Goal: Task Accomplishment & Management: Manage account settings

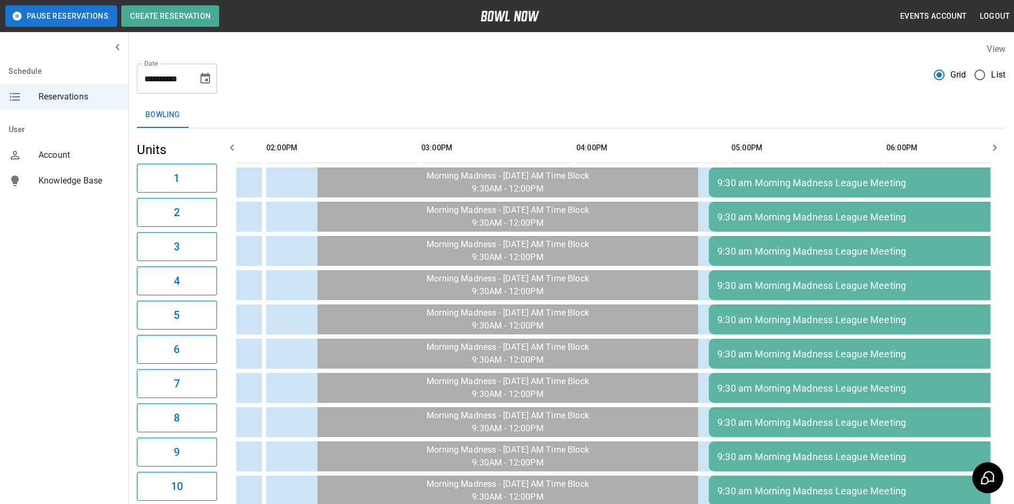
scroll to position [0, 750]
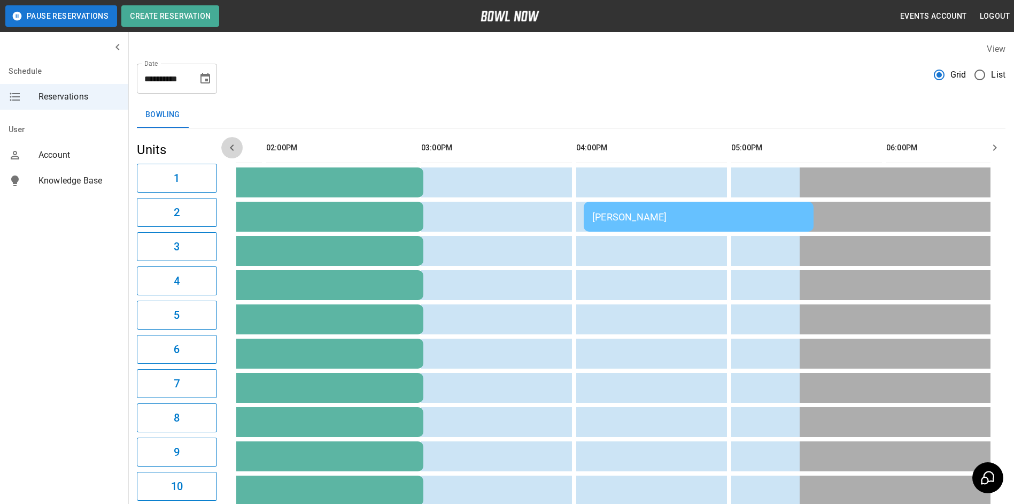
click at [230, 144] on icon "button" at bounding box center [232, 147] width 13 height 13
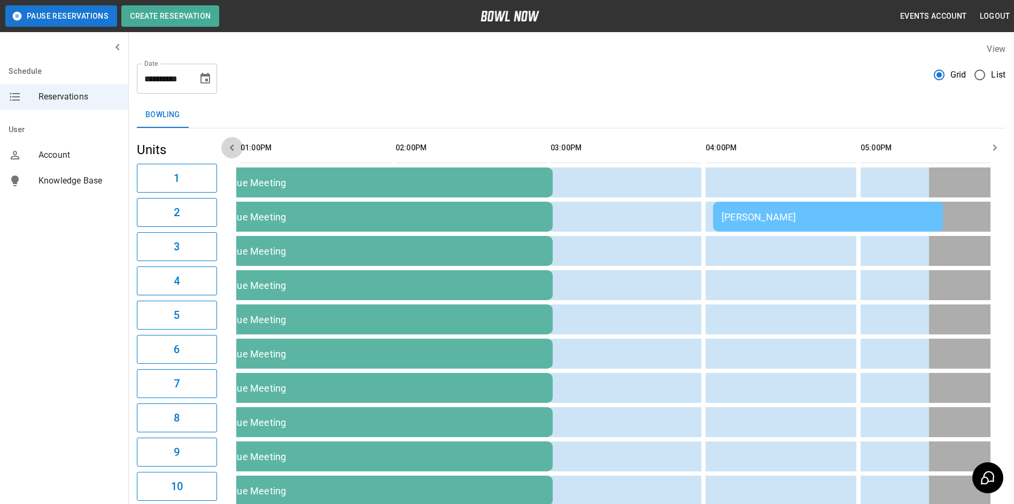
click at [230, 144] on icon "button" at bounding box center [232, 147] width 13 height 13
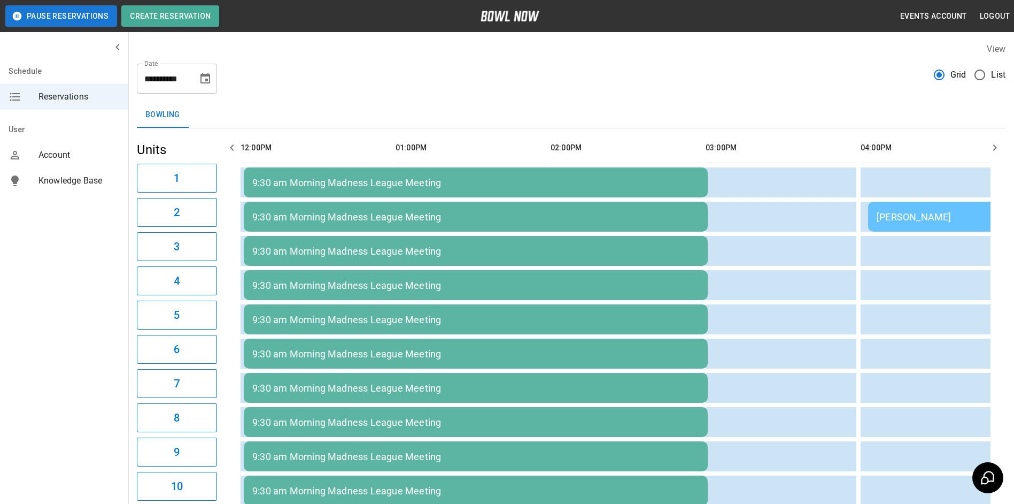
click at [230, 144] on icon "button" at bounding box center [232, 147] width 13 height 13
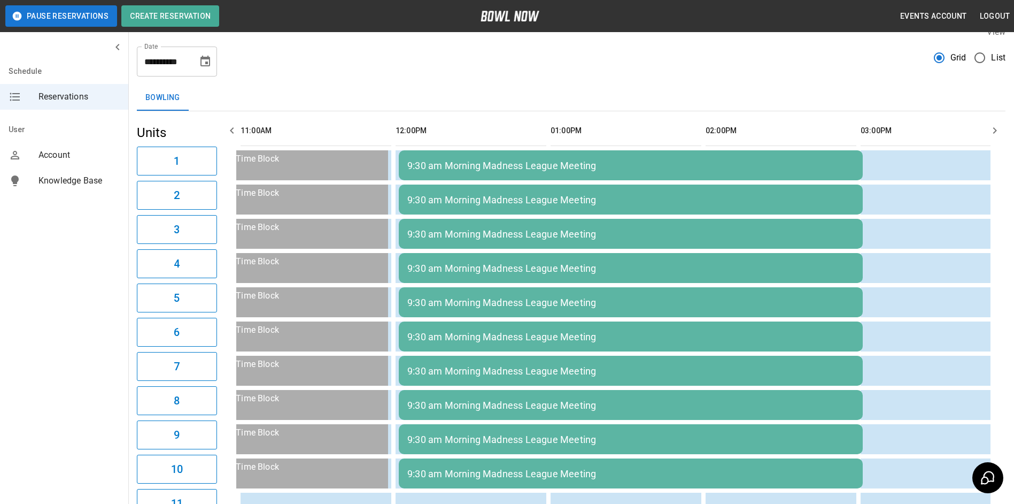
scroll to position [0, 0]
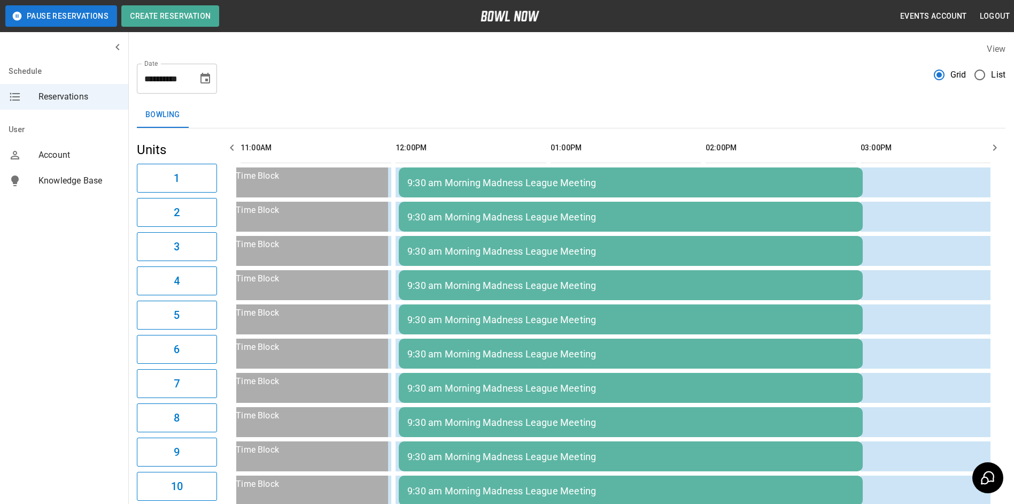
click at [228, 152] on icon "button" at bounding box center [232, 147] width 13 height 13
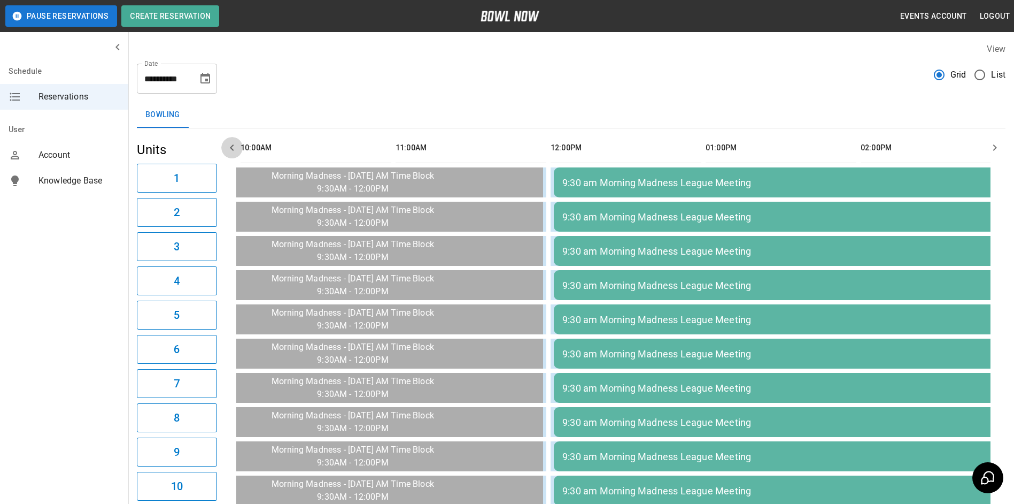
click at [228, 150] on icon "button" at bounding box center [232, 147] width 13 height 13
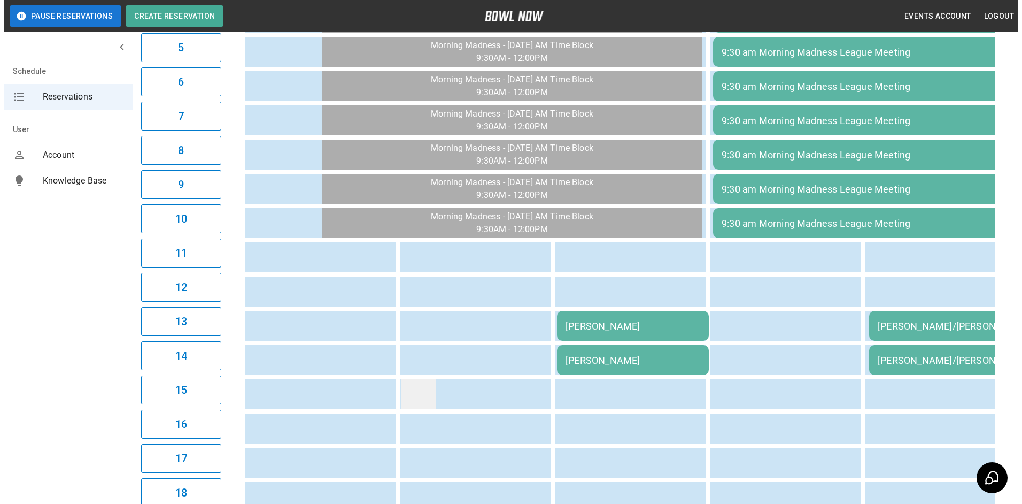
scroll to position [437, 0]
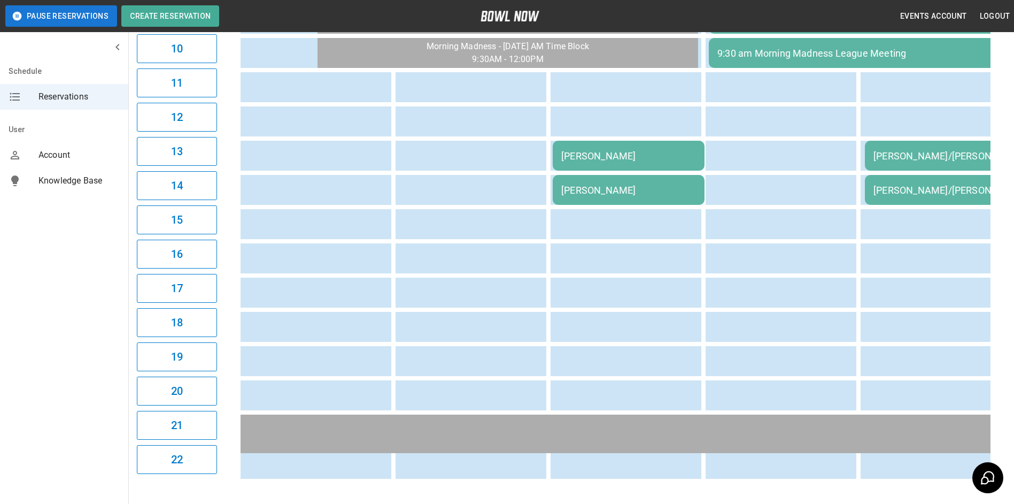
click at [656, 154] on div "[PERSON_NAME]" at bounding box center [629, 155] width 135 height 11
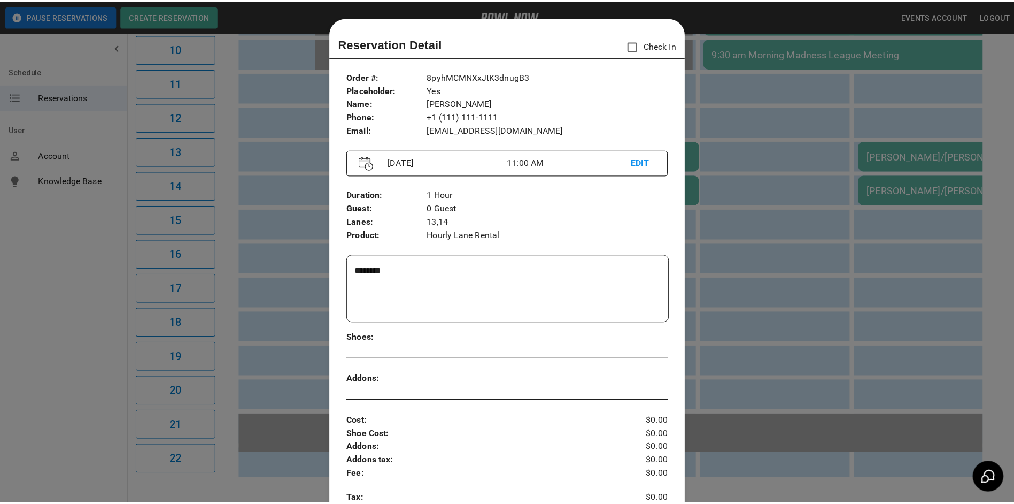
scroll to position [17, 0]
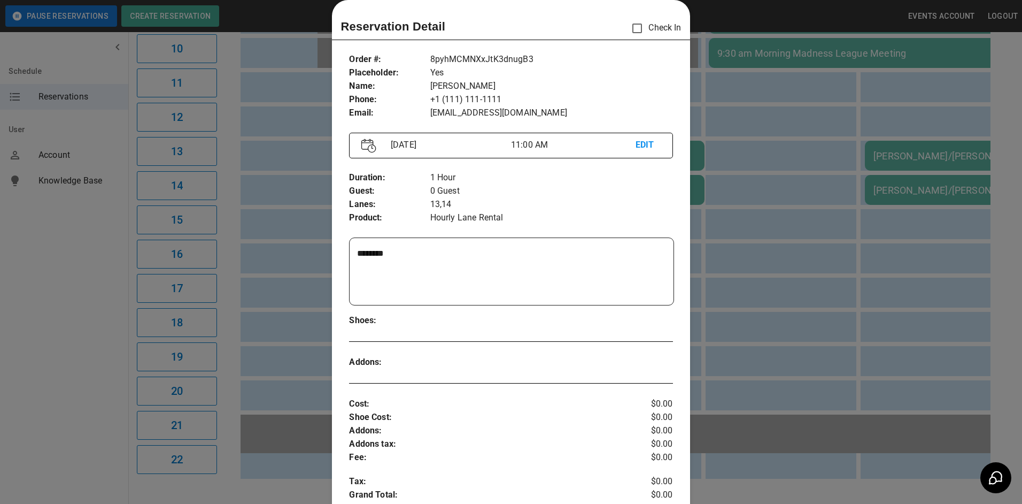
click at [783, 265] on div at bounding box center [511, 252] width 1022 height 504
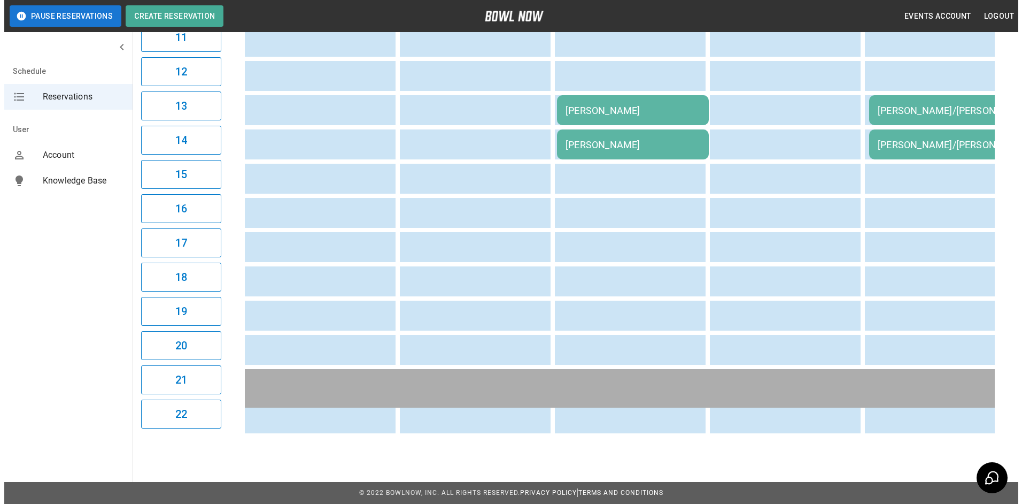
scroll to position [491, 0]
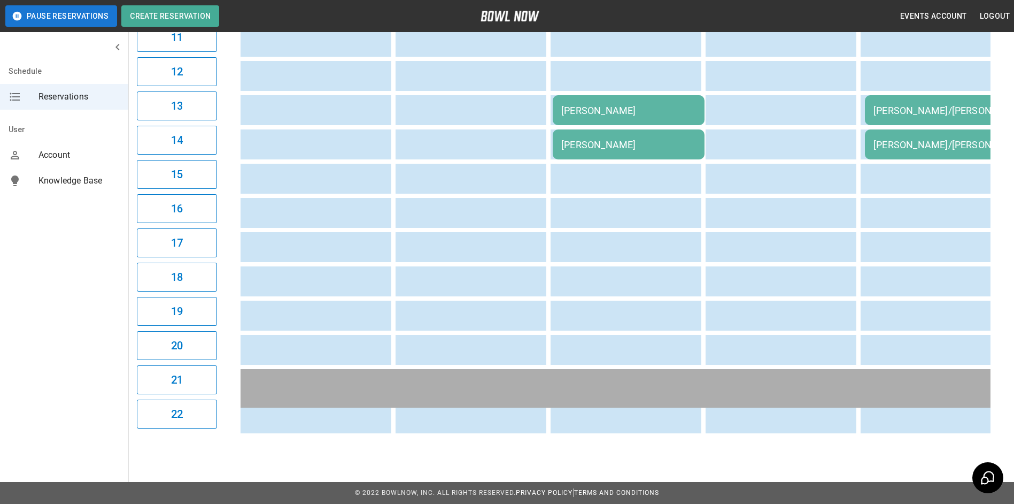
click at [596, 109] on td "[PERSON_NAME]" at bounding box center [629, 110] width 152 height 30
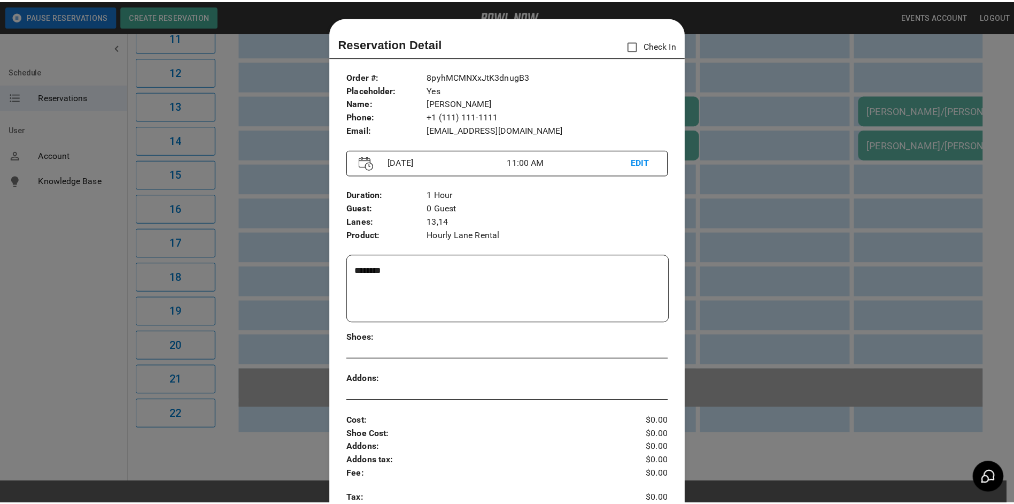
scroll to position [17, 0]
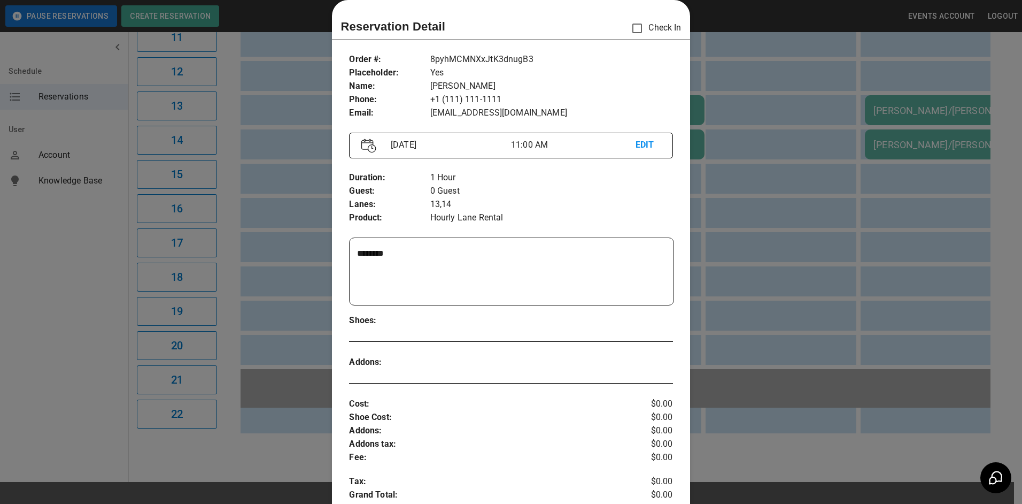
drag, startPoint x: 590, startPoint y: 116, endPoint x: 579, endPoint y: 68, distance: 48.3
click at [580, 68] on p "Yes" at bounding box center [551, 72] width 243 height 13
click at [719, 180] on div at bounding box center [511, 252] width 1022 height 504
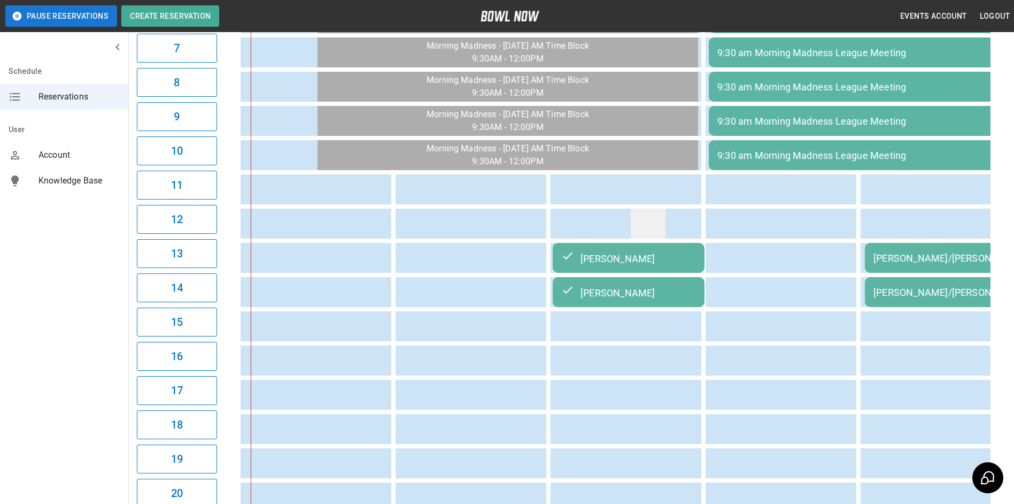
scroll to position [330, 0]
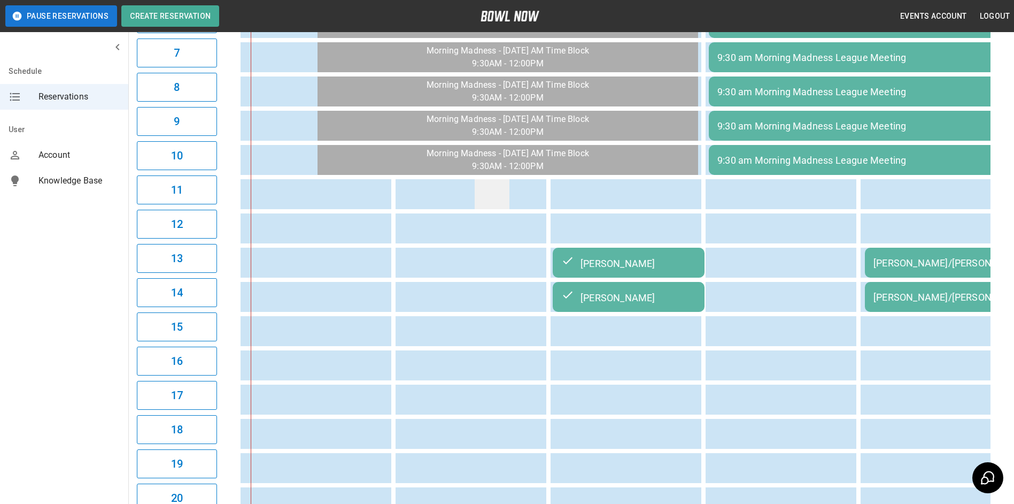
drag, startPoint x: 648, startPoint y: 206, endPoint x: 491, endPoint y: 207, distance: 156.2
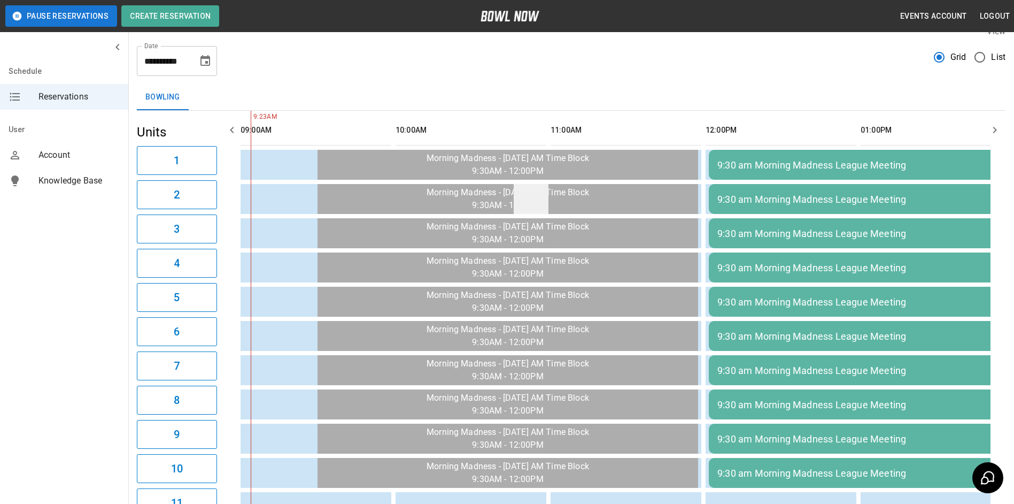
scroll to position [0, 0]
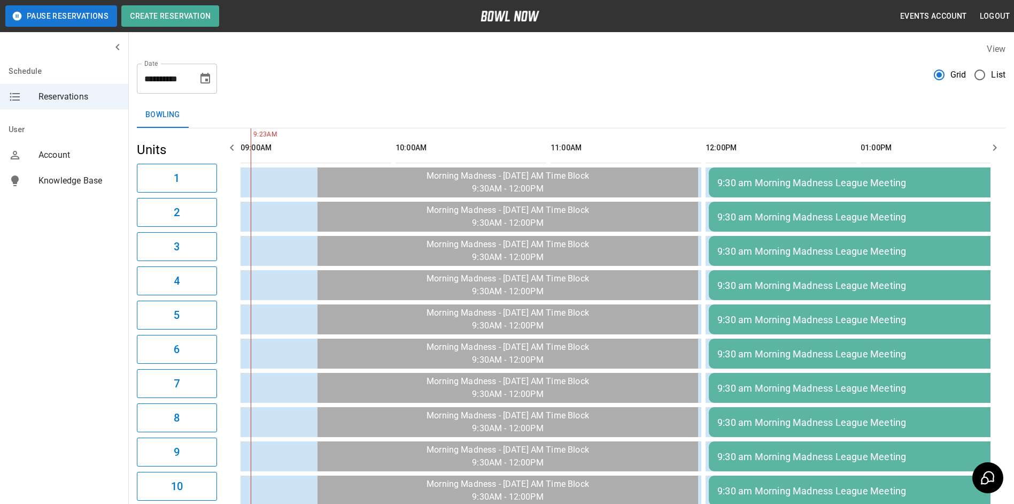
click at [996, 149] on icon "button" at bounding box center [996, 147] width 4 height 6
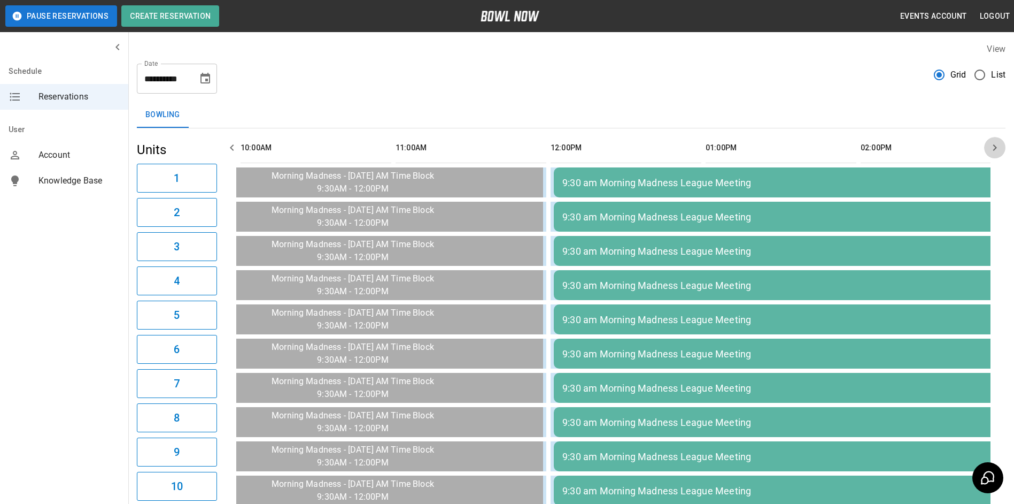
click at [996, 148] on icon "button" at bounding box center [996, 147] width 4 height 6
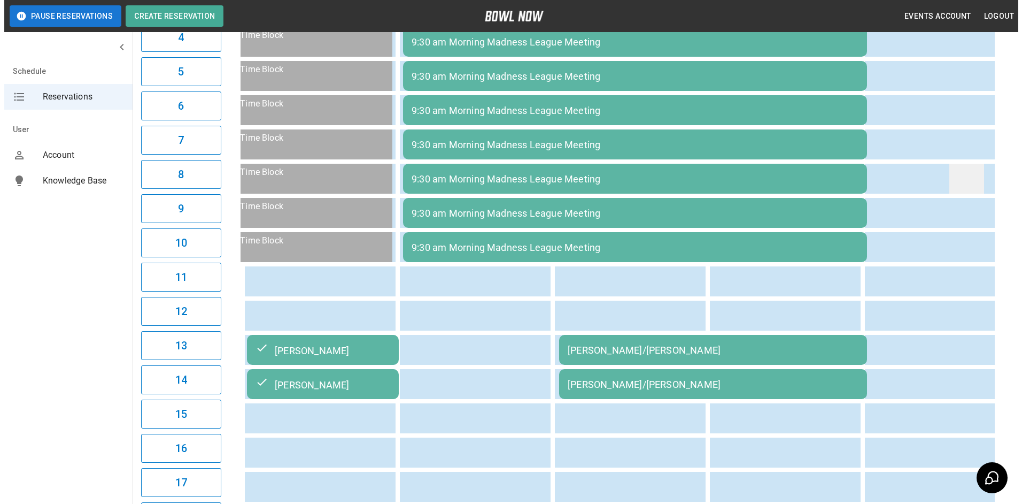
scroll to position [267, 0]
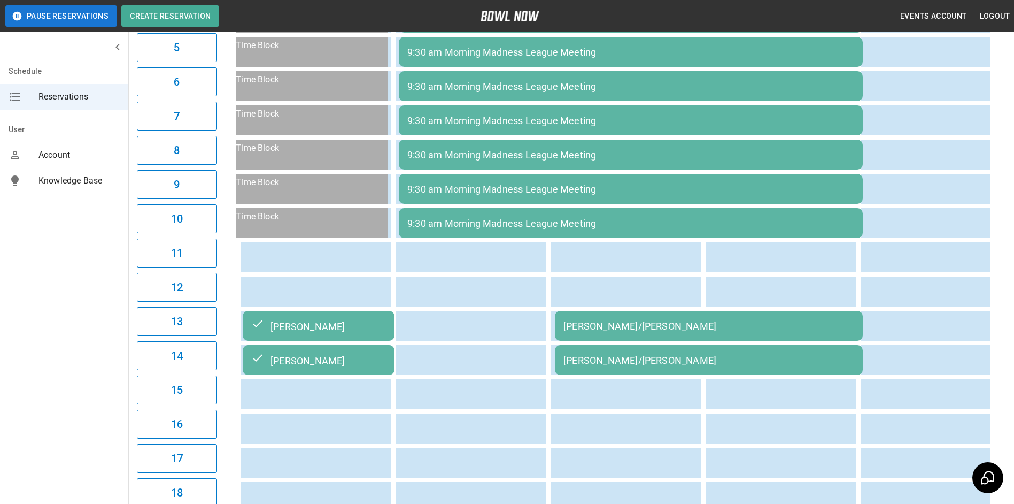
click at [721, 333] on td "[PERSON_NAME]/[PERSON_NAME]" at bounding box center [709, 326] width 308 height 30
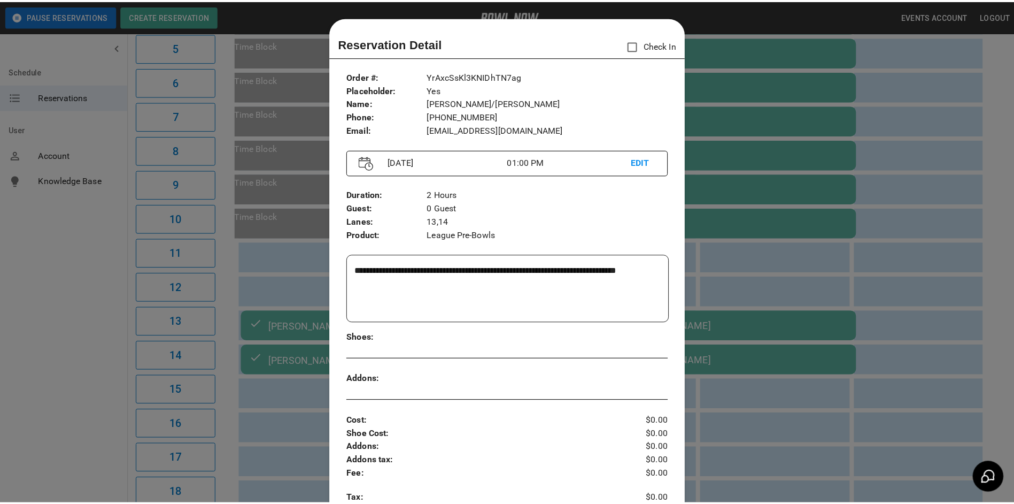
scroll to position [17, 0]
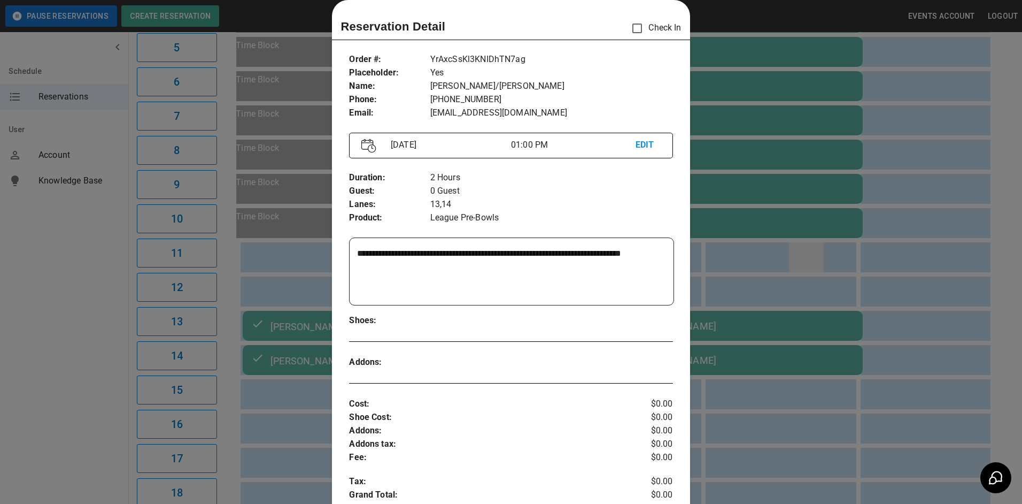
drag, startPoint x: 816, startPoint y: 257, endPoint x: 811, endPoint y: 253, distance: 6.2
click at [816, 257] on div at bounding box center [511, 252] width 1022 height 504
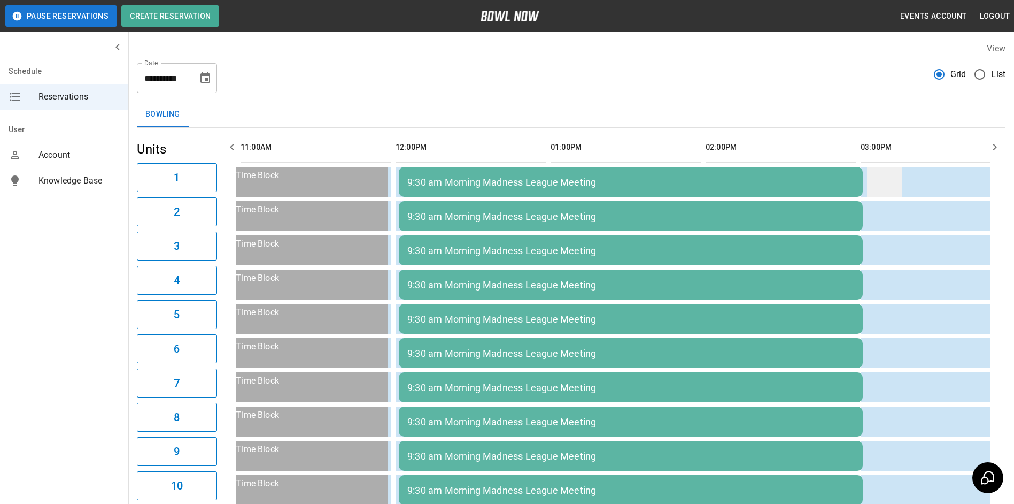
scroll to position [0, 0]
click at [990, 149] on icon "button" at bounding box center [995, 147] width 13 height 13
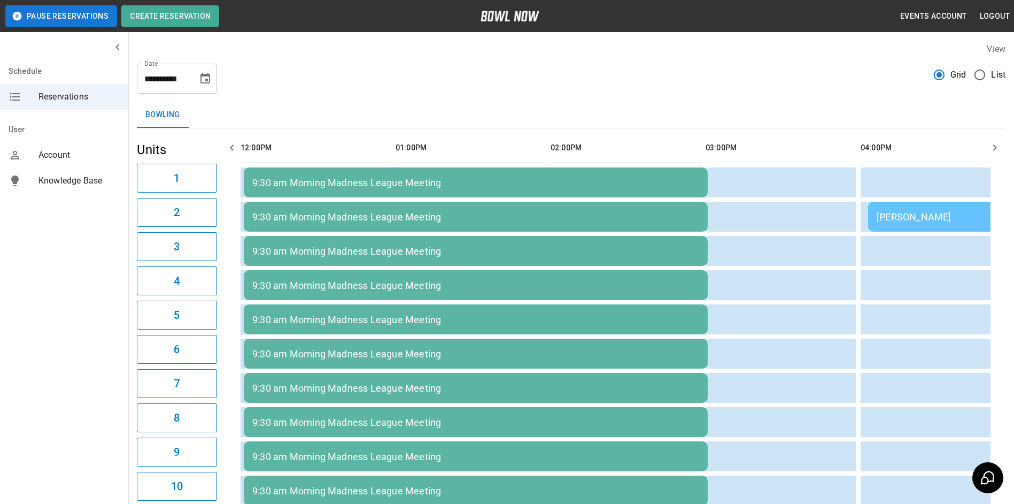
click at [990, 149] on icon "button" at bounding box center [995, 147] width 13 height 13
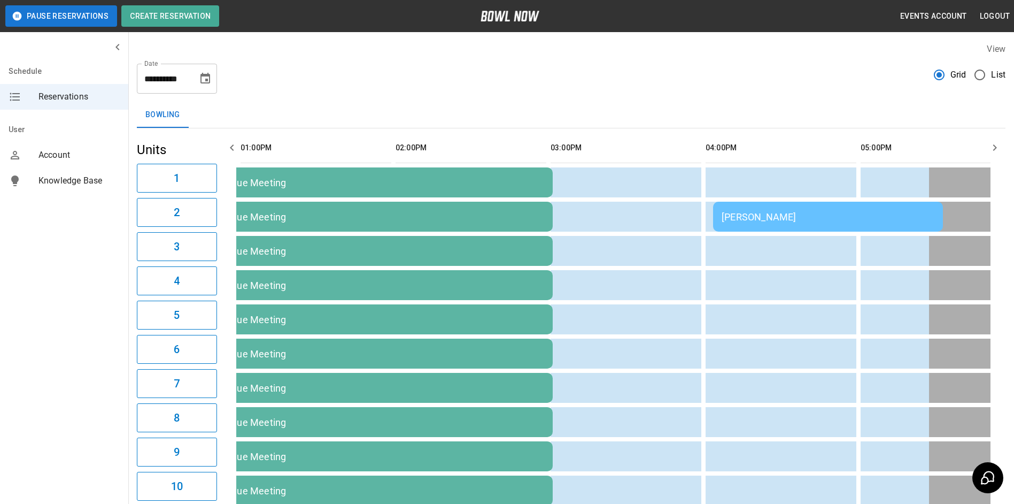
click at [990, 149] on icon "button" at bounding box center [995, 147] width 13 height 13
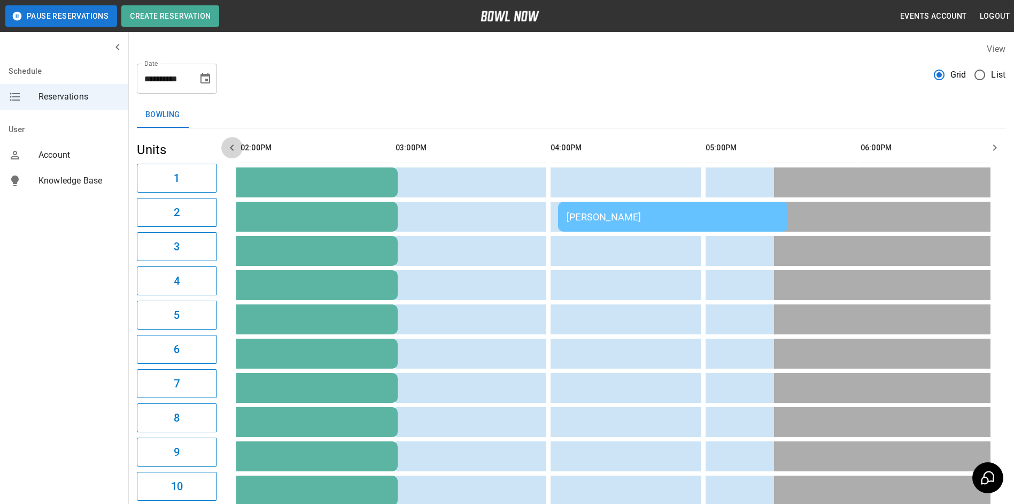
drag, startPoint x: 233, startPoint y: 143, endPoint x: 240, endPoint y: 144, distance: 6.5
click at [238, 143] on icon "button" at bounding box center [232, 147] width 13 height 13
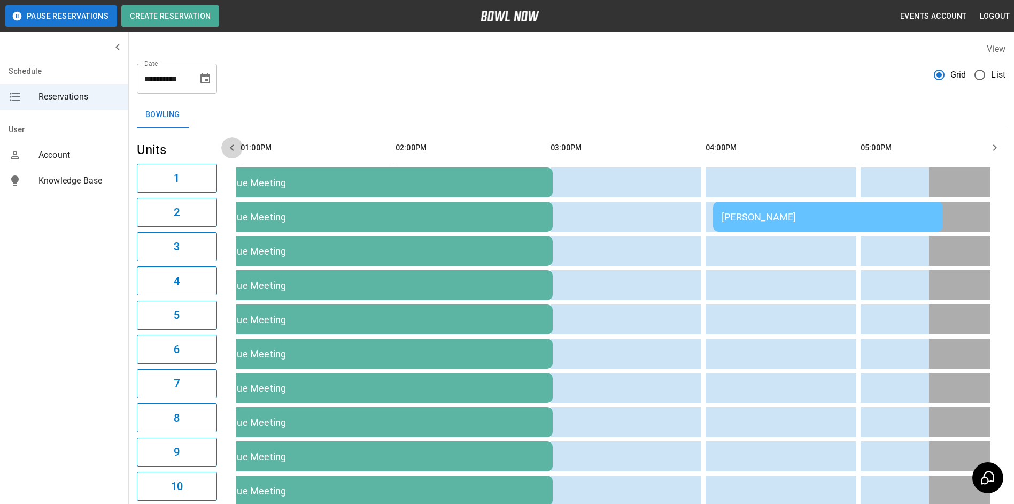
click at [240, 144] on button "button" at bounding box center [231, 147] width 21 height 21
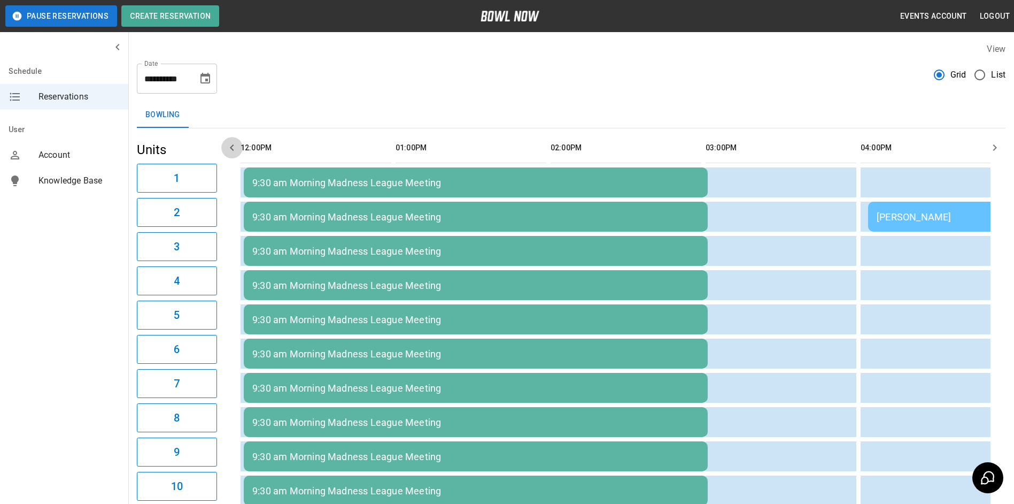
drag, startPoint x: 240, startPoint y: 144, endPoint x: 258, endPoint y: 149, distance: 19.5
click at [241, 144] on button "button" at bounding box center [231, 147] width 21 height 21
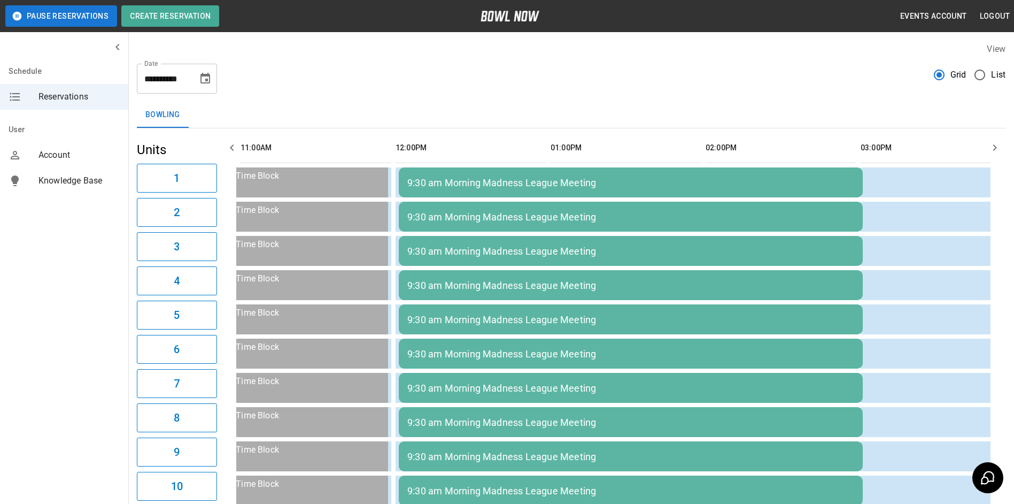
click at [994, 158] on button "button" at bounding box center [995, 147] width 21 height 21
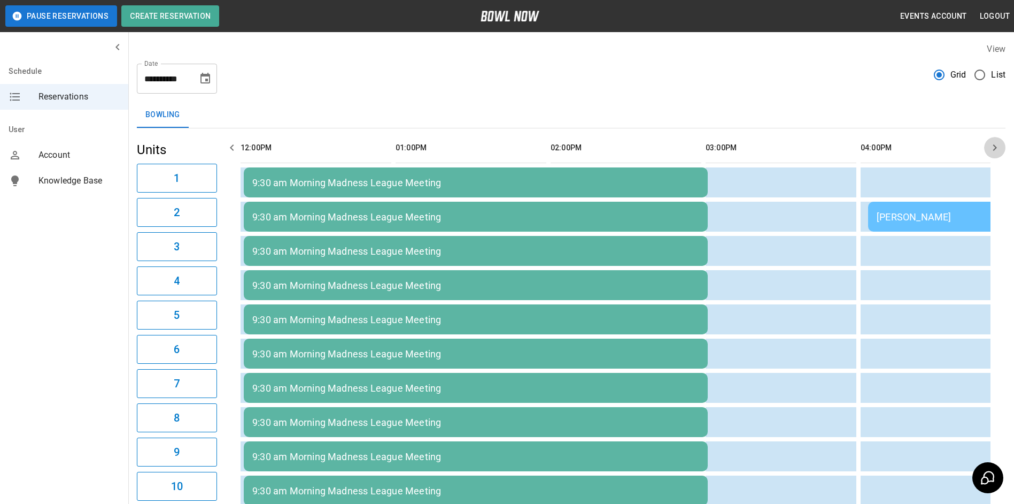
click at [994, 158] on button "button" at bounding box center [995, 147] width 21 height 21
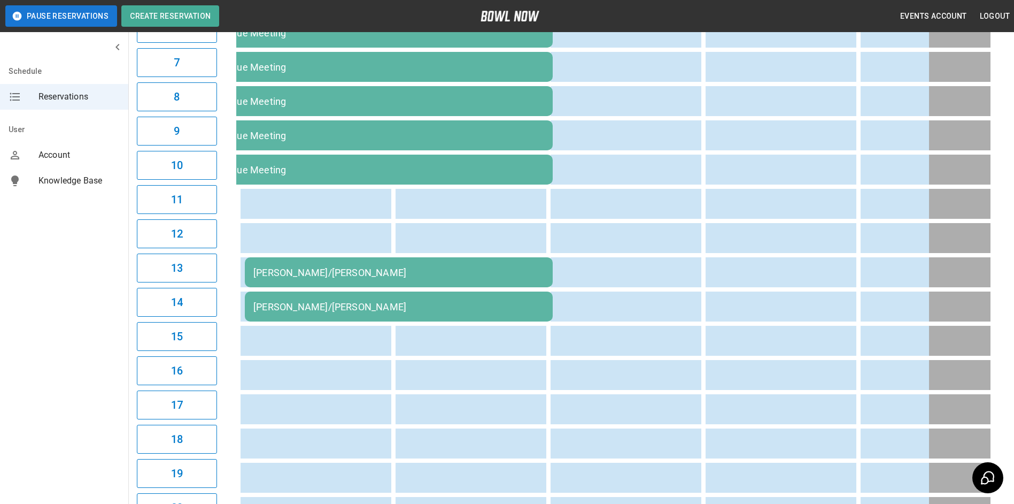
click at [522, 258] on td "[PERSON_NAME]/[PERSON_NAME]" at bounding box center [399, 272] width 308 height 30
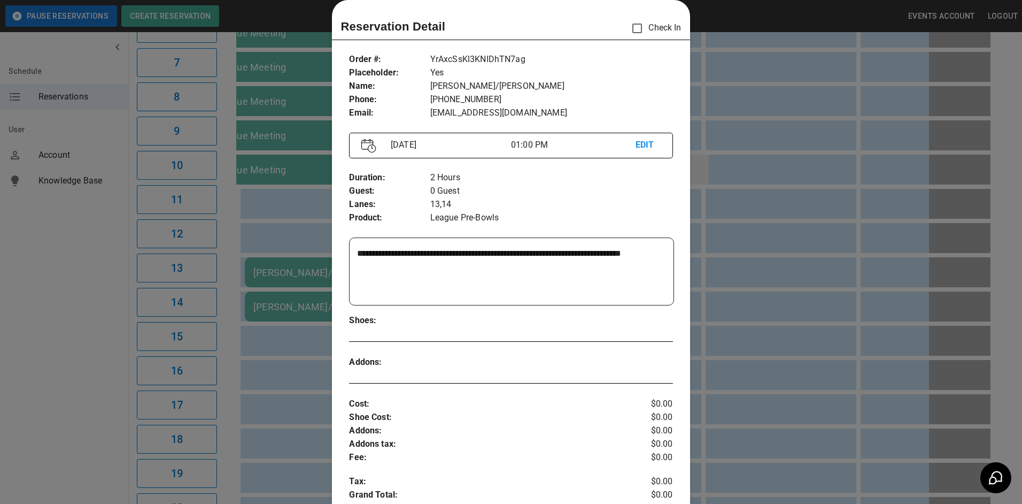
drag, startPoint x: 764, startPoint y: 185, endPoint x: 698, endPoint y: 183, distance: 66.3
click at [762, 184] on div at bounding box center [511, 252] width 1022 height 504
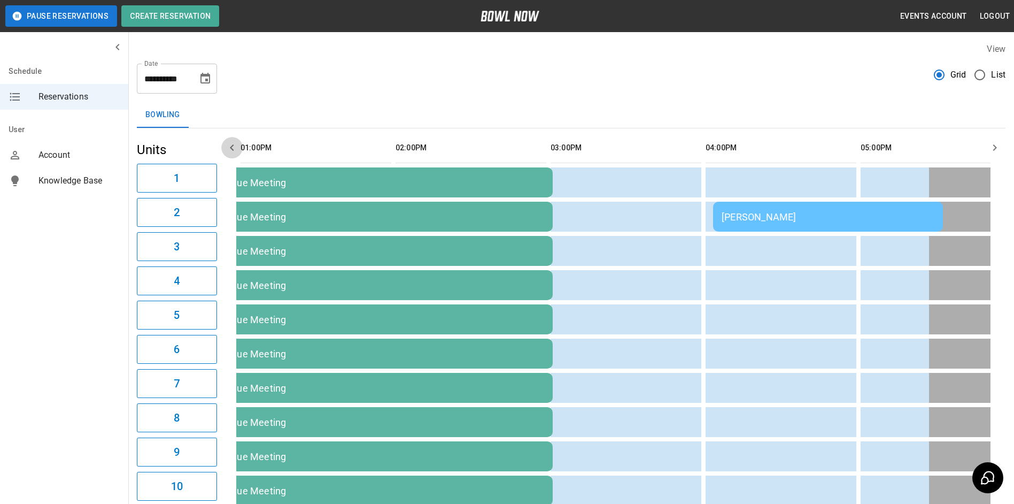
click at [225, 145] on button "button" at bounding box center [231, 147] width 21 height 21
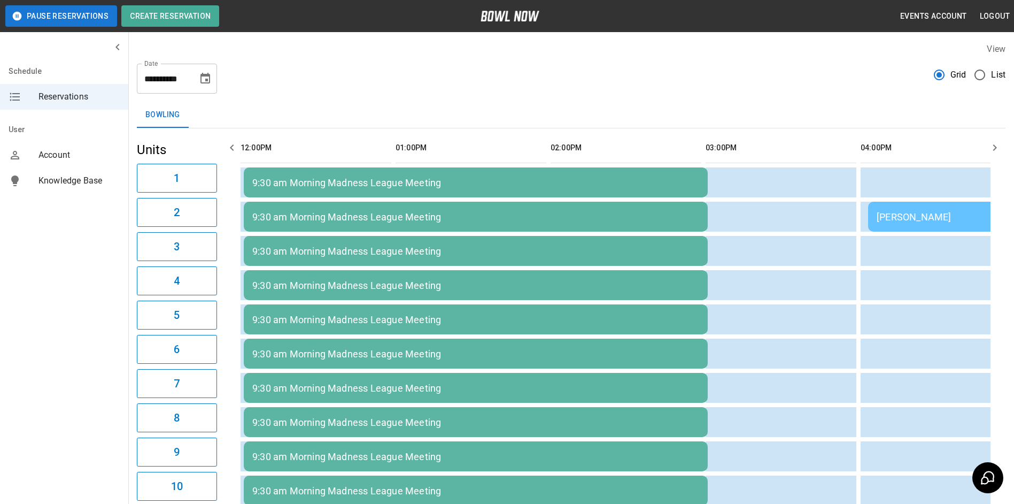
click at [225, 145] on button "button" at bounding box center [231, 147] width 21 height 21
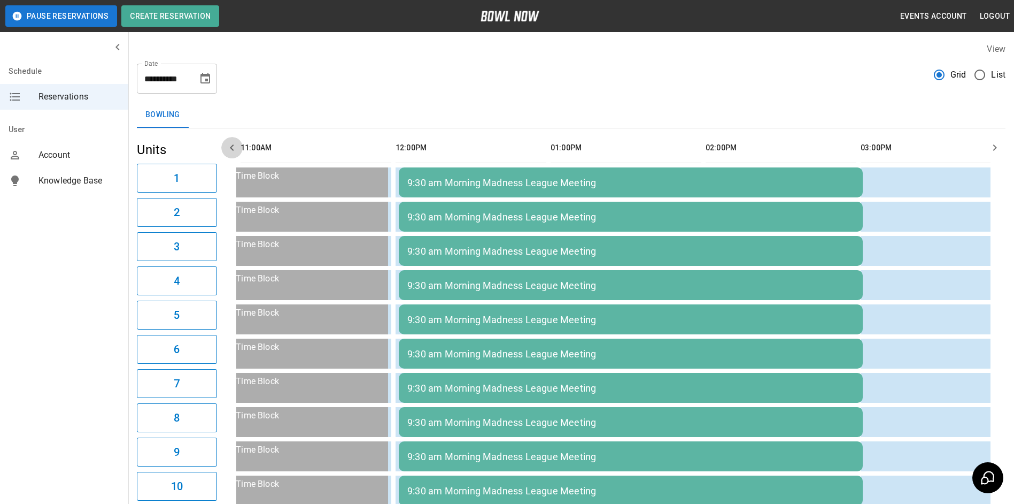
click at [238, 150] on icon "button" at bounding box center [232, 147] width 13 height 13
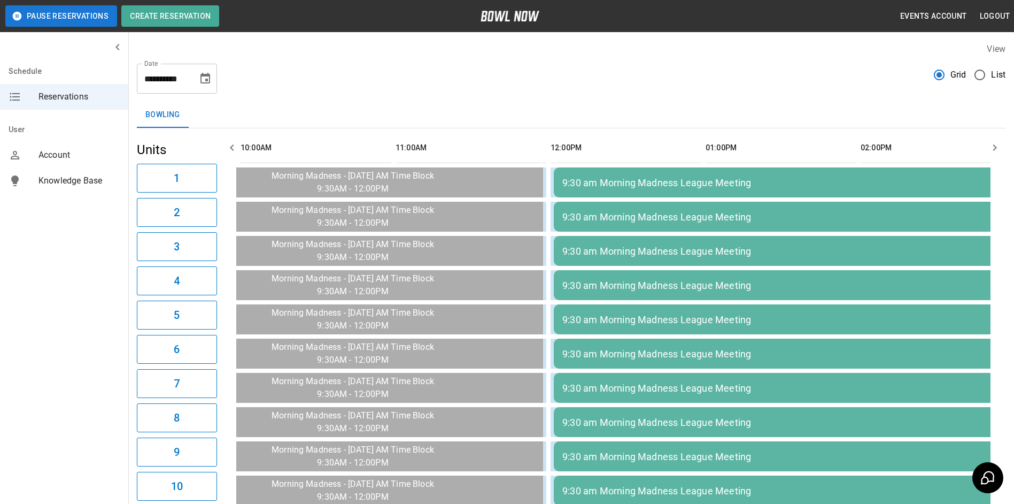
click at [239, 145] on button "button" at bounding box center [231, 147] width 21 height 21
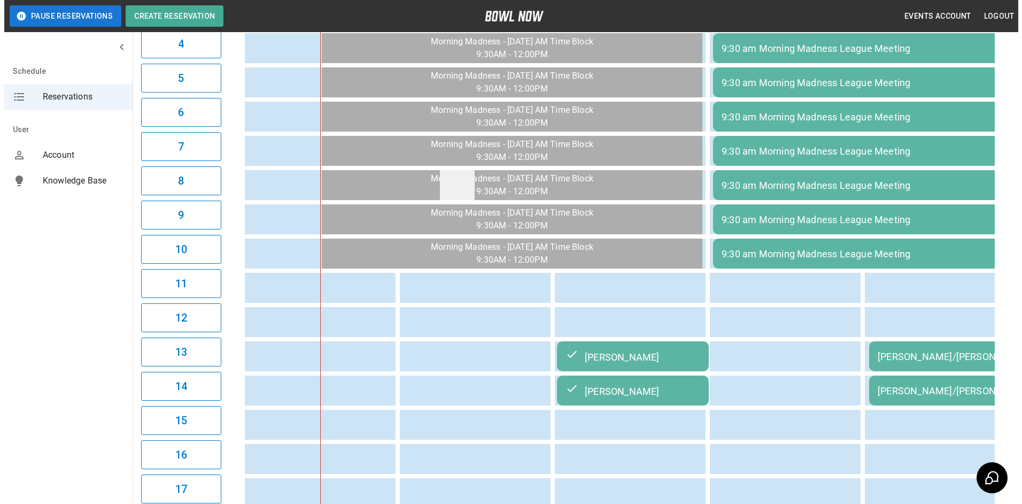
scroll to position [321, 0]
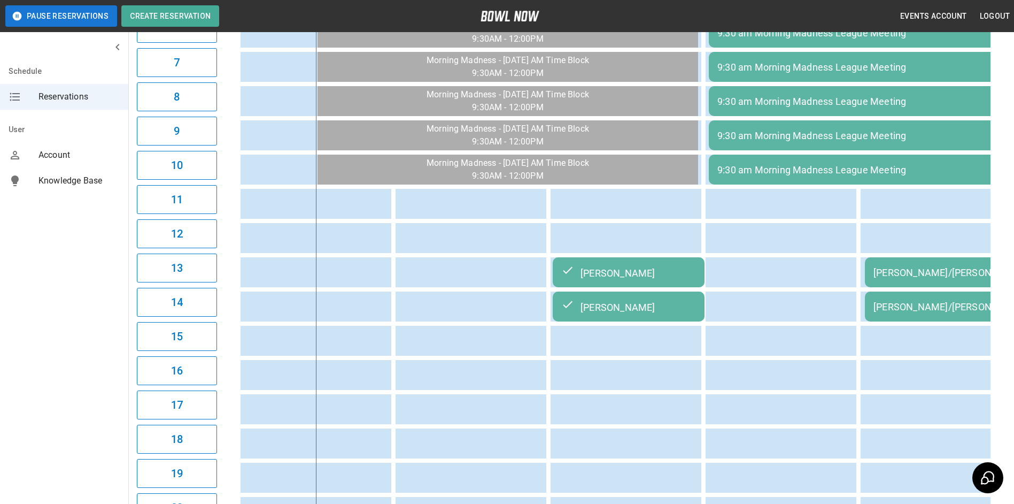
click at [680, 272] on div "[PERSON_NAME]" at bounding box center [629, 272] width 135 height 13
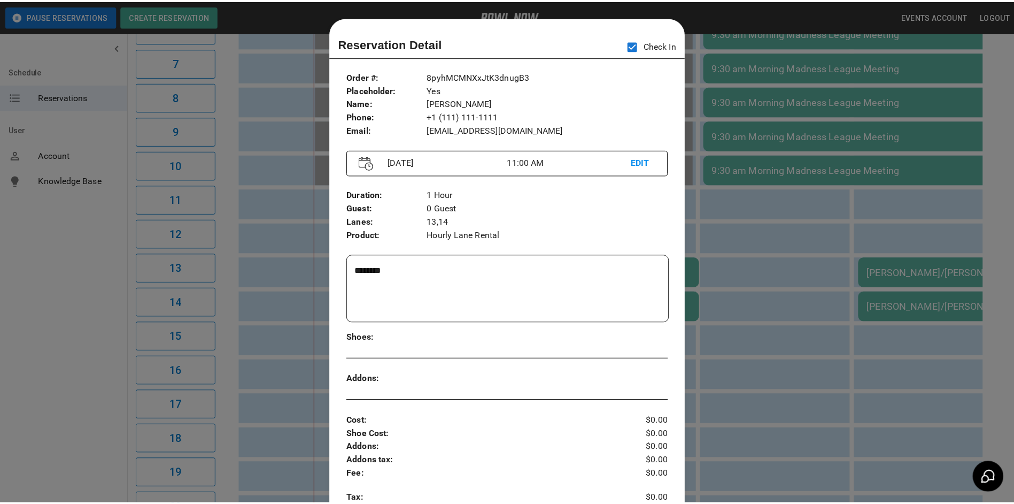
scroll to position [17, 0]
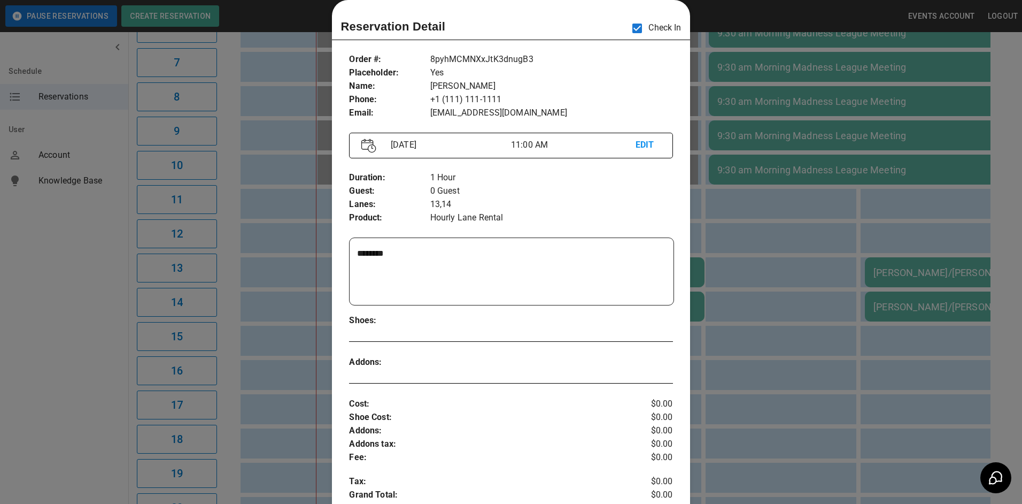
click at [807, 275] on div at bounding box center [511, 252] width 1022 height 504
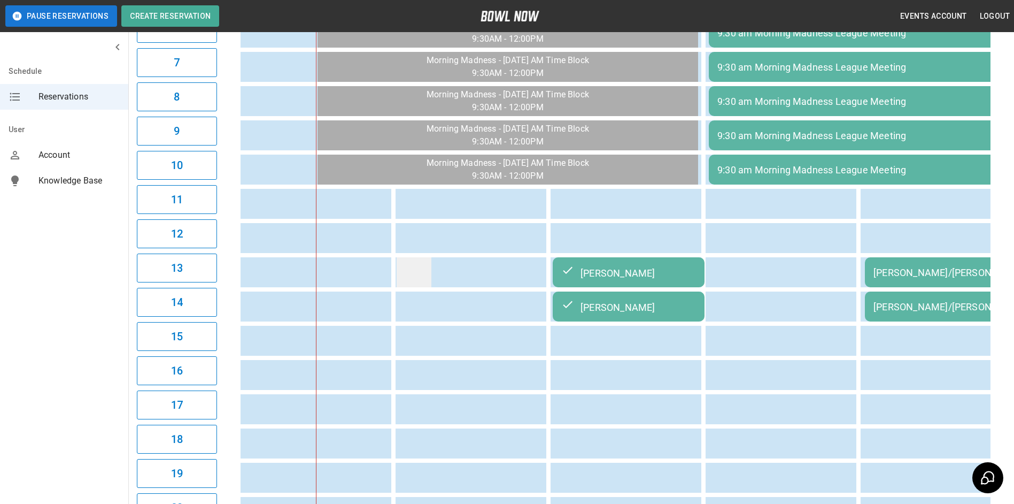
drag, startPoint x: 139, startPoint y: 175, endPoint x: 416, endPoint y: 269, distance: 292.9
click at [416, 269] on td "sticky table" at bounding box center [414, 272] width 35 height 30
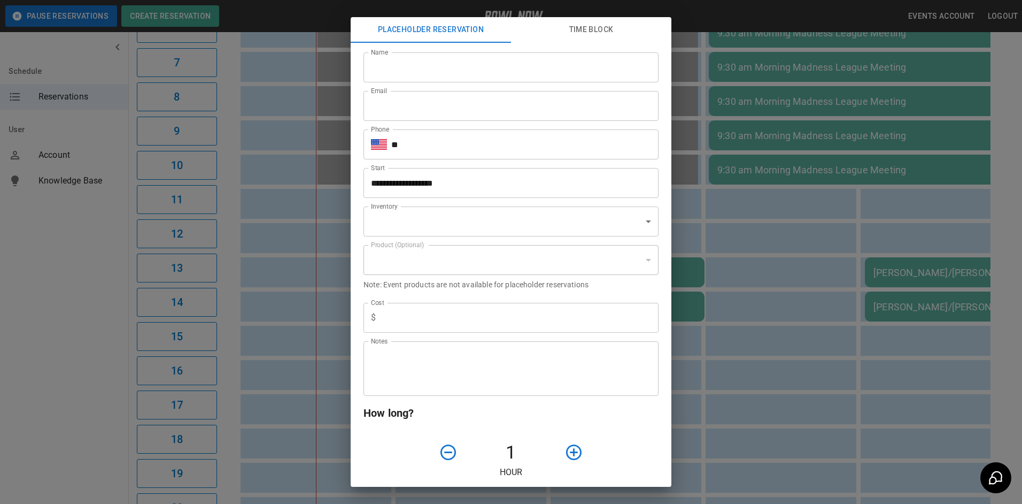
type input "**********"
drag, startPoint x: 210, startPoint y: 207, endPoint x: 220, endPoint y: 206, distance: 10.2
click at [212, 205] on div "**********" at bounding box center [511, 252] width 1022 height 504
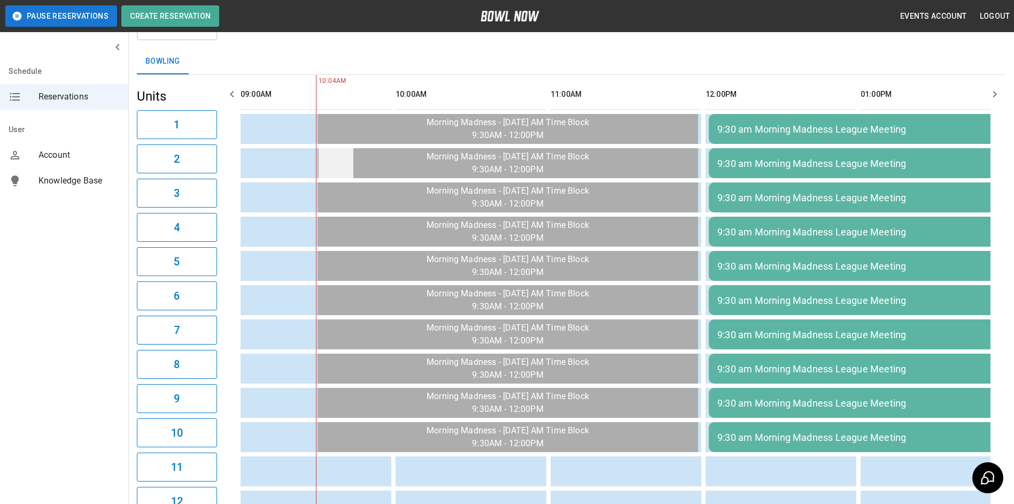
scroll to position [0, 0]
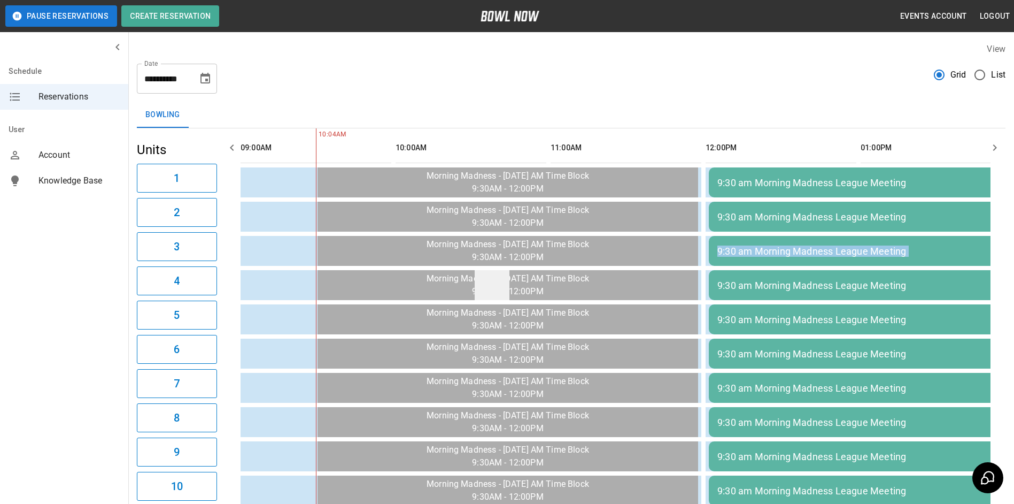
drag, startPoint x: 379, startPoint y: 245, endPoint x: 492, endPoint y: 285, distance: 120.1
click at [1000, 146] on icon "button" at bounding box center [995, 147] width 13 height 13
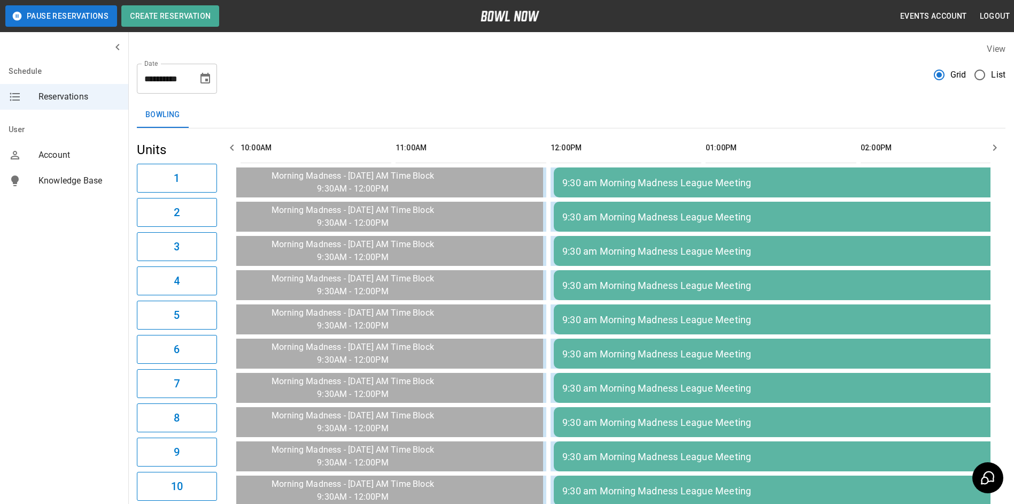
click at [903, 86] on div "**********" at bounding box center [571, 74] width 869 height 39
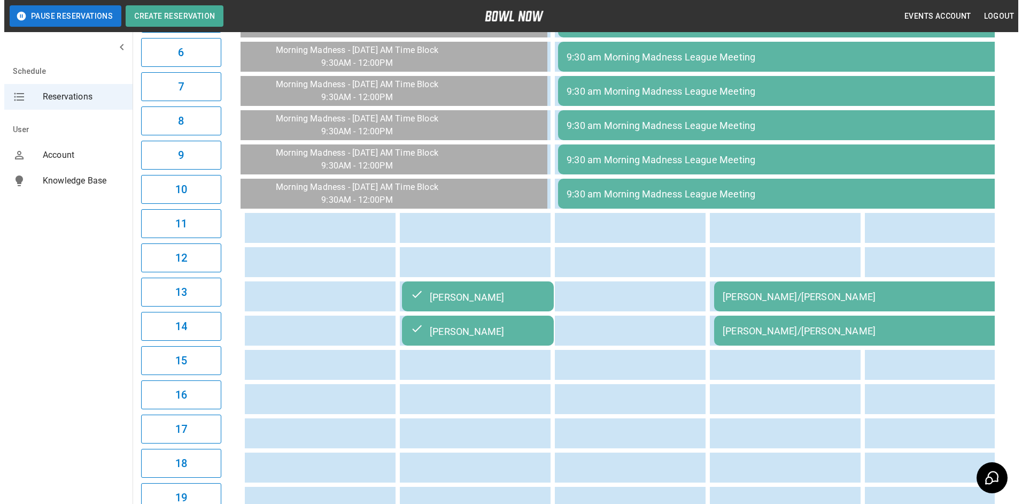
scroll to position [321, 0]
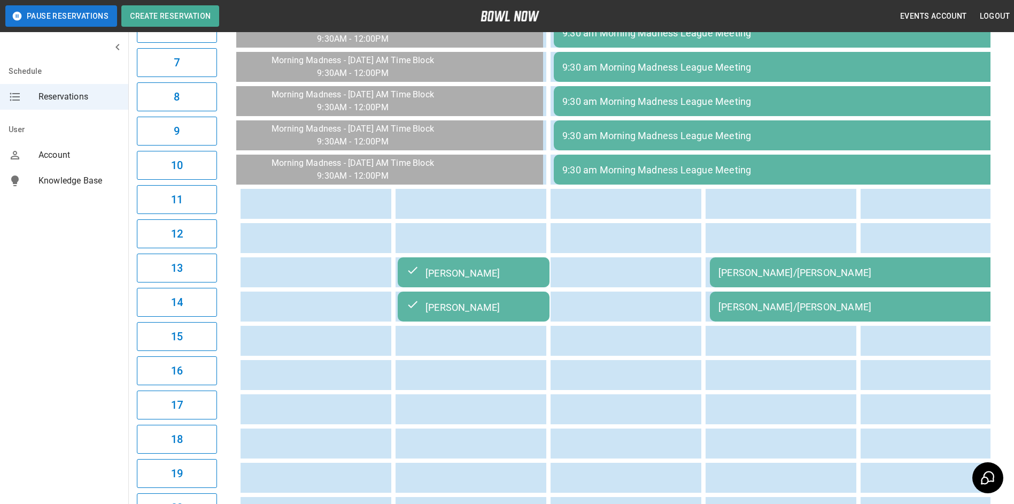
click at [901, 260] on td "[PERSON_NAME]/[PERSON_NAME]" at bounding box center [864, 272] width 308 height 30
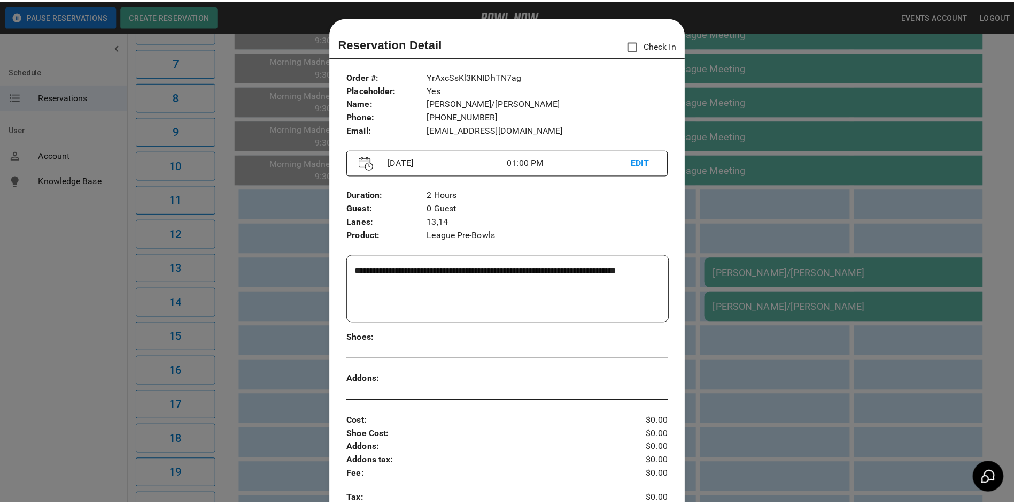
scroll to position [17, 0]
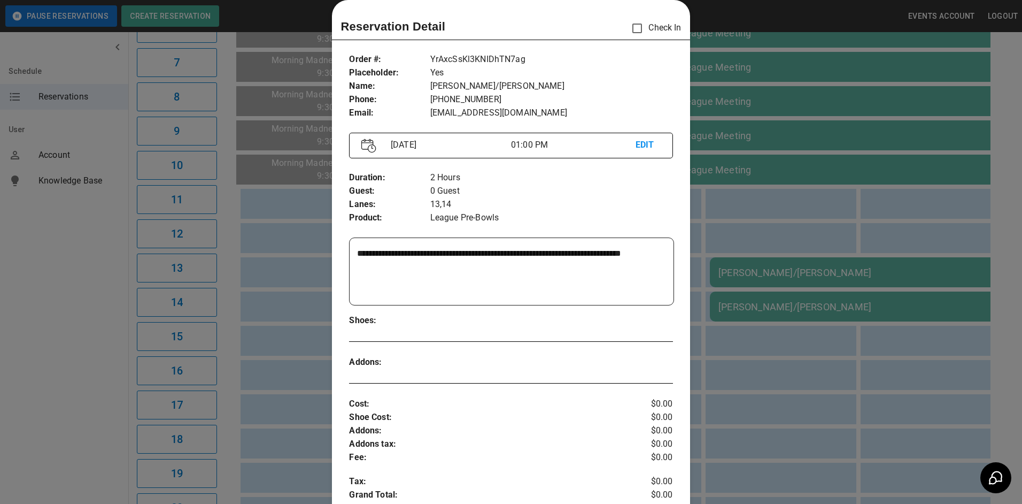
drag, startPoint x: 891, startPoint y: 224, endPoint x: 902, endPoint y: 209, distance: 18.4
click at [891, 217] on div at bounding box center [511, 252] width 1022 height 504
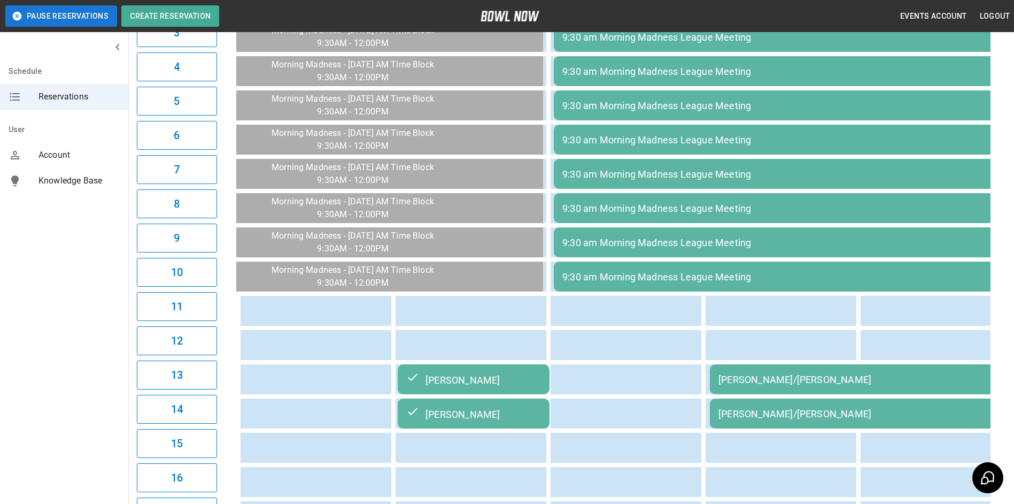
scroll to position [0, 0]
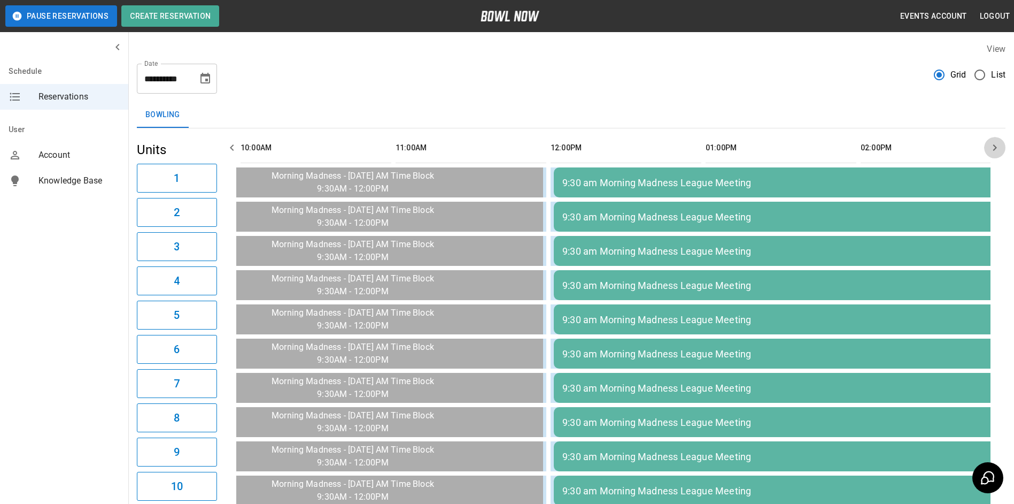
click at [1001, 143] on button "button" at bounding box center [995, 147] width 21 height 21
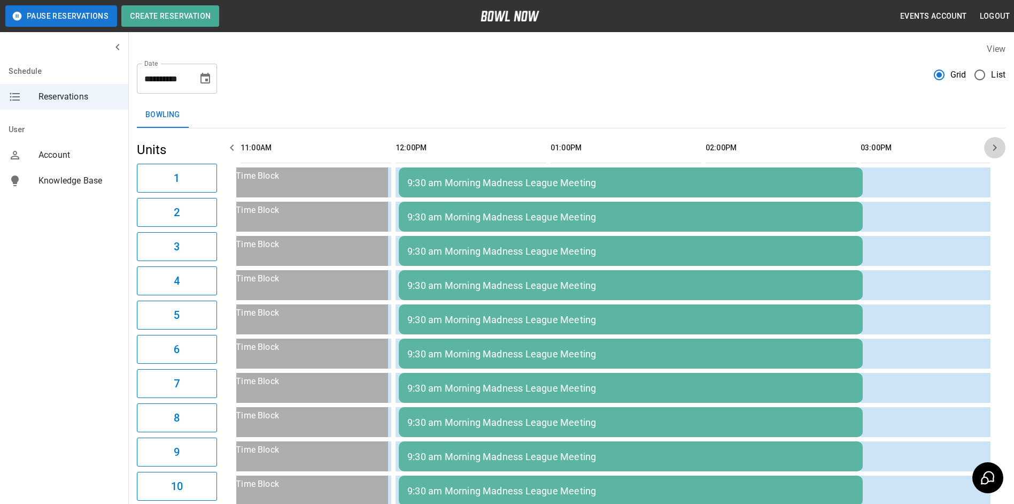
click at [996, 143] on icon "button" at bounding box center [995, 147] width 13 height 13
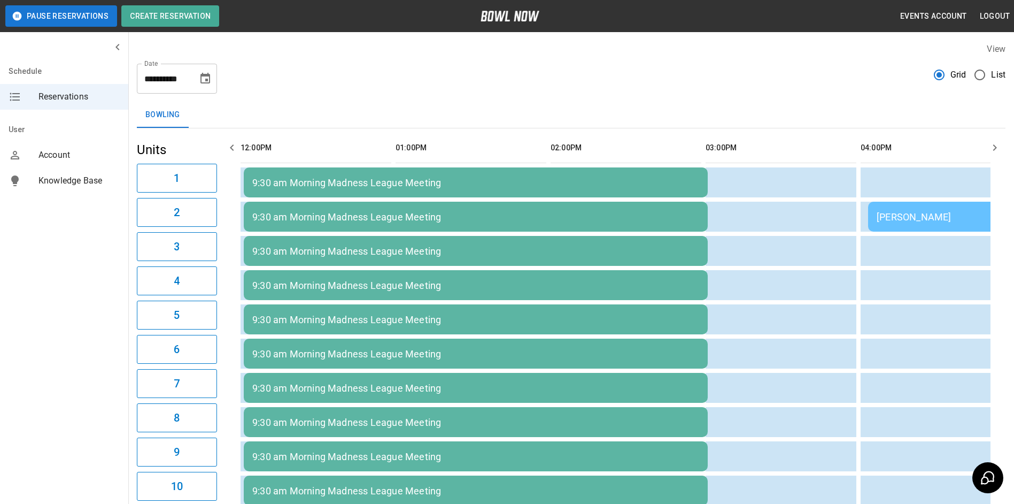
click at [994, 143] on icon "button" at bounding box center [995, 147] width 13 height 13
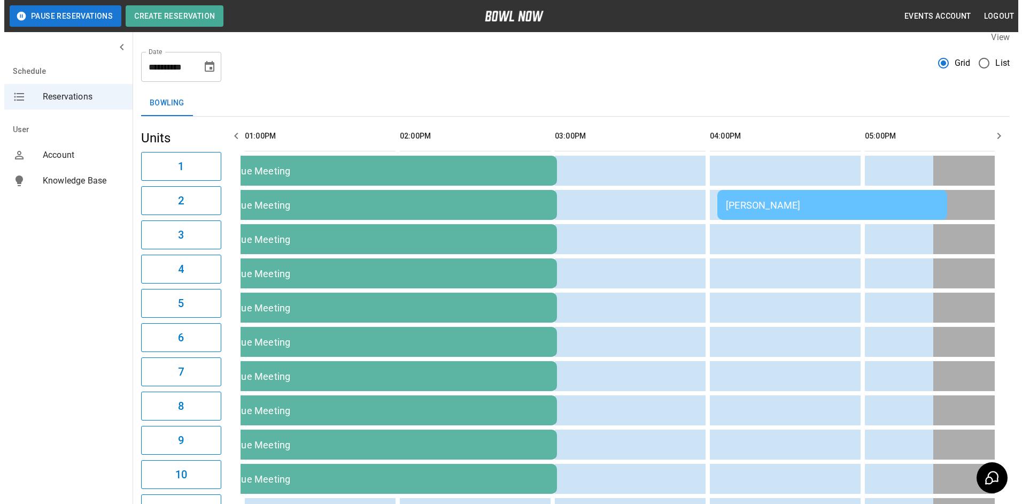
scroll to position [0, 0]
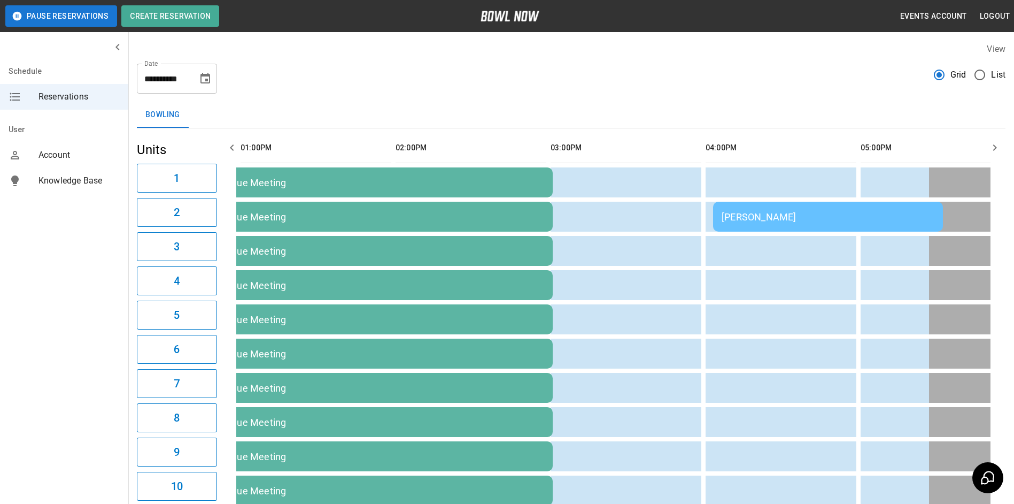
click at [920, 216] on div "[PERSON_NAME]" at bounding box center [828, 216] width 213 height 11
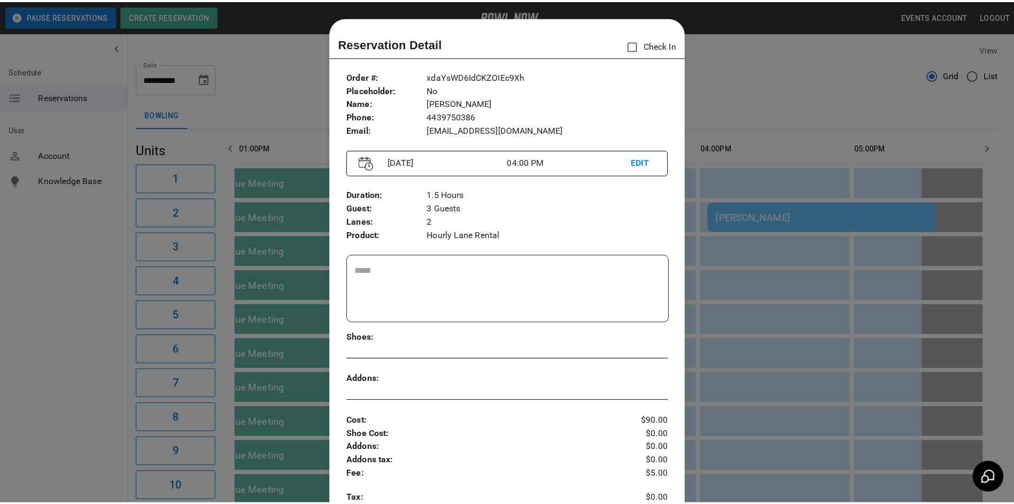
scroll to position [17, 0]
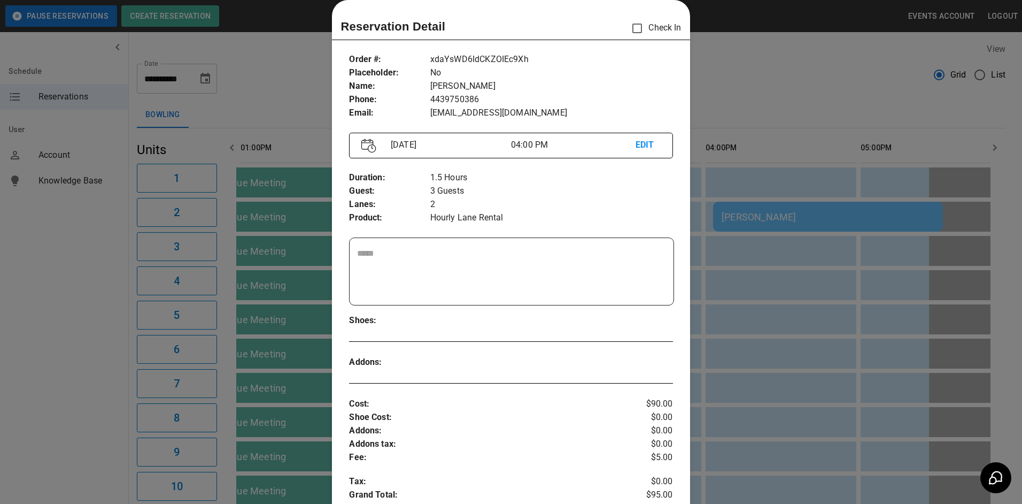
click at [918, 163] on div at bounding box center [511, 252] width 1022 height 504
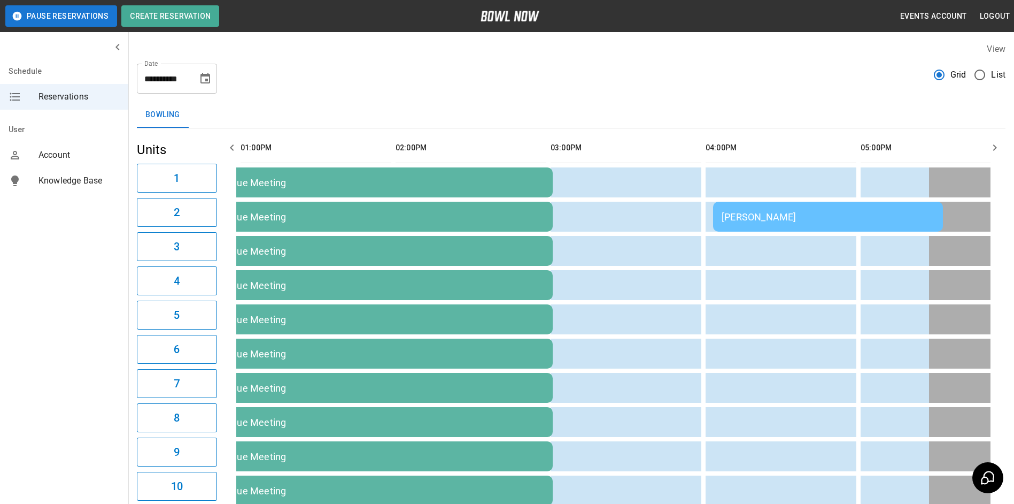
click at [244, 152] on th "sticky table" at bounding box center [253, 148] width 34 height 30
click at [235, 150] on icon "button" at bounding box center [232, 147] width 13 height 13
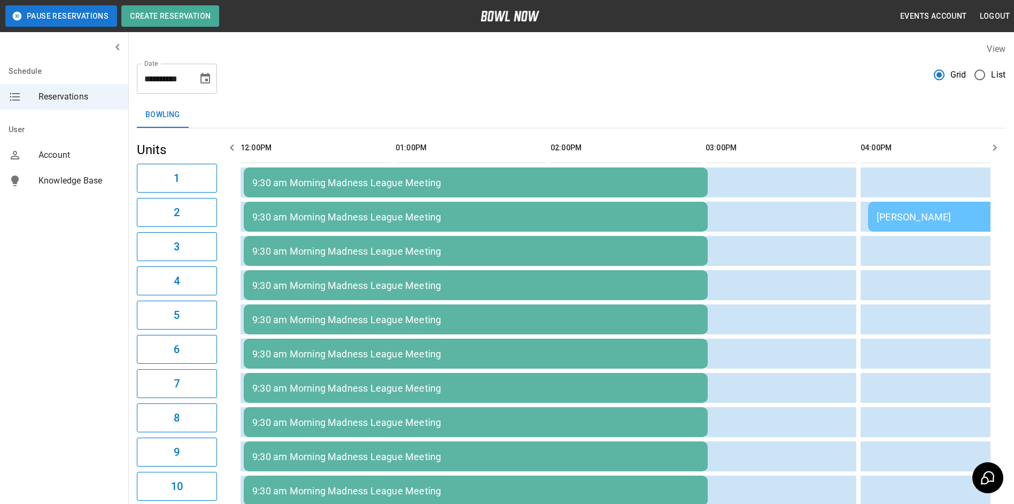
click at [235, 150] on icon "button" at bounding box center [232, 147] width 13 height 13
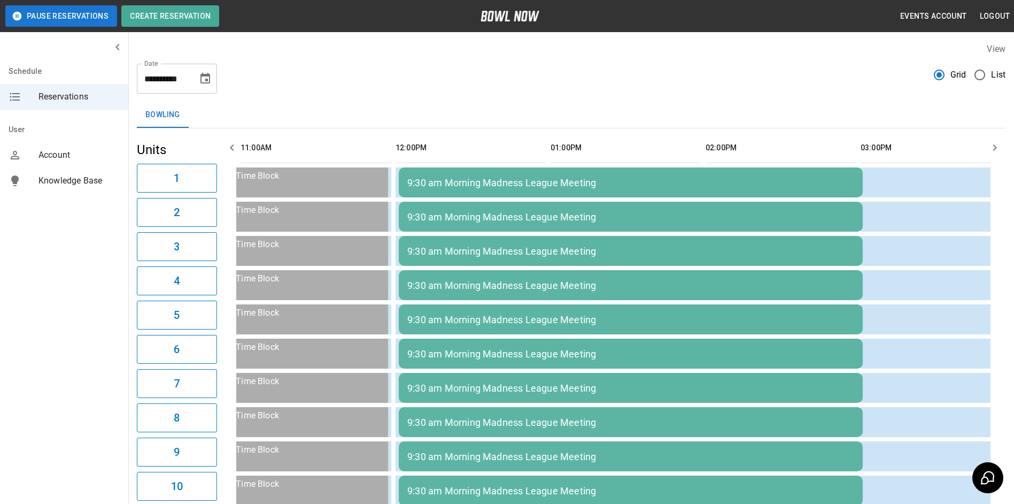
click at [240, 149] on button "button" at bounding box center [231, 147] width 21 height 21
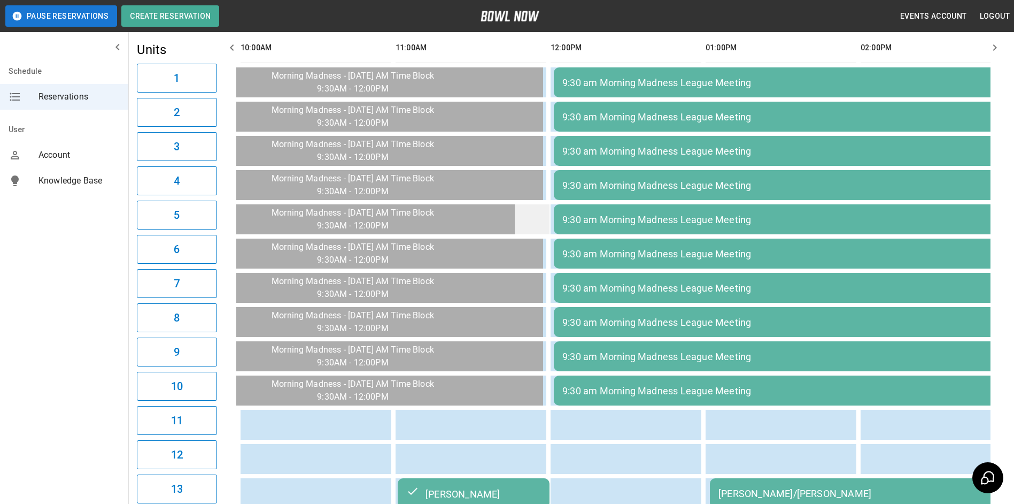
scroll to position [0, 0]
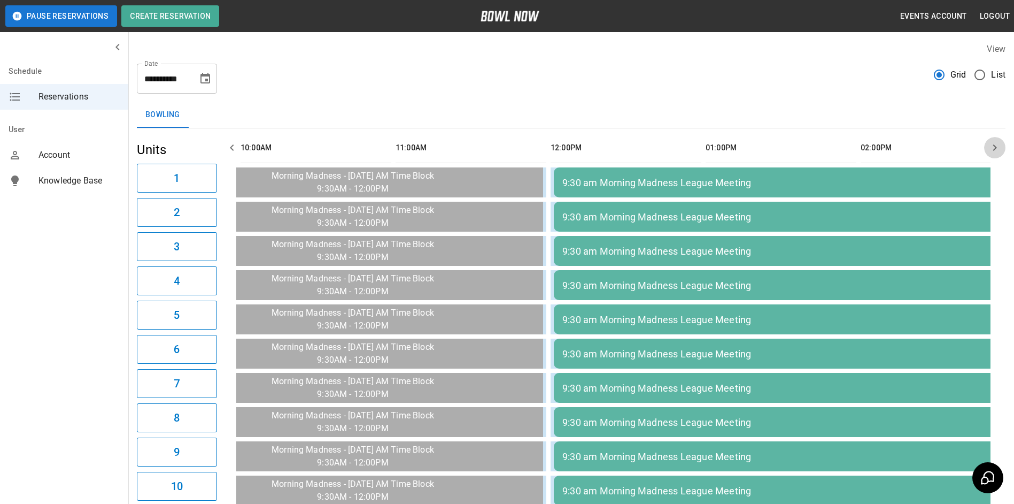
drag, startPoint x: 998, startPoint y: 155, endPoint x: 960, endPoint y: 144, distance: 39.3
click at [994, 152] on button "button" at bounding box center [995, 147] width 21 height 21
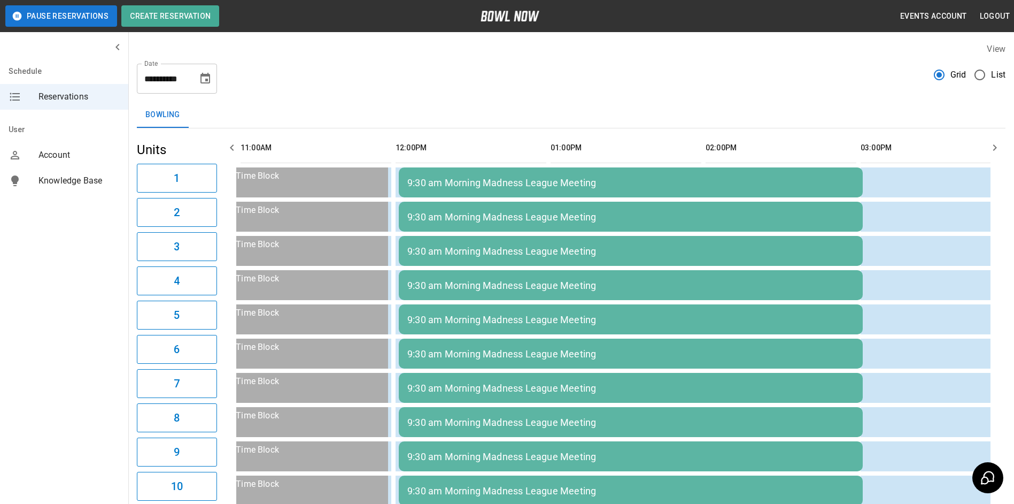
click at [227, 143] on button "button" at bounding box center [231, 147] width 21 height 21
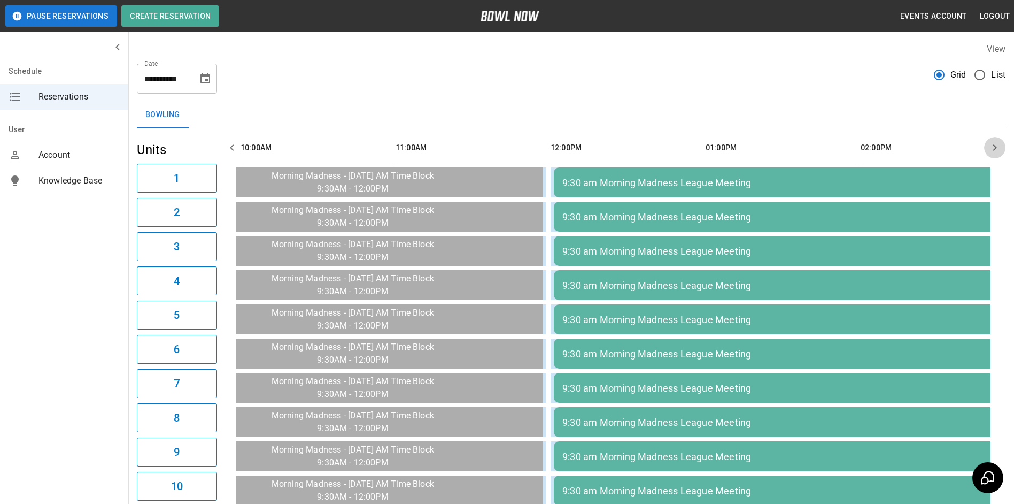
drag, startPoint x: 992, startPoint y: 140, endPoint x: 978, endPoint y: 132, distance: 16.5
click at [989, 139] on button "button" at bounding box center [995, 147] width 21 height 21
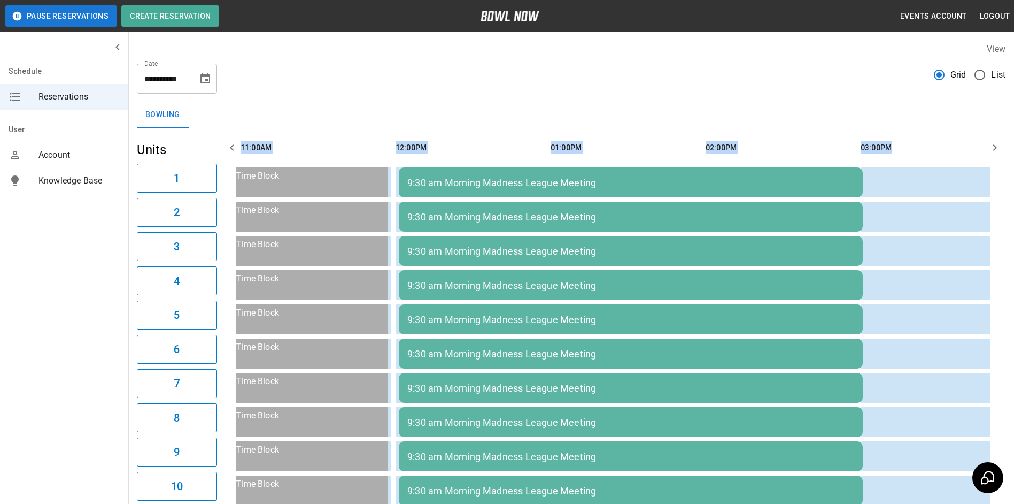
drag, startPoint x: 1009, startPoint y: 148, endPoint x: 999, endPoint y: 145, distance: 10.5
click at [999, 145] on div "**********" at bounding box center [571, 481] width 886 height 895
drag, startPoint x: 999, startPoint y: 145, endPoint x: 994, endPoint y: 144, distance: 5.4
click at [994, 145] on icon "button" at bounding box center [996, 147] width 4 height 6
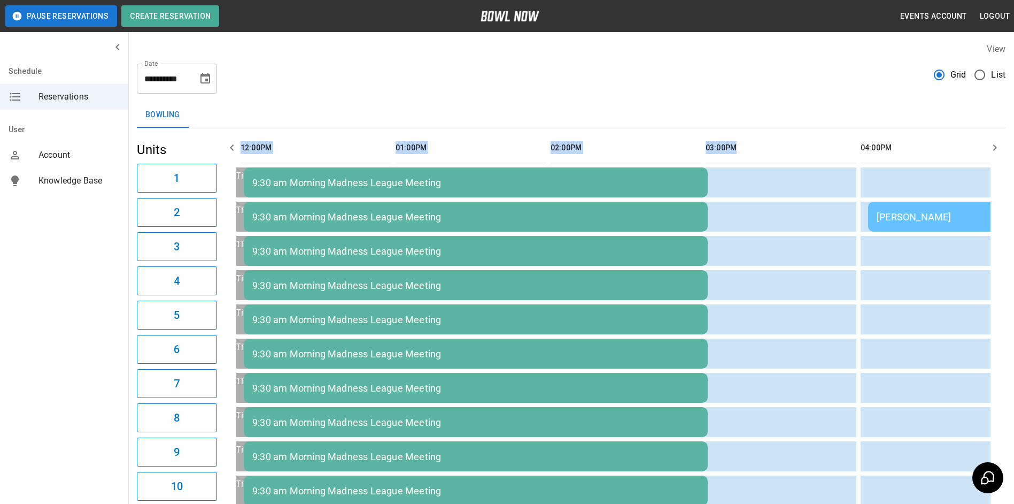
scroll to position [0, 465]
click at [995, 148] on icon "button" at bounding box center [995, 147] width 13 height 13
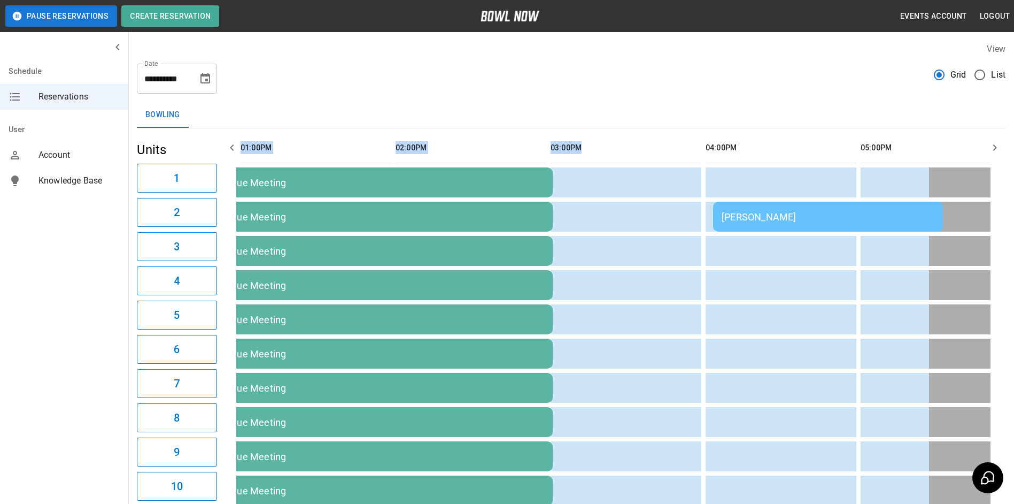
click at [995, 147] on icon "button" at bounding box center [995, 147] width 13 height 13
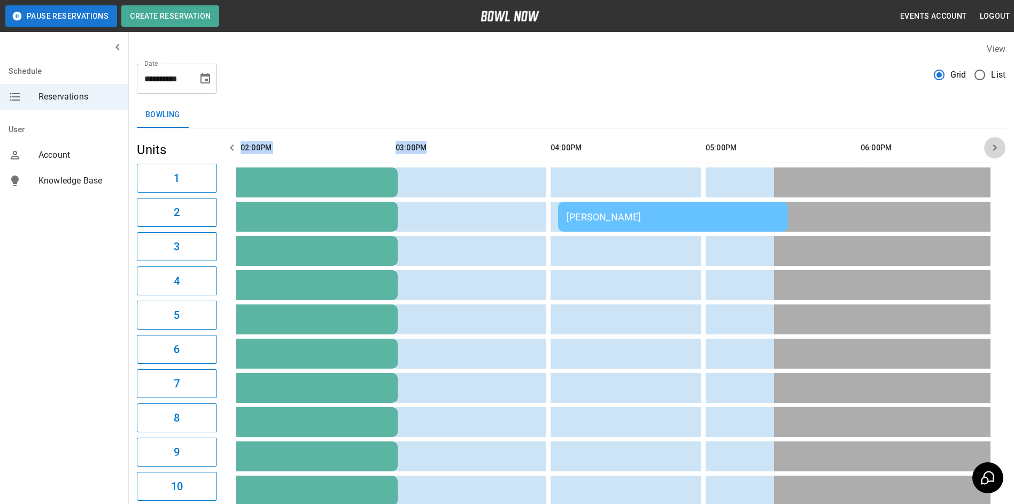
click at [995, 147] on icon "button" at bounding box center [995, 147] width 13 height 13
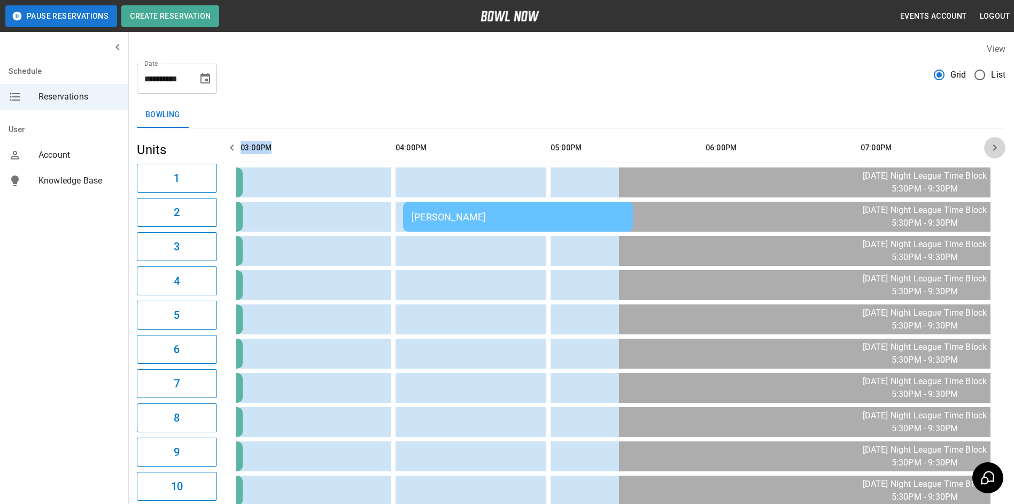
click at [995, 147] on icon "button" at bounding box center [995, 147] width 13 height 13
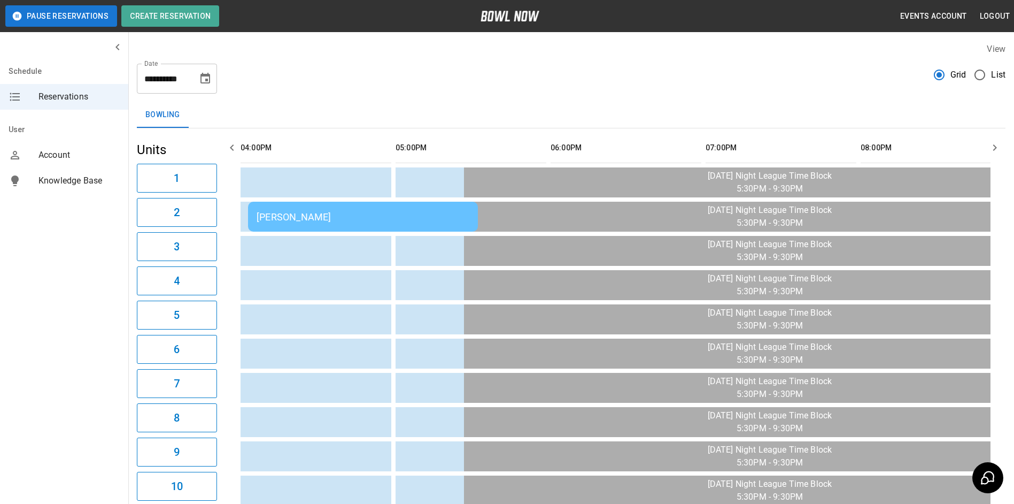
click at [995, 147] on icon "button" at bounding box center [995, 147] width 13 height 13
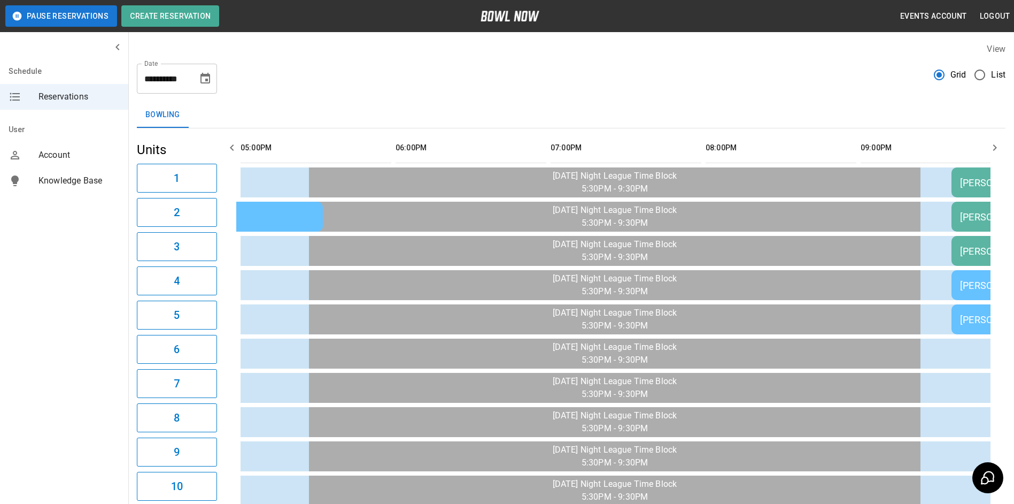
click at [995, 146] on icon "button" at bounding box center [996, 147] width 4 height 6
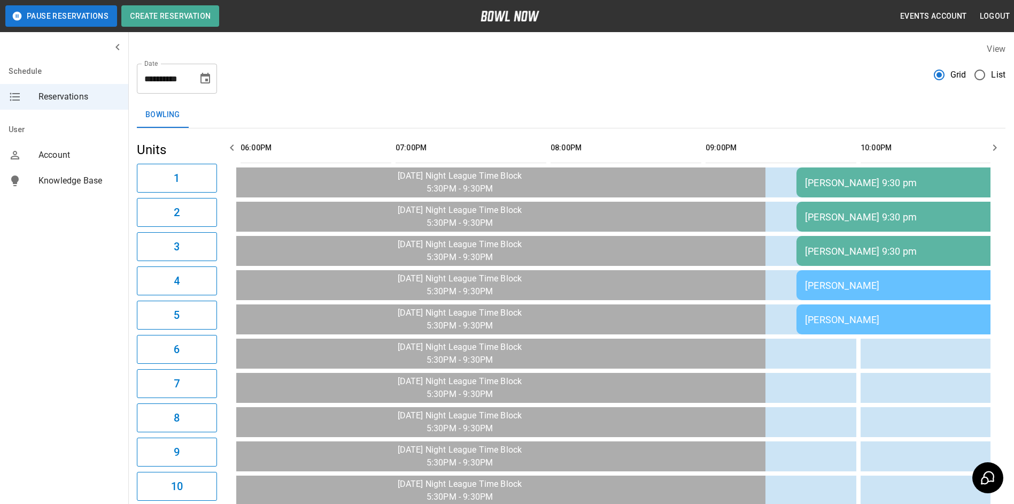
click at [994, 144] on icon "button" at bounding box center [995, 147] width 13 height 13
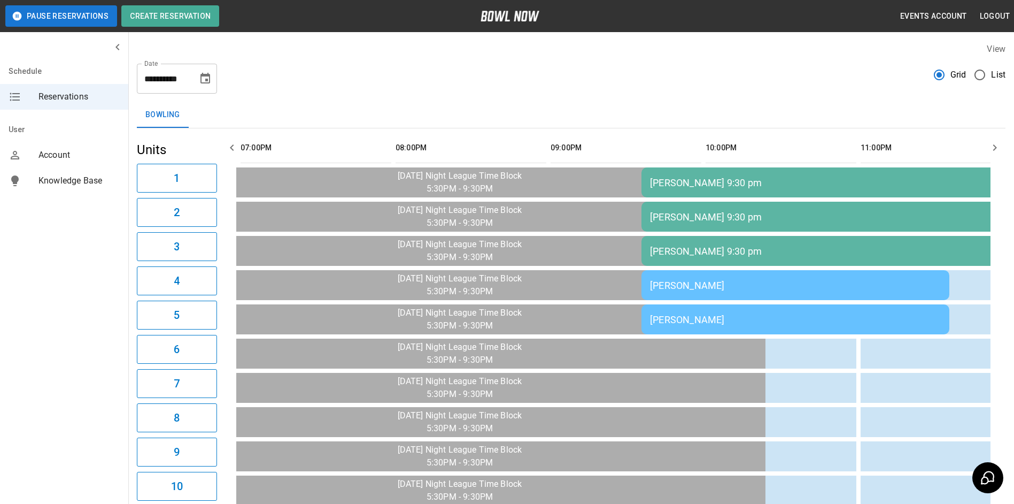
scroll to position [0, 1551]
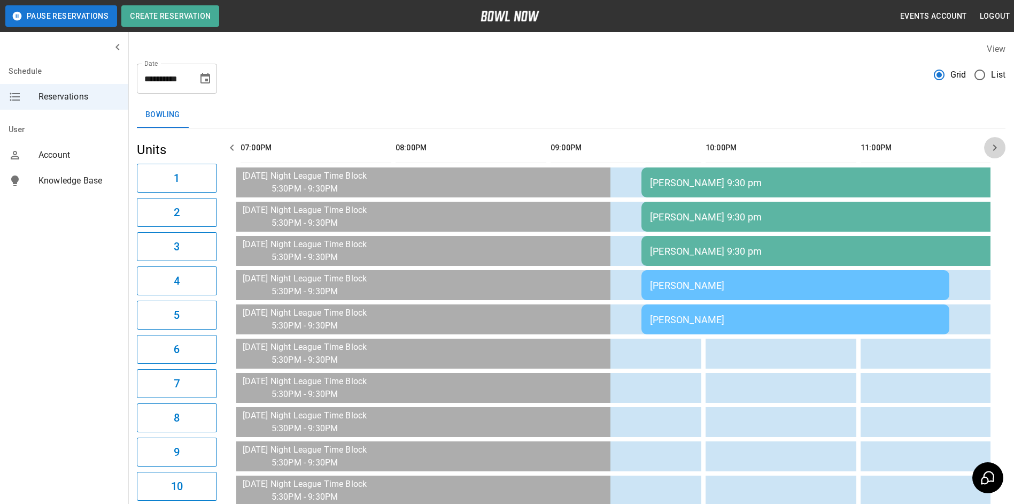
click at [993, 144] on icon "button" at bounding box center [995, 147] width 13 height 13
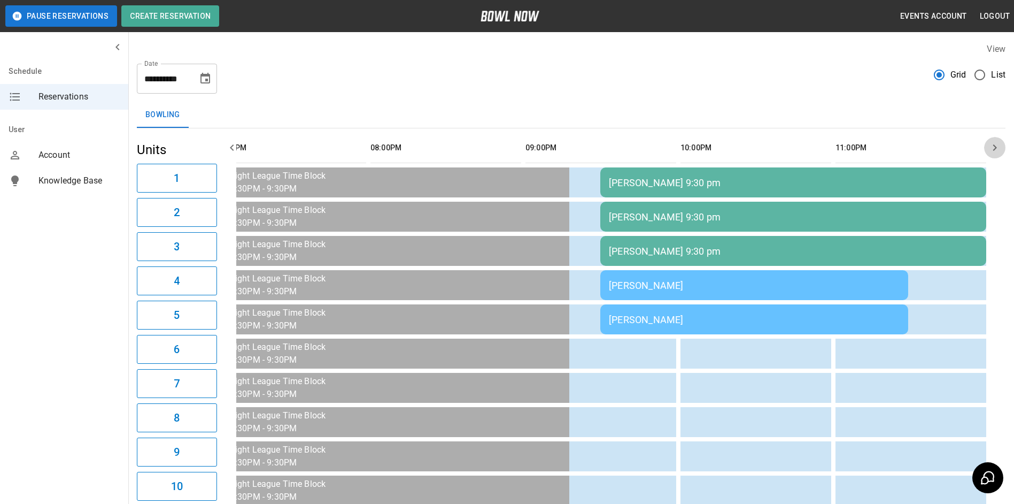
click at [992, 144] on icon "button" at bounding box center [995, 147] width 13 height 13
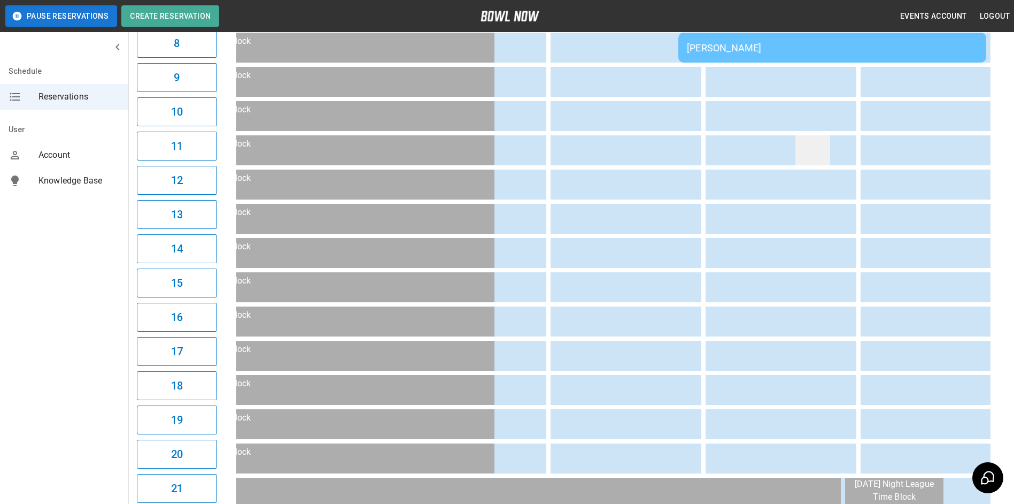
scroll to position [0, 310]
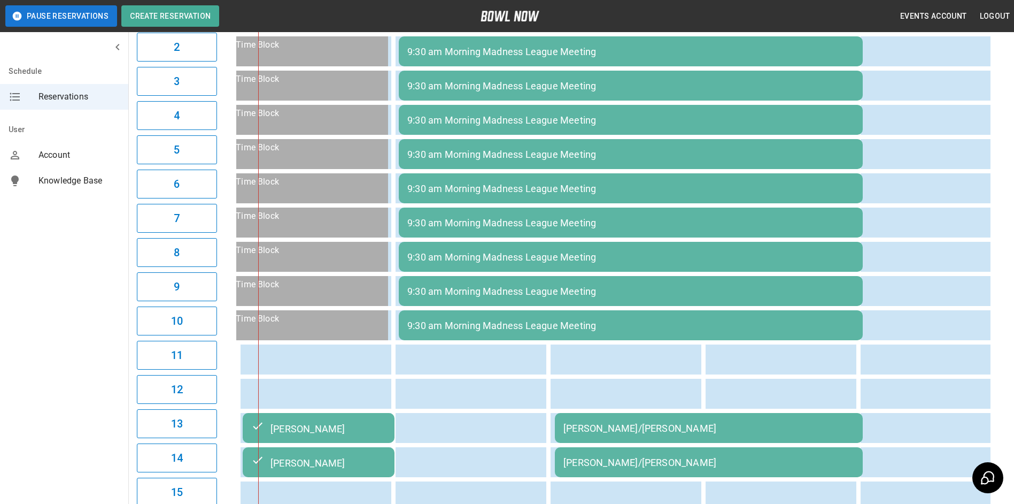
drag, startPoint x: 601, startPoint y: 137, endPoint x: 593, endPoint y: 124, distance: 15.1
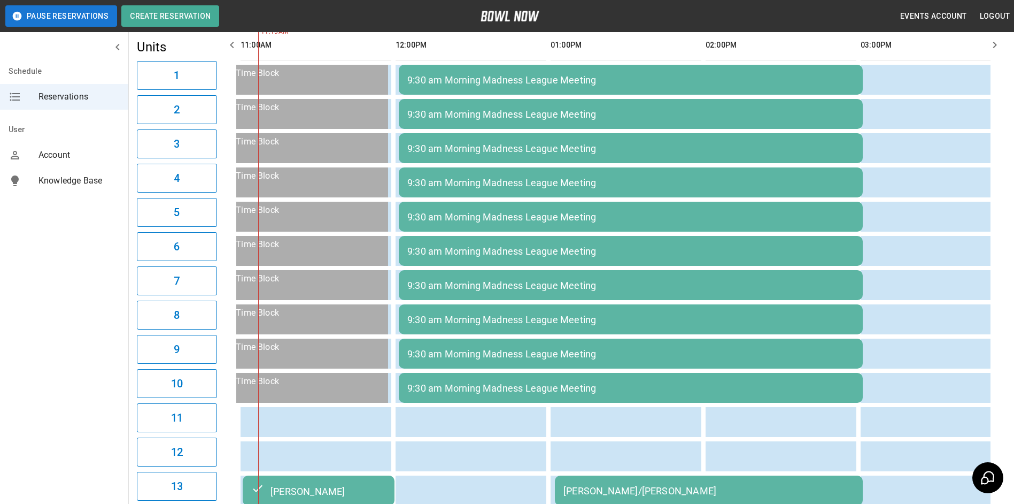
scroll to position [0, 0]
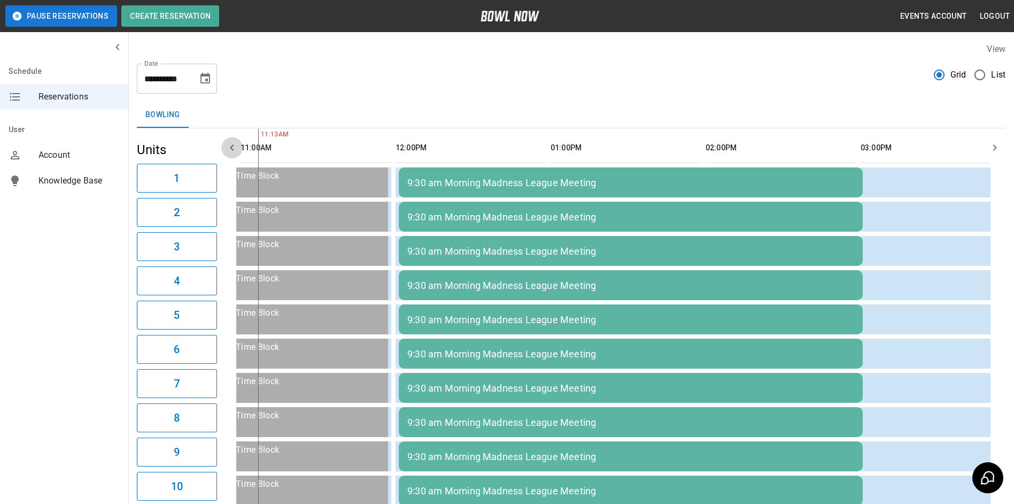
click at [239, 150] on button "button" at bounding box center [231, 147] width 21 height 21
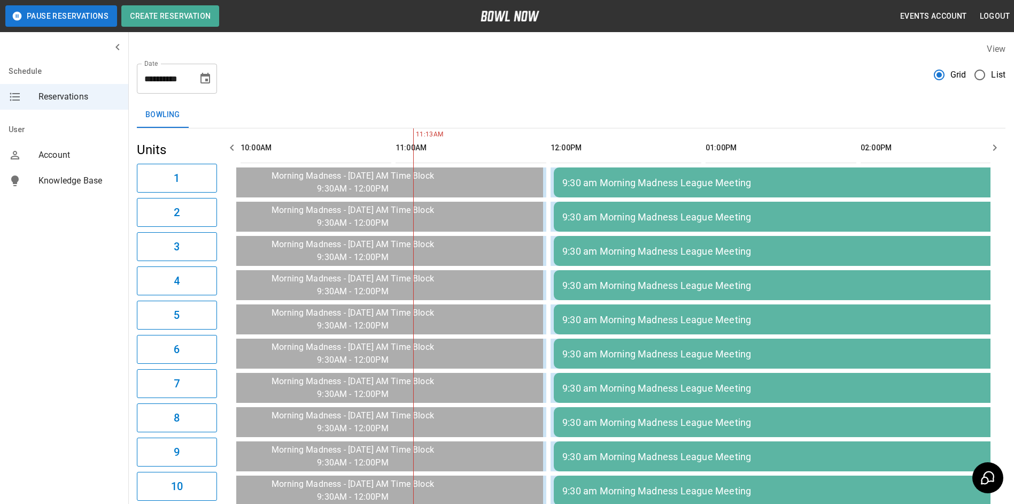
click at [240, 149] on button "button" at bounding box center [231, 147] width 21 height 21
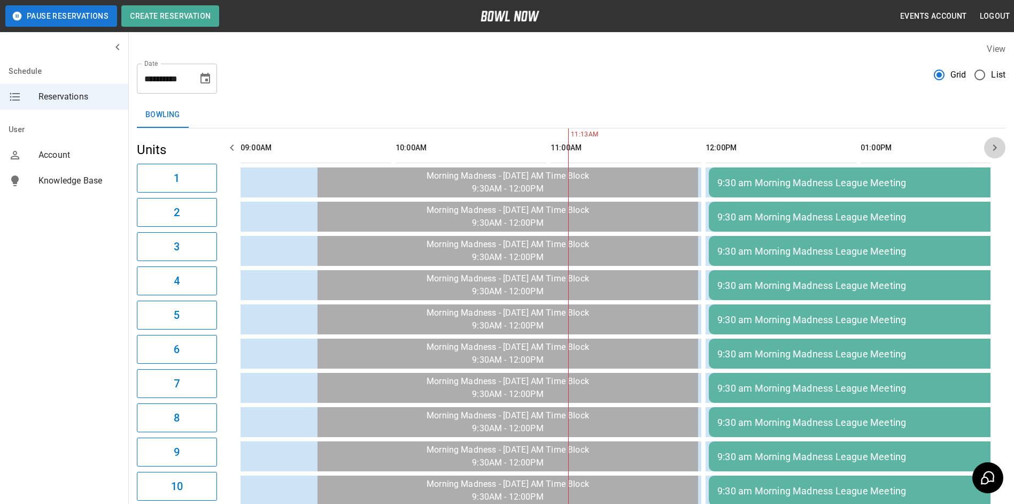
click at [993, 143] on icon "button" at bounding box center [995, 147] width 13 height 13
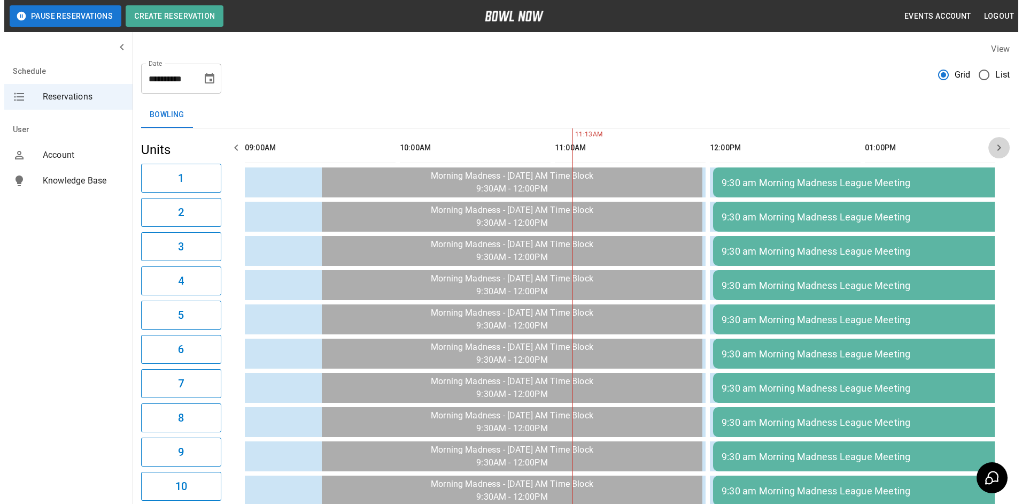
scroll to position [0, 155]
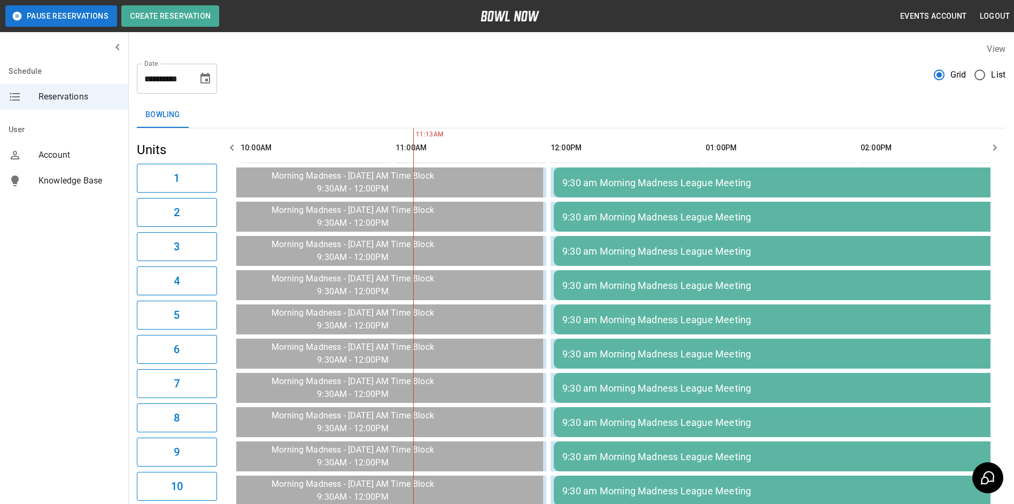
click at [866, 194] on td "9:30 am Morning Madness League Meeting" at bounding box center [786, 182] width 464 height 30
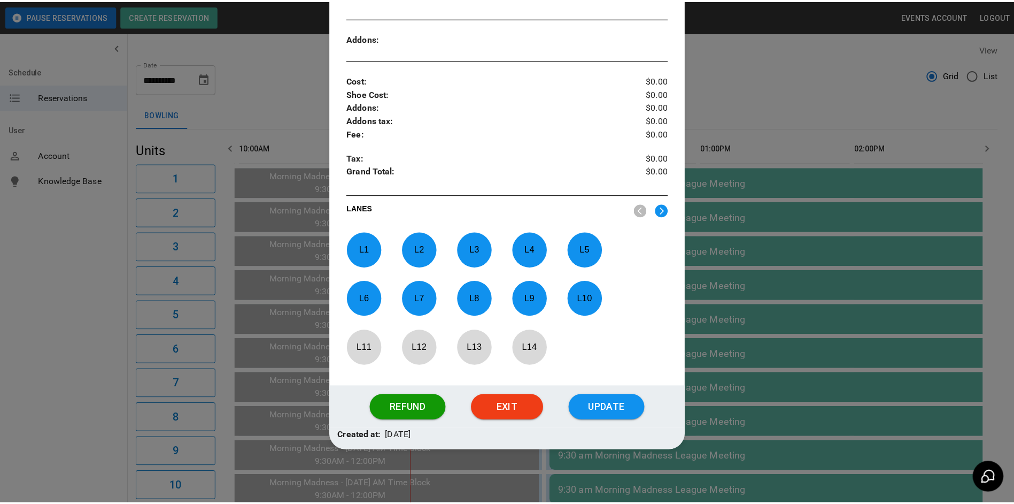
scroll to position [287, 0]
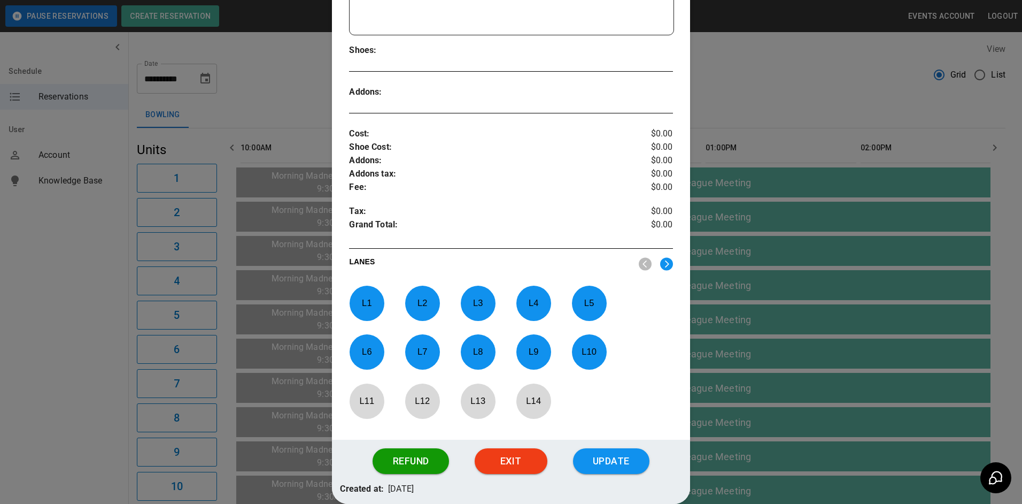
click at [771, 264] on div at bounding box center [511, 252] width 1022 height 504
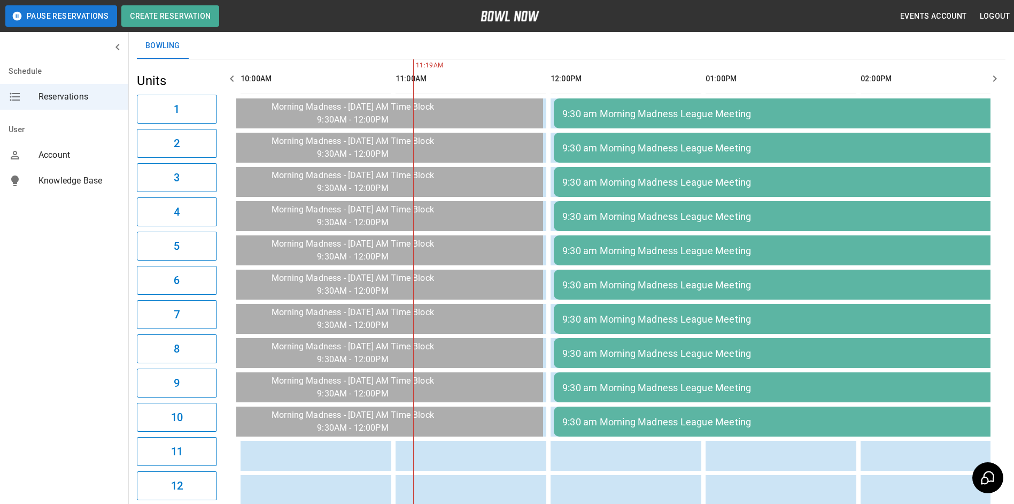
scroll to position [0, 0]
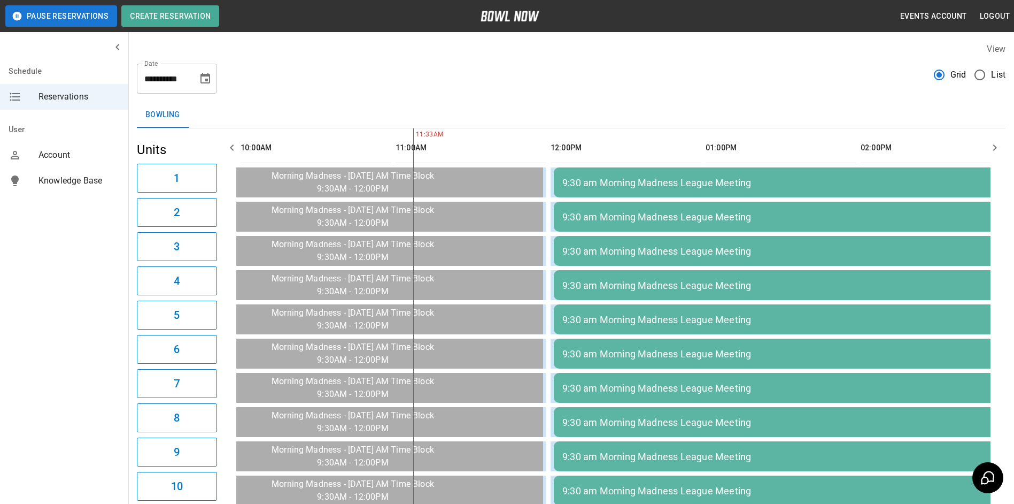
click at [993, 156] on button "button" at bounding box center [995, 147] width 21 height 21
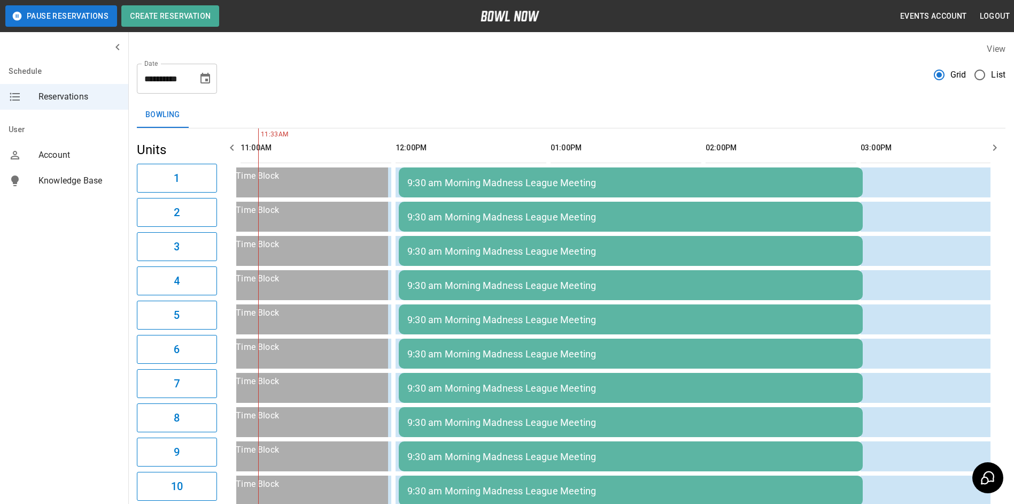
click at [993, 156] on button "button" at bounding box center [995, 147] width 21 height 21
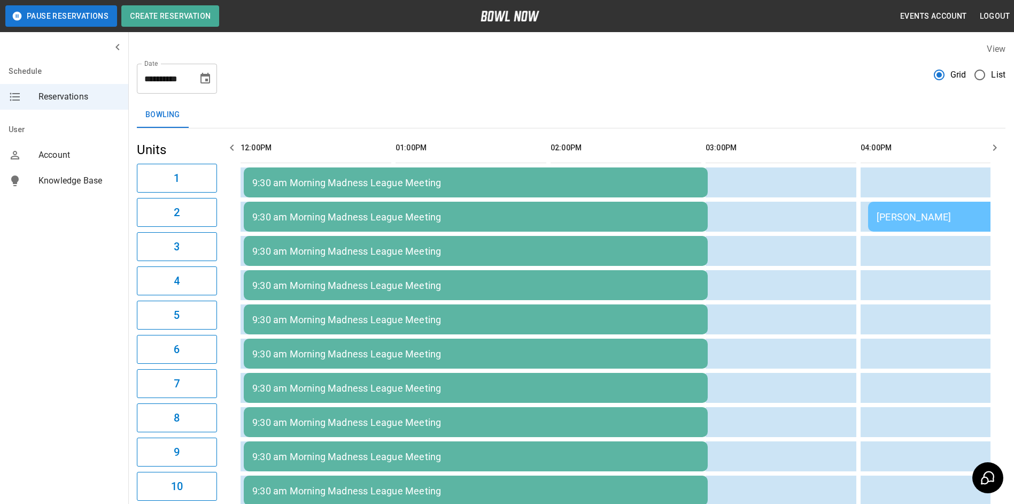
drag, startPoint x: 991, startPoint y: 155, endPoint x: 987, endPoint y: 147, distance: 9.6
click at [987, 147] on button "button" at bounding box center [995, 147] width 21 height 21
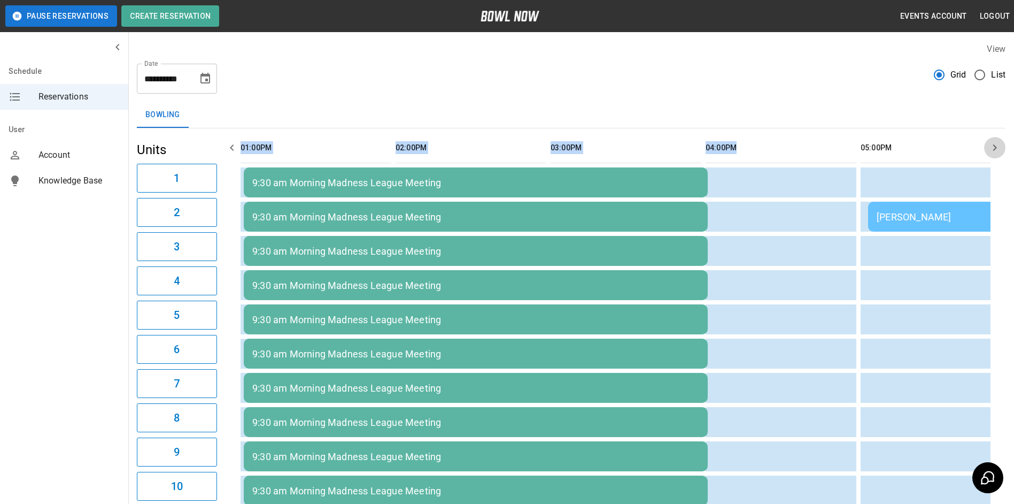
scroll to position [0, 620]
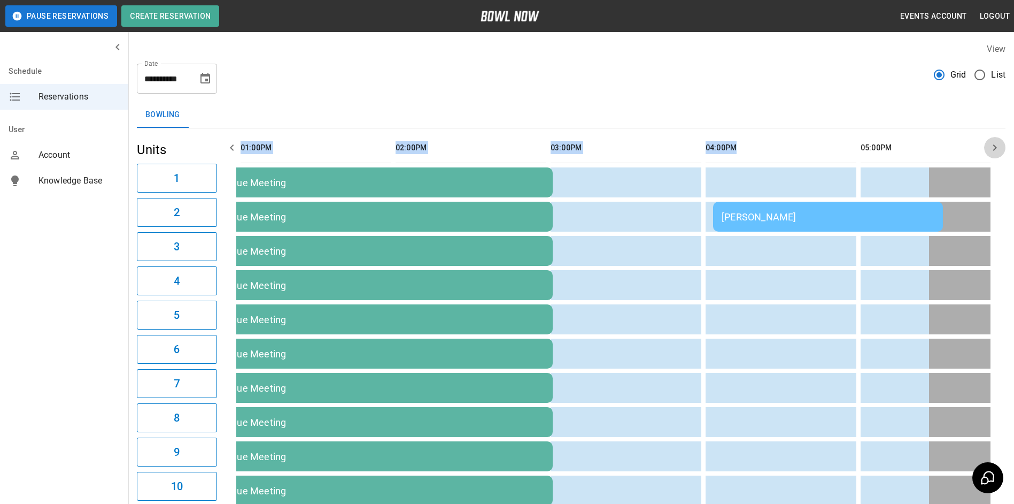
click at [987, 147] on button "button" at bounding box center [995, 147] width 21 height 21
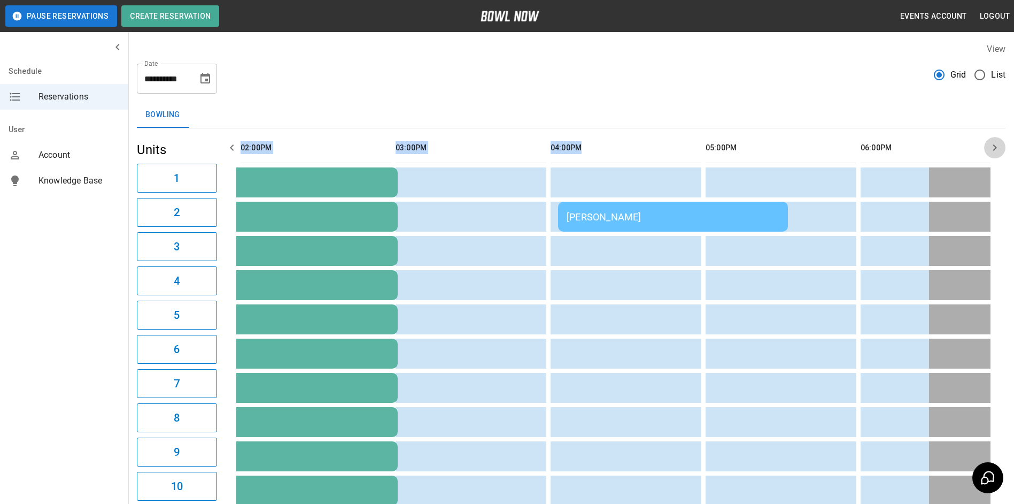
scroll to position [0, 775]
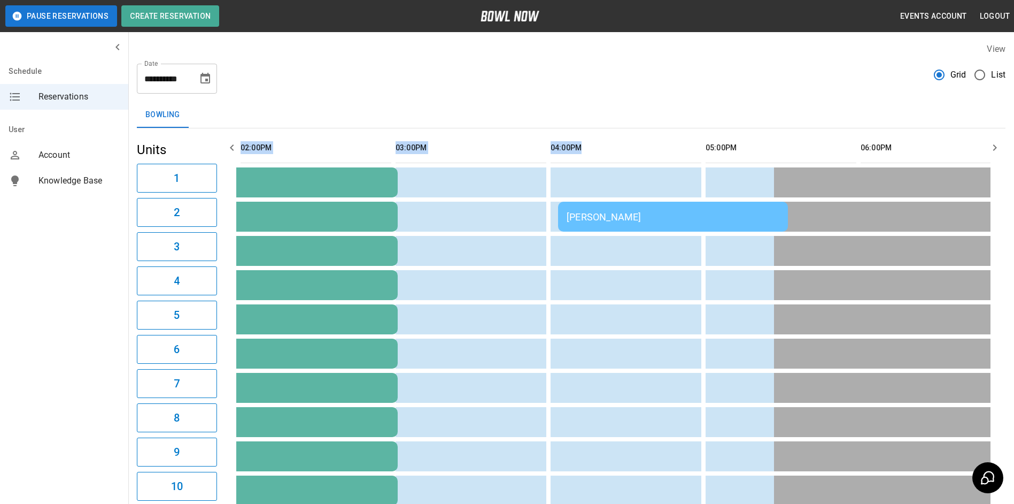
click at [987, 147] on button "button" at bounding box center [995, 147] width 21 height 21
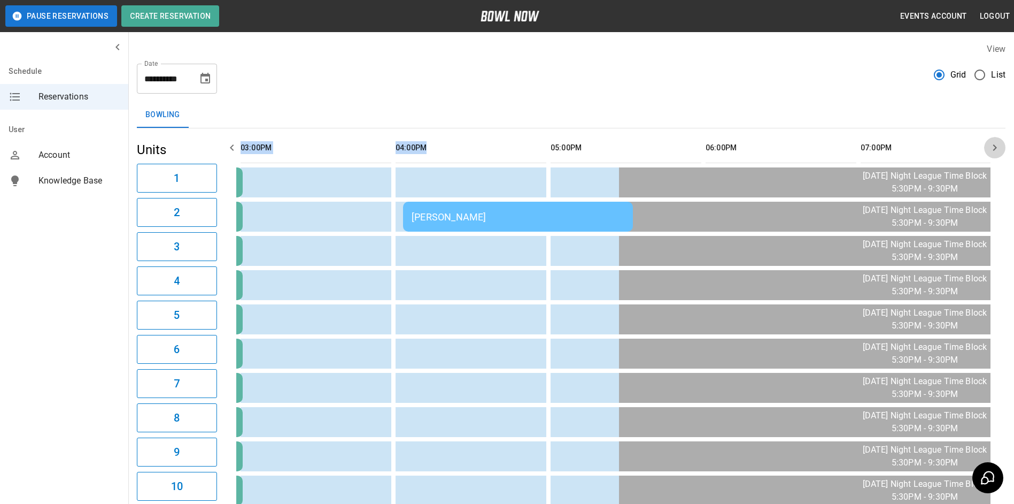
click at [987, 147] on button "button" at bounding box center [995, 147] width 21 height 21
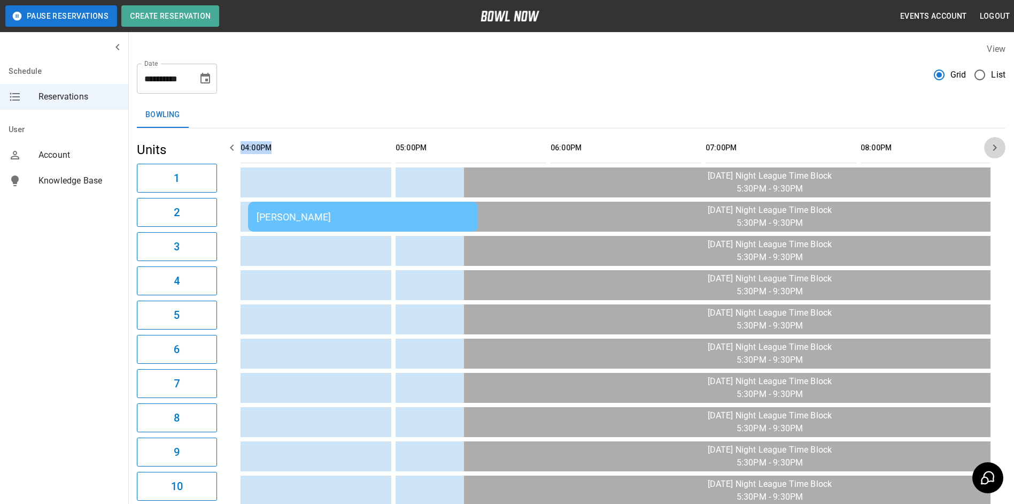
click at [987, 147] on button "button" at bounding box center [995, 147] width 21 height 21
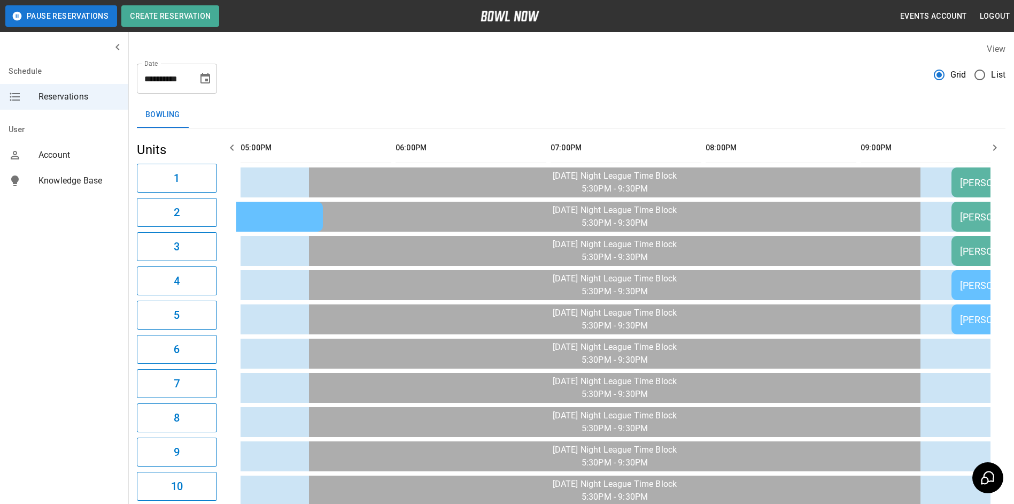
click at [987, 147] on button "button" at bounding box center [995, 147] width 21 height 21
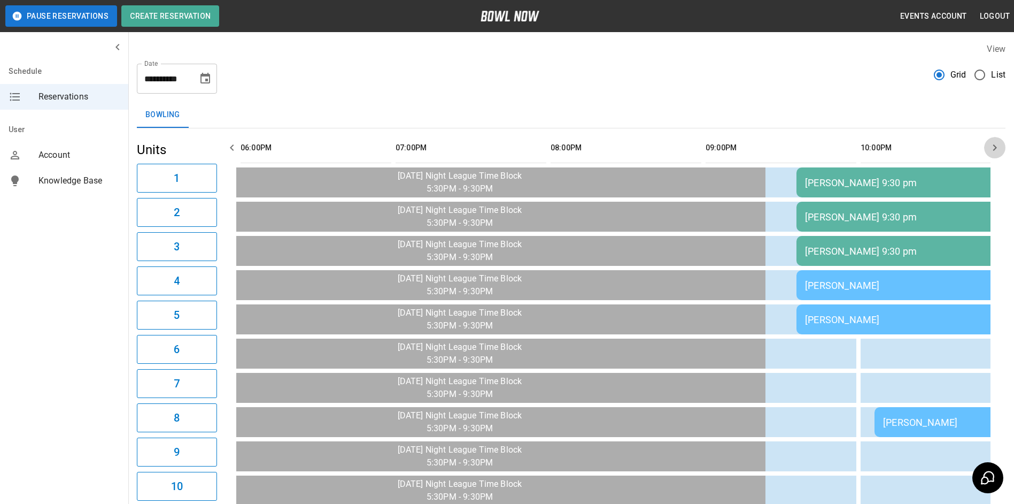
click at [987, 147] on button "button" at bounding box center [995, 147] width 21 height 21
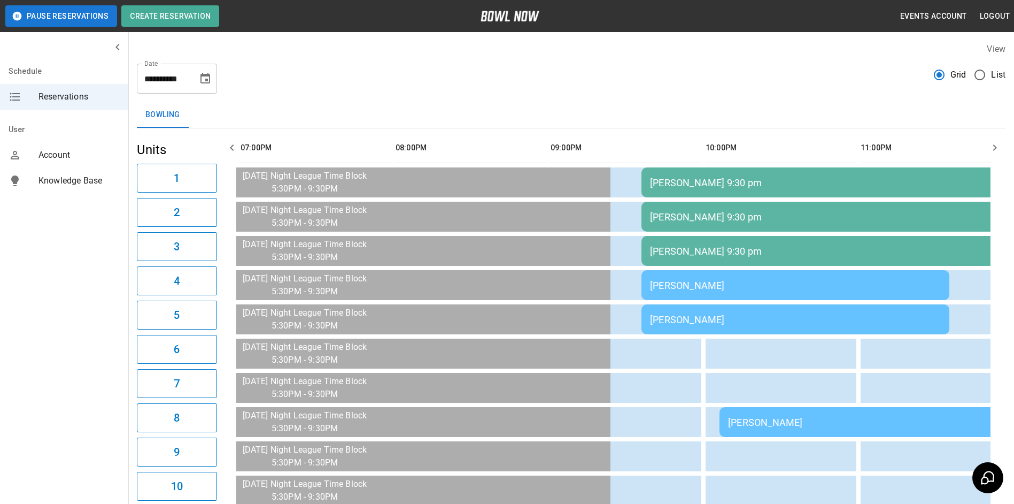
click at [987, 147] on button "button" at bounding box center [995, 147] width 21 height 21
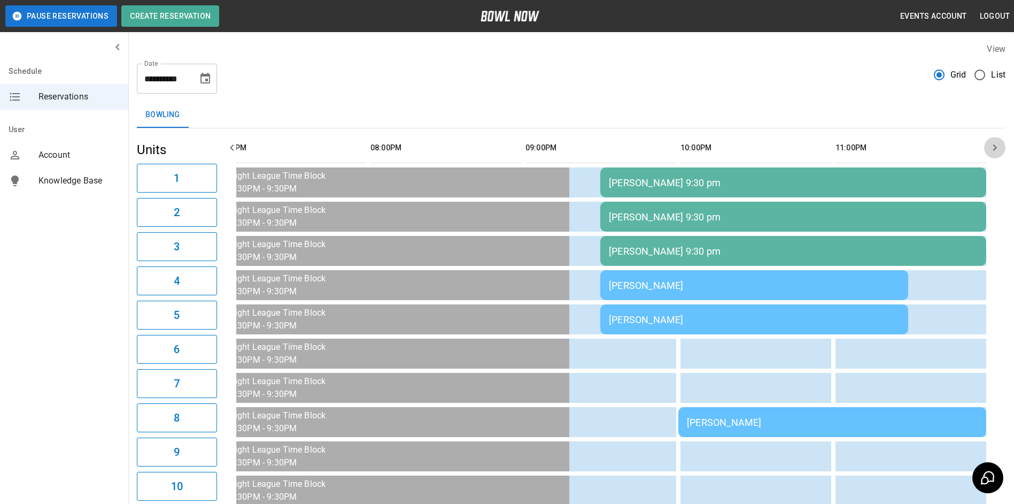
click at [987, 147] on button "button" at bounding box center [995, 147] width 21 height 21
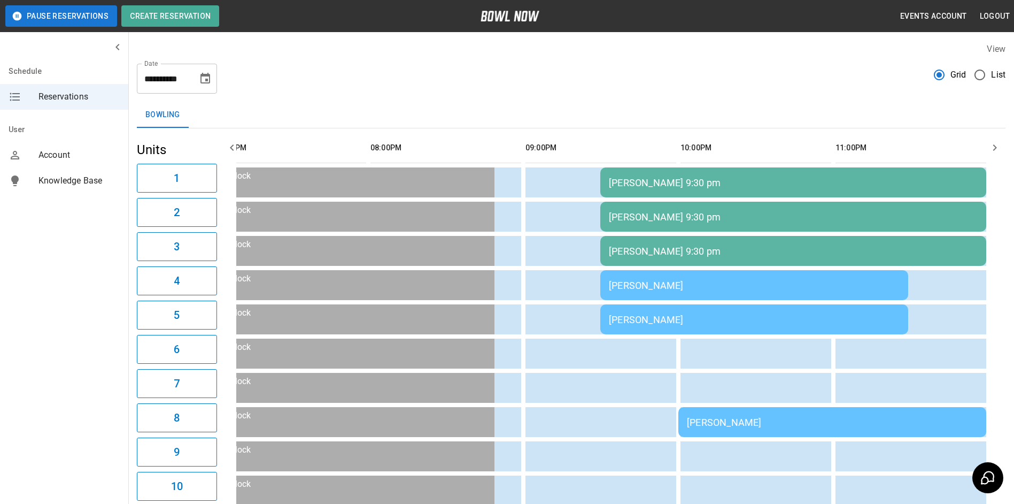
click at [918, 176] on td "[PERSON_NAME] 9:30 pm" at bounding box center [794, 182] width 386 height 30
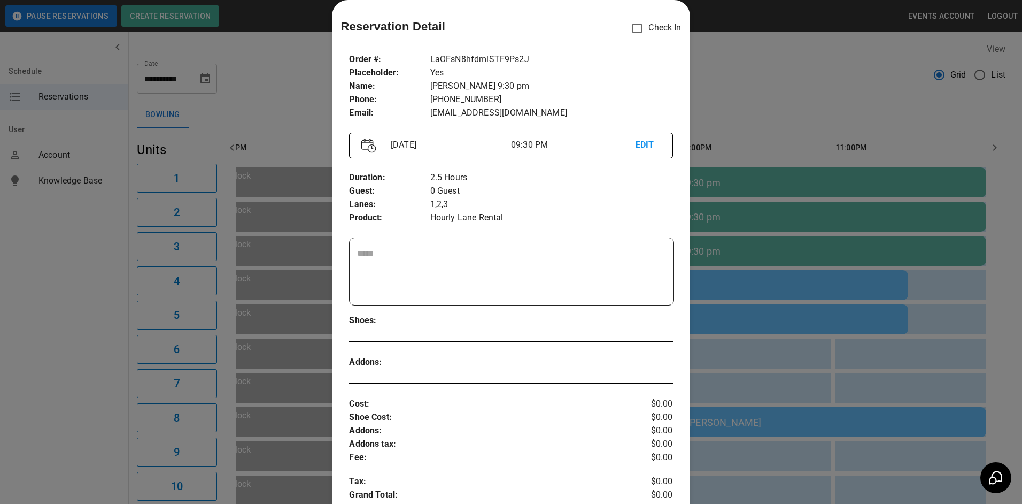
click at [776, 206] on div at bounding box center [511, 252] width 1022 height 504
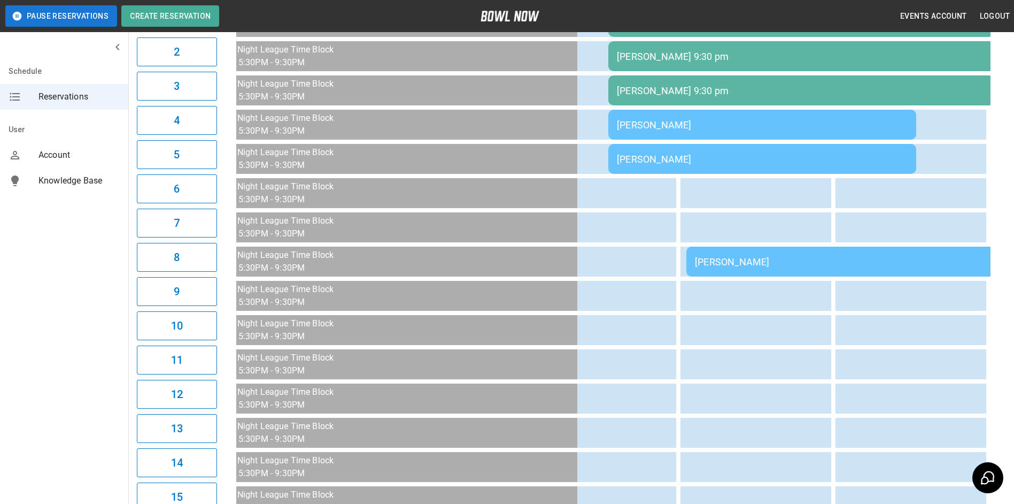
click at [766, 247] on td "[PERSON_NAME]" at bounding box center [841, 262] width 308 height 30
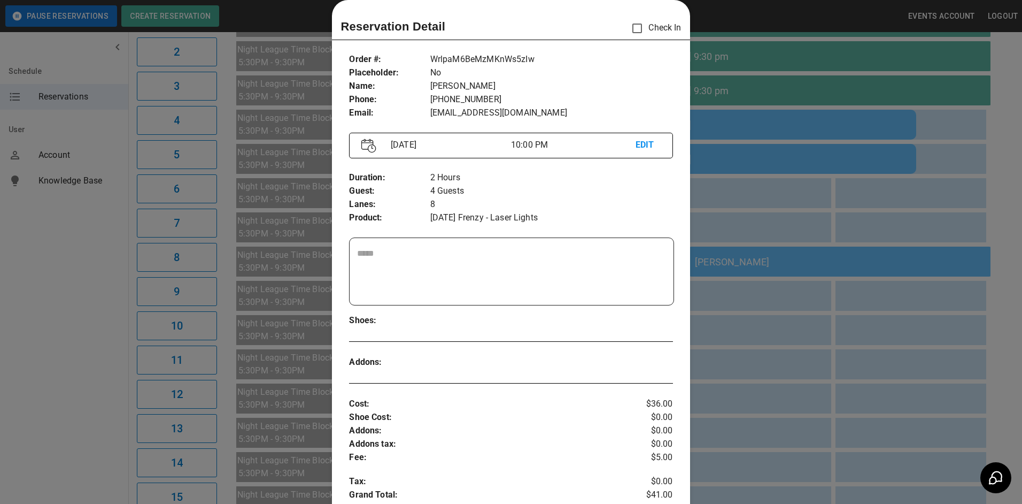
click at [706, 198] on div at bounding box center [511, 252] width 1022 height 504
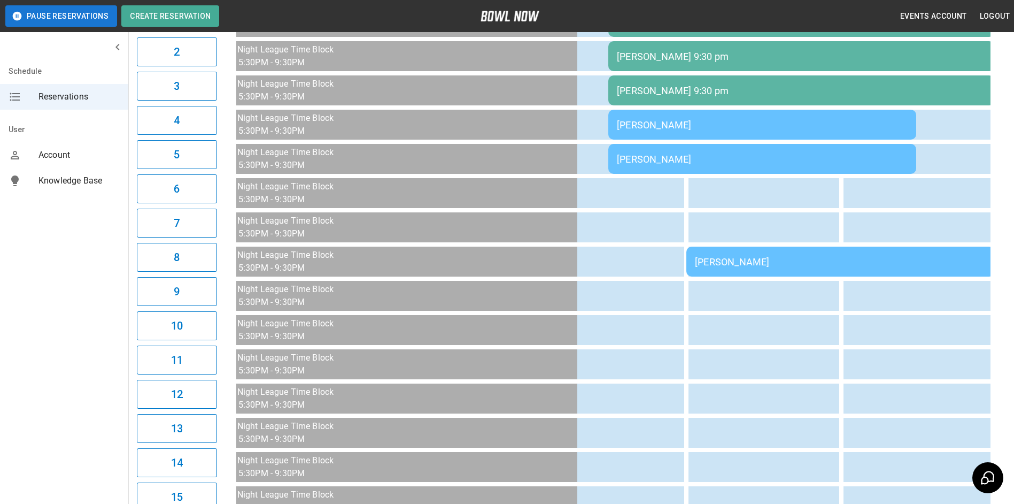
click at [744, 155] on div "[PERSON_NAME]" at bounding box center [762, 158] width 291 height 11
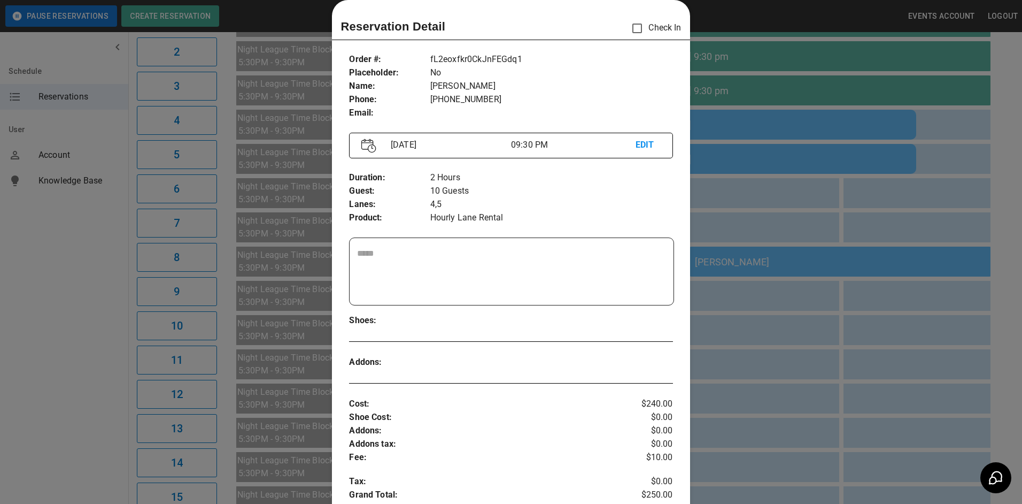
click at [741, 157] on div at bounding box center [511, 252] width 1022 height 504
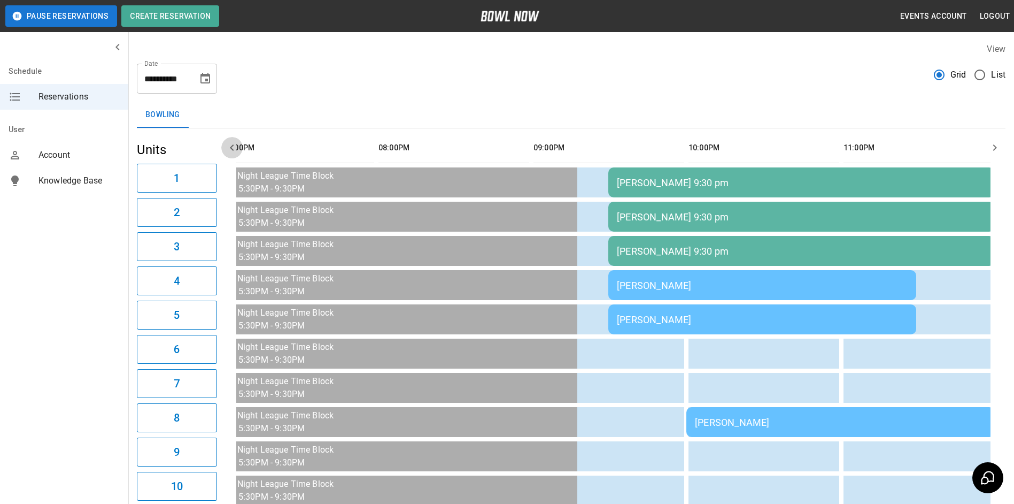
click at [233, 145] on icon "button" at bounding box center [232, 147] width 4 height 6
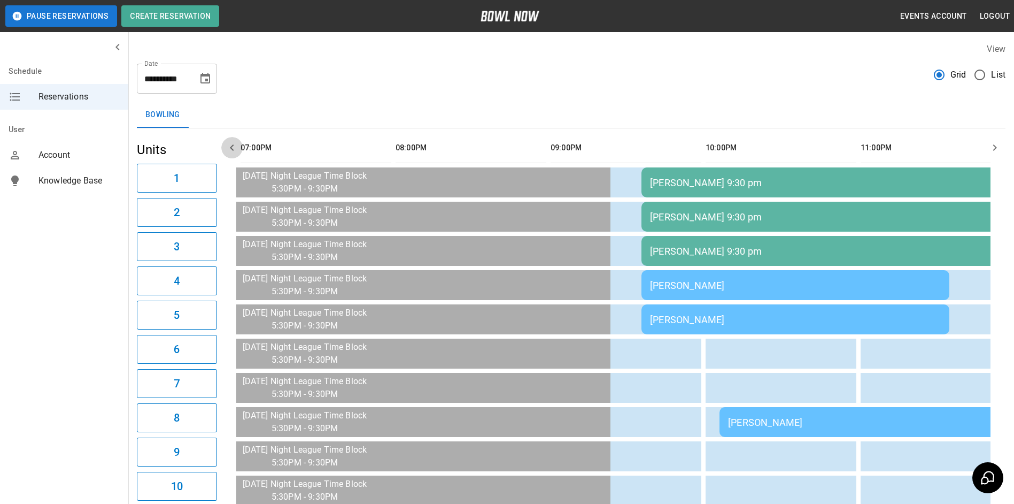
click at [233, 145] on icon "button" at bounding box center [232, 147] width 4 height 6
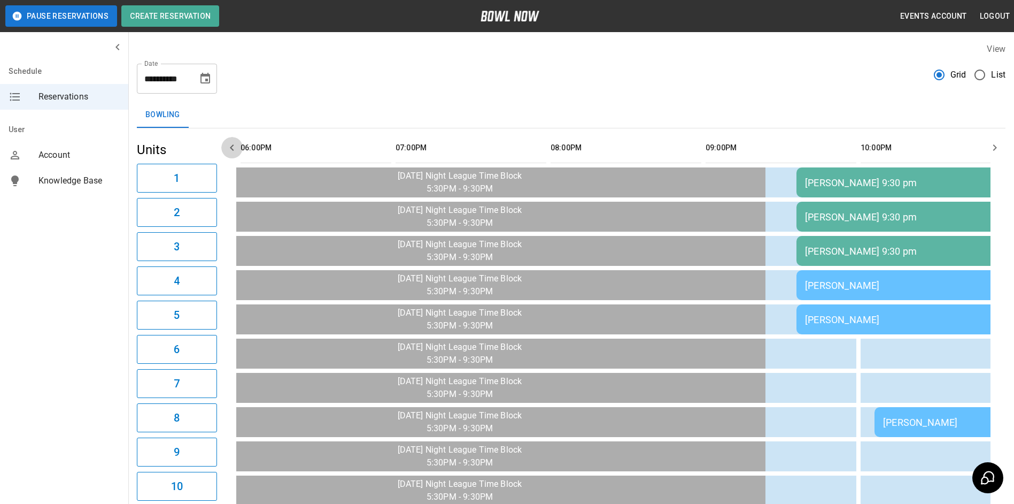
click at [233, 145] on icon "button" at bounding box center [232, 147] width 4 height 6
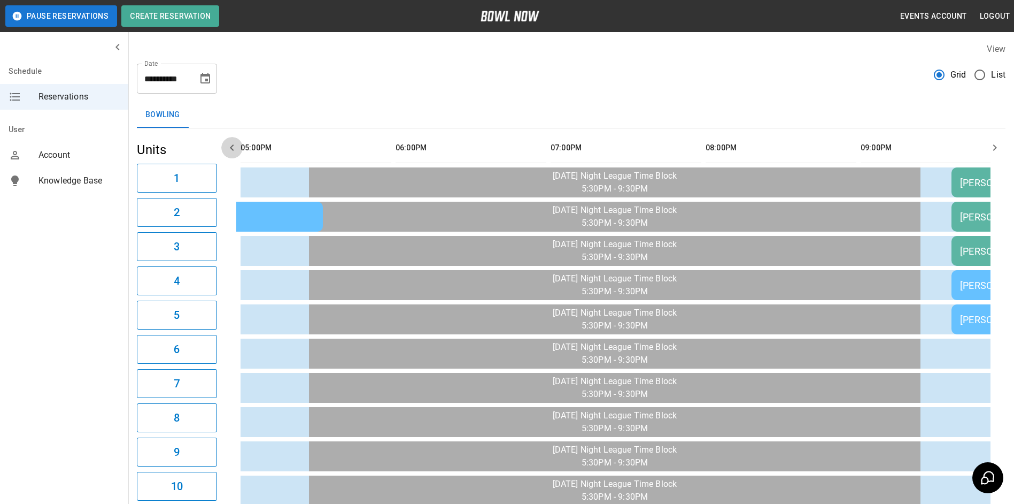
click at [233, 145] on icon "button" at bounding box center [232, 147] width 4 height 6
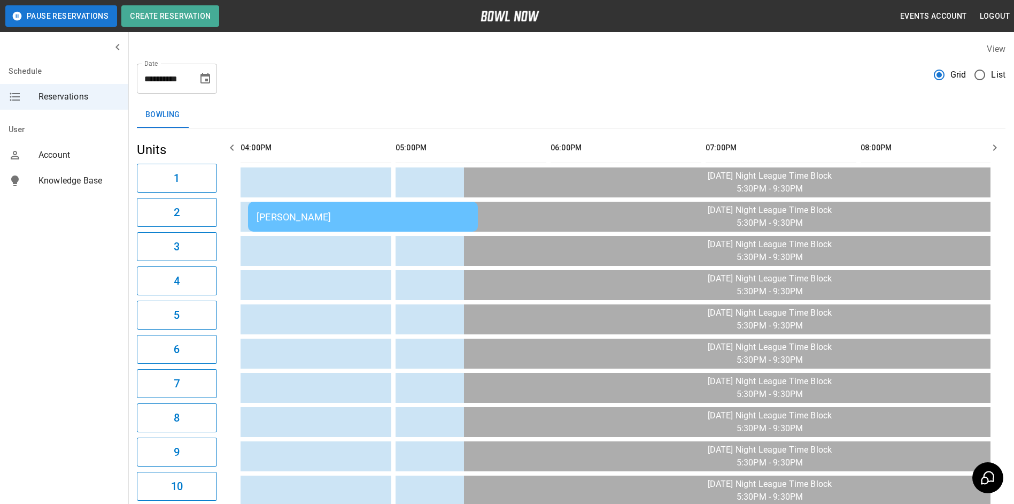
click at [234, 145] on icon "button" at bounding box center [232, 147] width 4 height 6
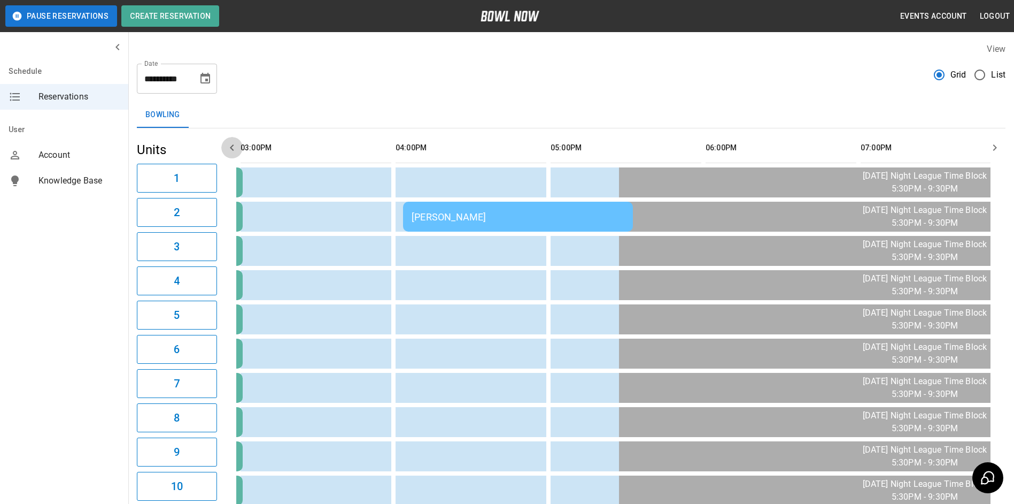
click at [234, 145] on icon "button" at bounding box center [232, 147] width 4 height 6
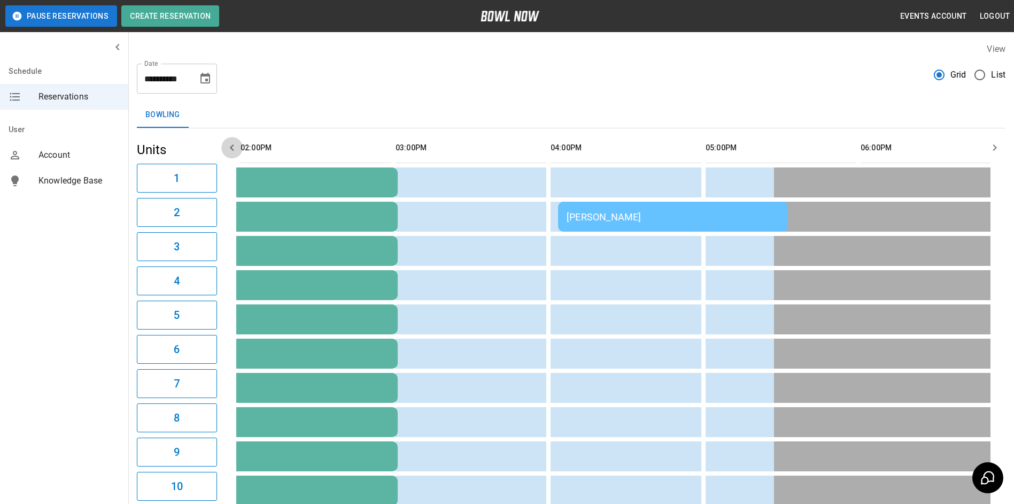
click at [234, 145] on icon "button" at bounding box center [232, 147] width 4 height 6
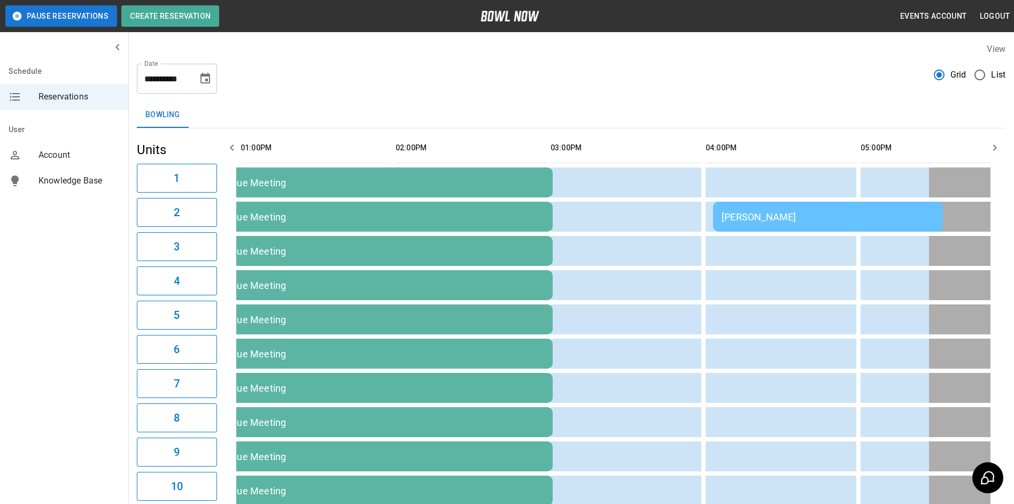
click at [234, 145] on icon "button" at bounding box center [232, 147] width 13 height 13
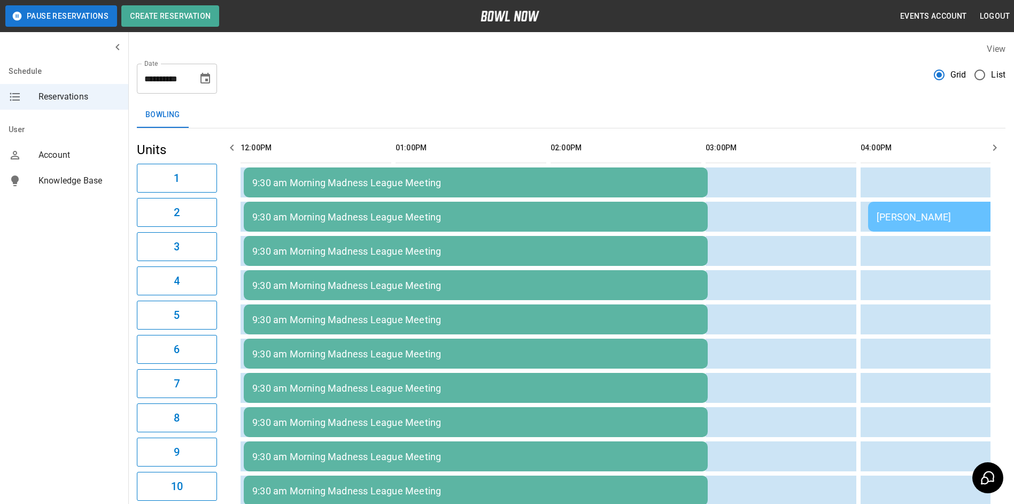
click at [234, 145] on icon "button" at bounding box center [232, 147] width 13 height 13
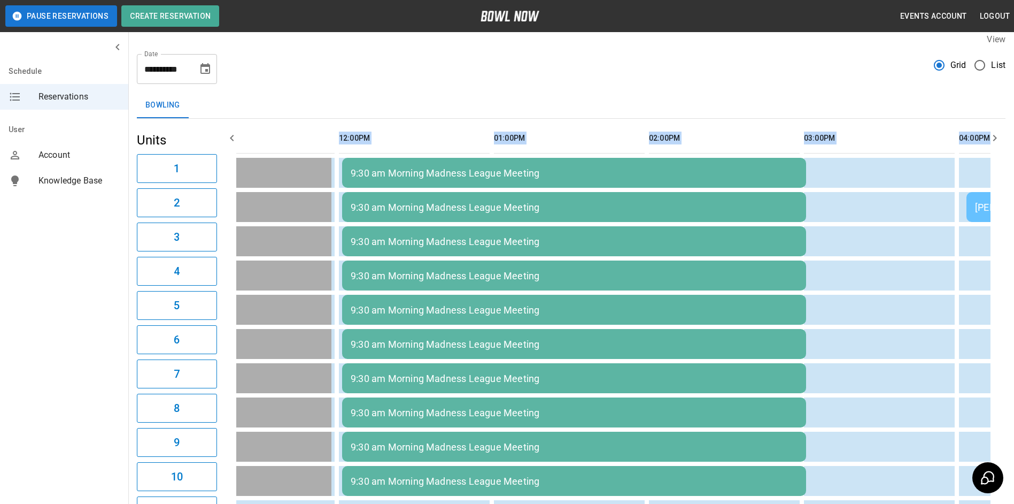
drag, startPoint x: 983, startPoint y: 144, endPoint x: 990, endPoint y: 143, distance: 6.4
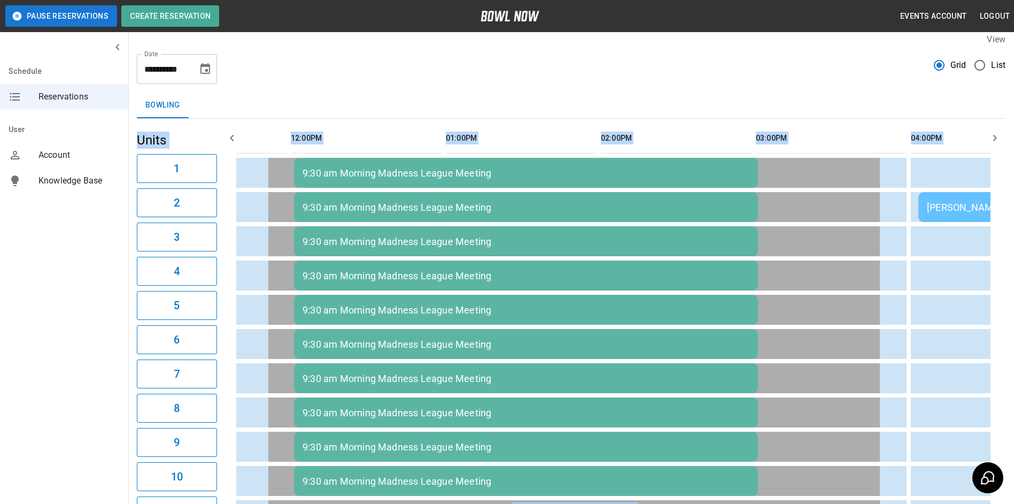
drag, startPoint x: 990, startPoint y: 143, endPoint x: 474, endPoint y: 115, distance: 516.3
click at [474, 115] on div "**********" at bounding box center [571, 472] width 886 height 895
click at [996, 137] on icon "button" at bounding box center [996, 138] width 4 height 6
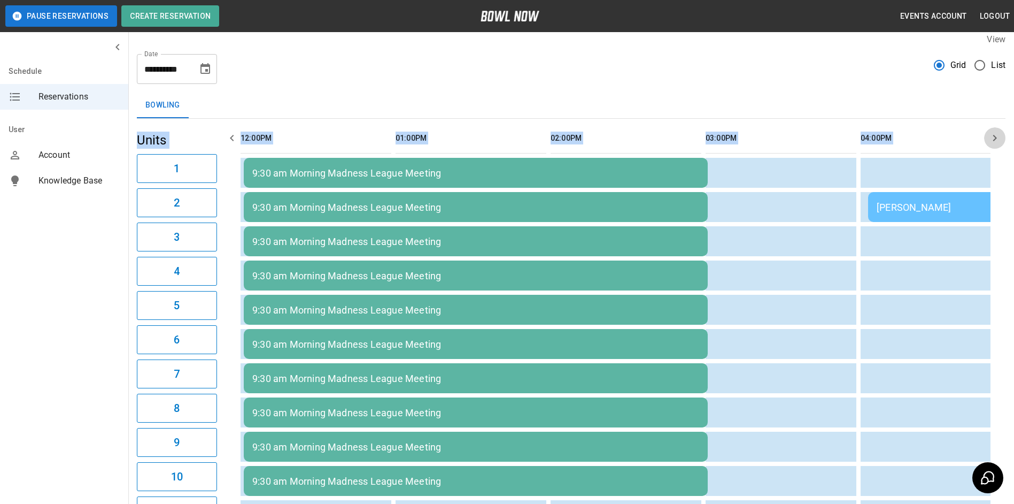
click at [994, 137] on icon "button" at bounding box center [995, 138] width 13 height 13
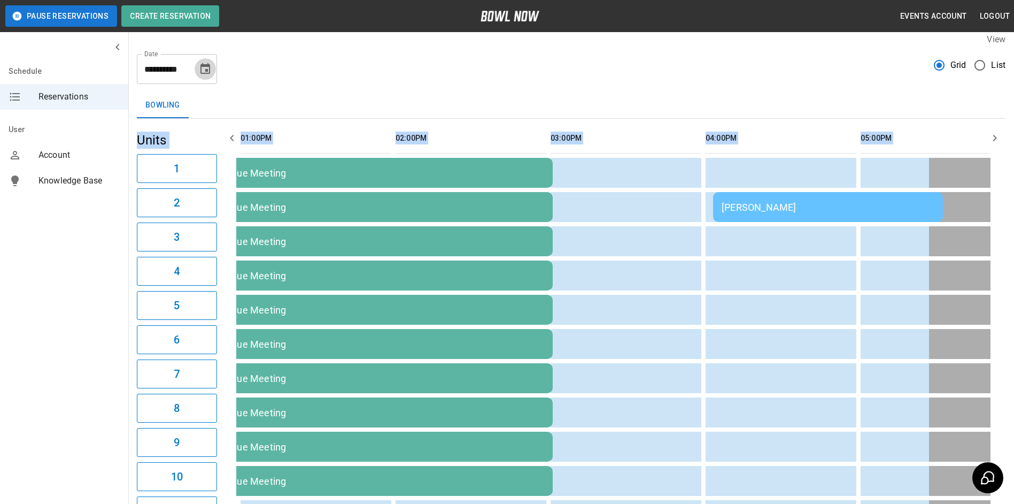
click at [206, 76] on button "Choose date, selected date is Sep 12, 2025" at bounding box center [205, 68] width 21 height 21
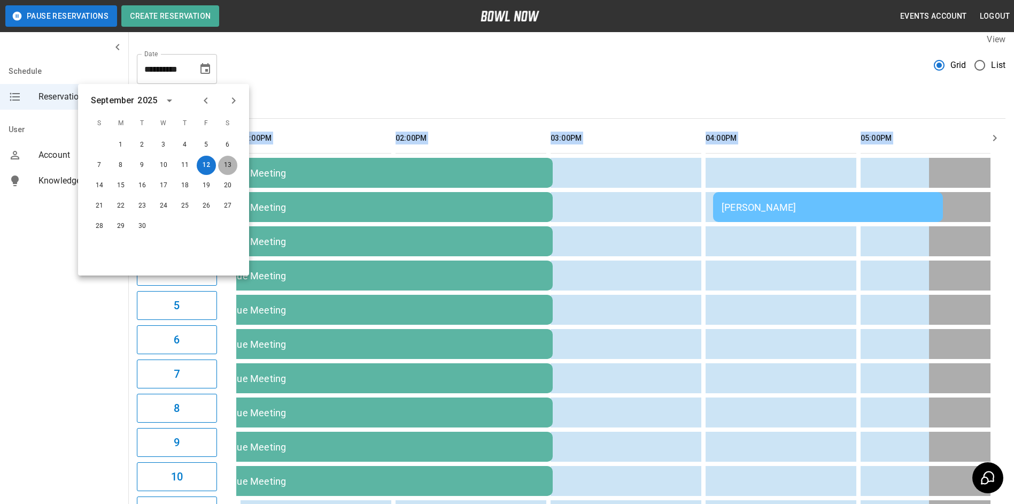
drag, startPoint x: 229, startPoint y: 169, endPoint x: 224, endPoint y: 166, distance: 6.2
click at [229, 168] on button "13" at bounding box center [227, 165] width 19 height 19
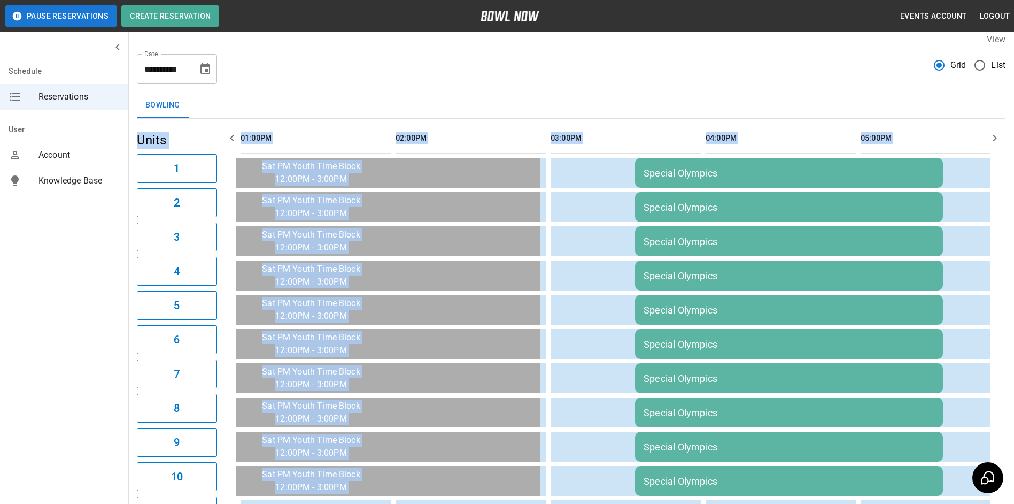
type input "**********"
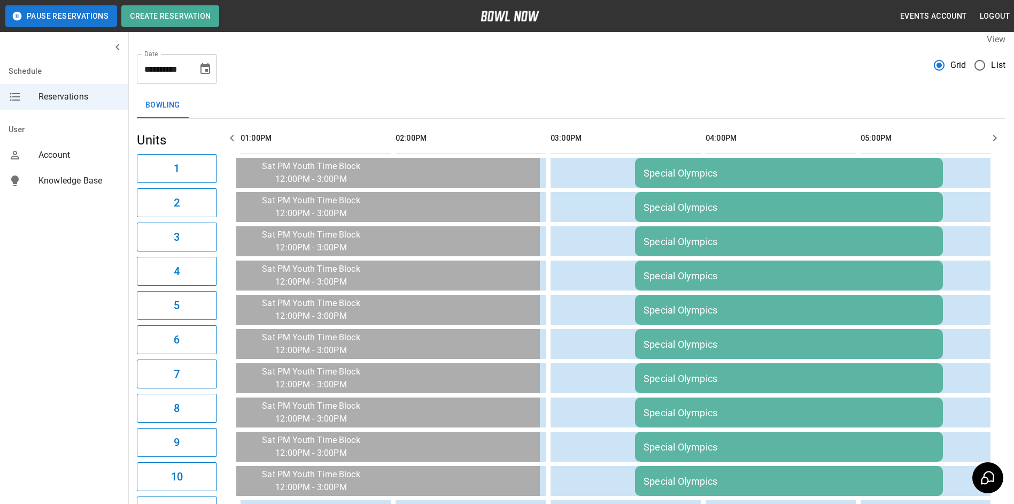
click at [422, 64] on div "**********" at bounding box center [571, 64] width 869 height 39
click at [989, 137] on icon "button" at bounding box center [995, 138] width 13 height 13
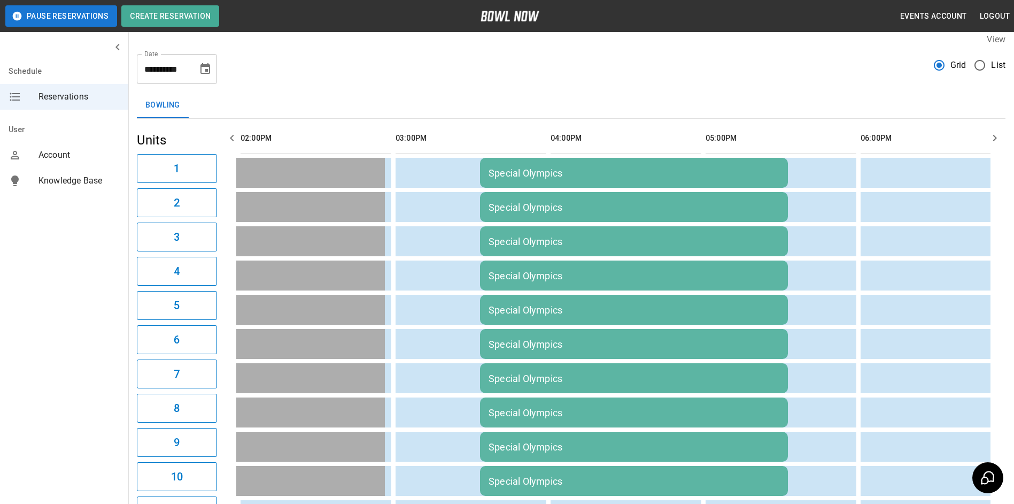
click at [989, 137] on icon "button" at bounding box center [995, 138] width 13 height 13
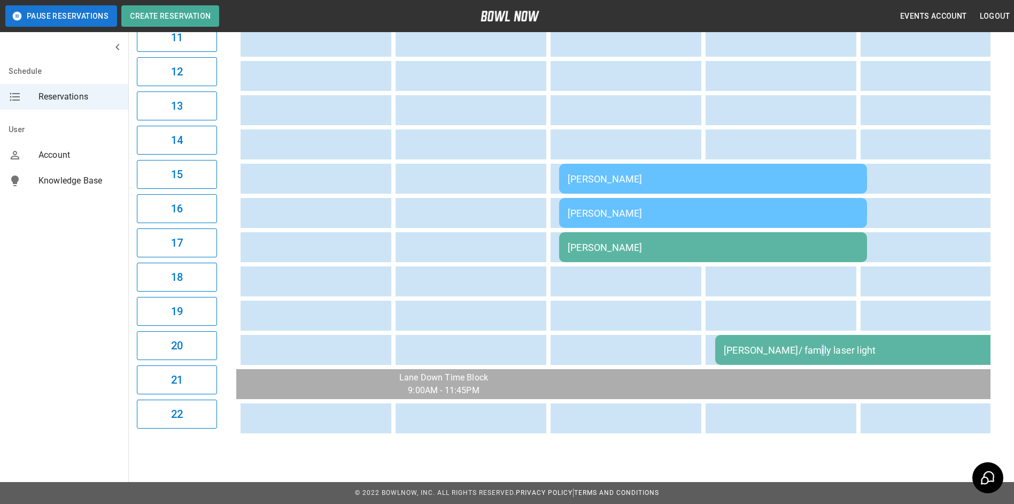
drag, startPoint x: 804, startPoint y: 356, endPoint x: 774, endPoint y: 342, distance: 32.8
click at [805, 352] on td "[PERSON_NAME]/ family laser light" at bounding box center [870, 350] width 308 height 30
drag, startPoint x: 822, startPoint y: 467, endPoint x: 811, endPoint y: 451, distance: 18.8
click at [816, 458] on div "**********" at bounding box center [507, 10] width 1014 height 987
click at [793, 345] on div "[PERSON_NAME]/ family laser light" at bounding box center [869, 349] width 291 height 11
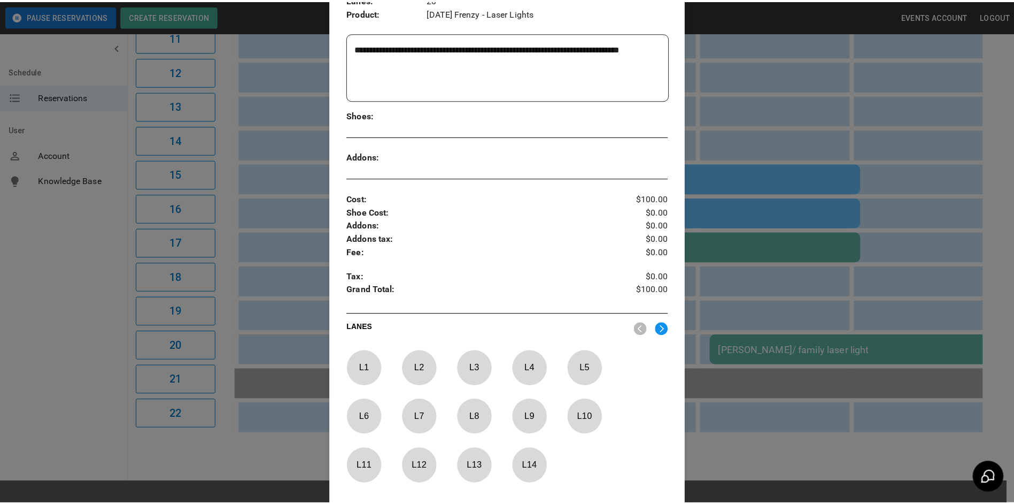
scroll to position [341, 0]
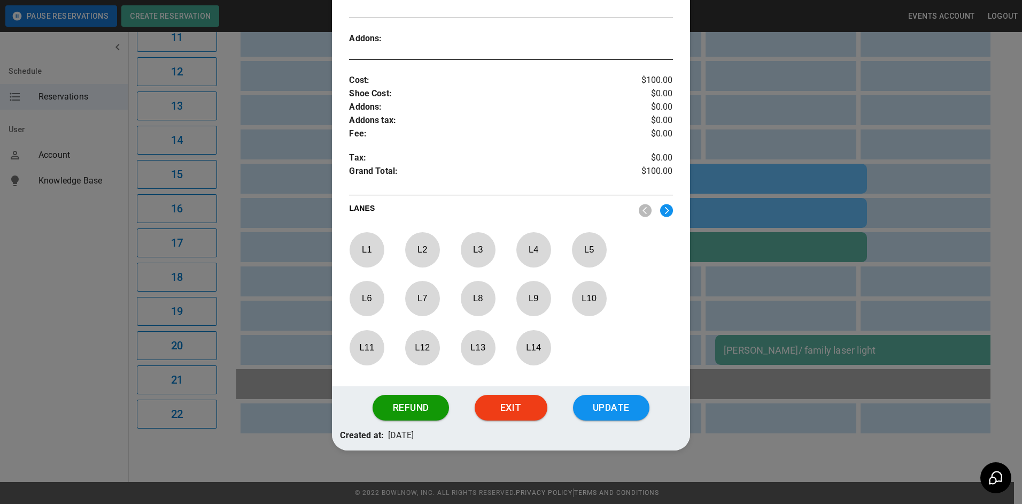
click at [894, 220] on div at bounding box center [511, 252] width 1022 height 504
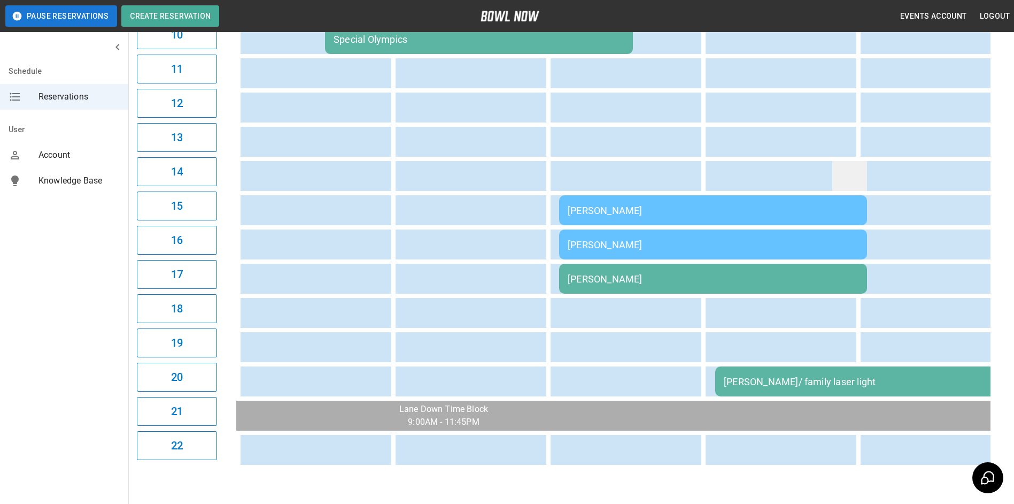
drag, startPoint x: 843, startPoint y: 222, endPoint x: 835, endPoint y: 217, distance: 9.2
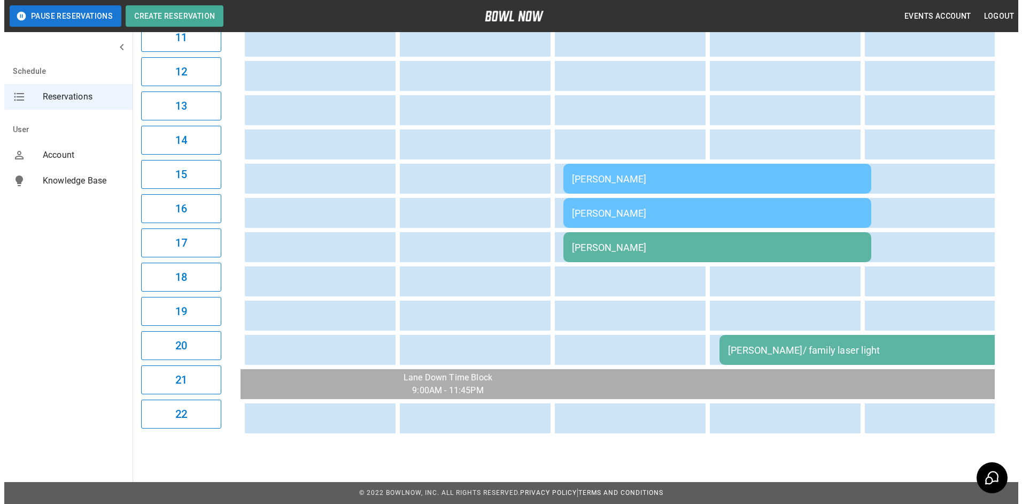
scroll to position [491, 0]
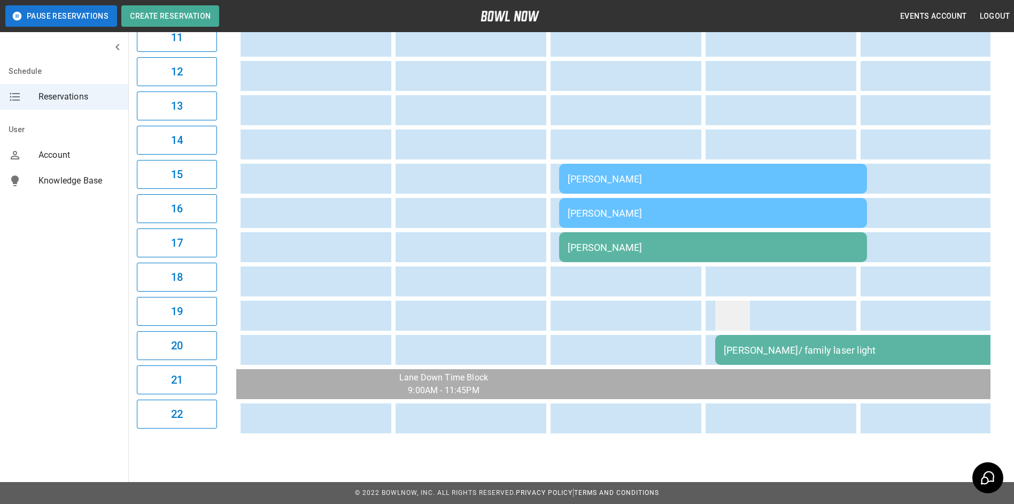
click at [738, 312] on td "sticky table" at bounding box center [733, 316] width 35 height 30
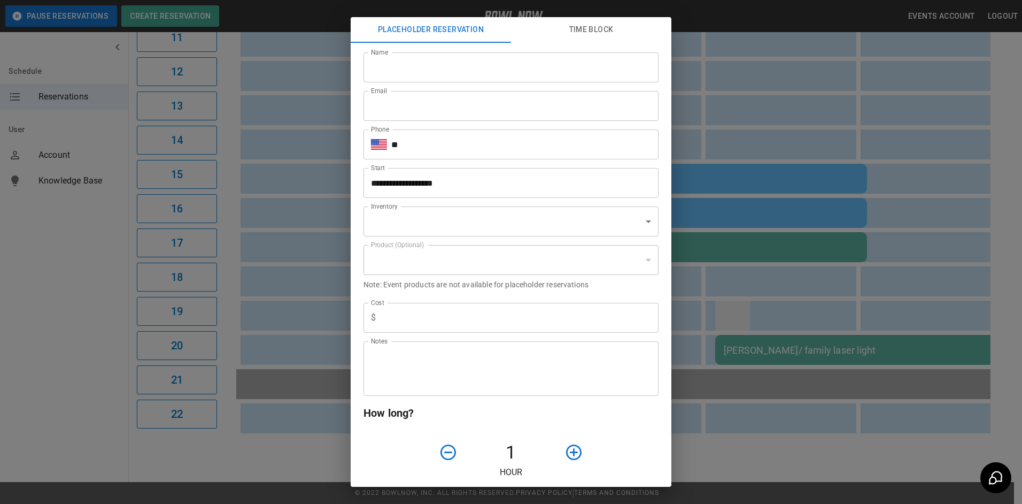
type input "**********"
drag, startPoint x: 792, startPoint y: 424, endPoint x: 751, endPoint y: 384, distance: 57.1
click at [792, 424] on div "**********" at bounding box center [511, 252] width 1022 height 504
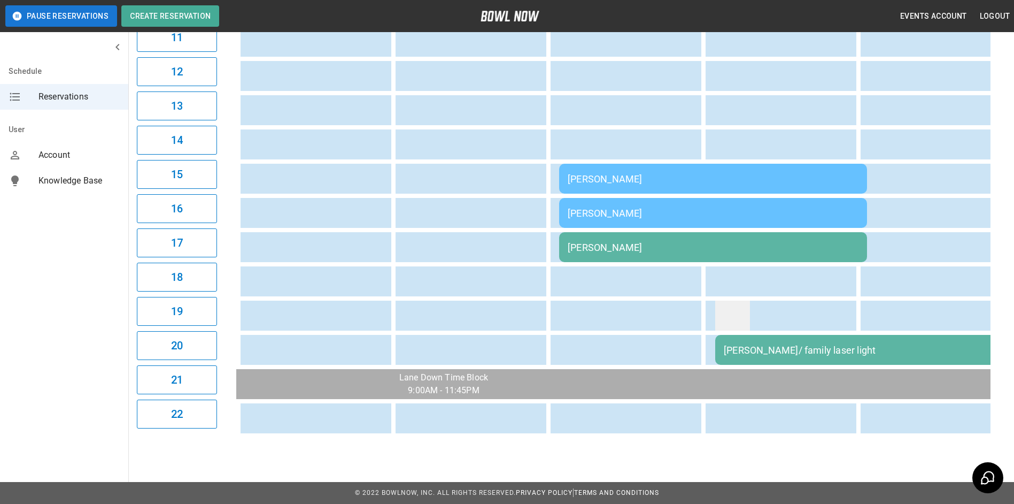
click at [732, 305] on td "sticky table" at bounding box center [733, 316] width 35 height 30
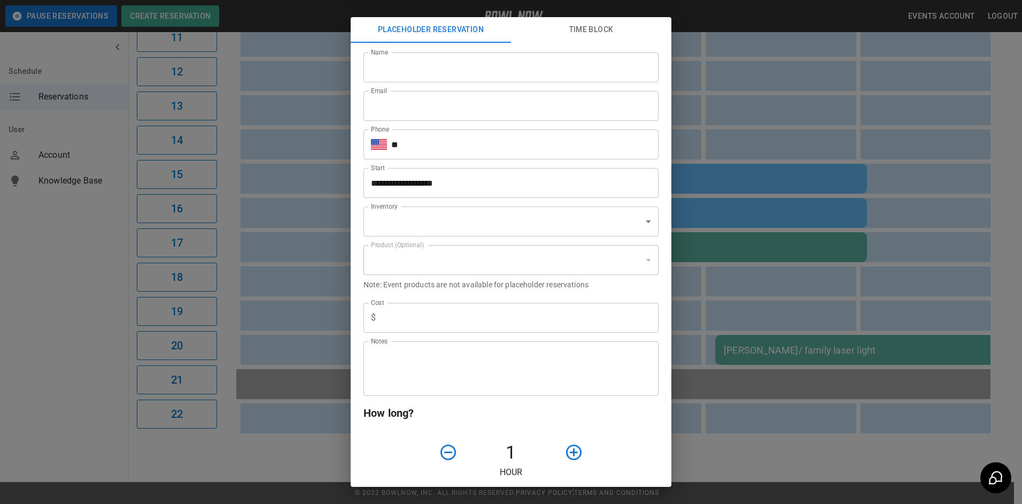
type input "**********"
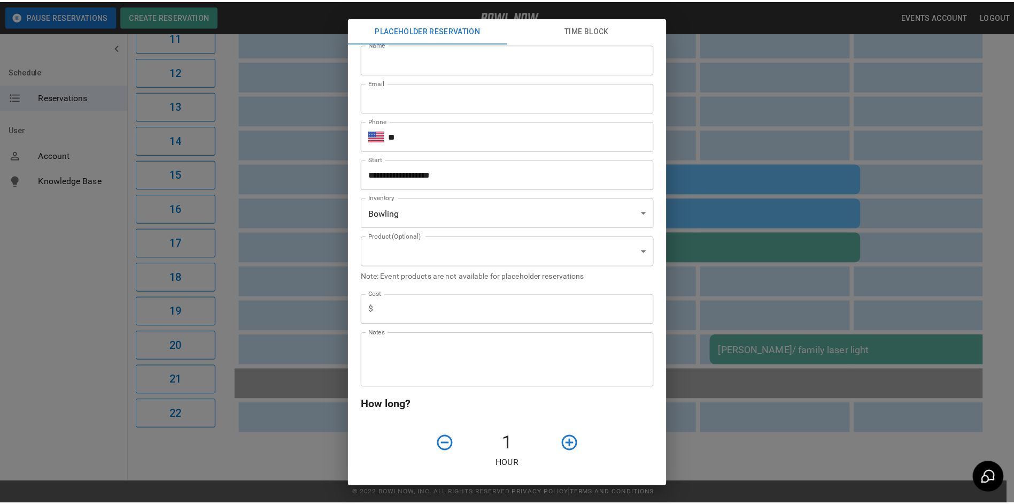
scroll to position [0, 0]
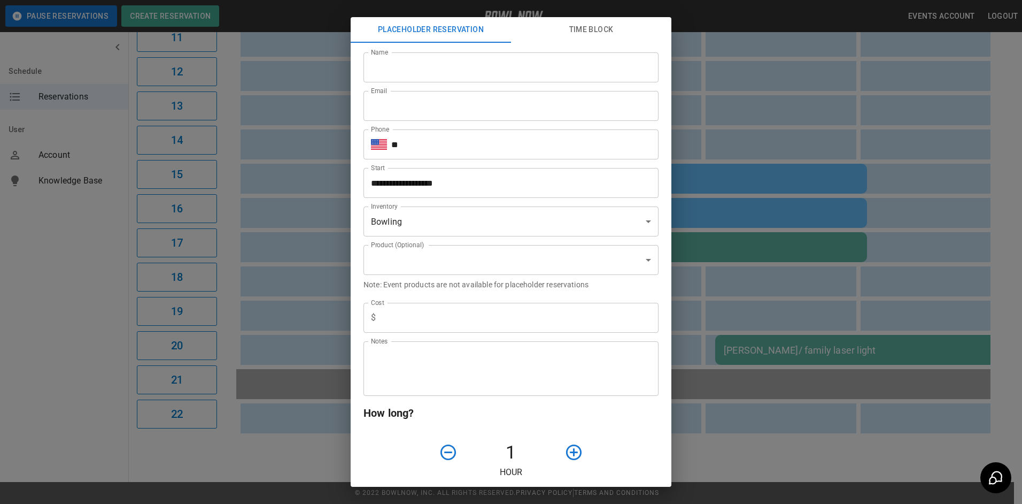
click at [816, 163] on div "**********" at bounding box center [511, 252] width 1022 height 504
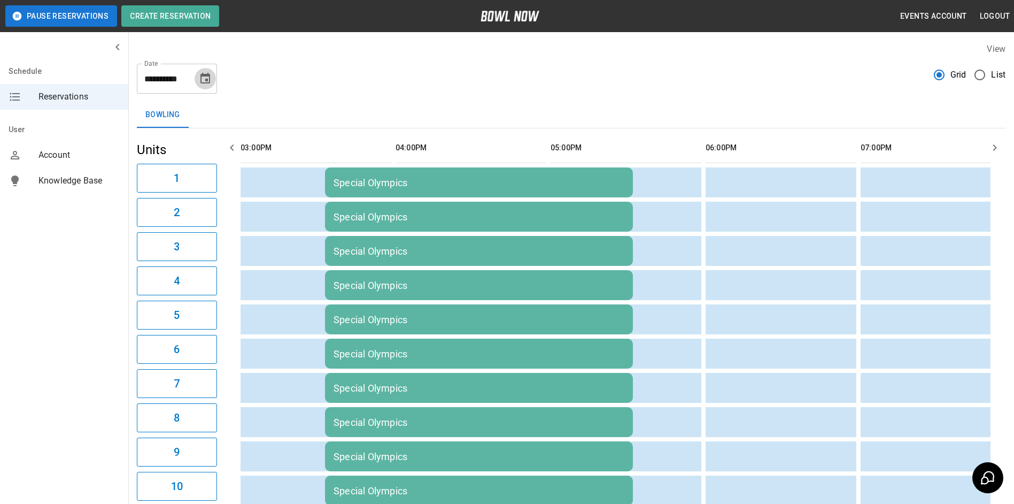
click at [209, 76] on icon "Choose date, selected date is Sep 13, 2025" at bounding box center [206, 78] width 10 height 11
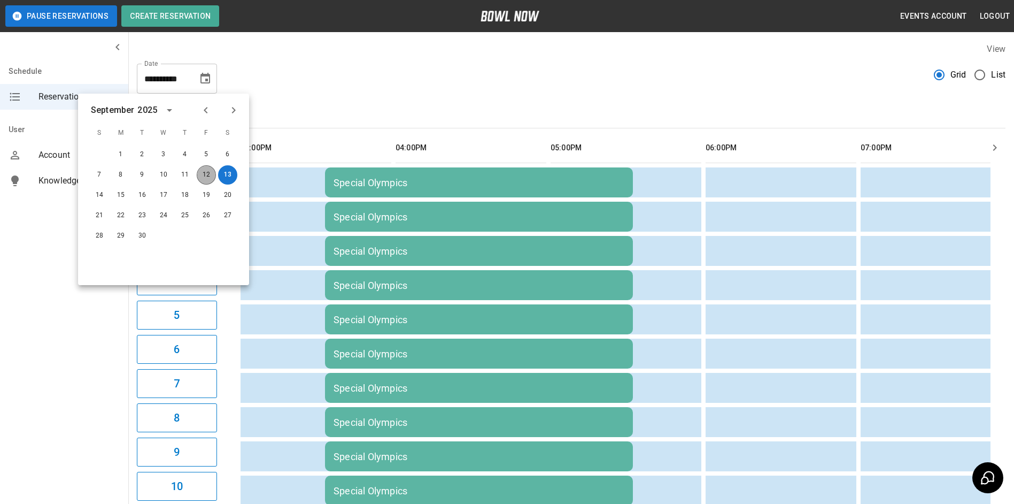
drag, startPoint x: 207, startPoint y: 176, endPoint x: 204, endPoint y: 169, distance: 8.1
click at [205, 175] on button "12" at bounding box center [206, 174] width 19 height 19
type input "**********"
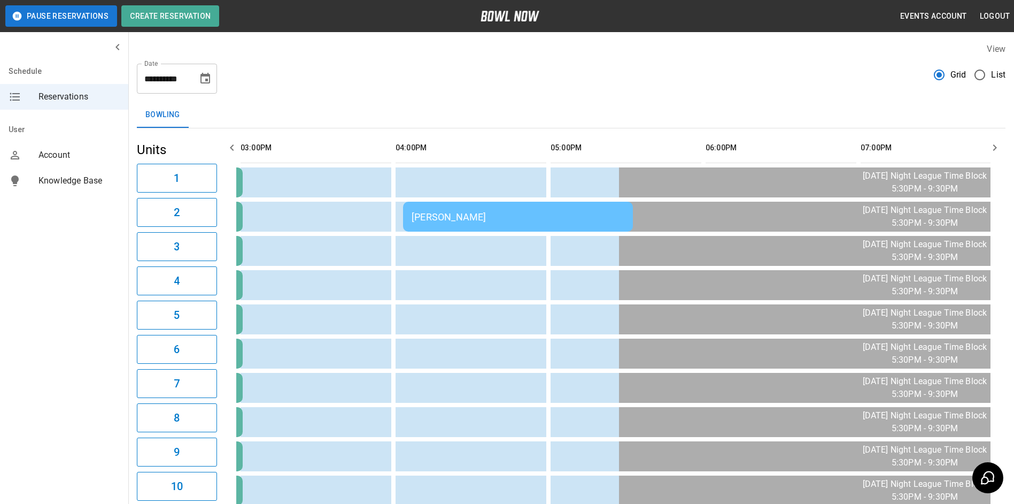
click at [231, 149] on icon "button" at bounding box center [232, 147] width 13 height 13
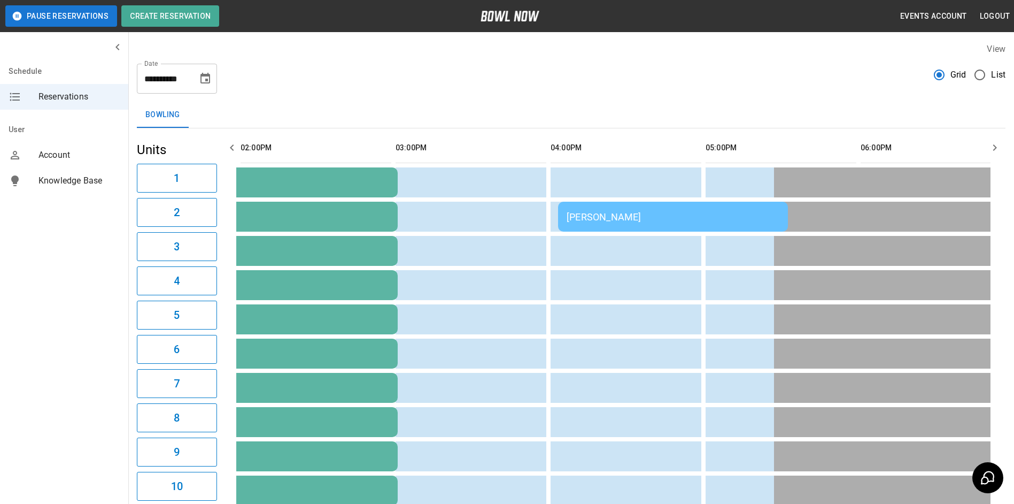
click at [231, 148] on icon "button" at bounding box center [232, 147] width 4 height 6
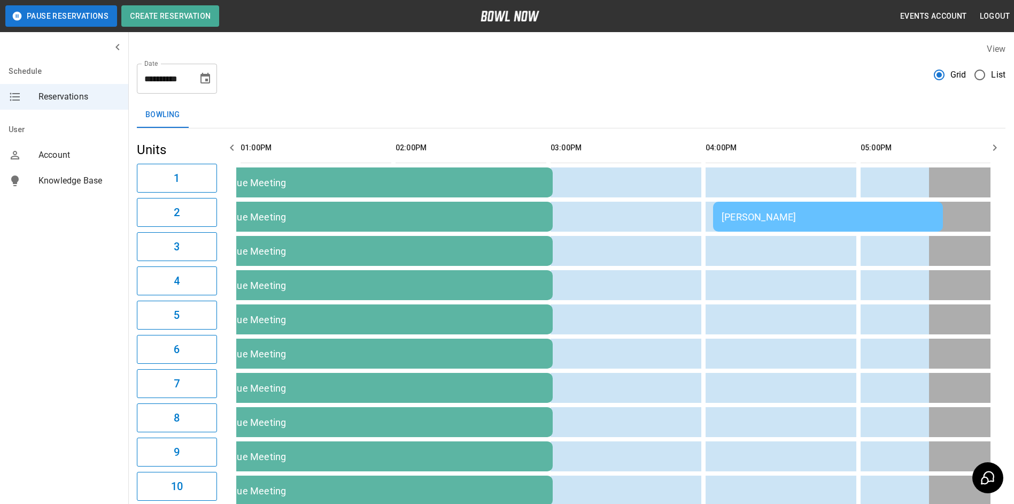
click at [231, 148] on icon "button" at bounding box center [232, 147] width 4 height 6
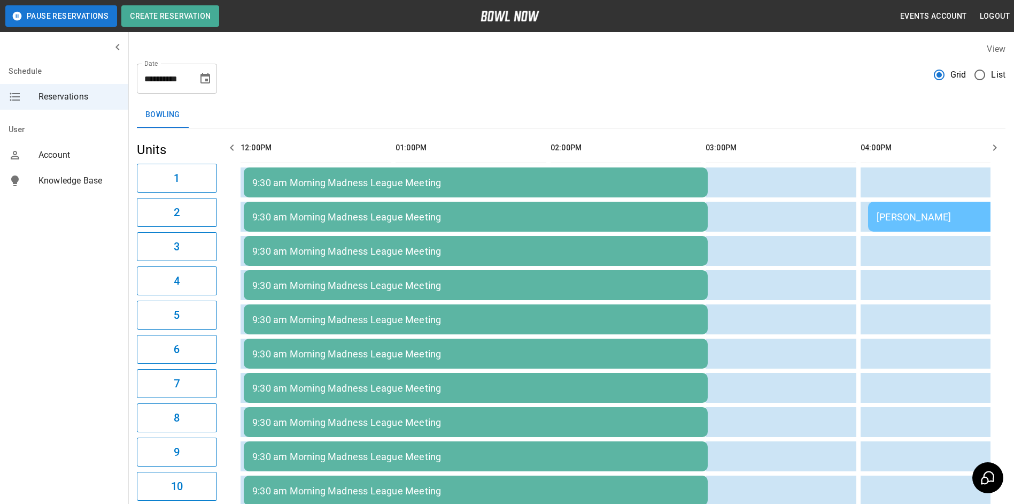
click at [231, 147] on icon "button" at bounding box center [232, 147] width 4 height 6
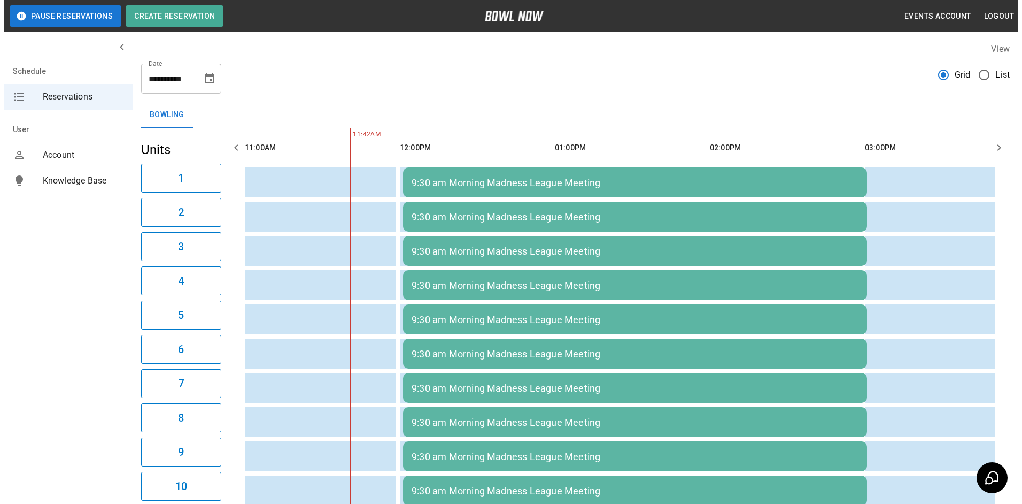
scroll to position [0, 310]
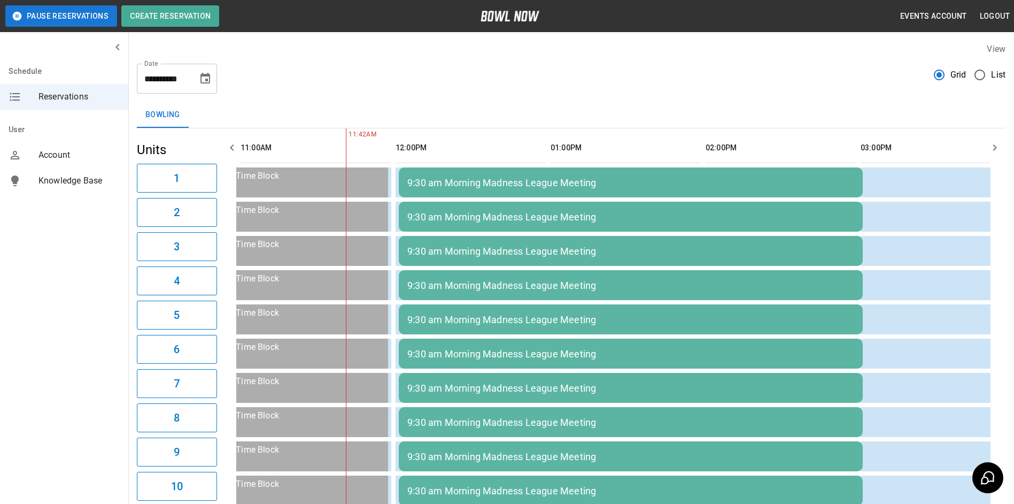
click at [821, 171] on td "9:30 am Morning Madness League Meeting" at bounding box center [631, 182] width 464 height 30
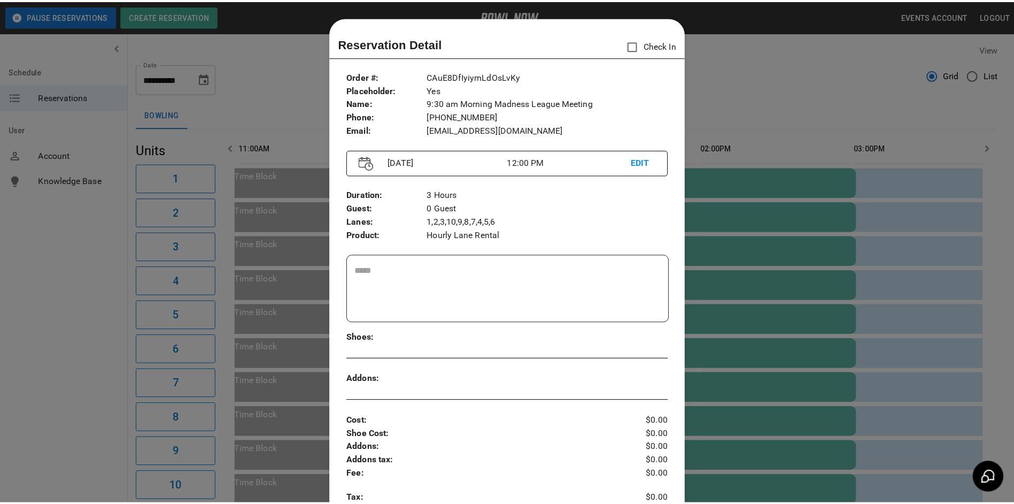
scroll to position [17, 0]
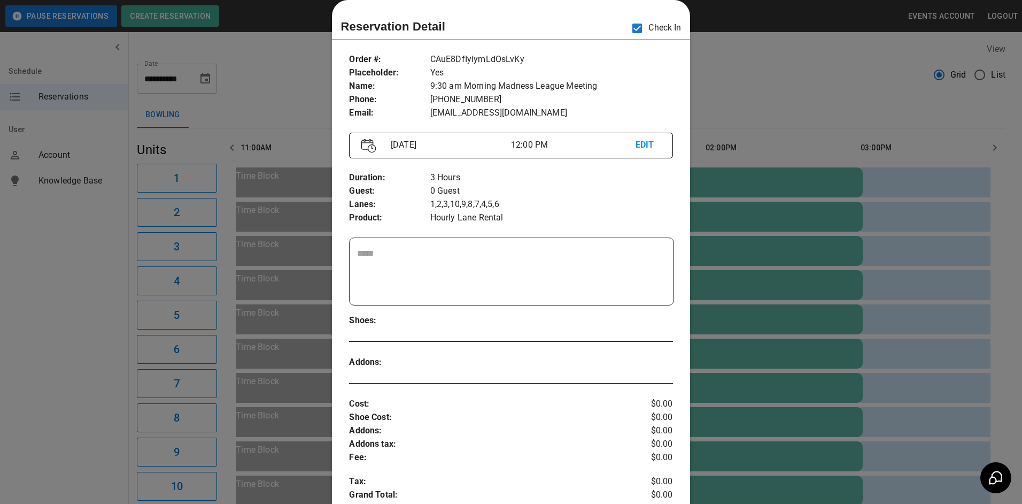
click at [737, 72] on div at bounding box center [511, 252] width 1022 height 504
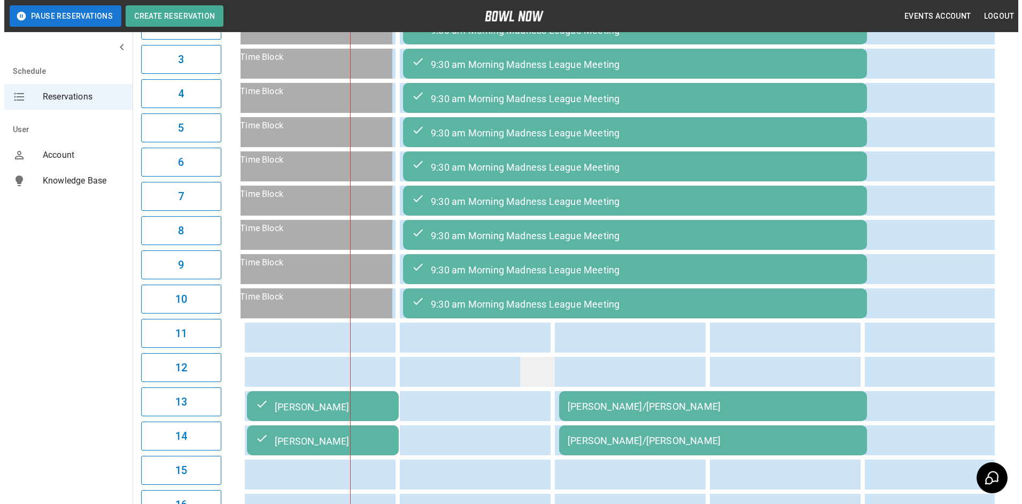
scroll to position [428, 0]
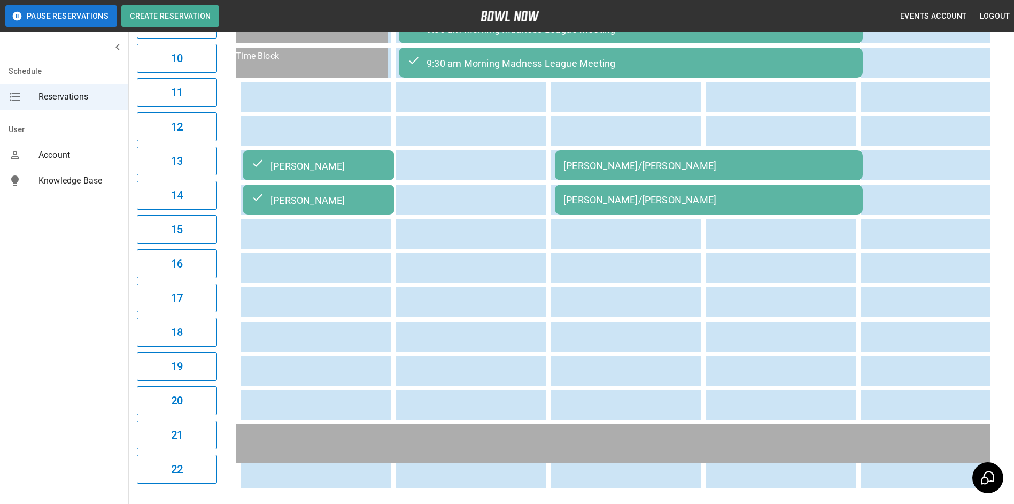
click at [618, 171] on div "[PERSON_NAME]/[PERSON_NAME]" at bounding box center [709, 165] width 291 height 11
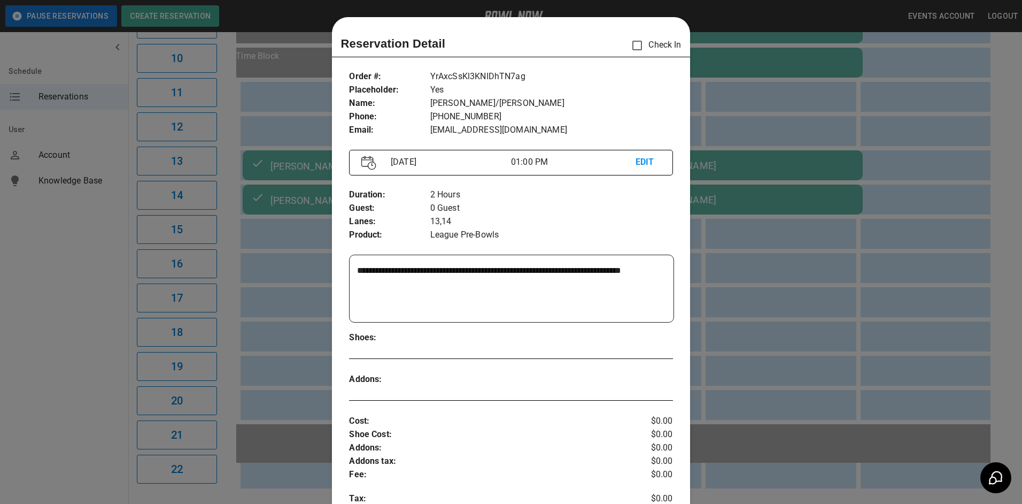
scroll to position [17, 0]
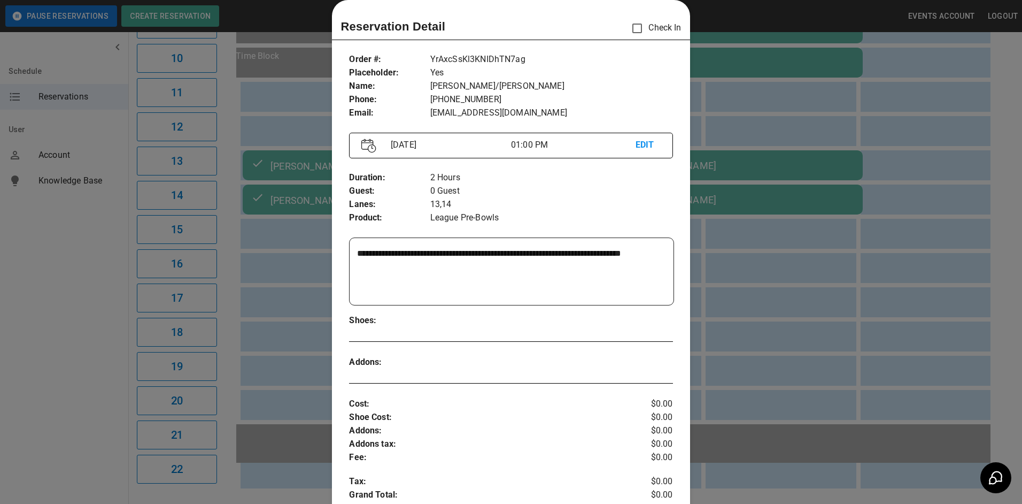
drag, startPoint x: 728, startPoint y: 162, endPoint x: 726, endPoint y: 152, distance: 9.8
click at [729, 155] on div at bounding box center [511, 252] width 1022 height 504
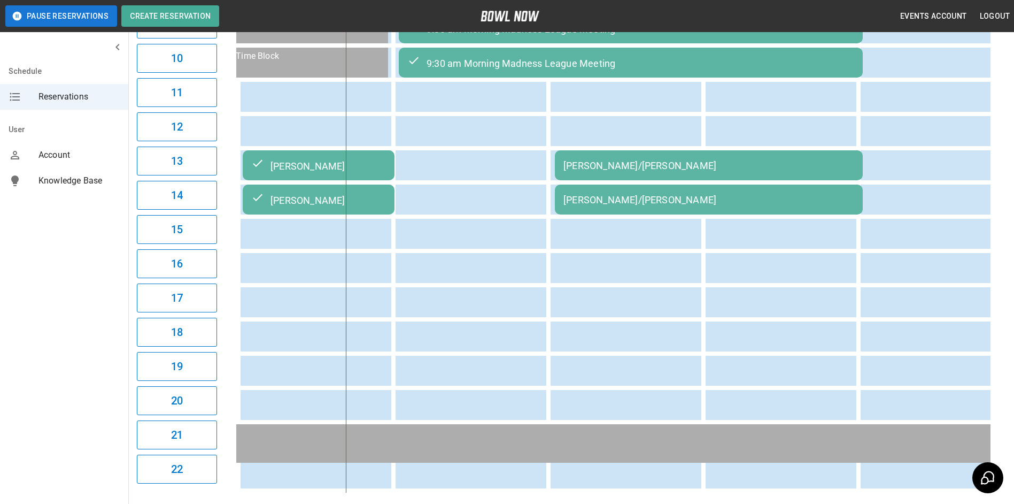
click at [761, 165] on div "[PERSON_NAME]/[PERSON_NAME]" at bounding box center [709, 165] width 291 height 11
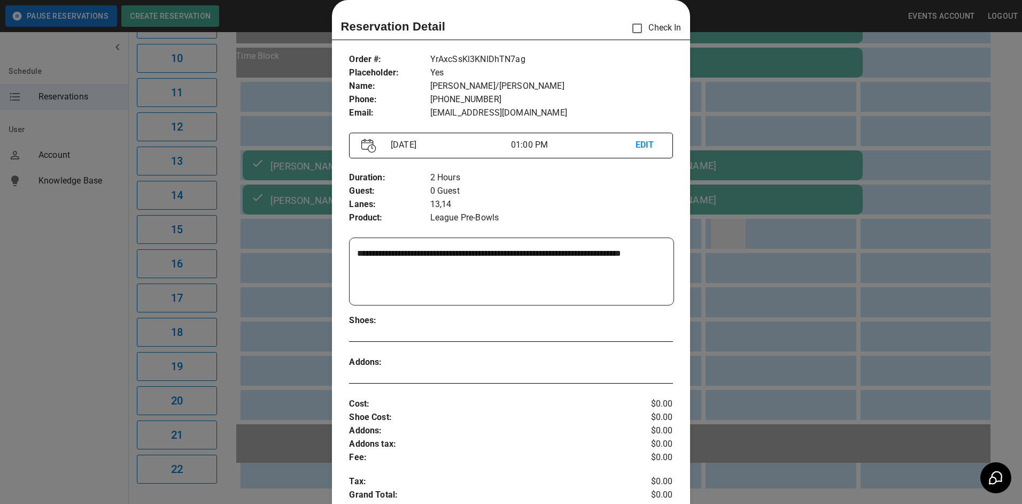
click at [729, 250] on div at bounding box center [511, 252] width 1022 height 504
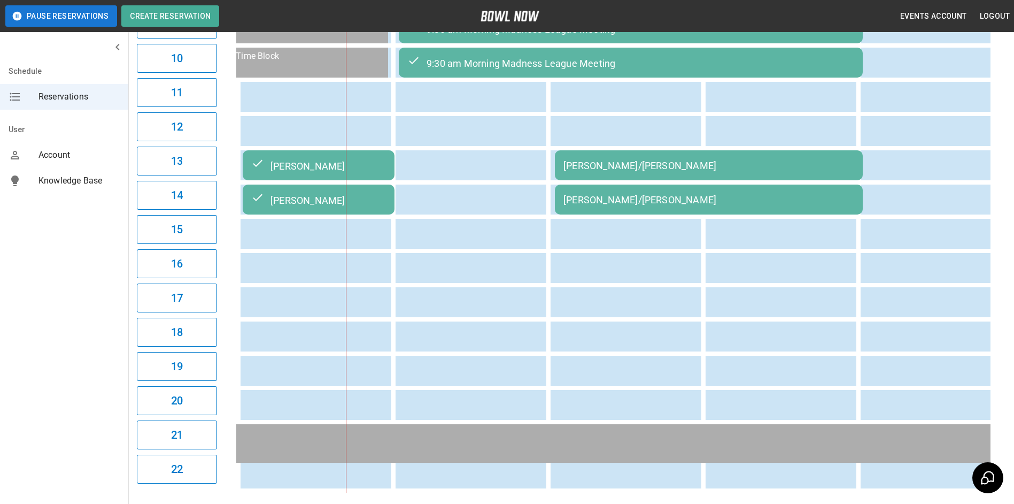
click at [652, 171] on div "[PERSON_NAME]/[PERSON_NAME]" at bounding box center [709, 165] width 291 height 11
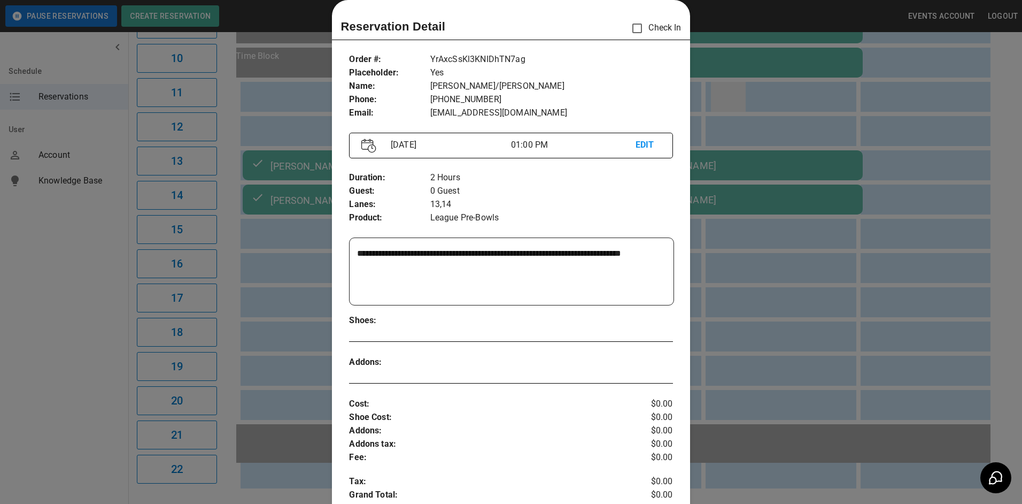
drag, startPoint x: 773, startPoint y: 89, endPoint x: 738, endPoint y: 91, distance: 34.8
click at [774, 89] on div at bounding box center [511, 252] width 1022 height 504
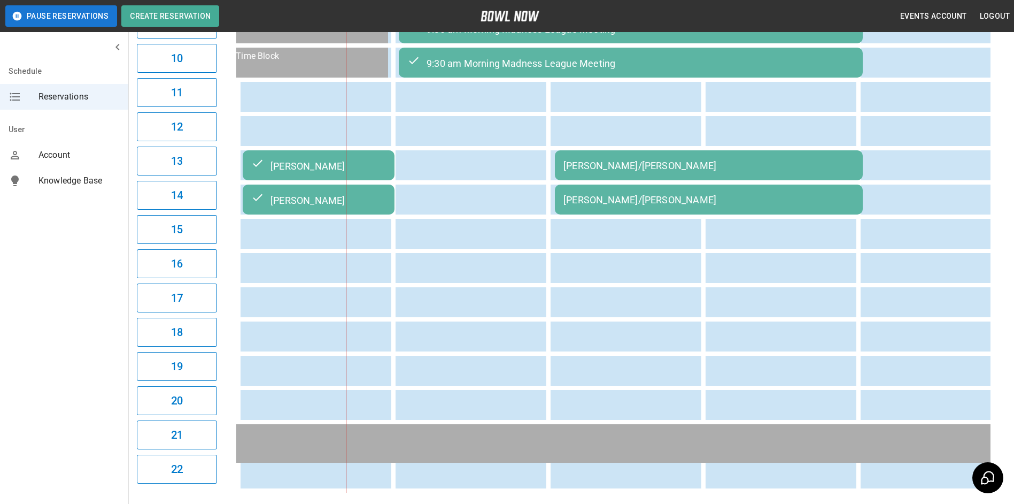
click at [579, 178] on td "[PERSON_NAME]/[PERSON_NAME]" at bounding box center [709, 165] width 308 height 30
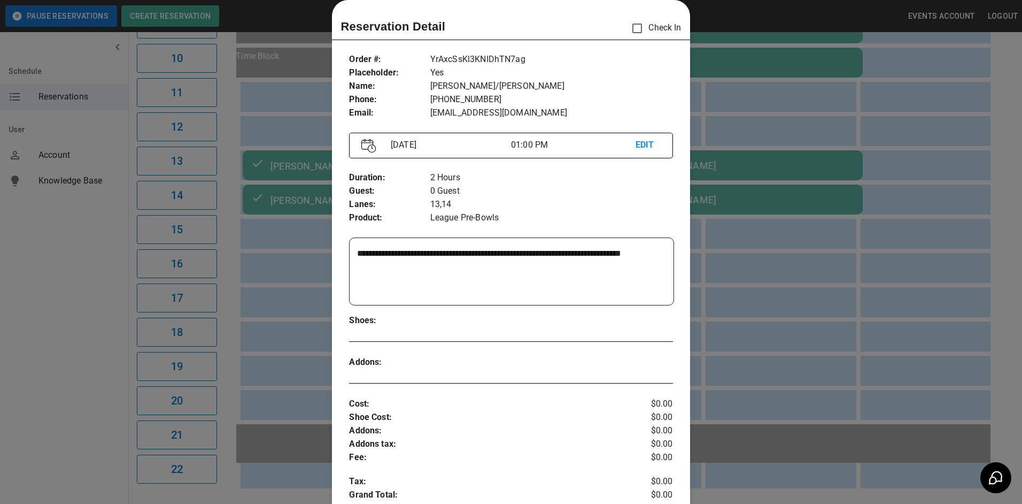
click at [728, 220] on div at bounding box center [511, 252] width 1022 height 504
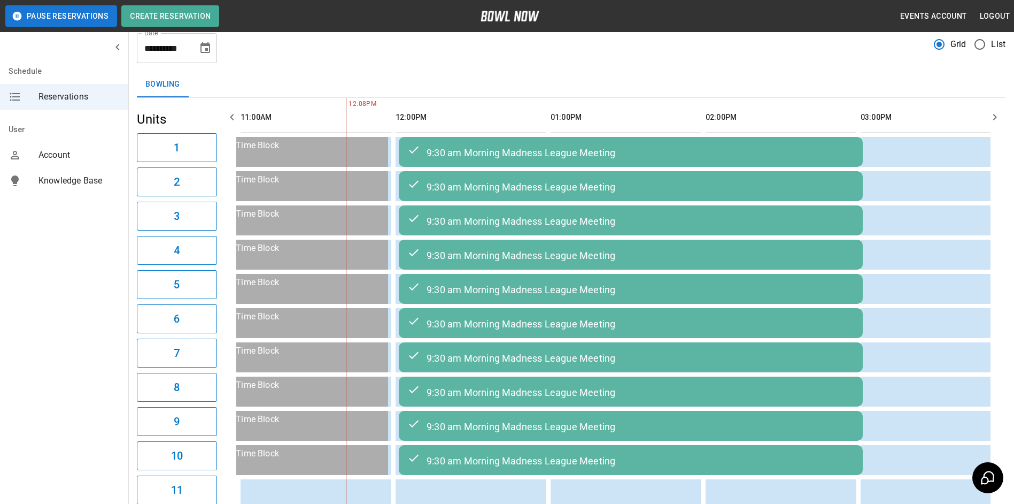
scroll to position [10, 0]
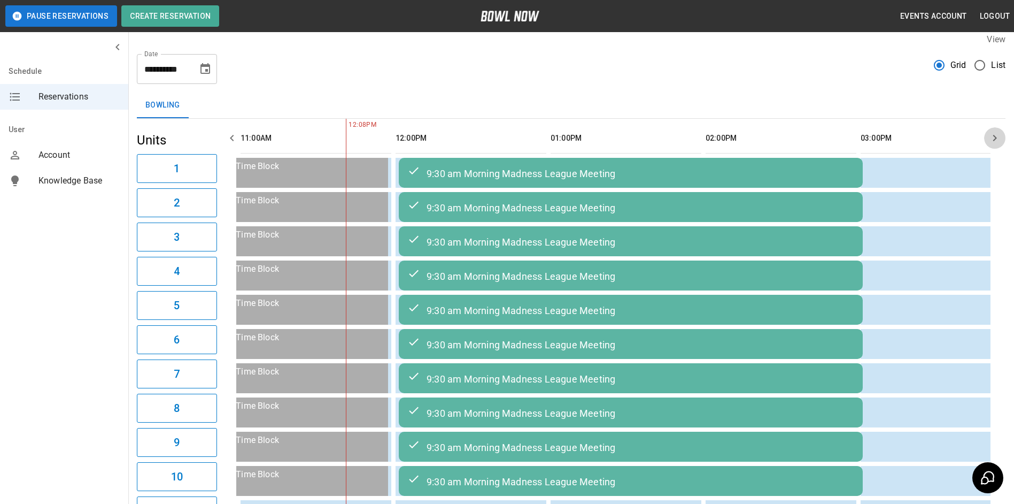
click at [1002, 131] on button "button" at bounding box center [995, 137] width 21 height 21
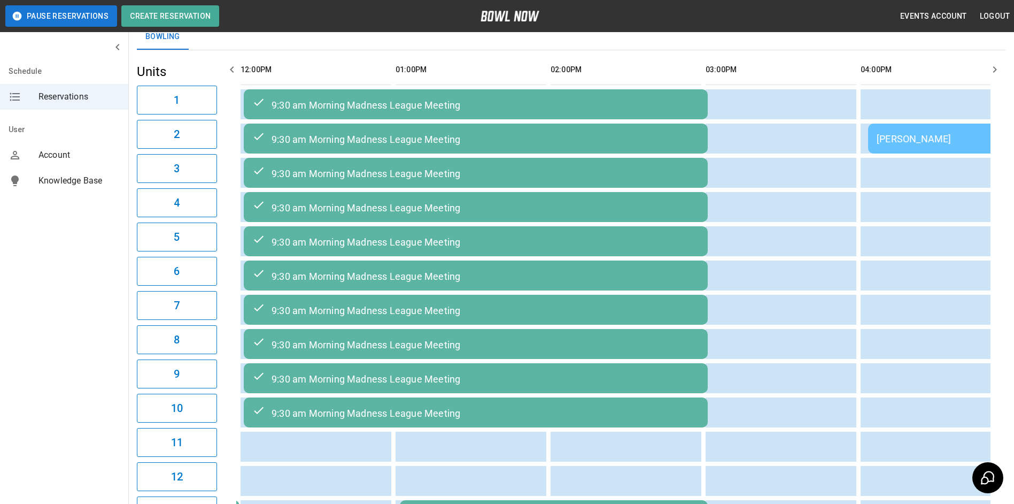
scroll to position [0, 0]
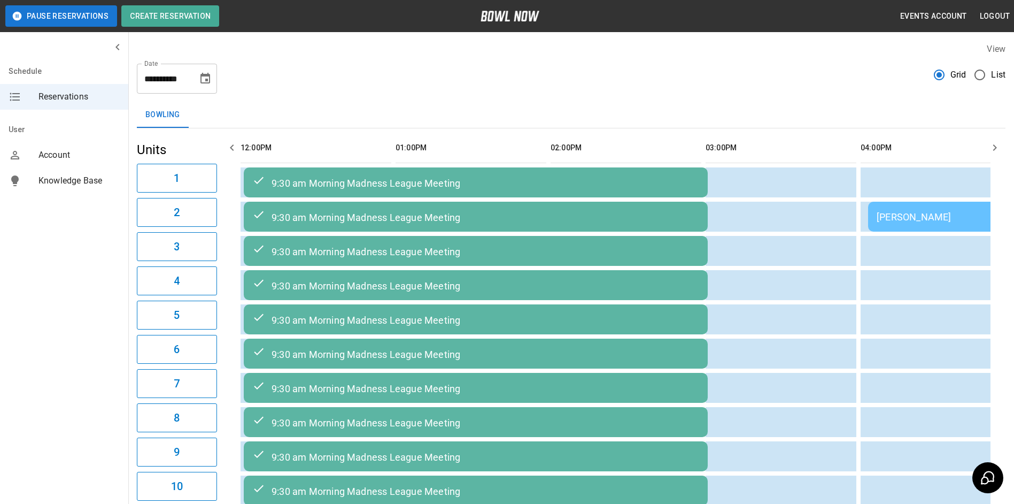
click at [990, 141] on button "button" at bounding box center [995, 147] width 21 height 21
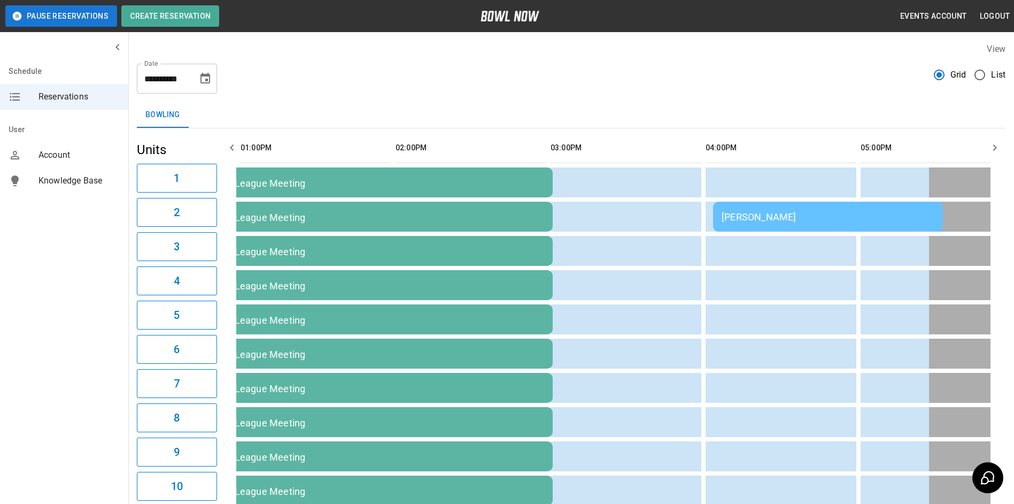
click at [990, 141] on button "button" at bounding box center [995, 147] width 21 height 21
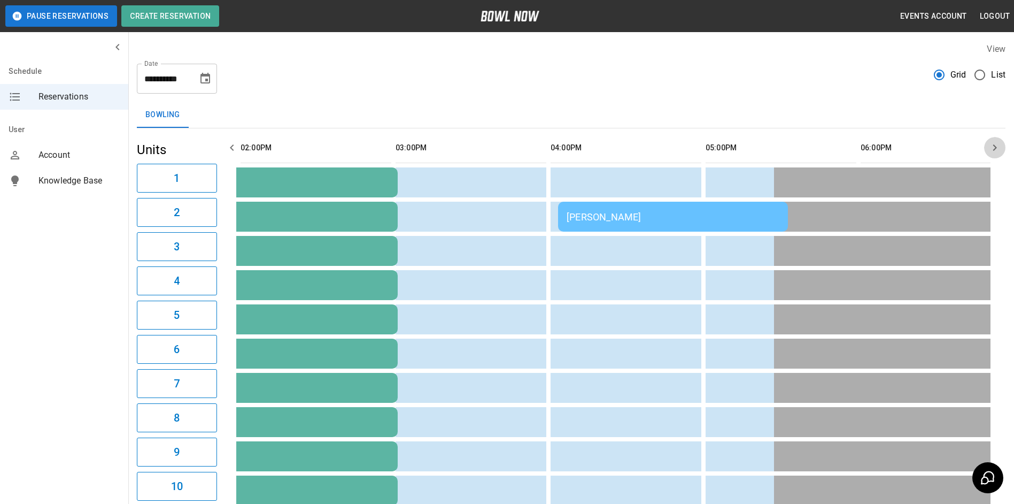
click at [990, 141] on button "button" at bounding box center [995, 147] width 21 height 21
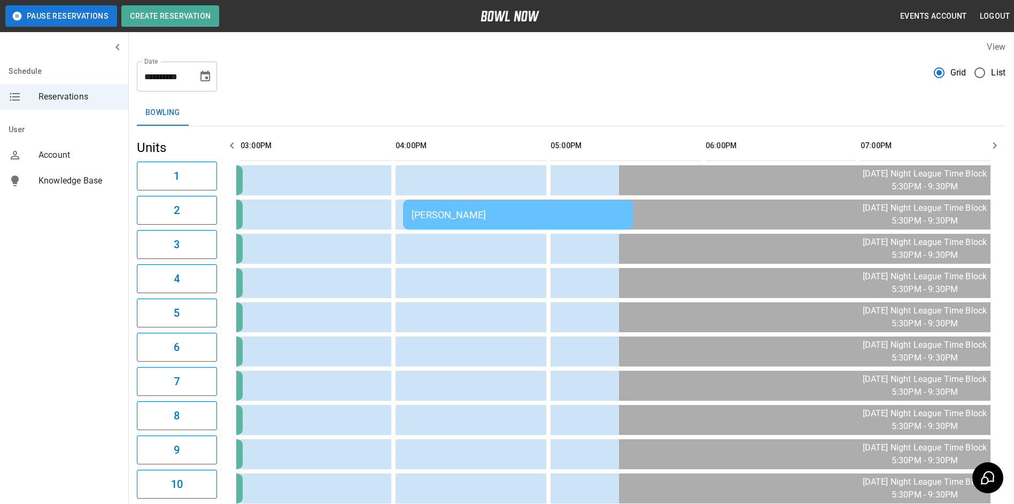
scroll to position [0, 0]
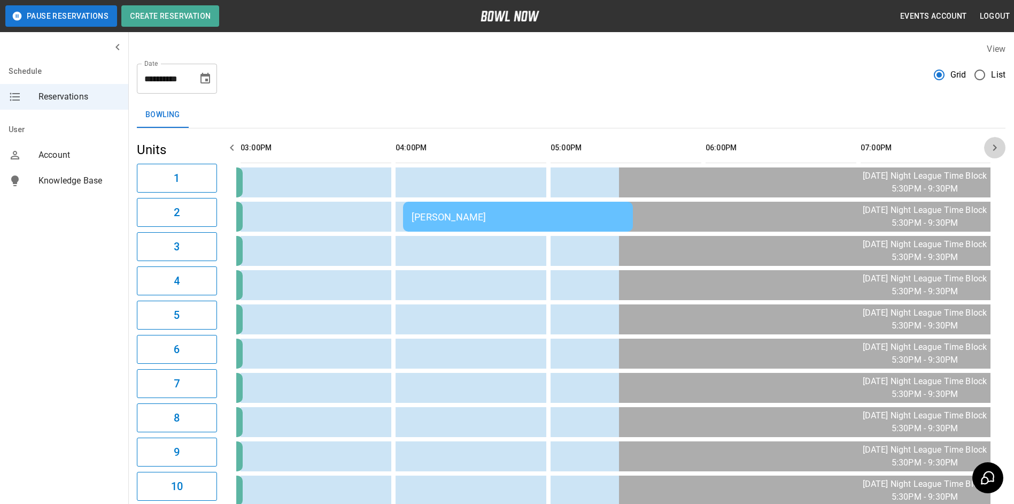
click at [991, 156] on button "button" at bounding box center [995, 147] width 21 height 21
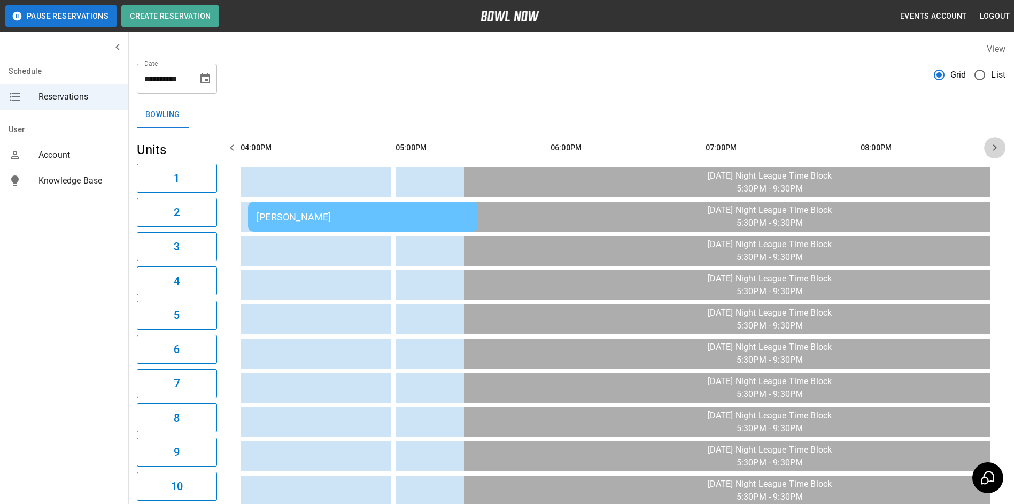
click at [992, 156] on button "button" at bounding box center [995, 147] width 21 height 21
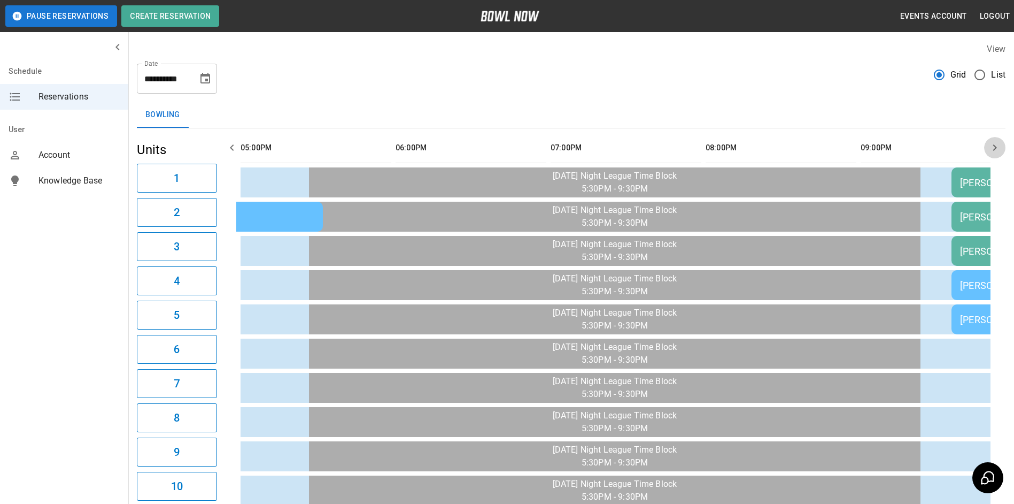
click at [992, 156] on button "button" at bounding box center [995, 147] width 21 height 21
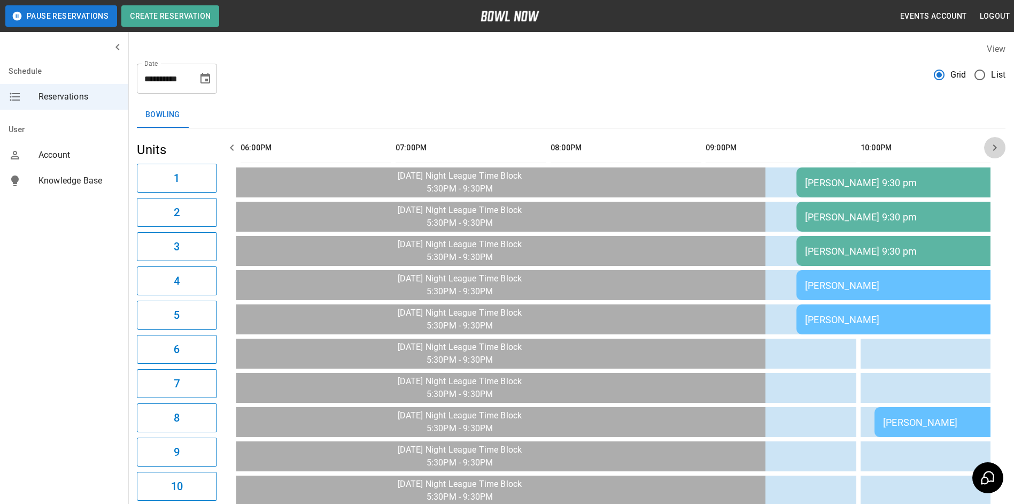
click at [992, 155] on button "button" at bounding box center [995, 147] width 21 height 21
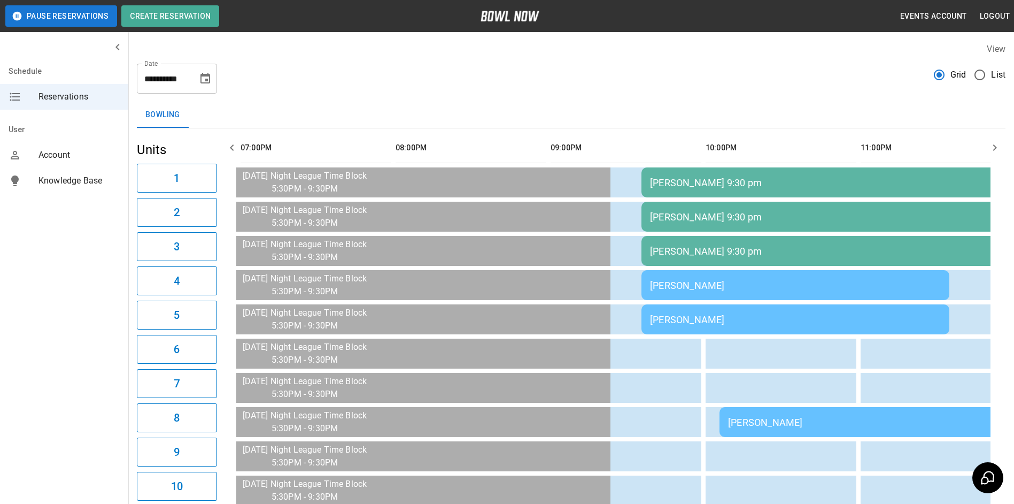
click at [992, 155] on button "button" at bounding box center [995, 147] width 21 height 21
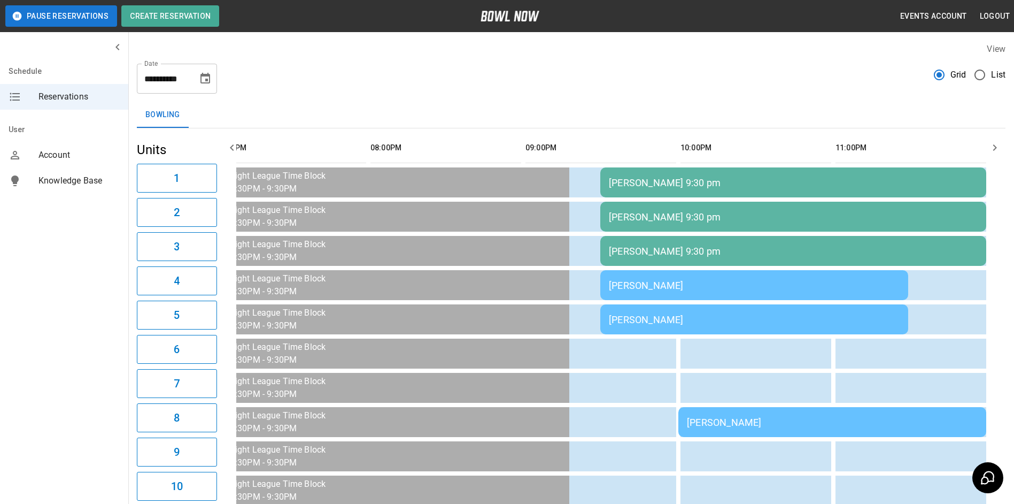
click at [992, 155] on button "button" at bounding box center [995, 147] width 21 height 21
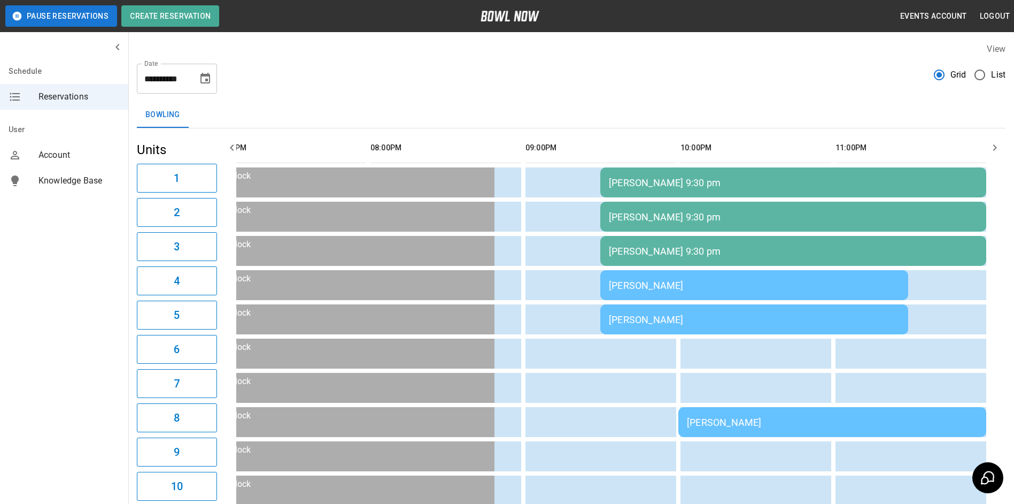
drag, startPoint x: 321, startPoint y: 136, endPoint x: 230, endPoint y: 143, distance: 91.2
click at [230, 143] on button "button" at bounding box center [231, 147] width 21 height 21
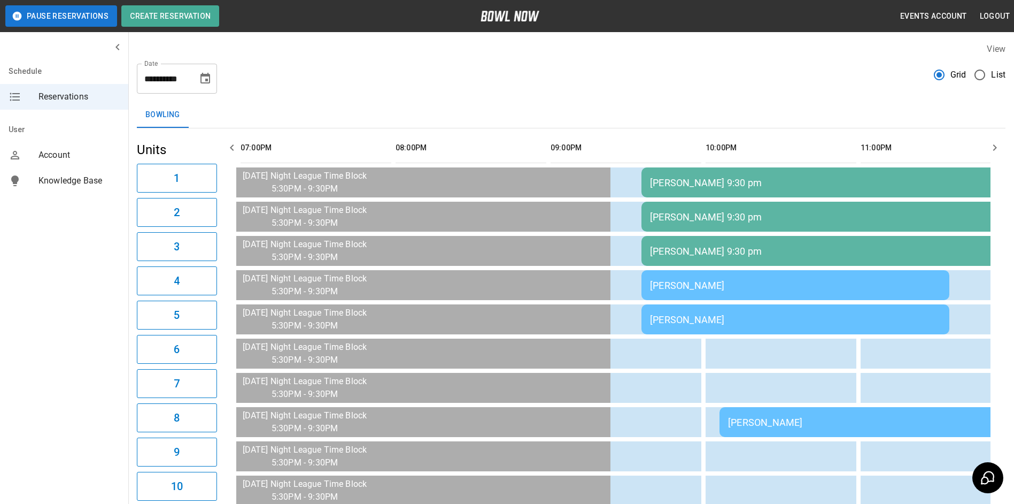
click at [230, 143] on icon "button" at bounding box center [232, 147] width 13 height 13
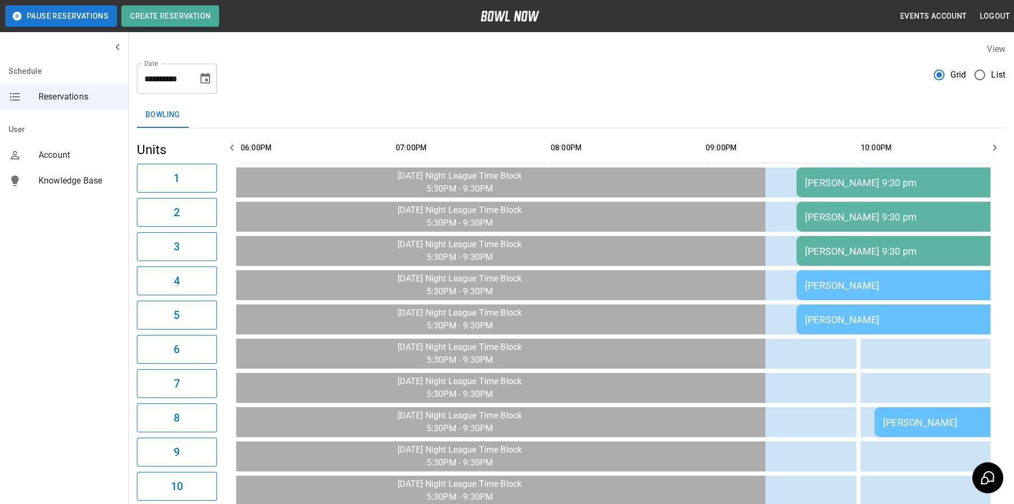
click at [230, 143] on icon "button" at bounding box center [232, 147] width 13 height 13
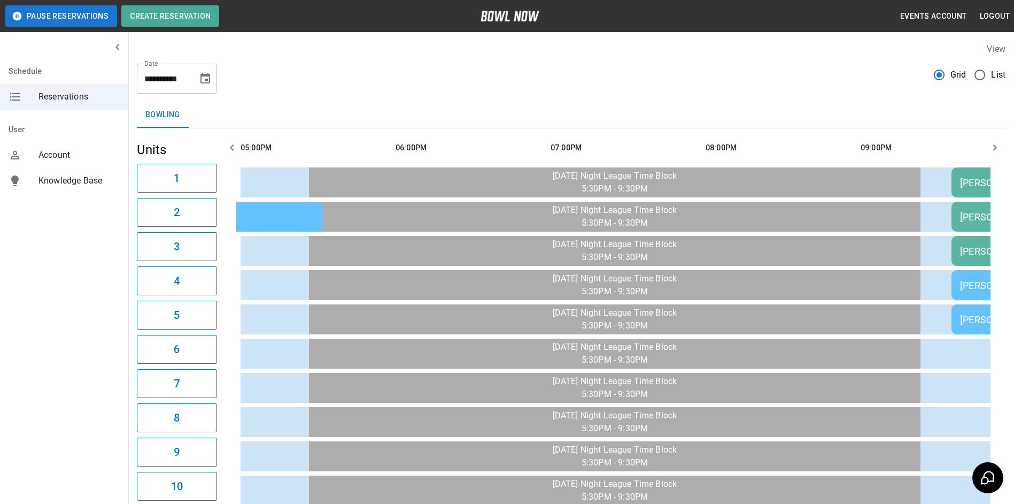
click at [230, 143] on icon "button" at bounding box center [232, 147] width 13 height 13
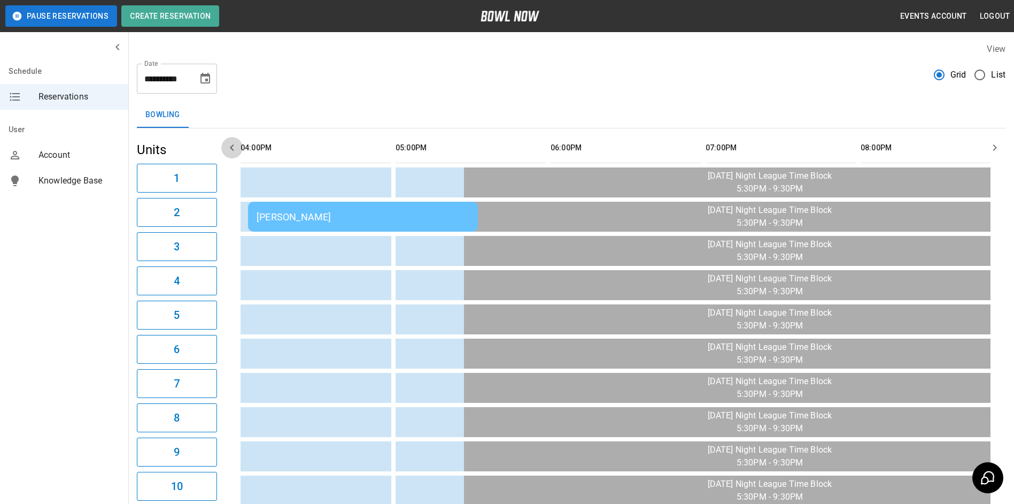
click at [230, 143] on icon "button" at bounding box center [232, 147] width 13 height 13
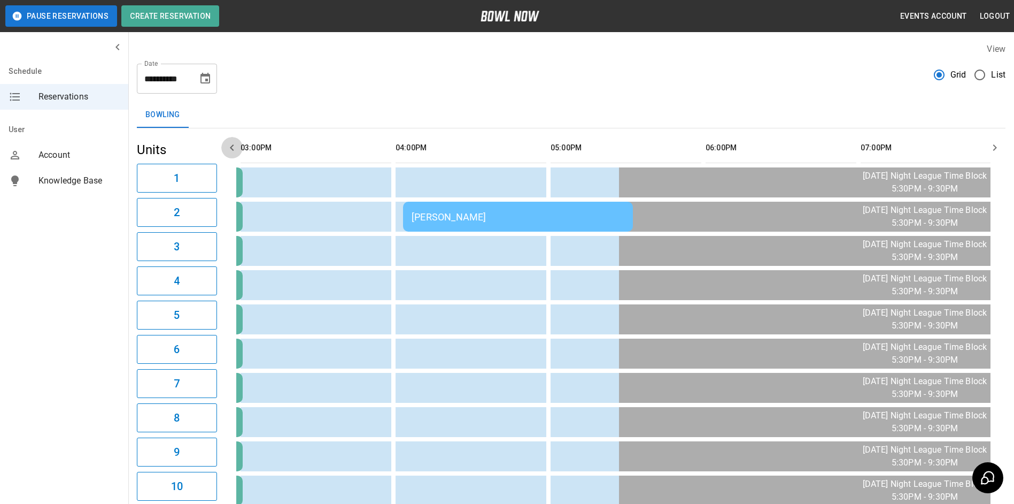
click at [230, 142] on icon "button" at bounding box center [232, 147] width 13 height 13
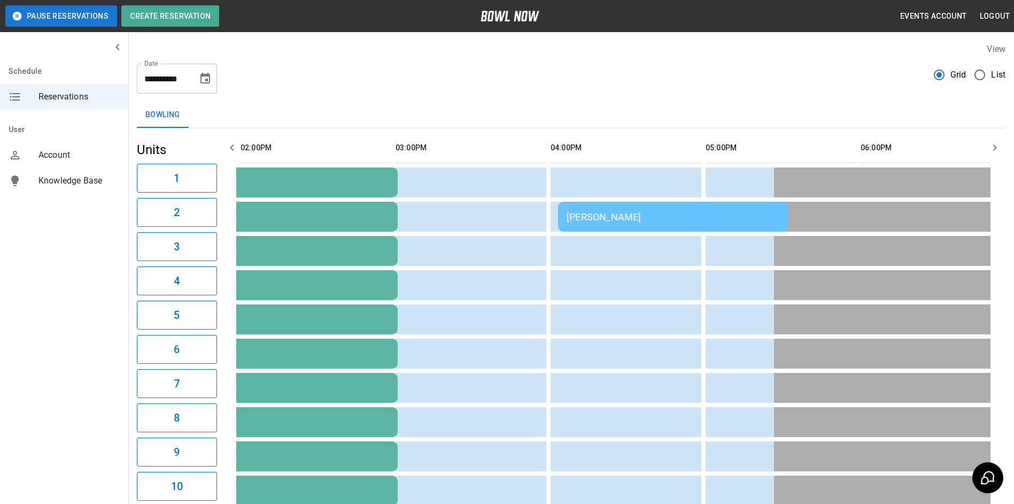
click at [230, 142] on icon "button" at bounding box center [232, 147] width 13 height 13
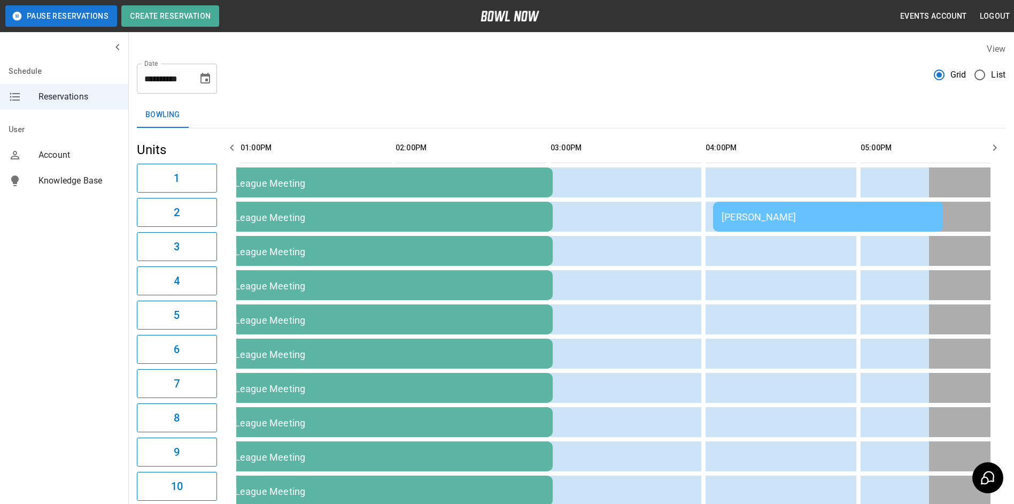
click at [233, 140] on button "button" at bounding box center [231, 147] width 21 height 21
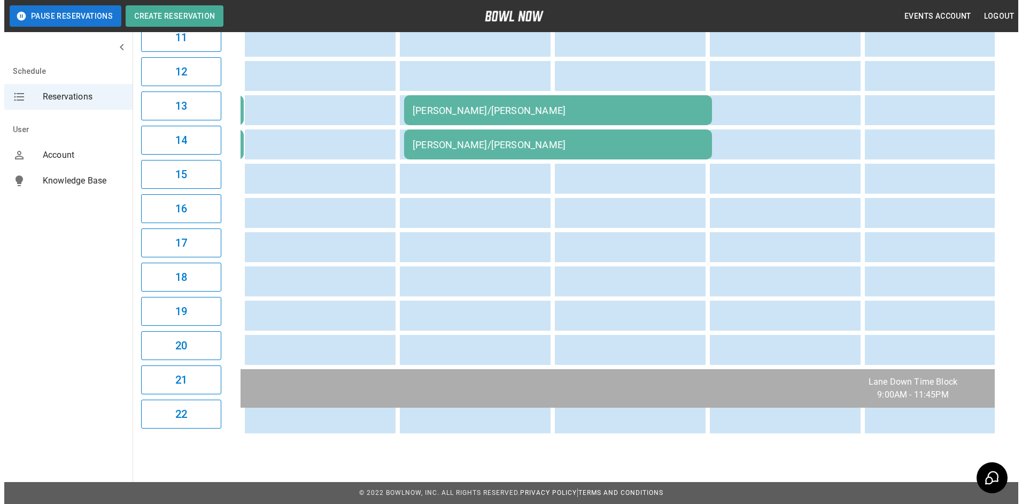
scroll to position [491, 0]
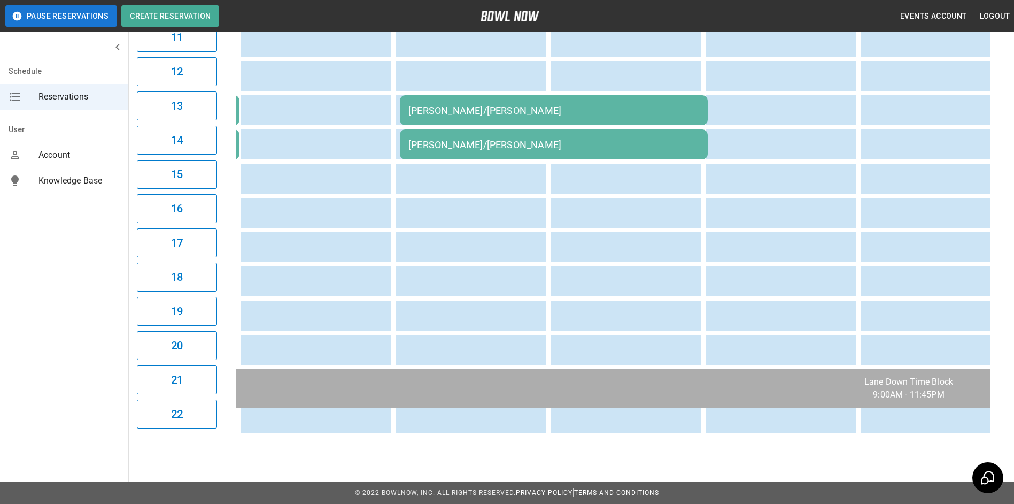
click at [497, 112] on div "[PERSON_NAME]/[PERSON_NAME]" at bounding box center [554, 110] width 291 height 11
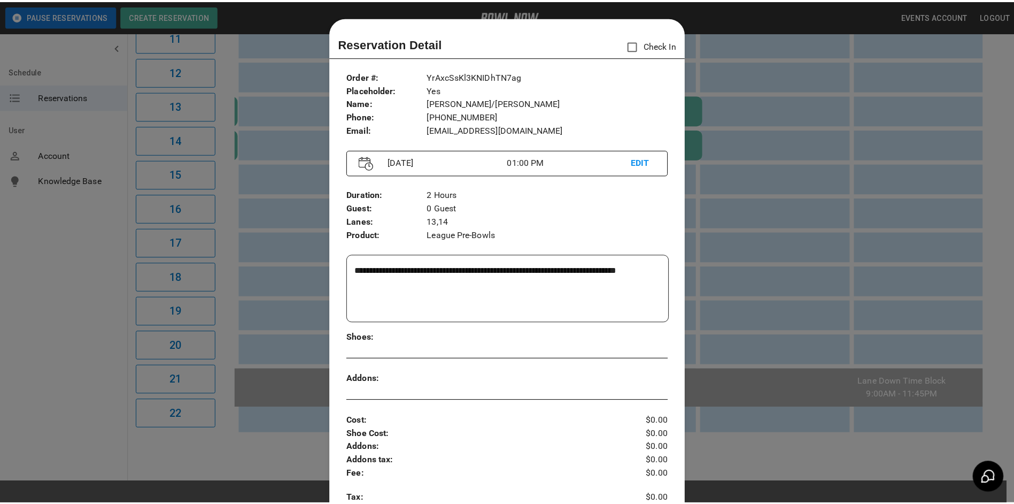
scroll to position [17, 0]
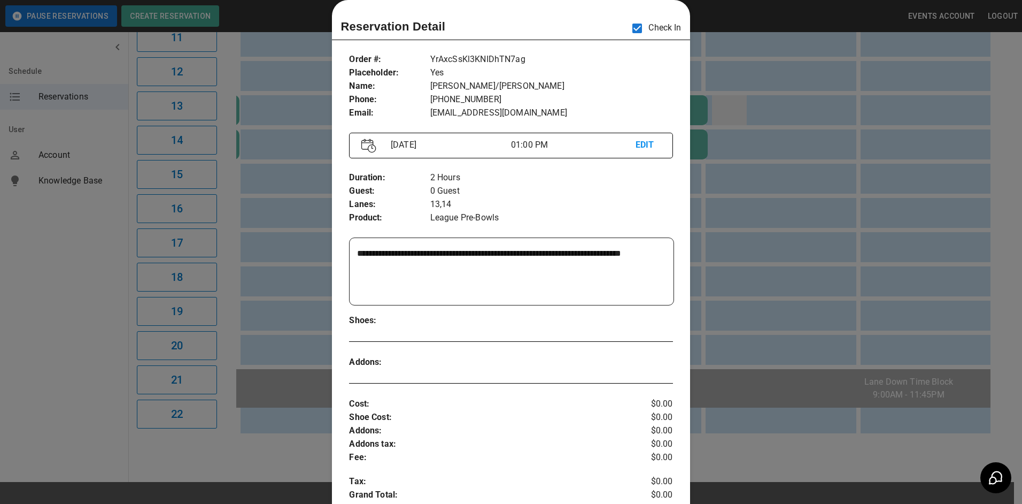
click at [745, 105] on div at bounding box center [511, 252] width 1022 height 504
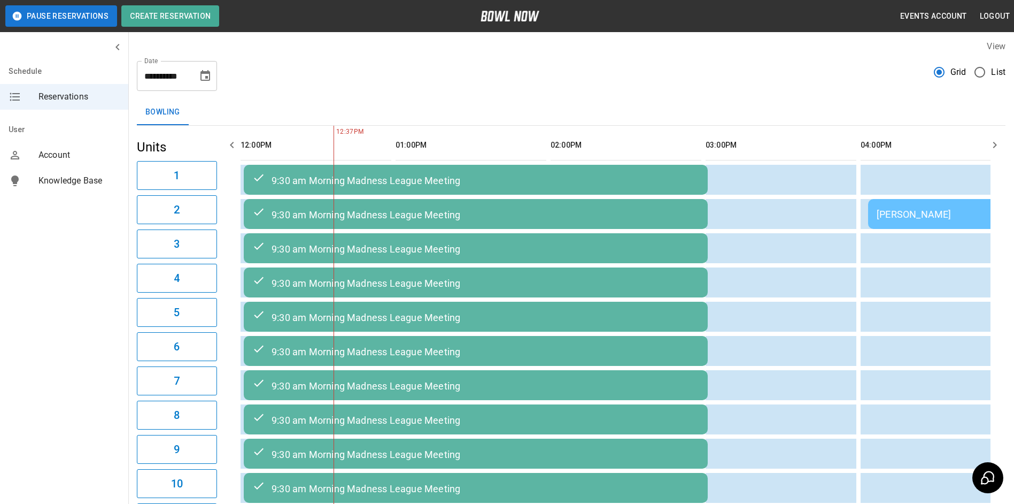
scroll to position [0, 0]
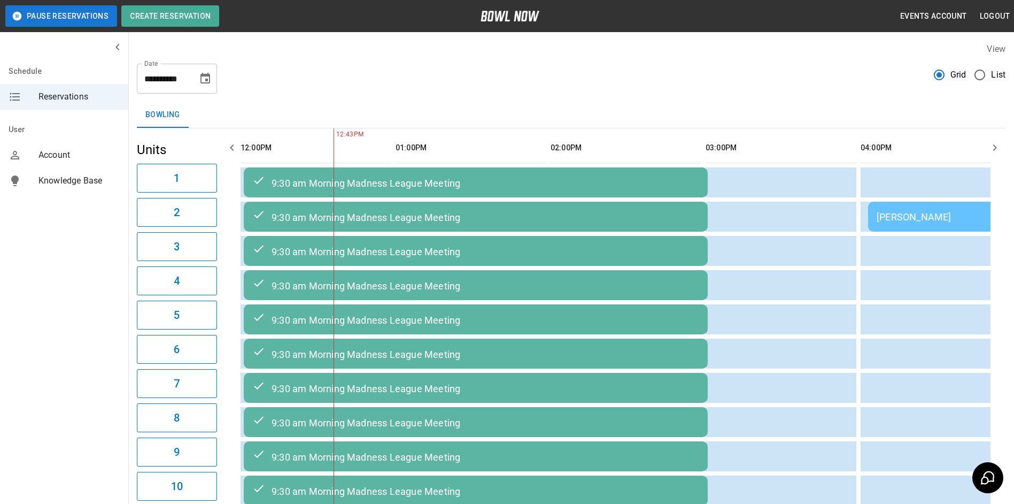
click at [207, 87] on button "Choose date, selected date is Sep 12, 2025" at bounding box center [205, 78] width 21 height 21
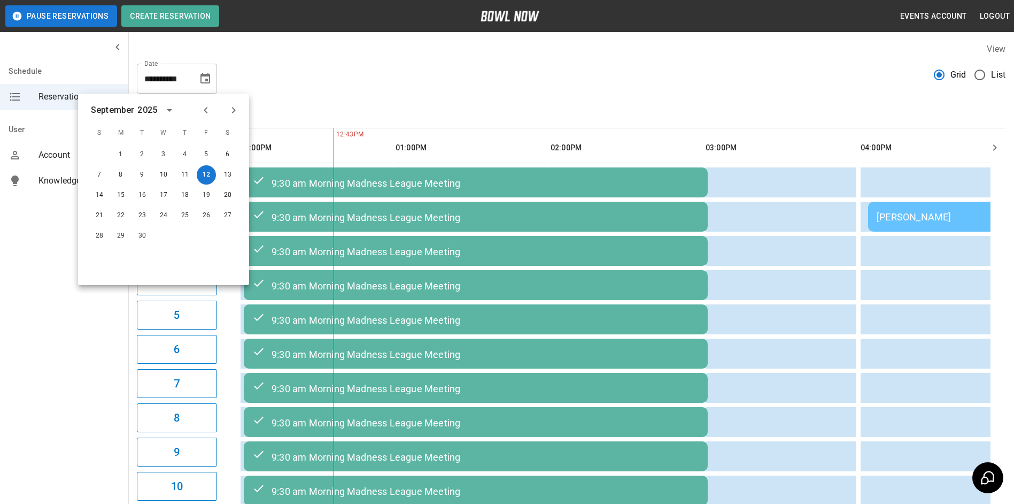
click at [347, 79] on div "**********" at bounding box center [571, 74] width 869 height 39
click at [393, 89] on div "**********" at bounding box center [571, 74] width 869 height 39
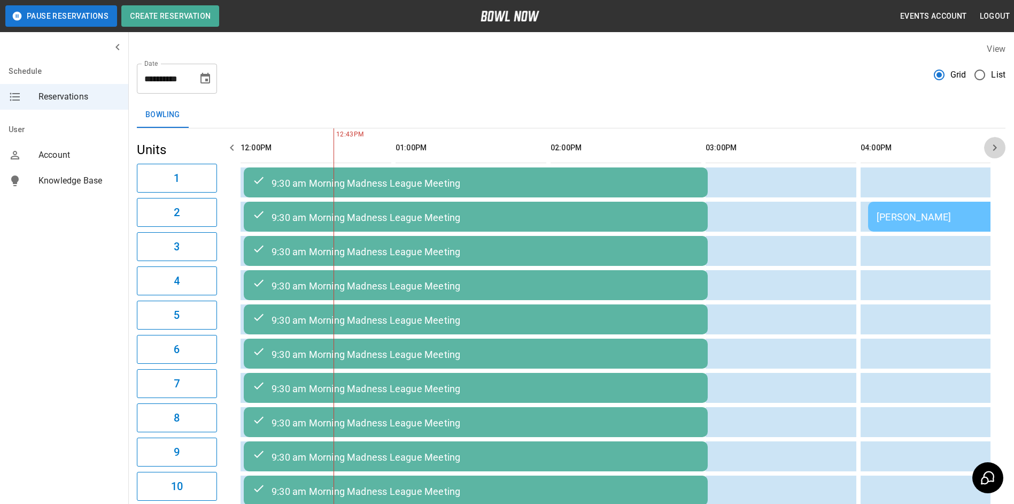
drag, startPoint x: 997, startPoint y: 142, endPoint x: 991, endPoint y: 140, distance: 6.3
click at [995, 142] on icon "button" at bounding box center [995, 147] width 13 height 13
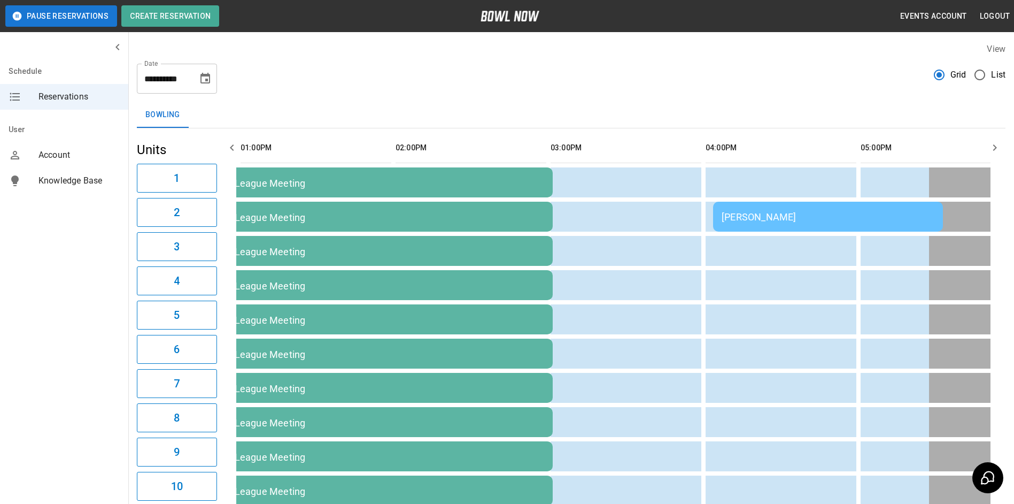
click at [208, 78] on icon "Choose date, selected date is Sep 12, 2025" at bounding box center [205, 78] width 13 height 13
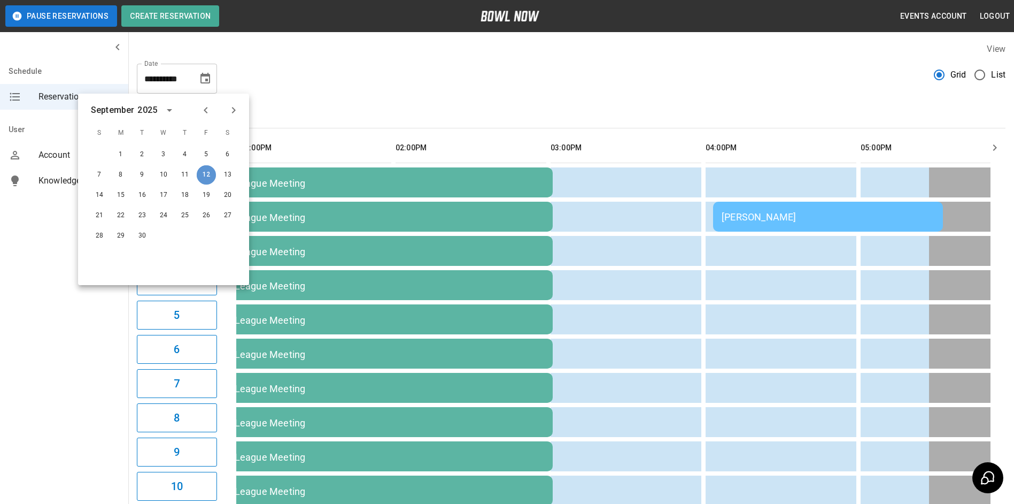
click at [204, 176] on button "12" at bounding box center [206, 174] width 19 height 19
click at [992, 144] on icon "button" at bounding box center [995, 147] width 13 height 13
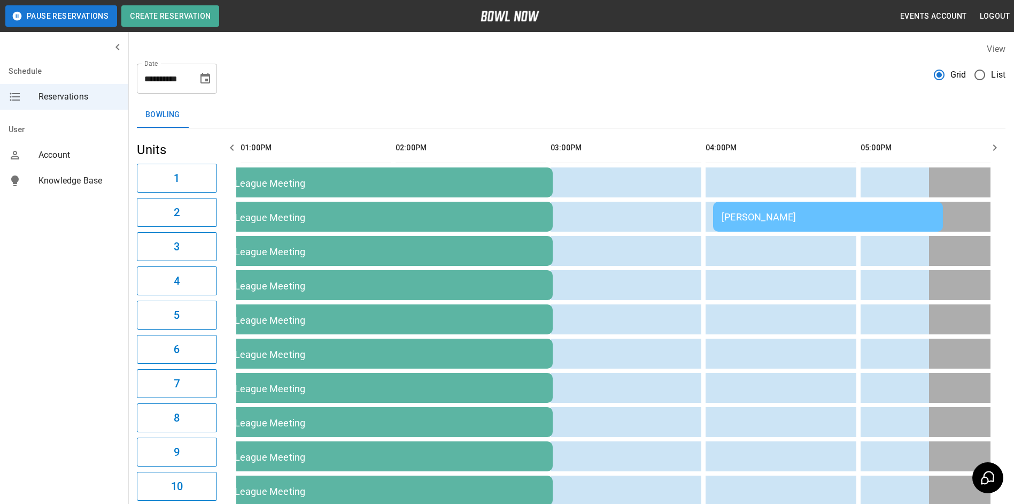
scroll to position [0, 775]
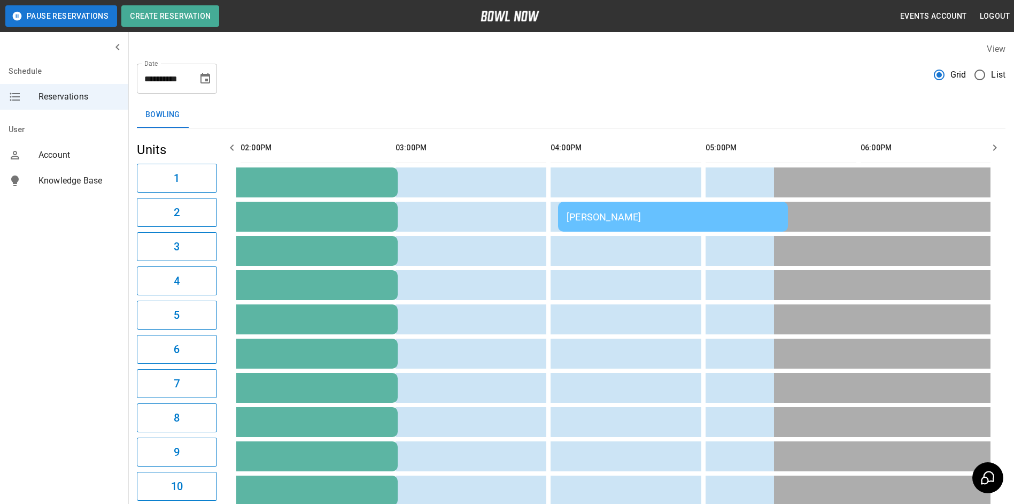
click at [992, 144] on icon "button" at bounding box center [995, 147] width 13 height 13
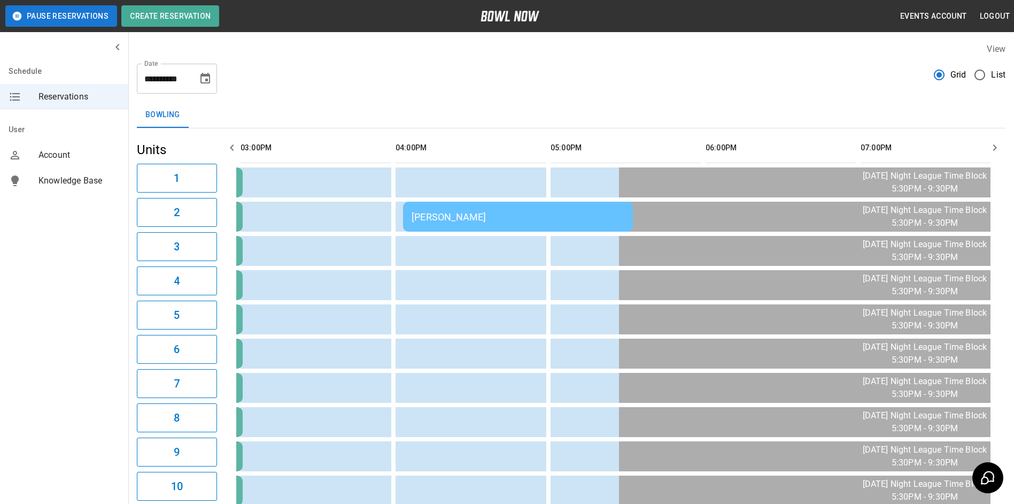
click at [992, 144] on icon "button" at bounding box center [995, 147] width 13 height 13
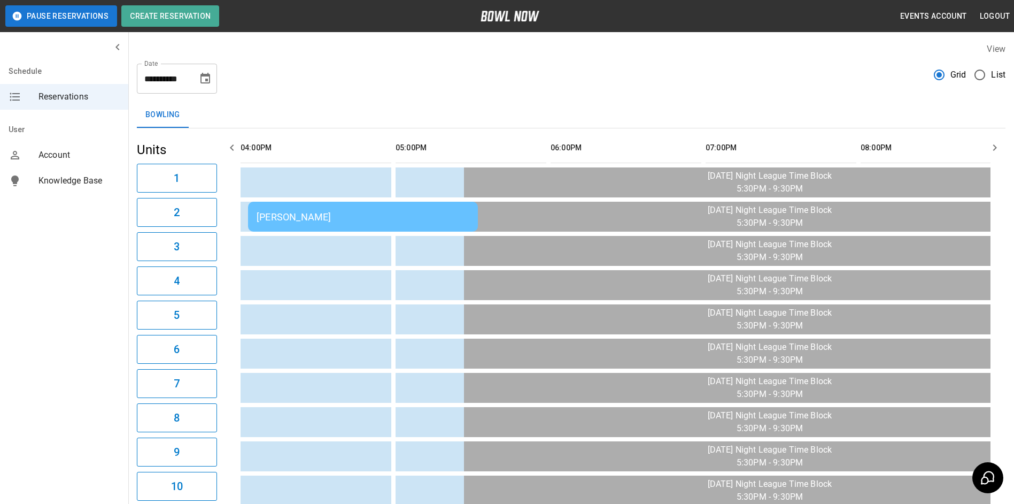
click at [992, 144] on icon "button" at bounding box center [995, 147] width 13 height 13
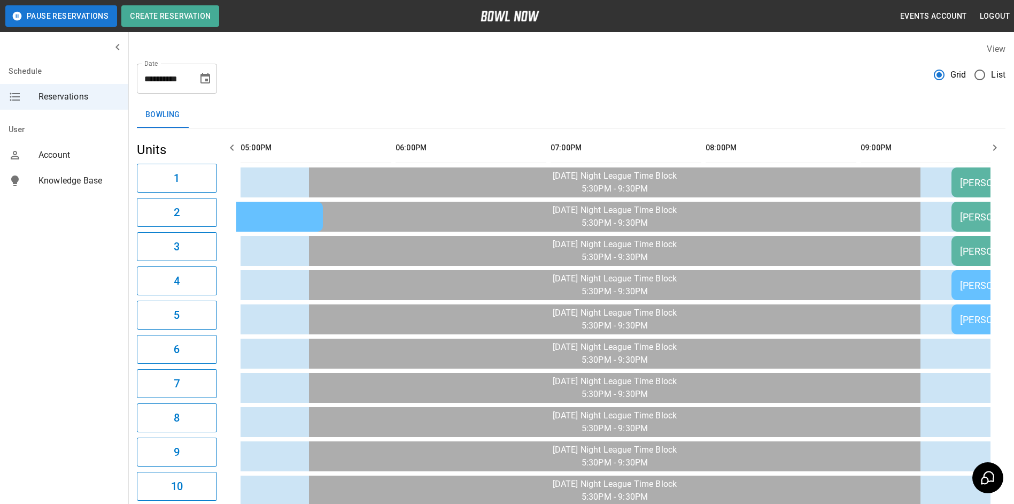
click at [992, 144] on icon "button" at bounding box center [995, 147] width 13 height 13
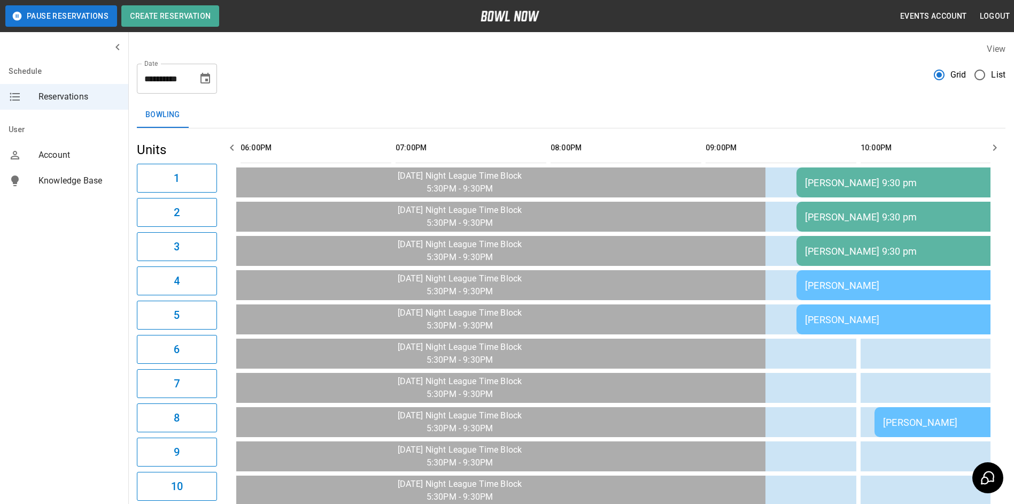
click at [992, 144] on icon "button" at bounding box center [995, 147] width 13 height 13
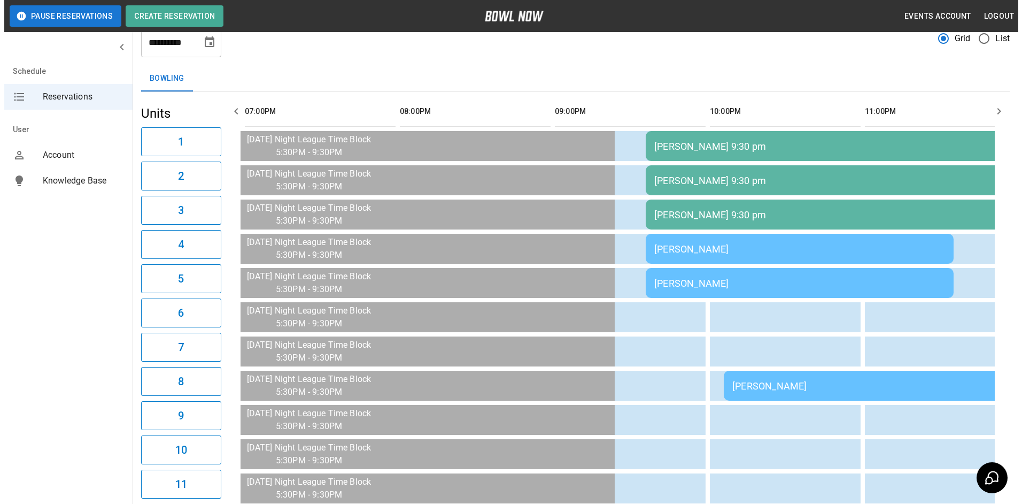
scroll to position [53, 0]
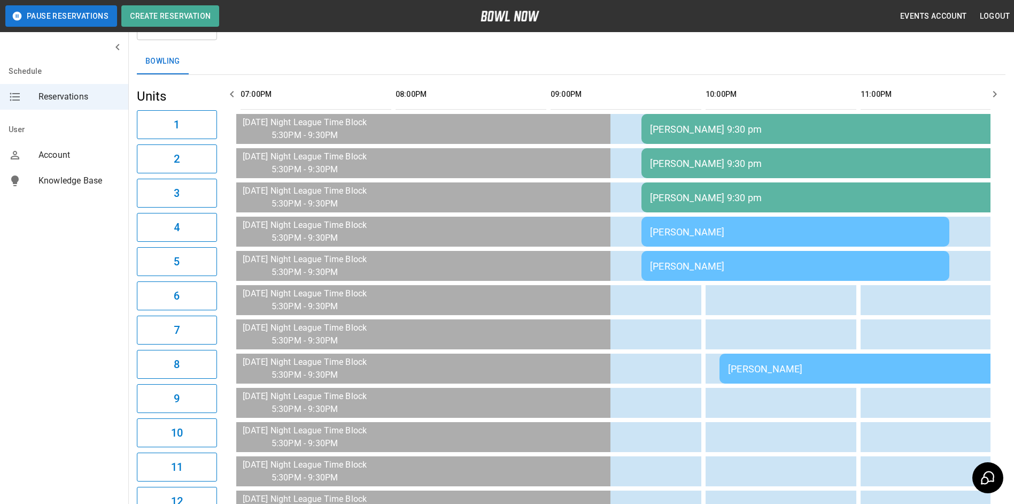
click at [763, 132] on div "[PERSON_NAME] 9:30 pm" at bounding box center [834, 129] width 369 height 11
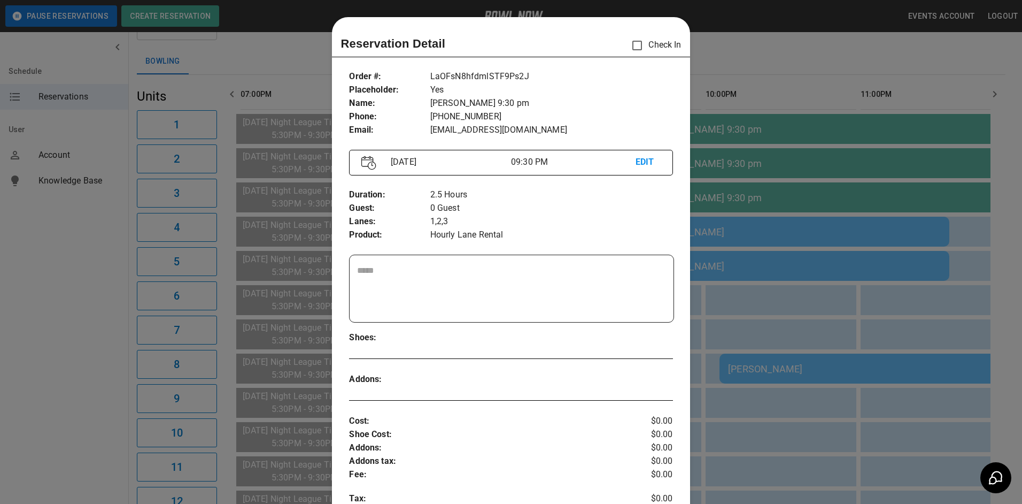
scroll to position [17, 0]
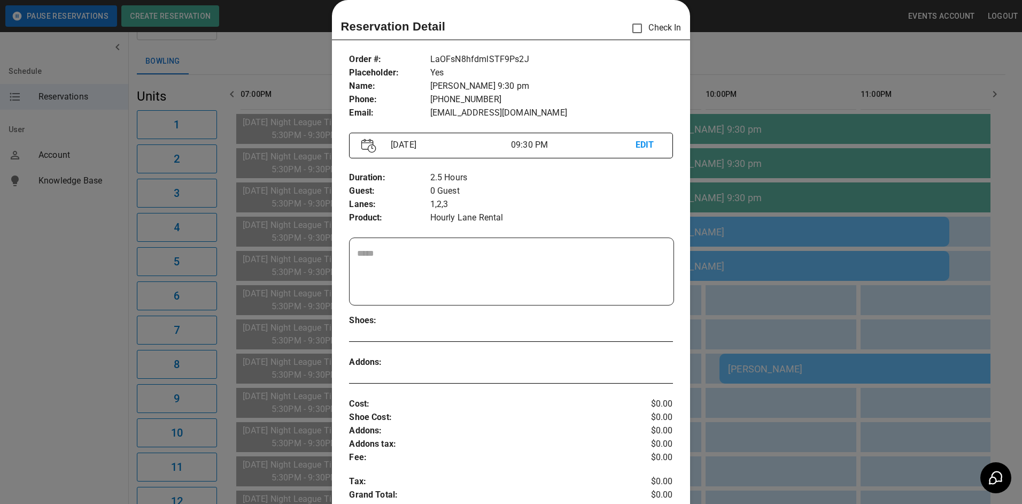
drag, startPoint x: 757, startPoint y: 61, endPoint x: 763, endPoint y: 65, distance: 6.8
click at [758, 60] on div at bounding box center [511, 252] width 1022 height 504
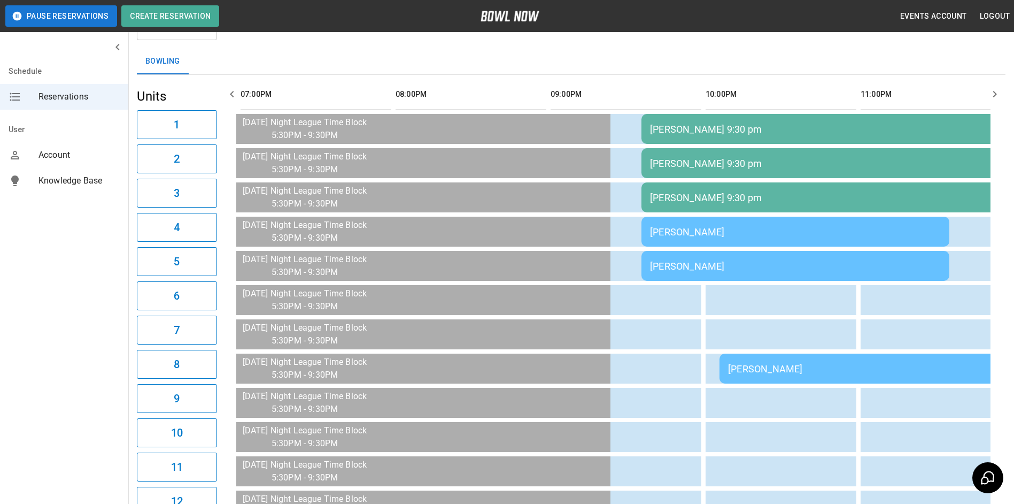
click at [742, 163] on div "[PERSON_NAME] 9:30 pm" at bounding box center [834, 163] width 369 height 11
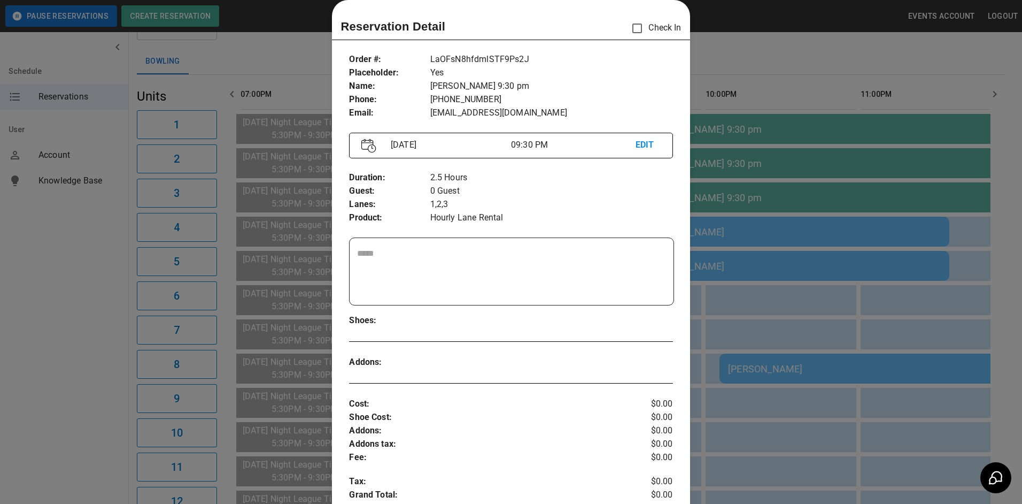
click at [727, 57] on div at bounding box center [511, 252] width 1022 height 504
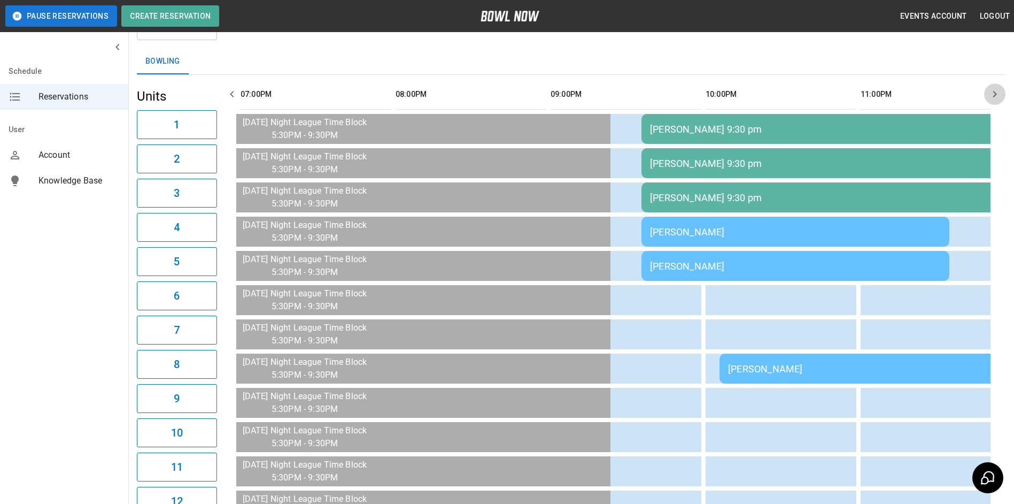
click at [995, 94] on icon "button" at bounding box center [995, 94] width 13 height 13
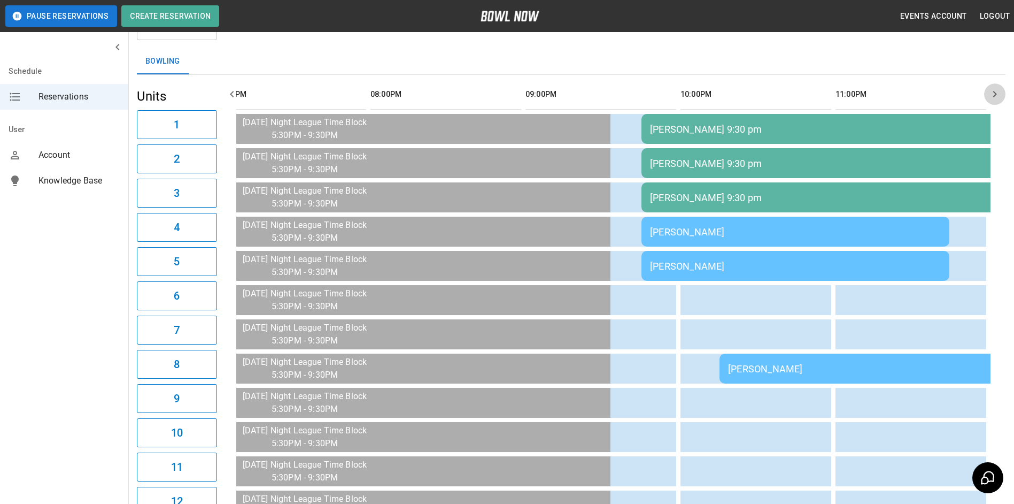
scroll to position [0, 1592]
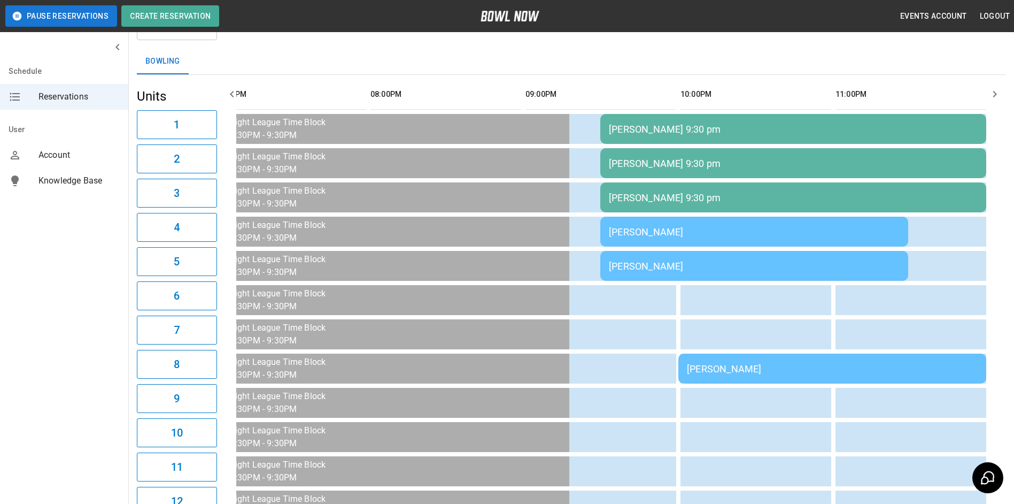
click at [995, 94] on icon "button" at bounding box center [995, 94] width 13 height 13
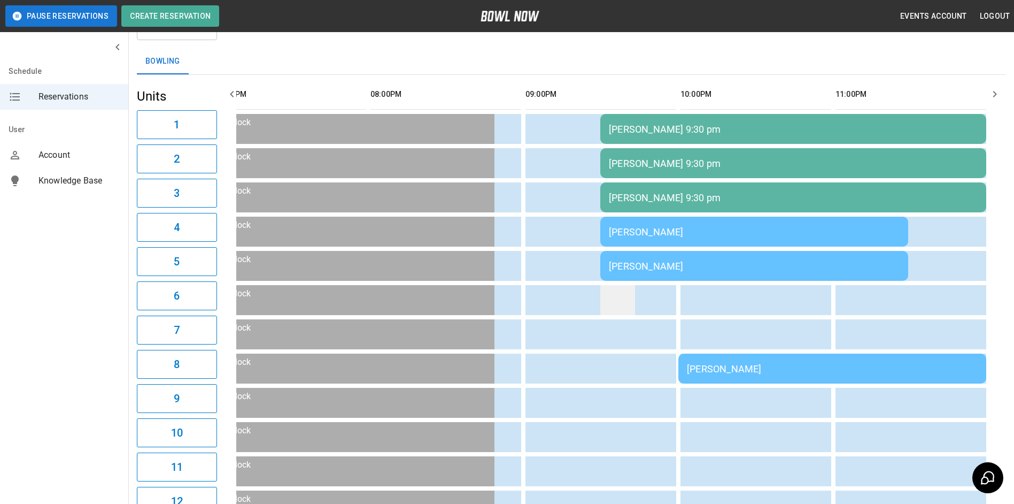
click at [620, 299] on td "sticky table" at bounding box center [618, 300] width 35 height 30
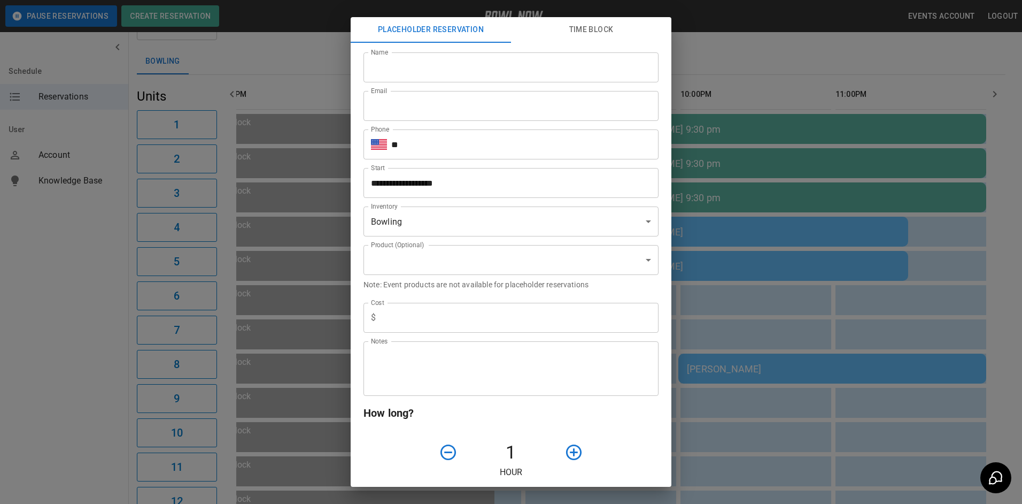
type input "**********"
click at [406, 59] on input "Name" at bounding box center [511, 67] width 295 height 30
click at [743, 52] on div "**********" at bounding box center [511, 252] width 1022 height 504
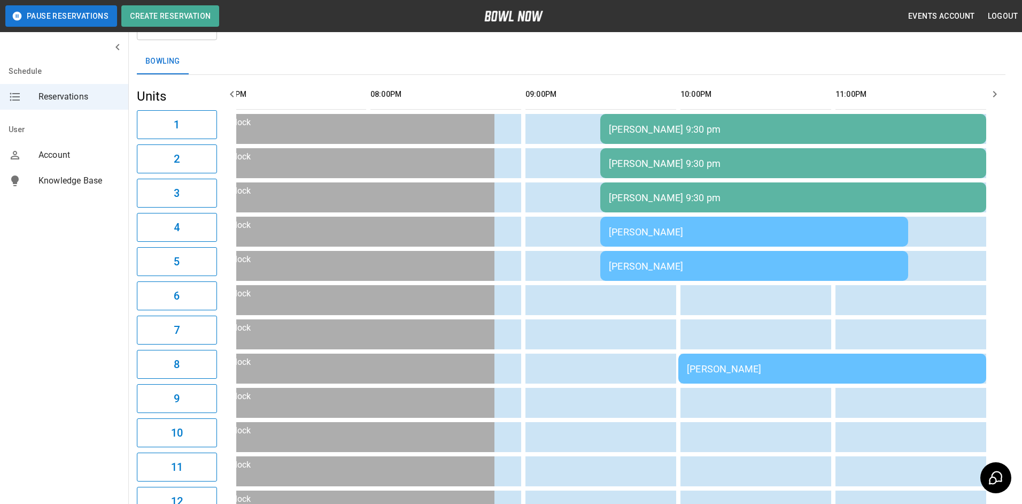
scroll to position [0, 1584]
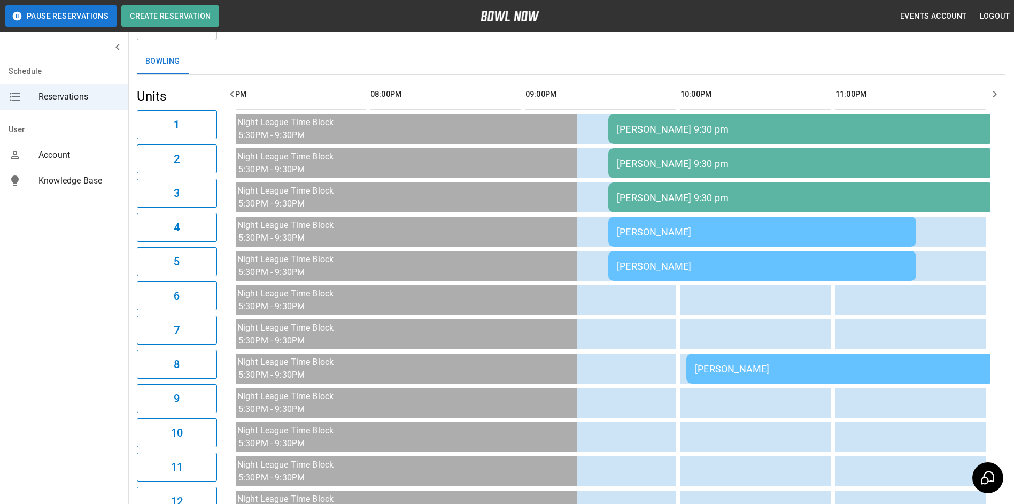
click at [691, 130] on div "[PERSON_NAME] 9:30 pm" at bounding box center [801, 129] width 369 height 11
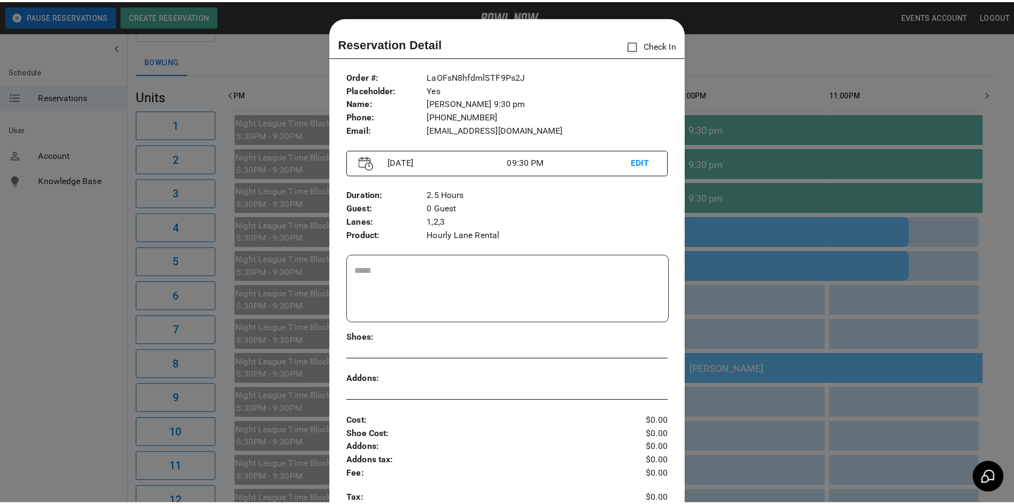
scroll to position [17, 0]
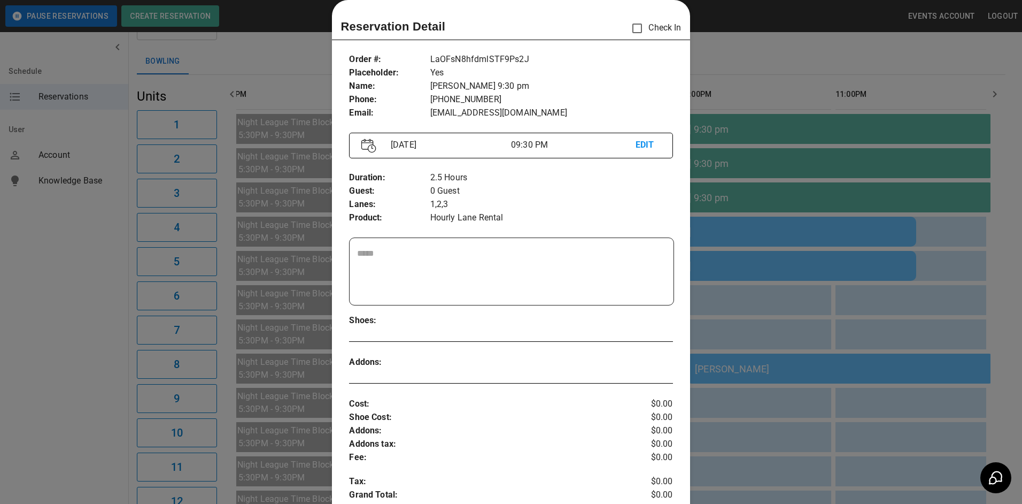
click at [741, 52] on div at bounding box center [511, 252] width 1022 height 504
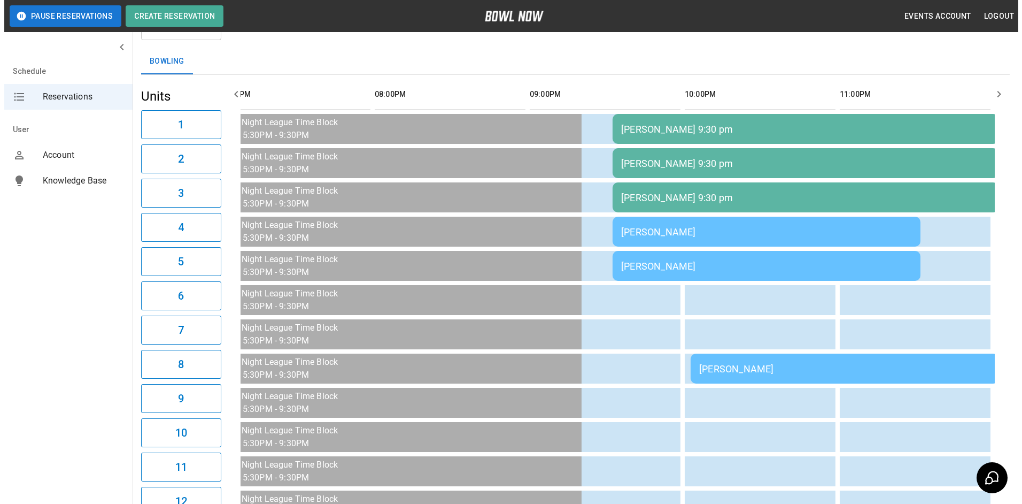
scroll to position [0, 1568]
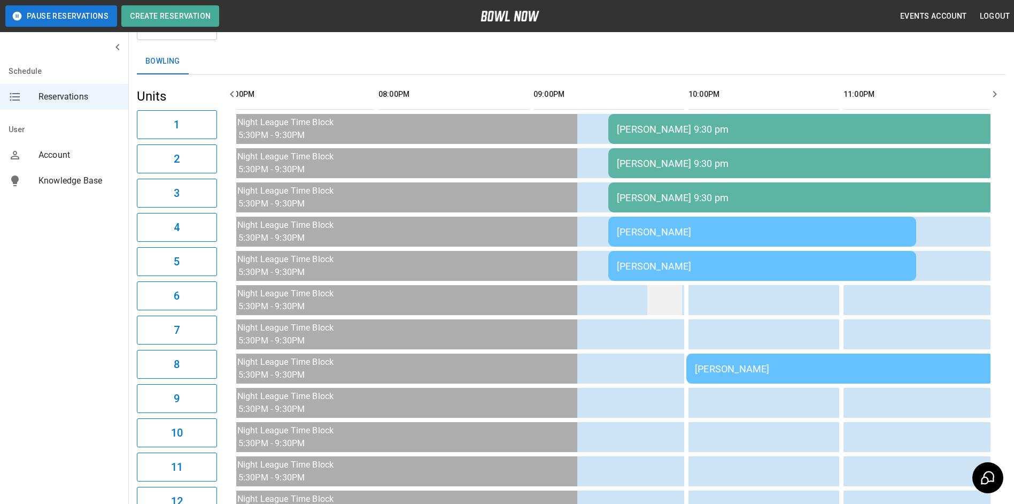
click at [661, 302] on td "sticky table" at bounding box center [665, 300] width 35 height 30
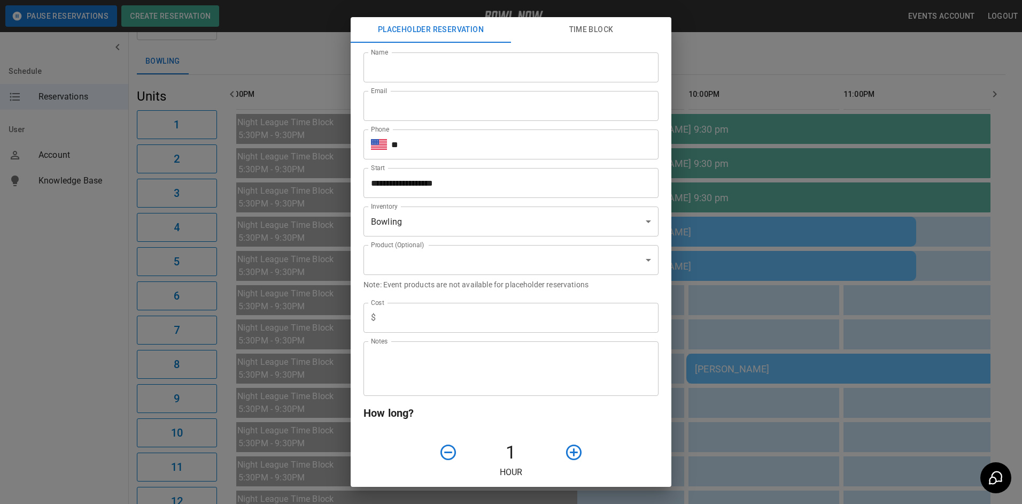
type input "**********"
click at [395, 67] on input "Name" at bounding box center [511, 67] width 295 height 30
type input "**********"
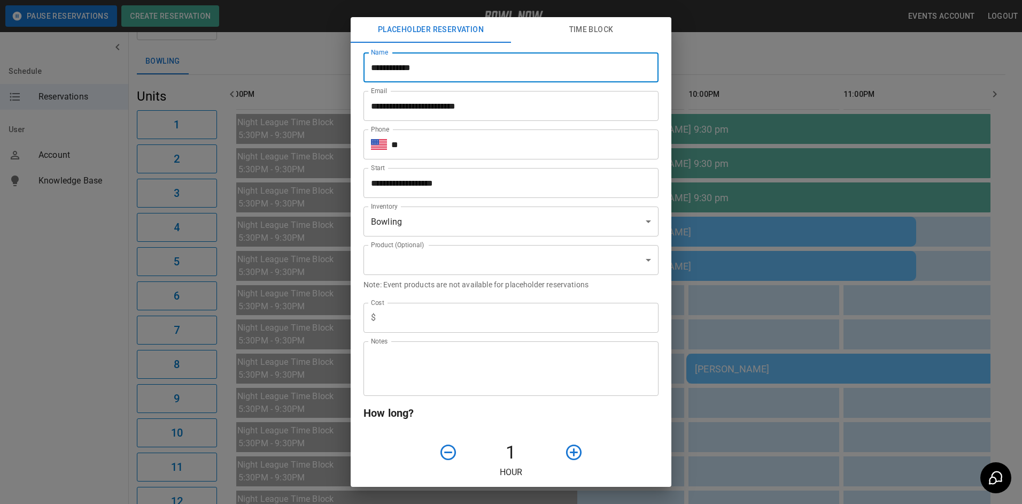
type input "**********"
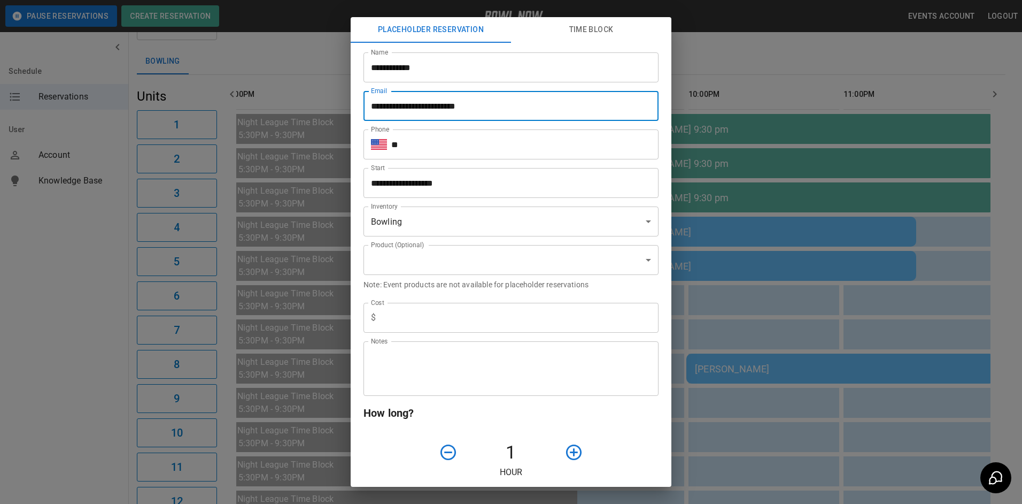
click at [489, 109] on input "**********" at bounding box center [511, 106] width 295 height 30
type input "**********"
type input "***"
click at [430, 151] on input "**" at bounding box center [524, 144] width 267 height 30
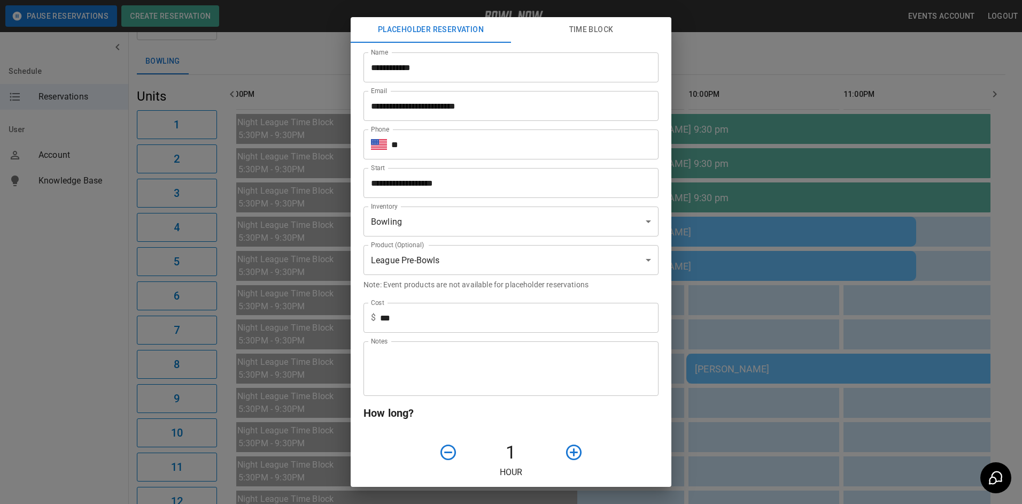
click at [728, 60] on div "**********" at bounding box center [511, 252] width 1022 height 504
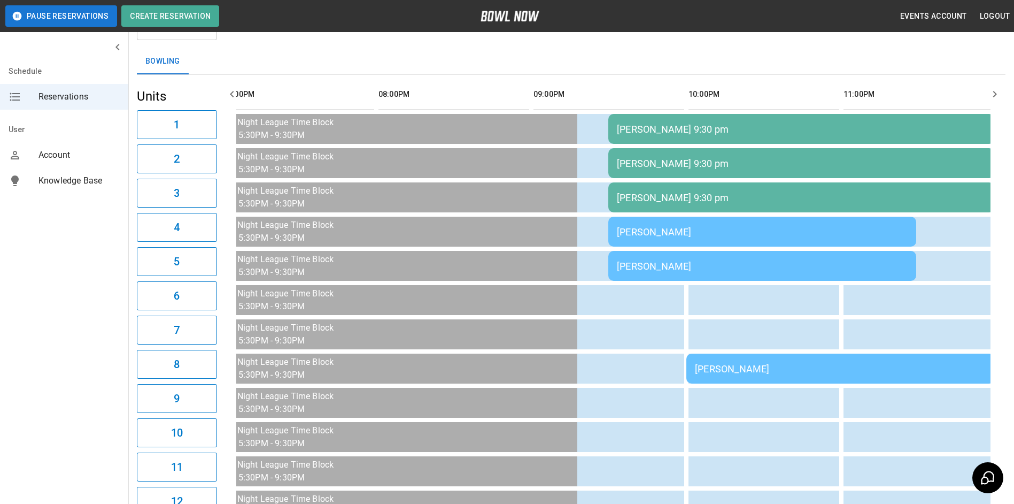
click at [727, 60] on div "Bowling" at bounding box center [571, 62] width 869 height 26
click at [680, 130] on div "[PERSON_NAME] 9:30 pm" at bounding box center [801, 129] width 369 height 11
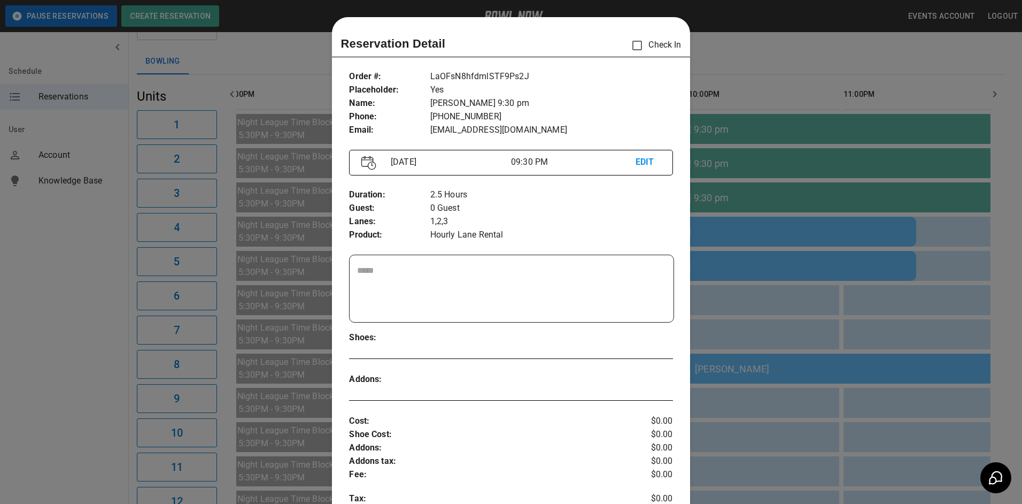
scroll to position [17, 0]
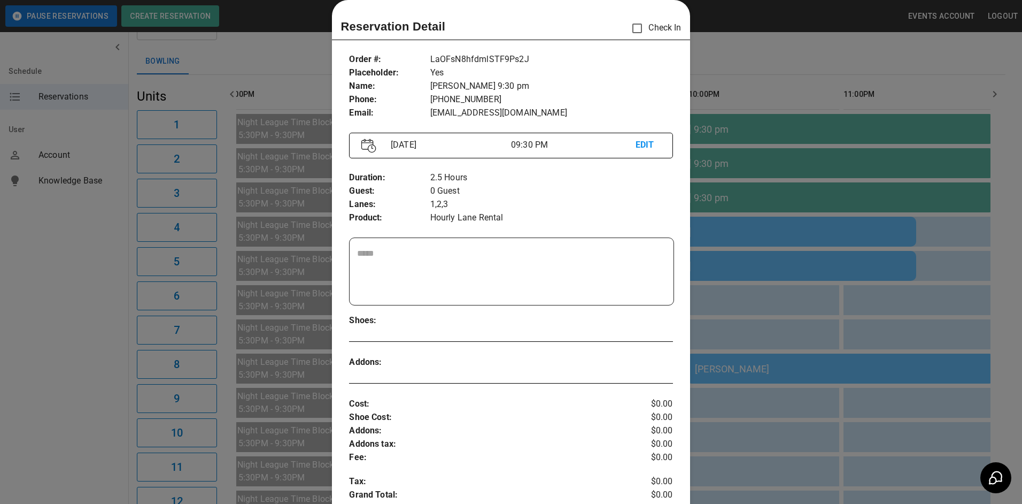
click at [743, 61] on div at bounding box center [511, 252] width 1022 height 504
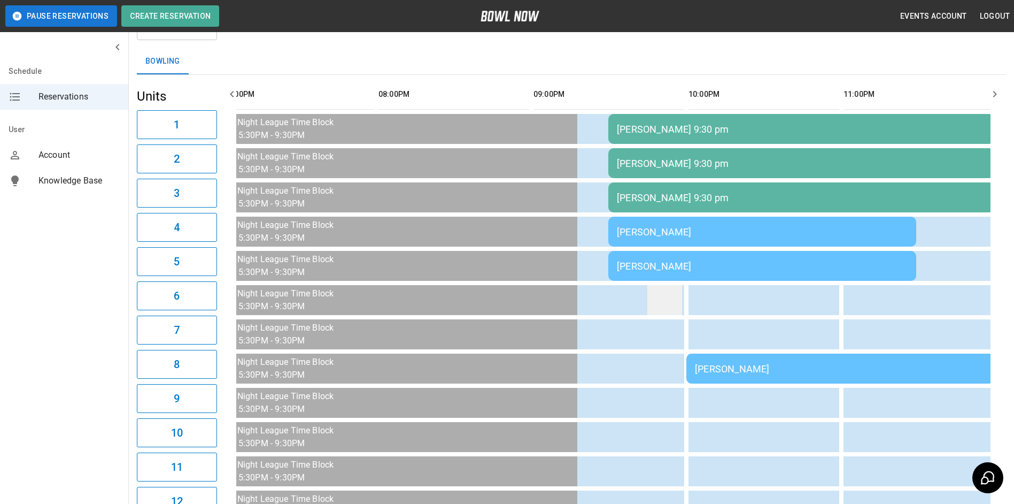
click at [667, 301] on td "sticky table" at bounding box center [665, 300] width 35 height 30
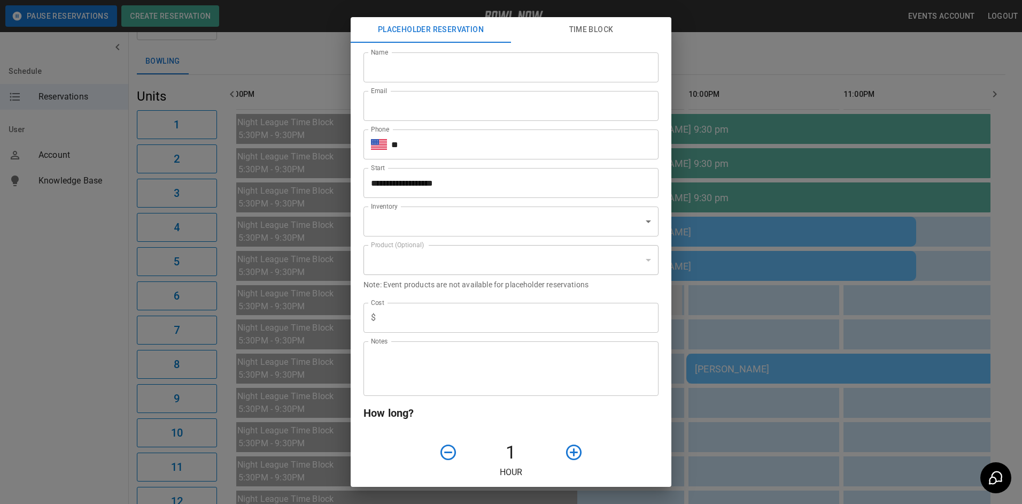
type input "**********"
click at [449, 71] on input "Name" at bounding box center [511, 67] width 295 height 30
type input "**********"
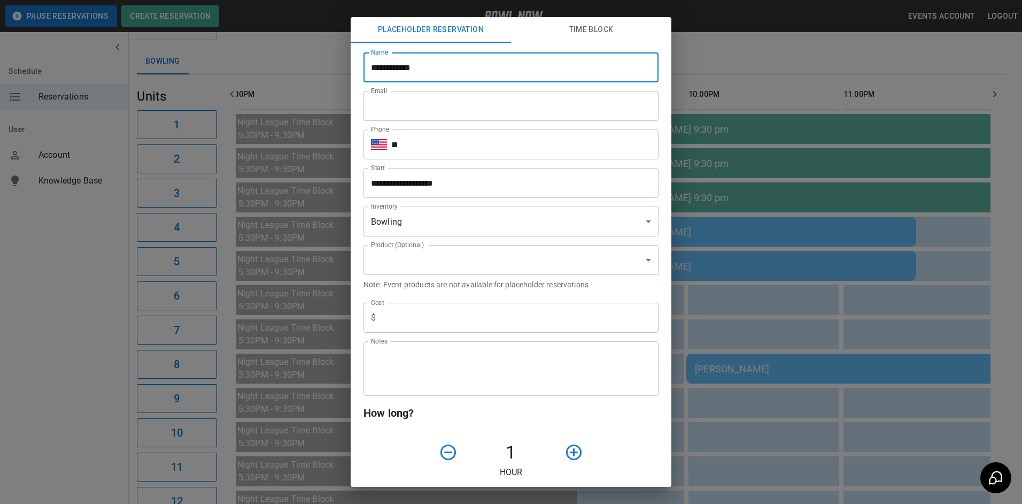
type input "**********"
type input "***"
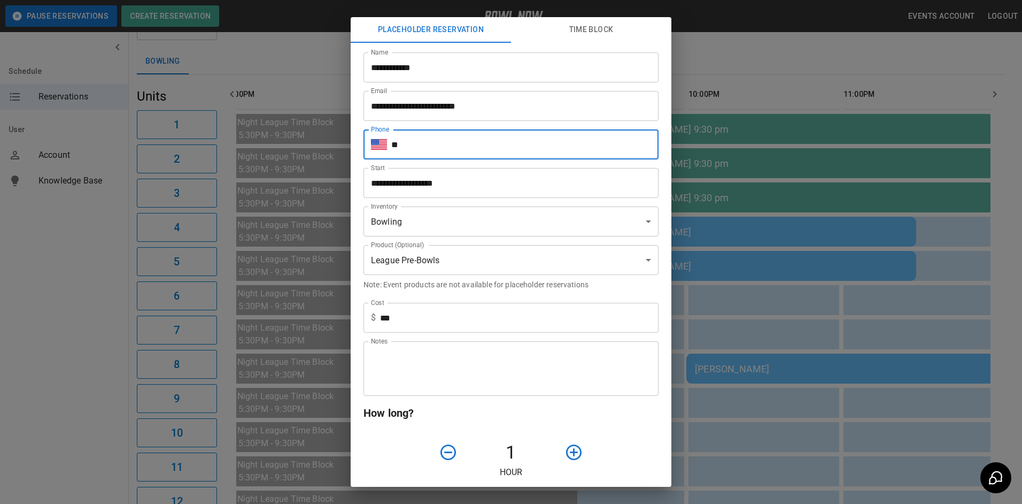
click at [426, 143] on input "**" at bounding box center [524, 144] width 267 height 30
type input "**********"
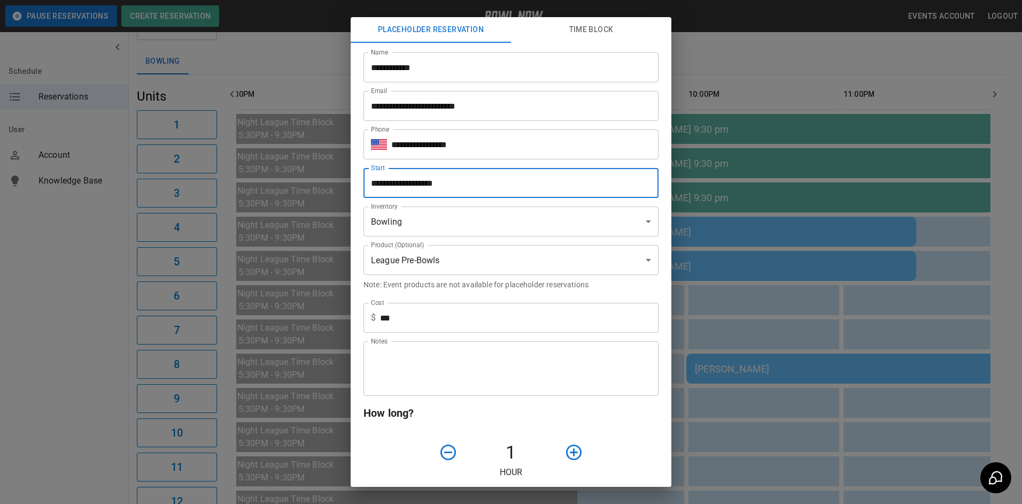
click at [468, 182] on input "**********" at bounding box center [508, 183] width 288 height 30
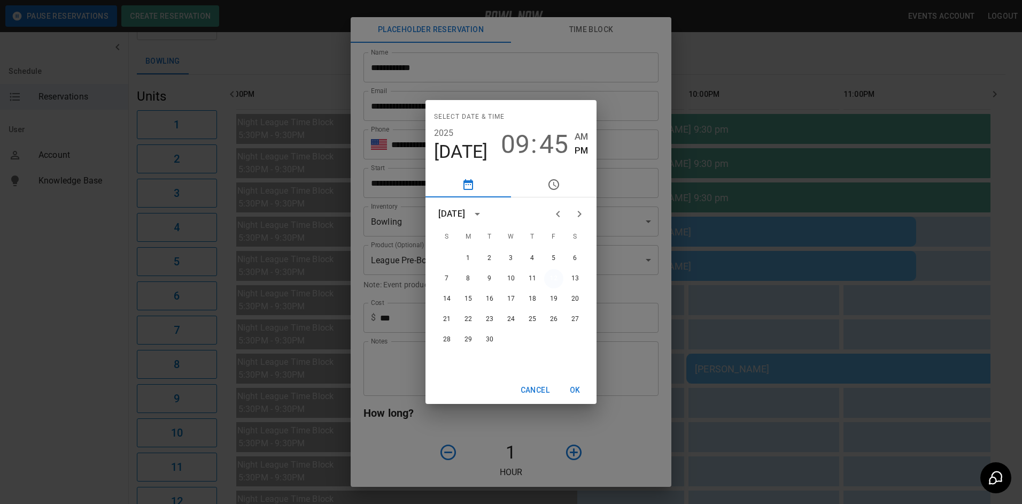
click at [553, 278] on button "12" at bounding box center [553, 278] width 19 height 19
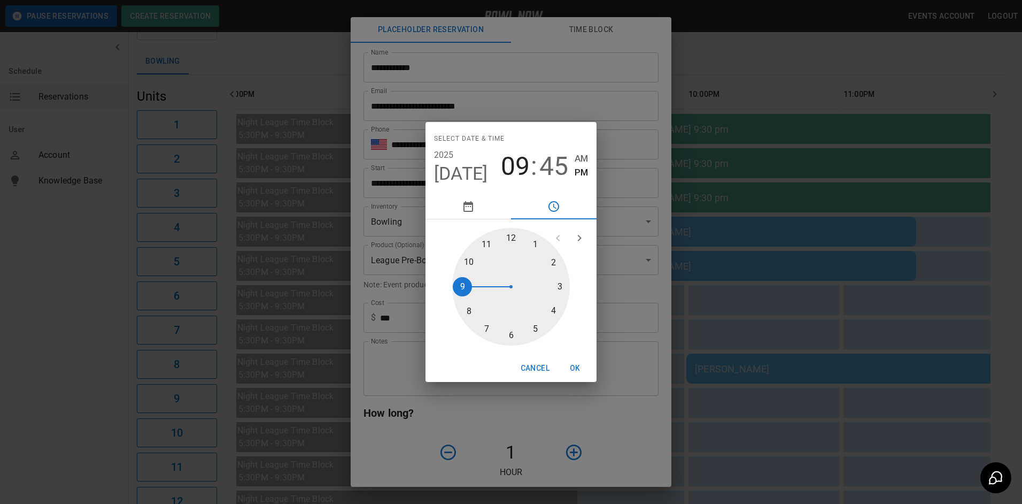
click at [556, 164] on span "45" at bounding box center [554, 166] width 29 height 30
click at [518, 333] on div at bounding box center [511, 287] width 118 height 118
type input "**********"
click at [579, 365] on button "OK" at bounding box center [575, 368] width 34 height 20
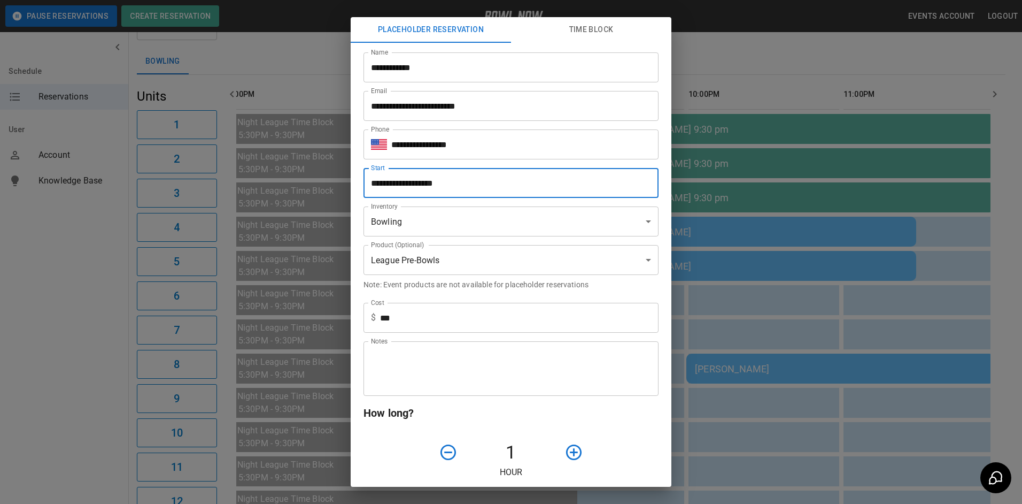
click at [639, 217] on body "**********" at bounding box center [511, 440] width 1022 height 987
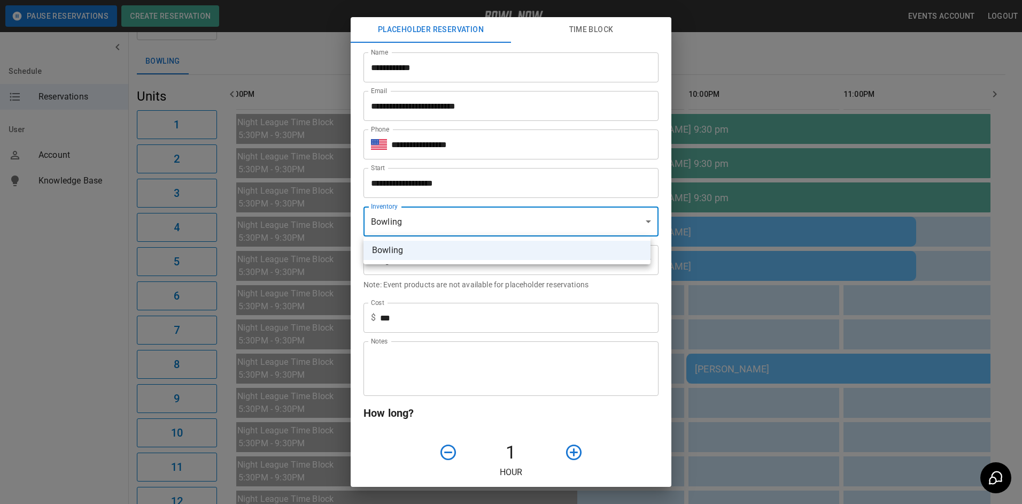
click at [639, 217] on div at bounding box center [511, 252] width 1022 height 504
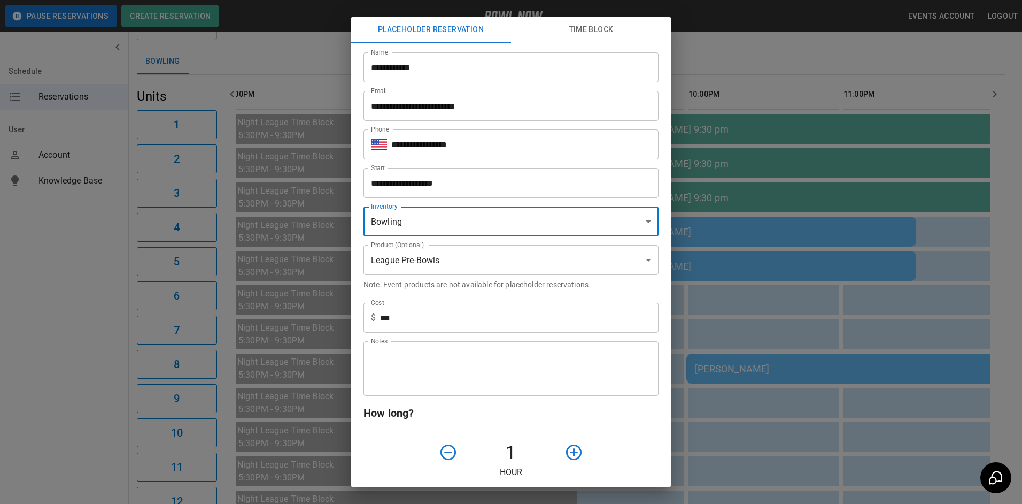
click at [640, 257] on body "**********" at bounding box center [511, 440] width 1022 height 987
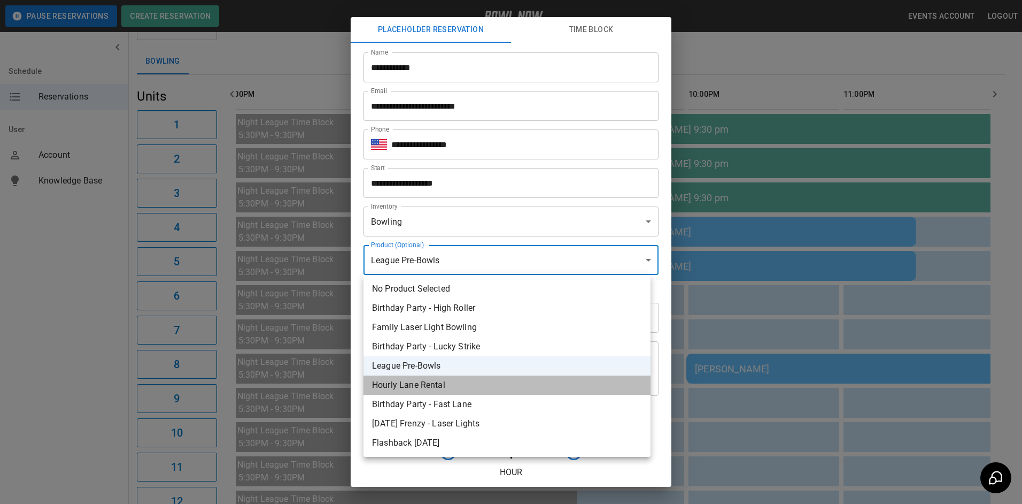
click at [429, 384] on li "Hourly Lane Rental" at bounding box center [507, 384] width 287 height 19
type input "**********"
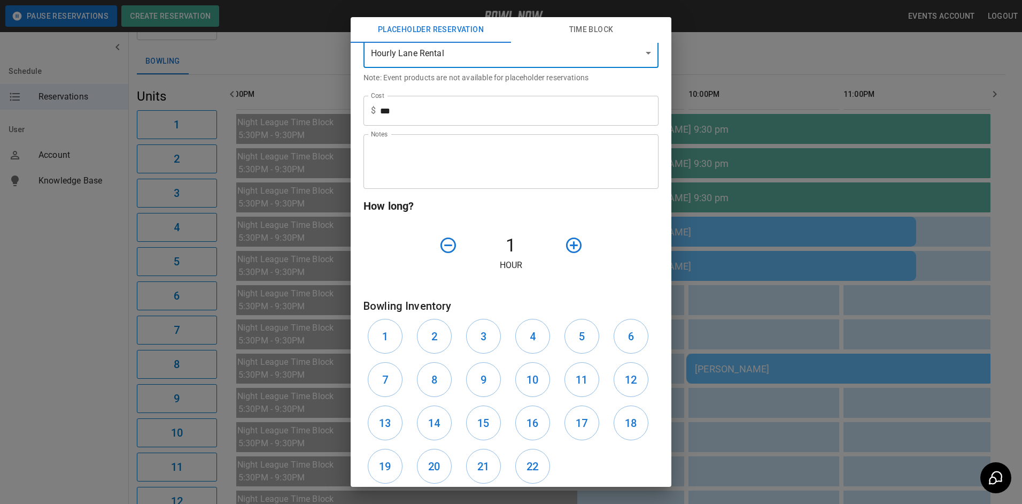
scroll to position [214, 0]
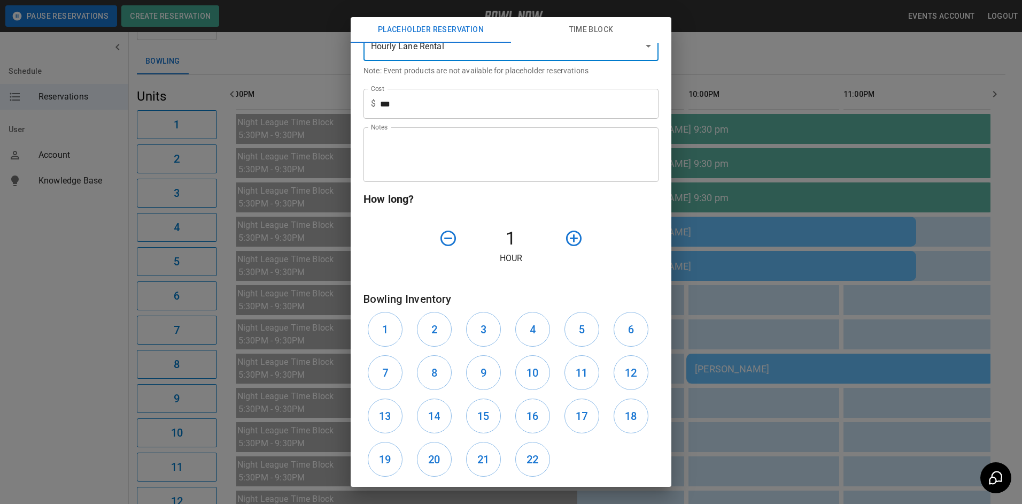
click at [570, 238] on icon "button" at bounding box center [574, 238] width 16 height 16
click at [636, 330] on button "6" at bounding box center [631, 329] width 35 height 35
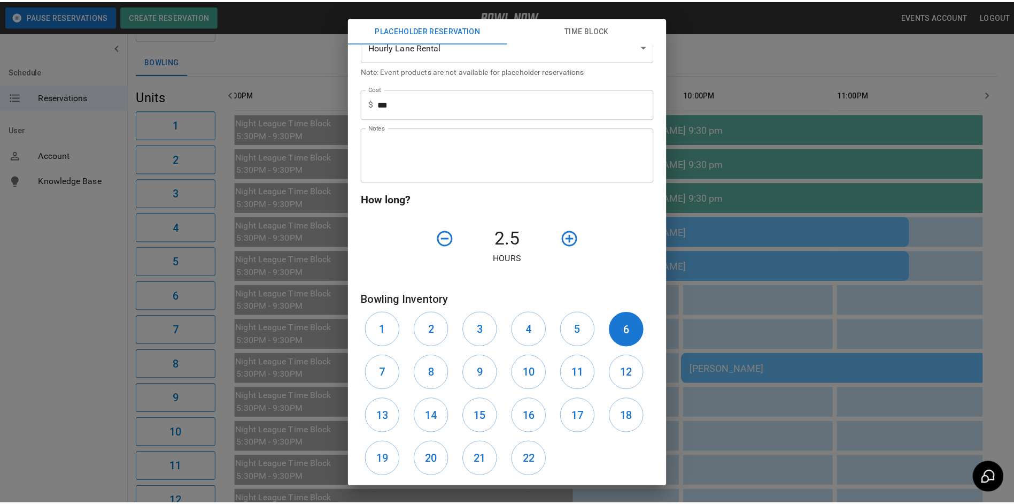
scroll to position [271, 0]
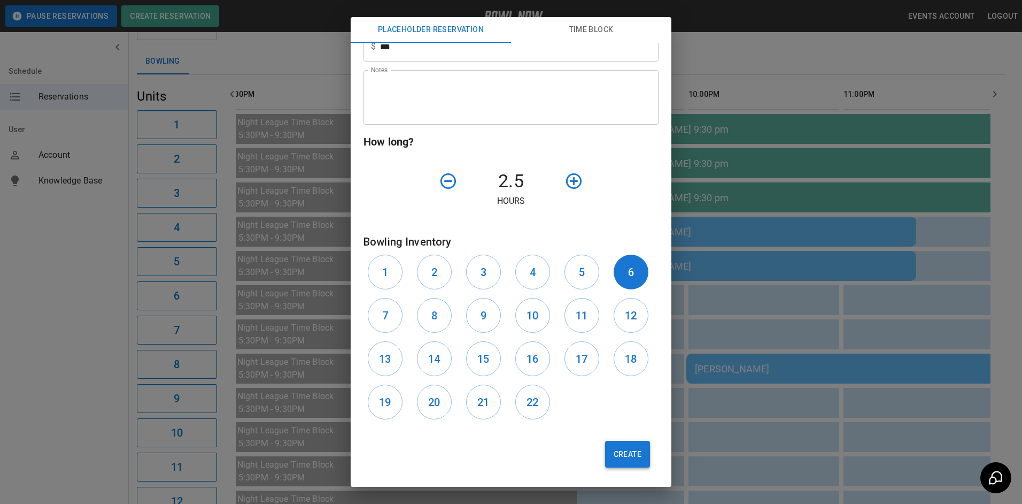
click at [622, 452] on button "Create" at bounding box center [627, 454] width 45 height 27
type input "**********"
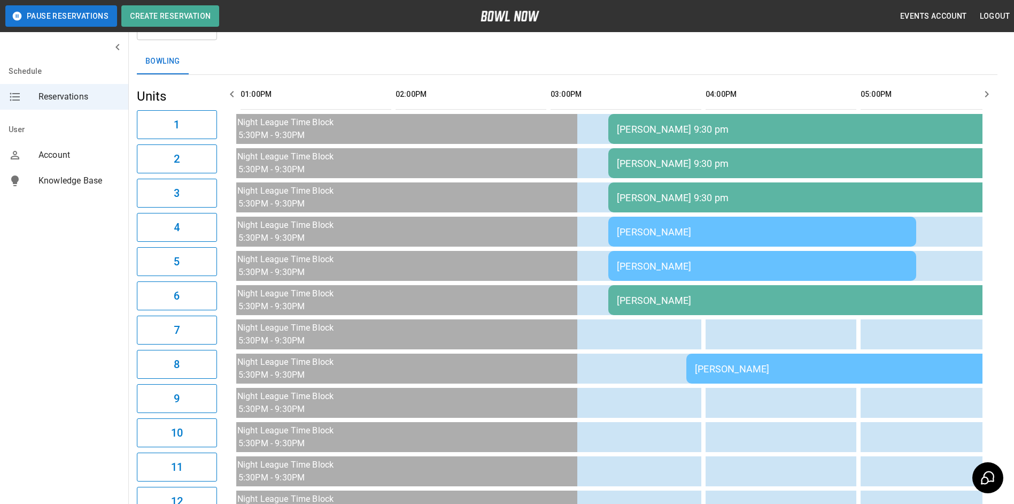
scroll to position [0, 620]
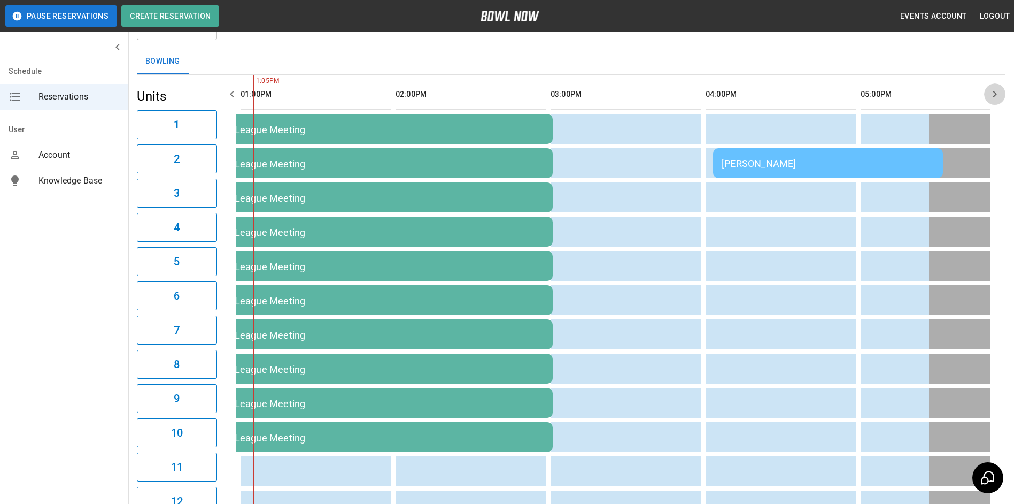
click at [995, 94] on icon "button" at bounding box center [995, 94] width 13 height 13
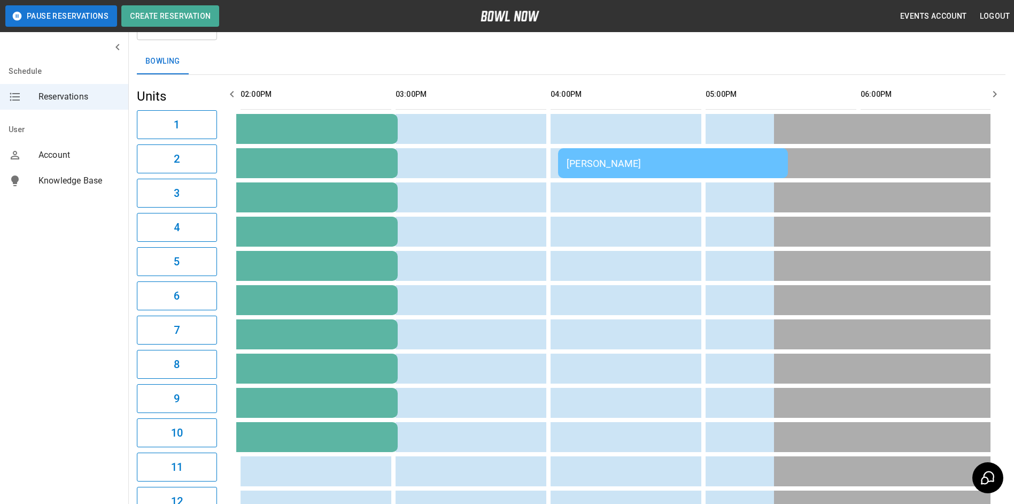
click at [995, 94] on icon "button" at bounding box center [995, 94] width 13 height 13
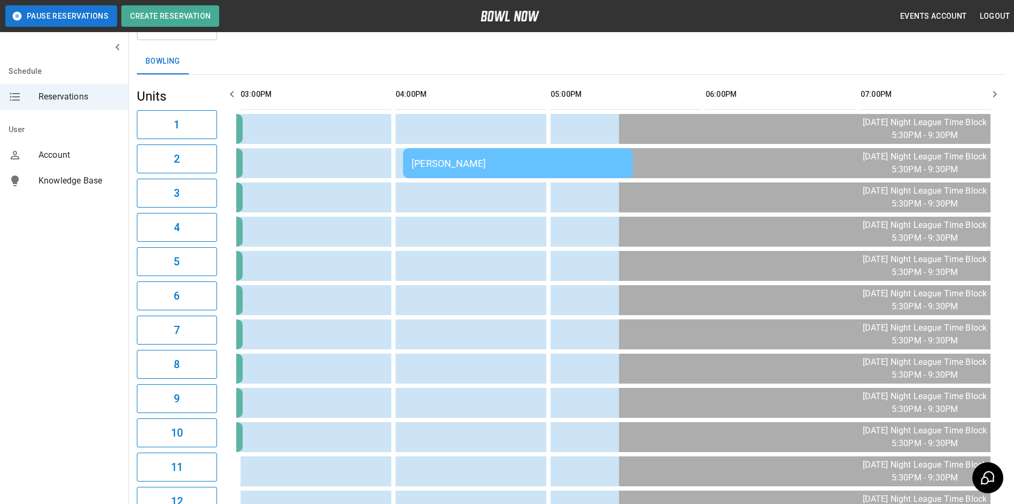
click at [995, 94] on icon "button" at bounding box center [995, 94] width 13 height 13
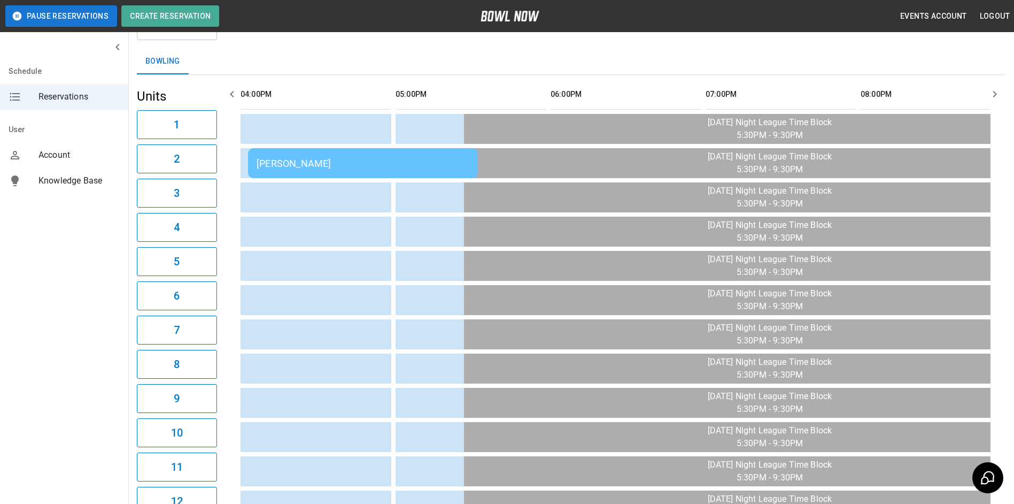
click at [995, 94] on icon "button" at bounding box center [995, 94] width 13 height 13
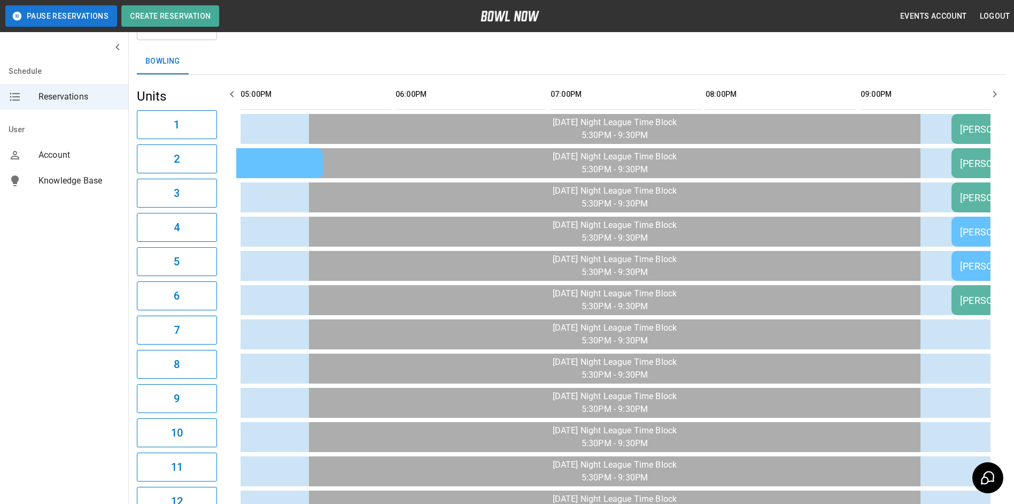
click at [995, 94] on icon "button" at bounding box center [995, 94] width 13 height 13
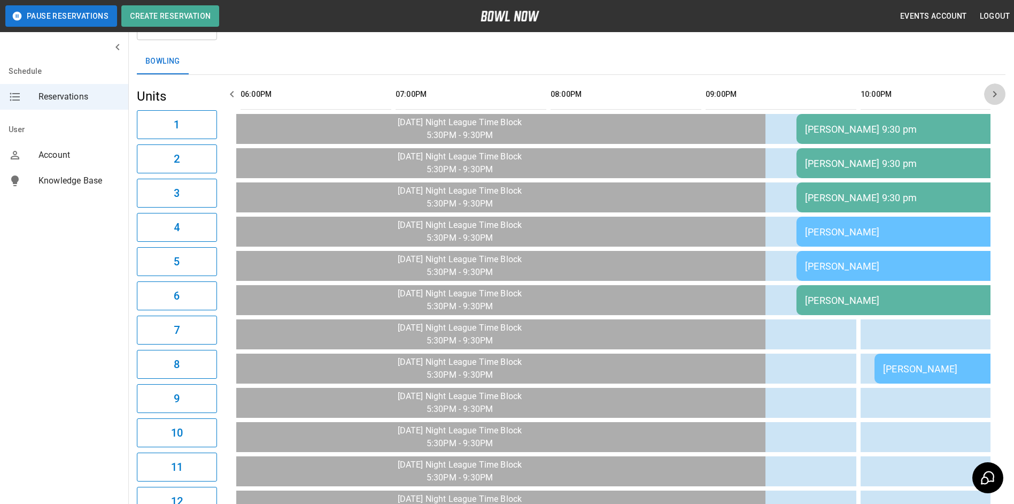
click at [995, 94] on icon "button" at bounding box center [995, 94] width 13 height 13
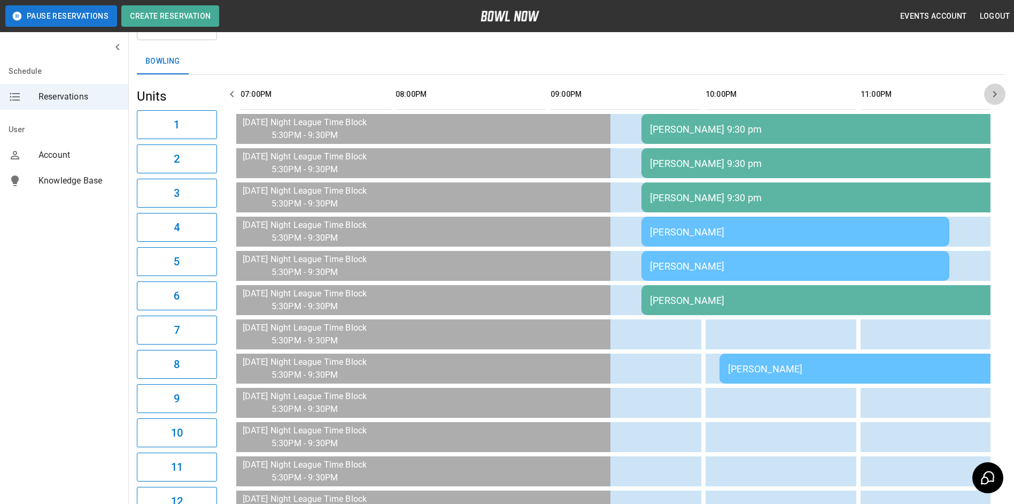
click at [995, 94] on icon "button" at bounding box center [995, 94] width 13 height 13
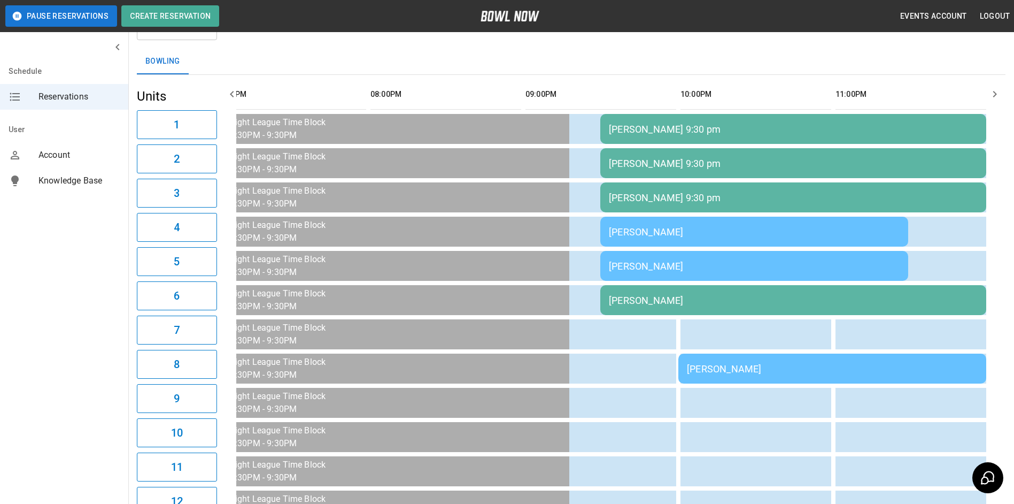
click at [660, 297] on div "[PERSON_NAME]" at bounding box center [793, 300] width 369 height 11
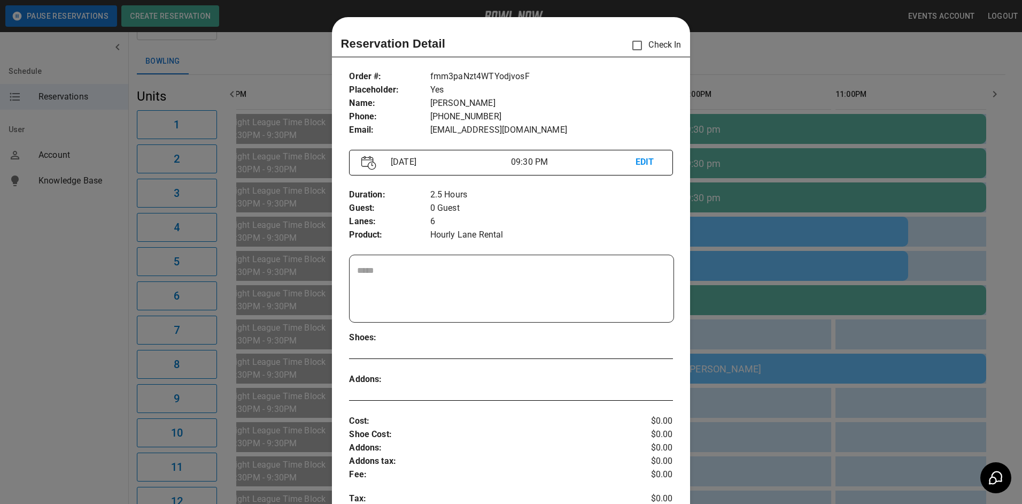
scroll to position [17, 0]
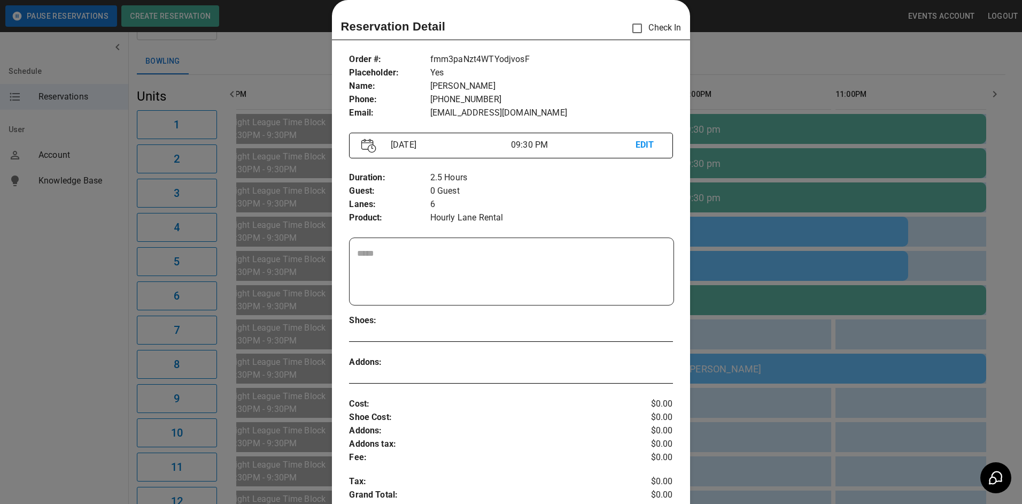
click at [408, 258] on textarea at bounding box center [511, 271] width 309 height 49
click at [477, 255] on textarea "**********" at bounding box center [510, 271] width 306 height 49
click at [552, 263] on textarea "**********" at bounding box center [510, 271] width 306 height 49
click at [515, 253] on textarea "**********" at bounding box center [510, 271] width 306 height 49
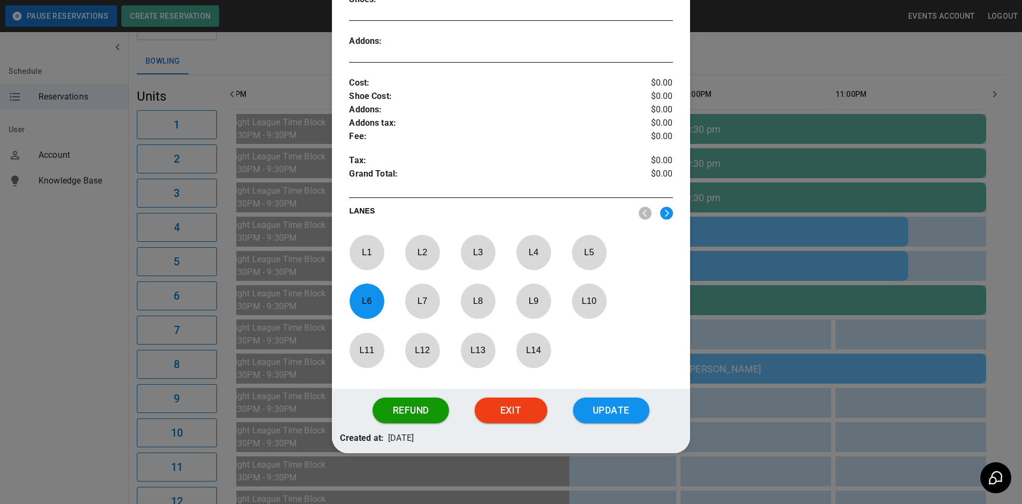
scroll to position [341, 0]
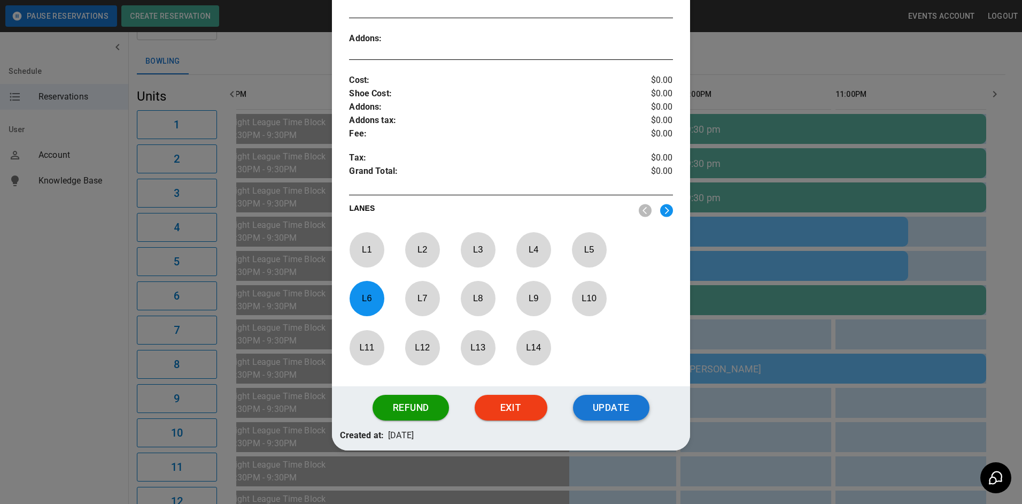
type textarea "**********"
click at [606, 406] on button "Update" at bounding box center [611, 408] width 76 height 26
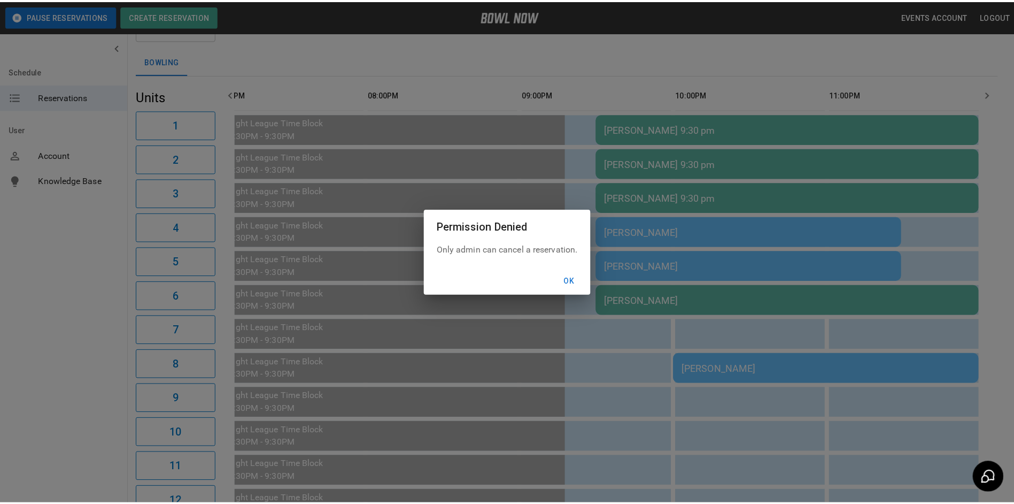
scroll to position [0, 1584]
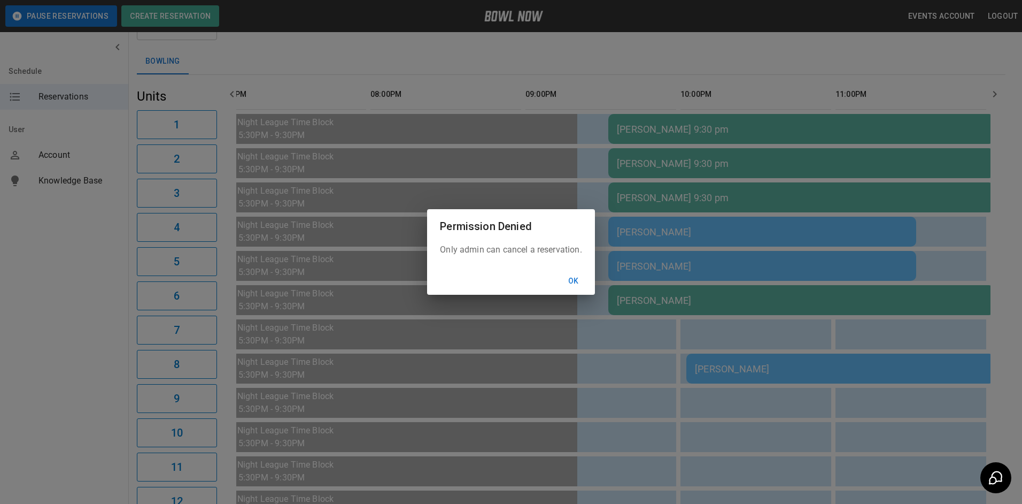
click at [575, 280] on button "Ok" at bounding box center [574, 281] width 34 height 20
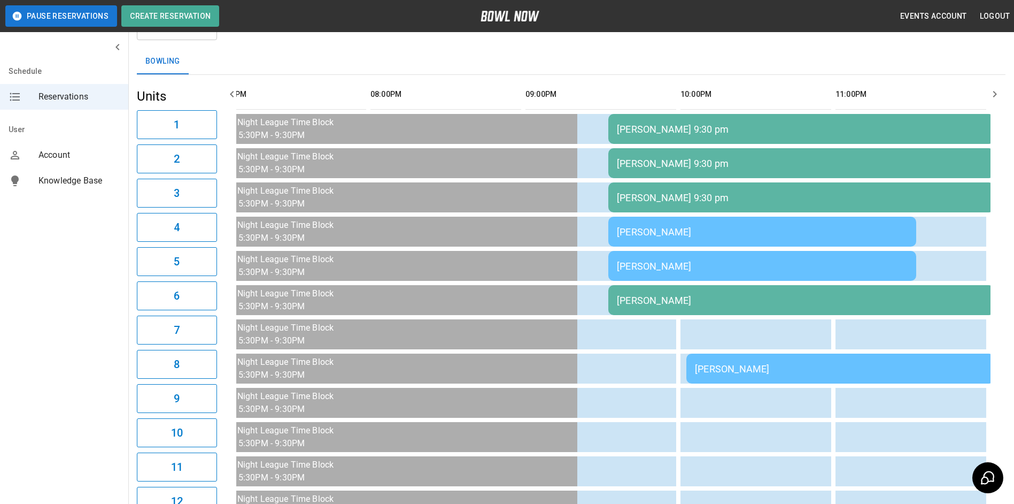
scroll to position [0, 1568]
click at [998, 94] on icon "button" at bounding box center [995, 94] width 13 height 13
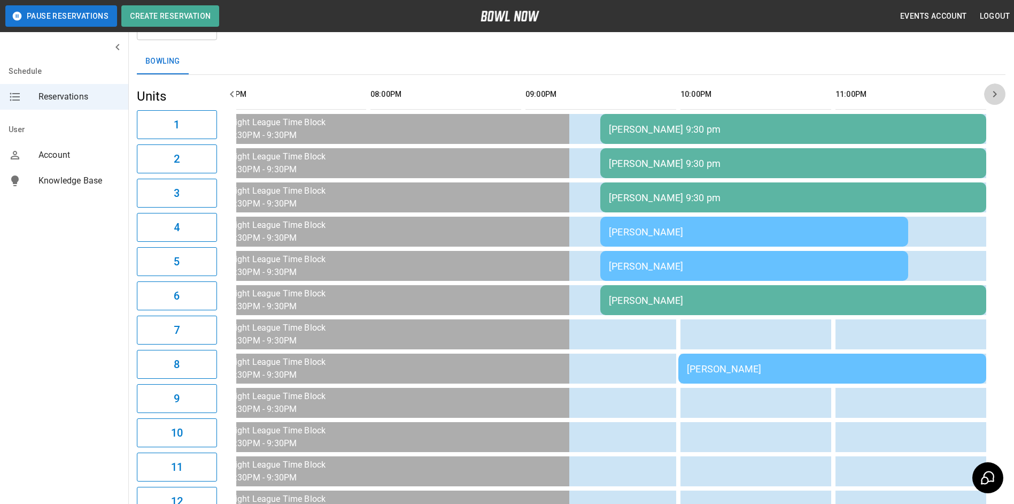
click at [998, 94] on icon "button" at bounding box center [995, 94] width 13 height 13
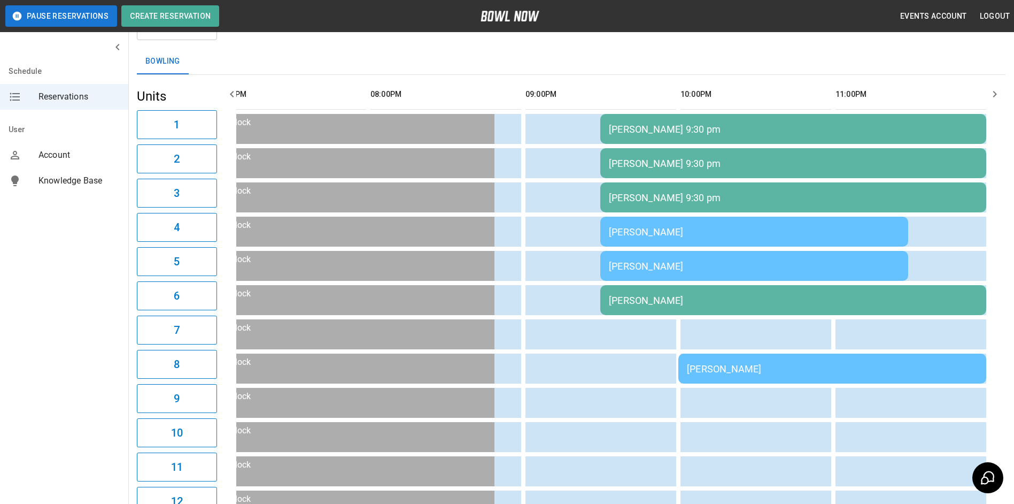
click at [998, 94] on icon "button" at bounding box center [995, 94] width 13 height 13
click at [230, 89] on icon "button" at bounding box center [232, 94] width 13 height 13
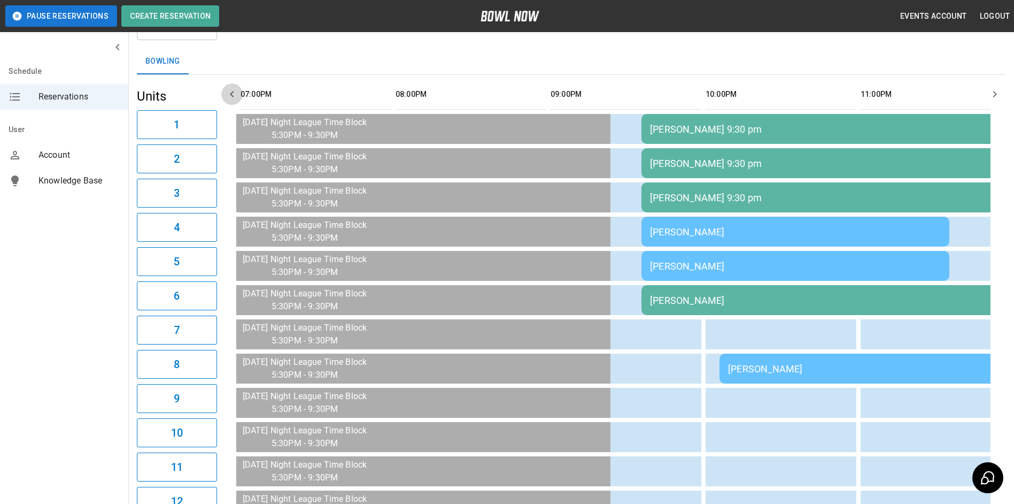
click at [230, 90] on icon "button" at bounding box center [232, 94] width 13 height 13
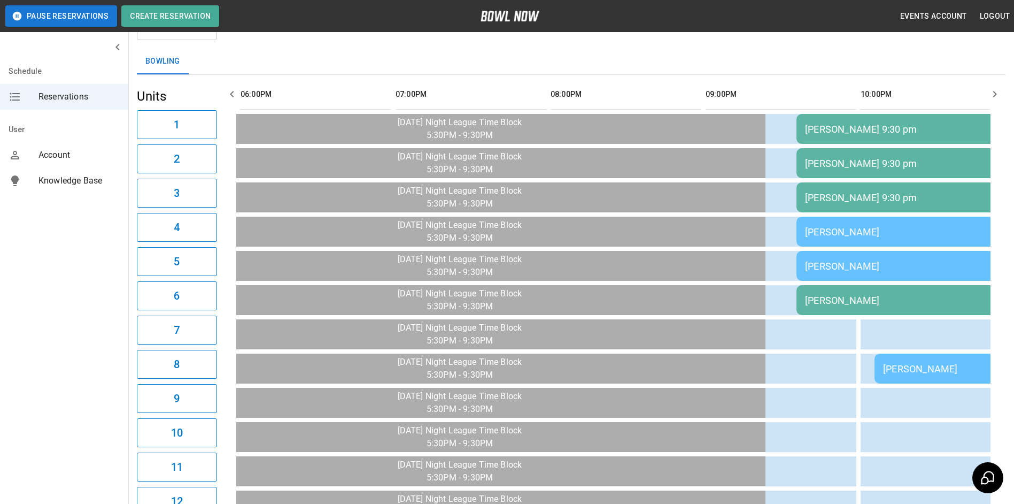
click at [230, 90] on icon "button" at bounding box center [232, 94] width 13 height 13
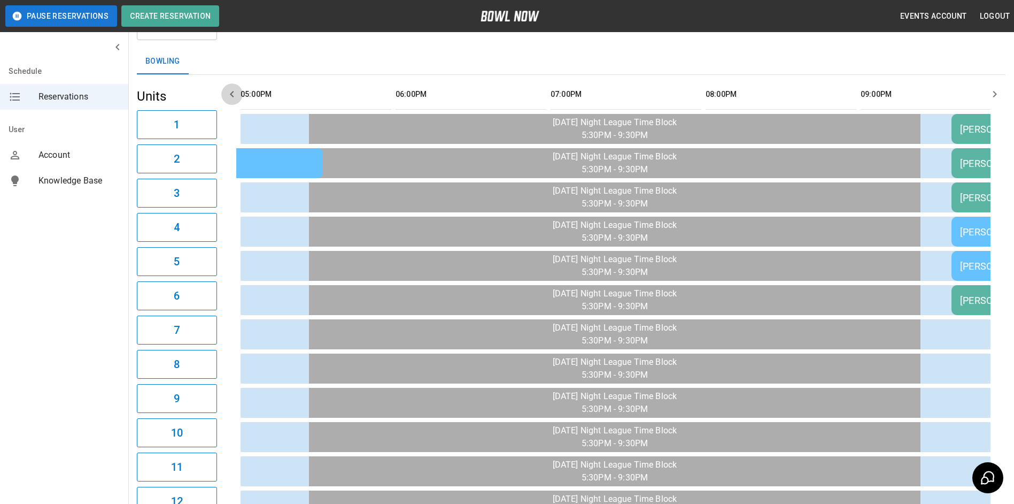
click at [230, 90] on icon "button" at bounding box center [232, 94] width 13 height 13
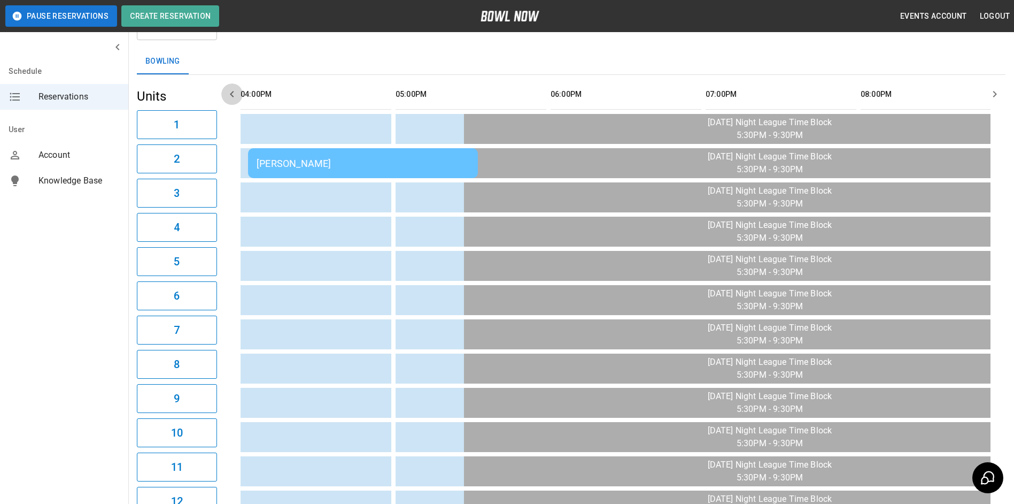
click at [230, 90] on icon "button" at bounding box center [232, 94] width 13 height 13
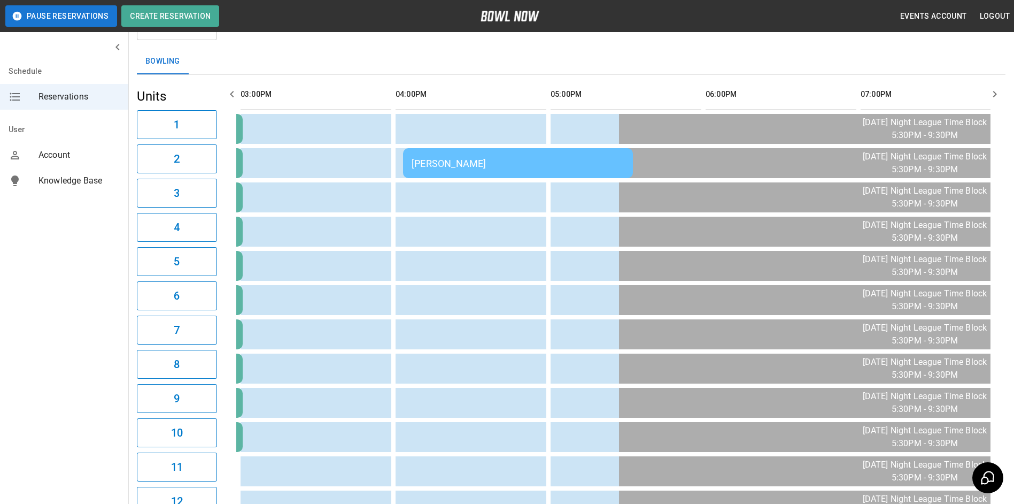
click at [462, 166] on div "[PERSON_NAME]" at bounding box center [518, 163] width 213 height 11
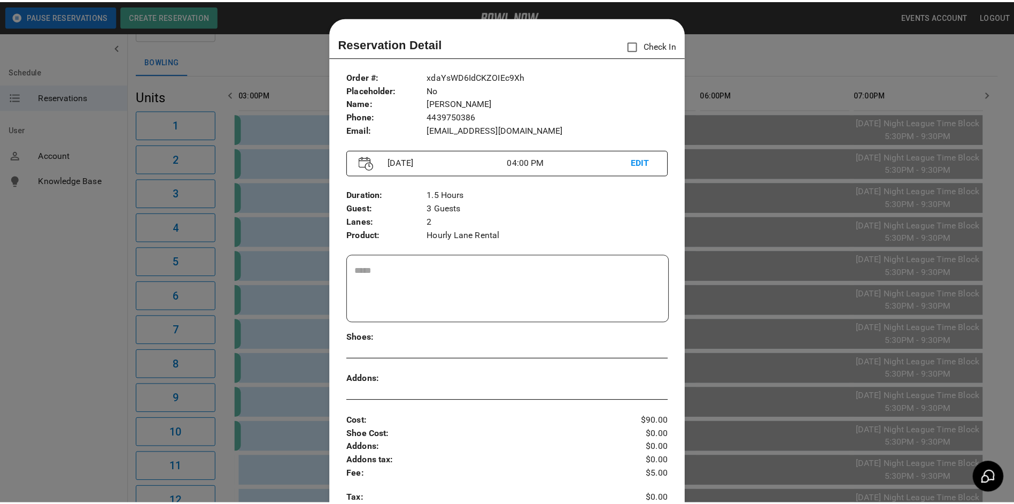
scroll to position [17, 0]
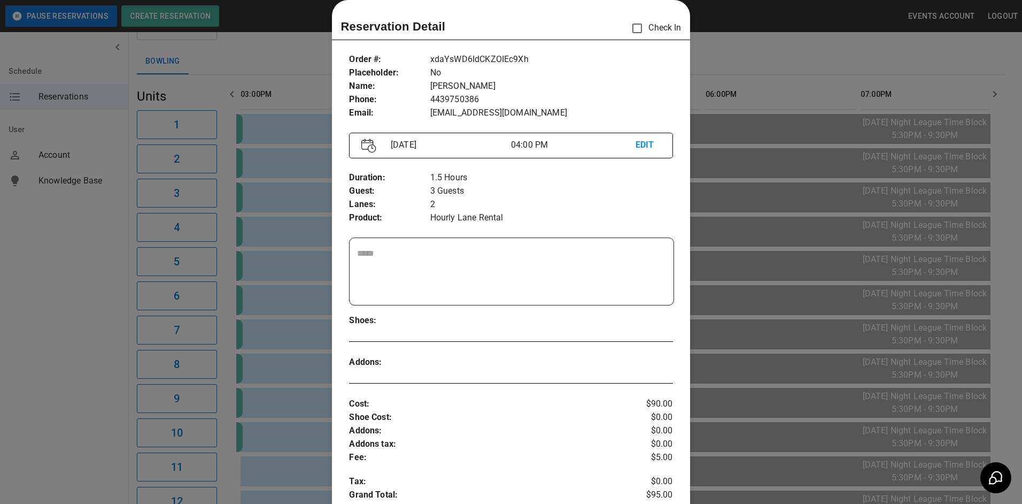
click at [757, 53] on div at bounding box center [511, 252] width 1022 height 504
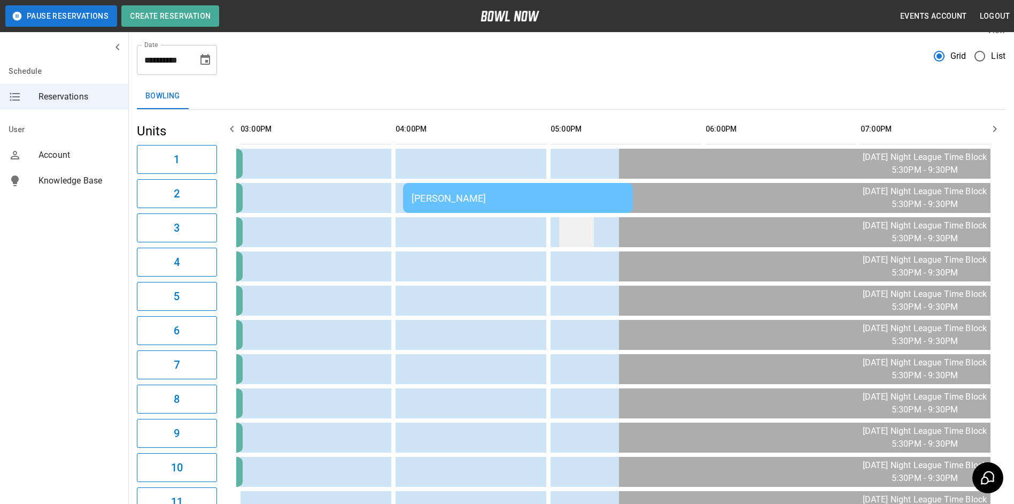
scroll to position [0, 0]
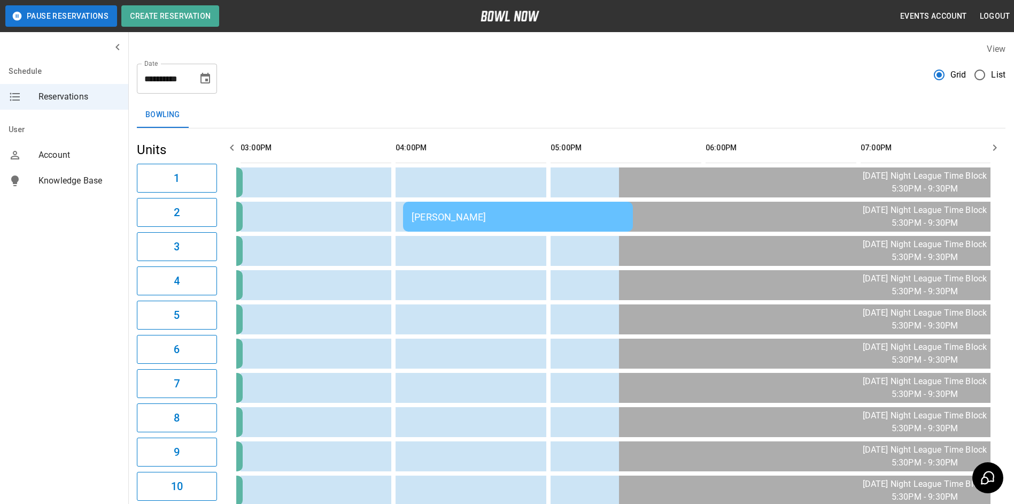
click at [994, 145] on icon "button" at bounding box center [996, 147] width 4 height 6
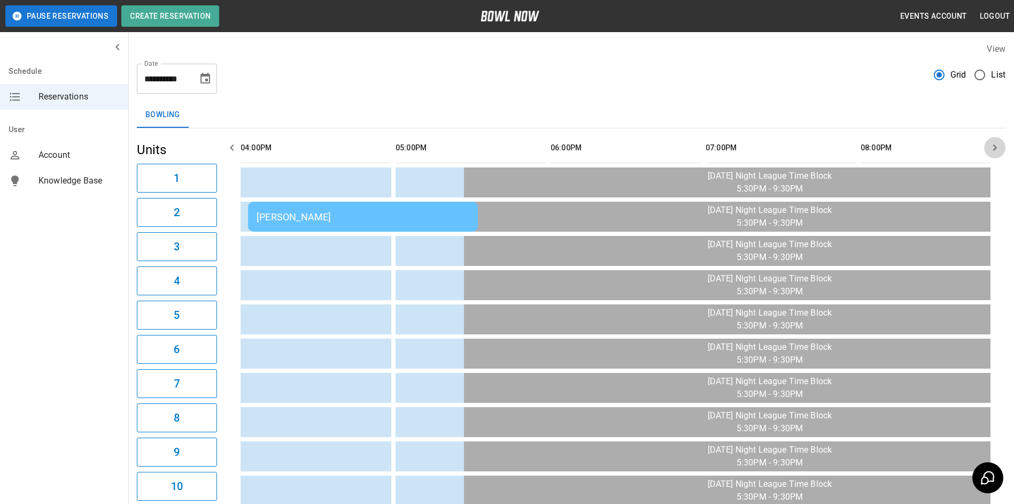
click at [994, 145] on icon "button" at bounding box center [996, 147] width 4 height 6
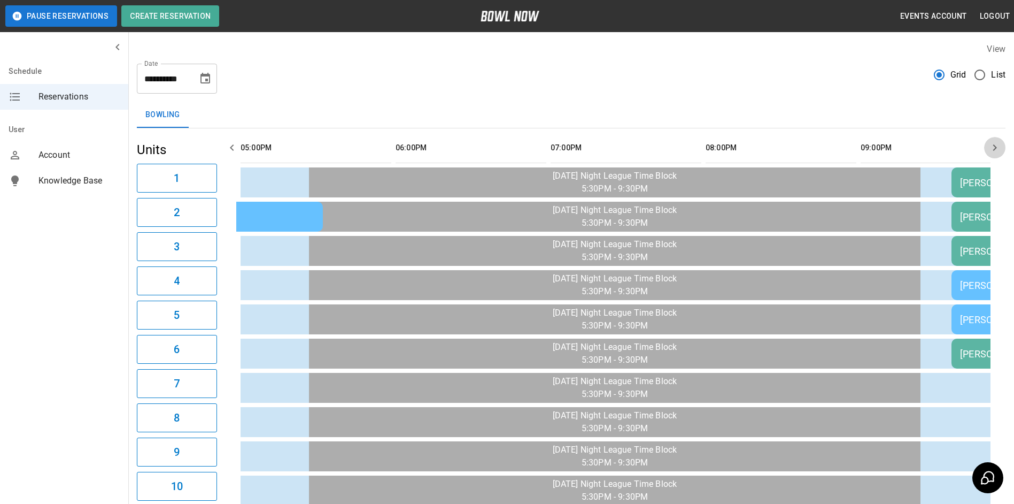
click at [994, 145] on icon "button" at bounding box center [996, 147] width 4 height 6
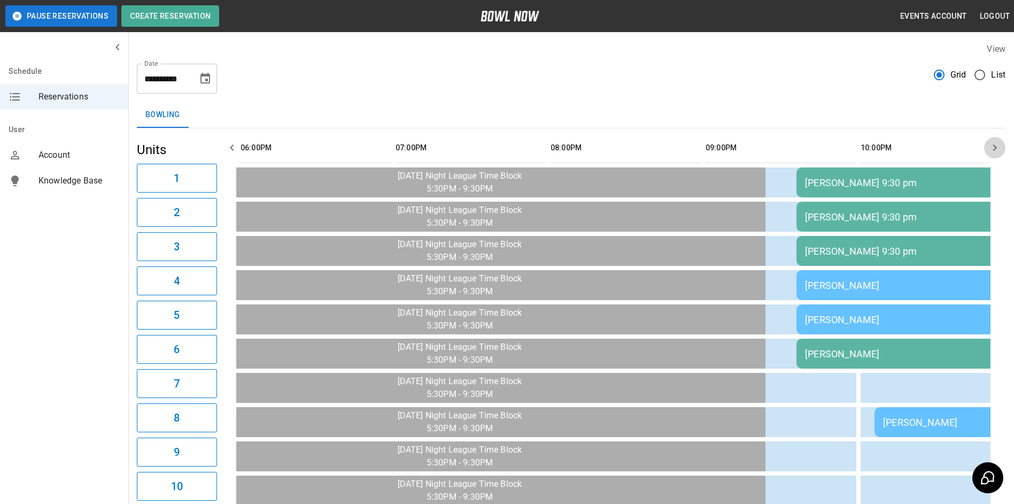
click at [994, 145] on icon "button" at bounding box center [996, 147] width 4 height 6
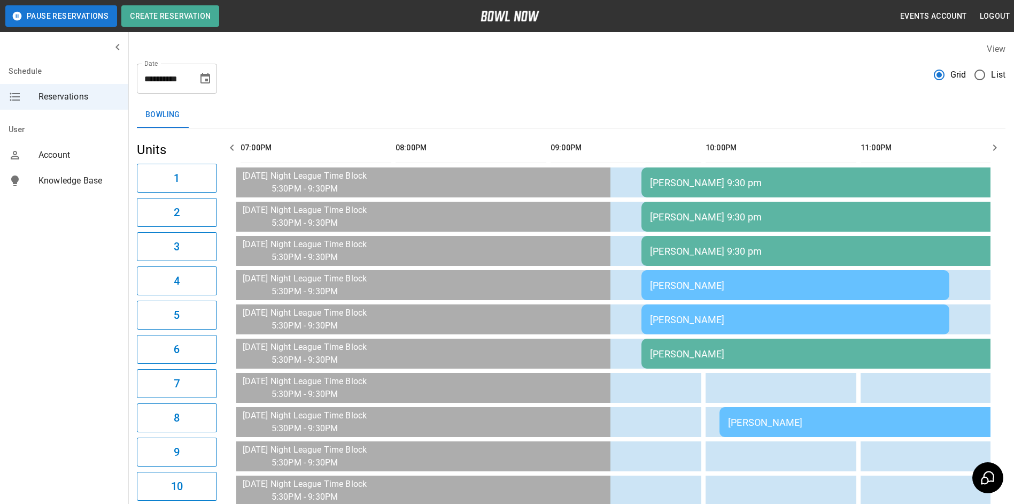
click at [994, 145] on icon "button" at bounding box center [996, 147] width 4 height 6
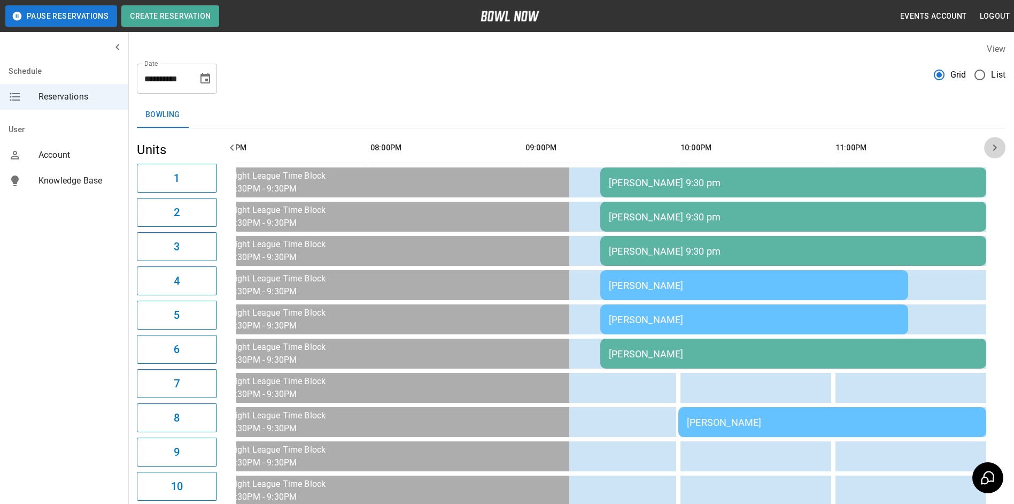
click at [994, 145] on icon "button" at bounding box center [996, 147] width 4 height 6
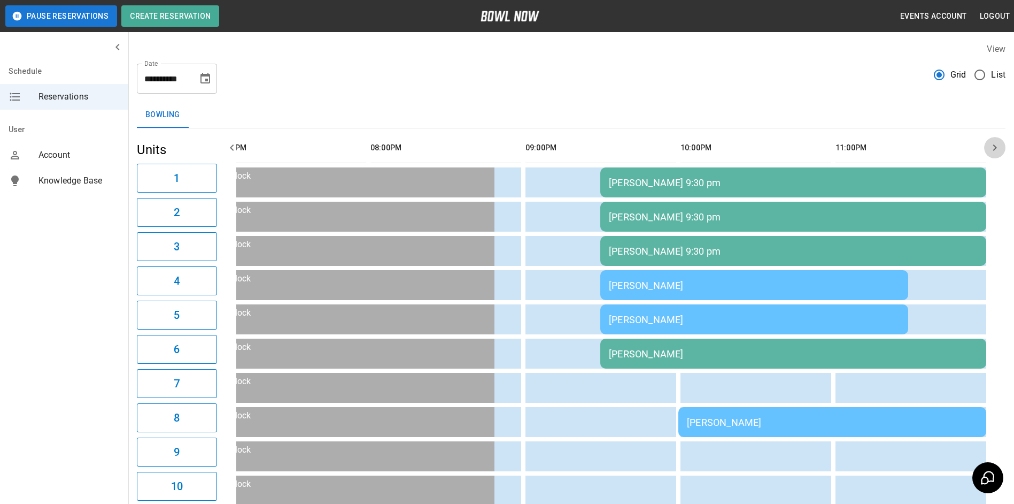
click at [994, 145] on icon "button" at bounding box center [996, 147] width 4 height 6
click at [230, 148] on icon "button" at bounding box center [232, 147] width 4 height 6
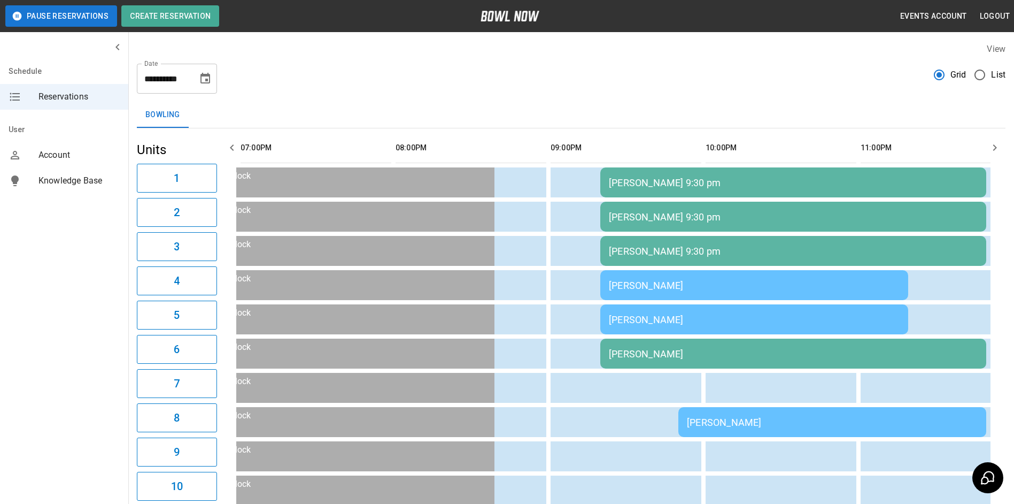
scroll to position [0, 1551]
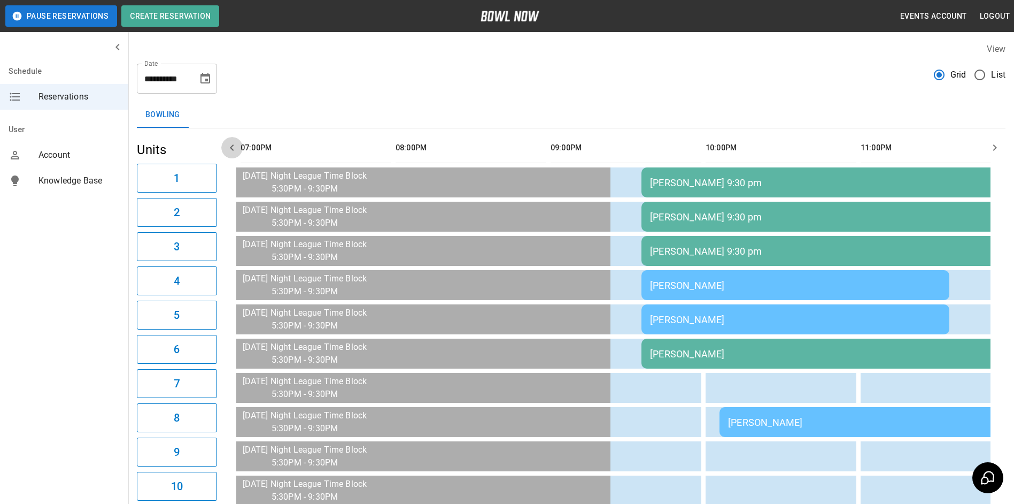
click at [230, 148] on icon "button" at bounding box center [232, 147] width 4 height 6
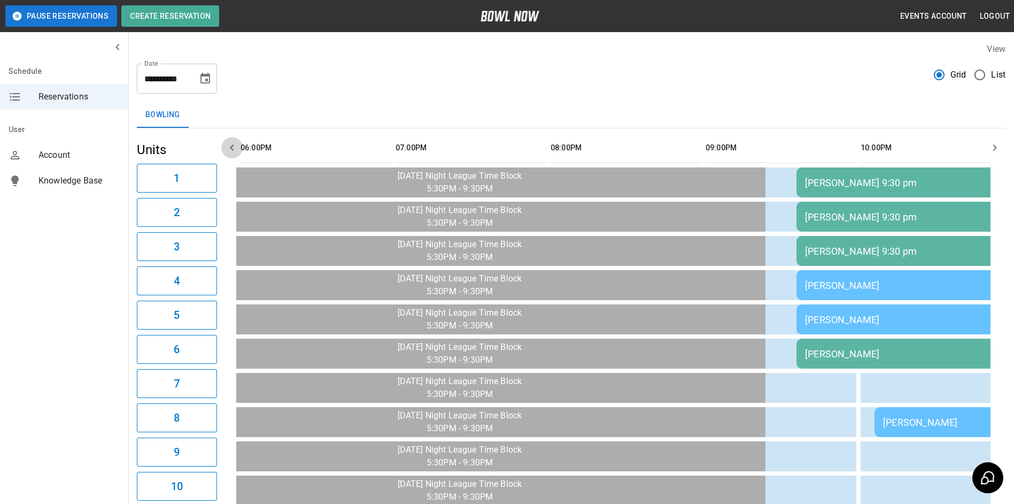
click at [230, 148] on icon "button" at bounding box center [232, 147] width 4 height 6
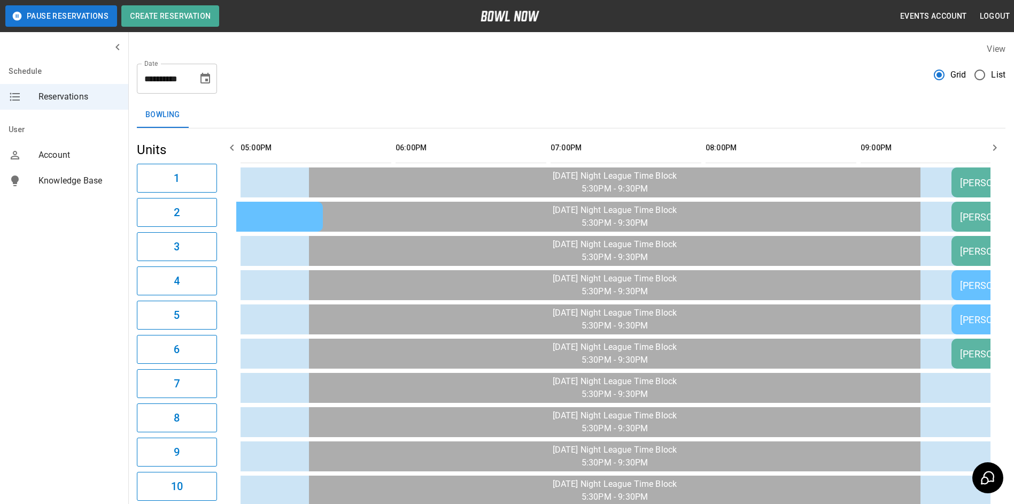
click at [230, 148] on icon "button" at bounding box center [232, 147] width 4 height 6
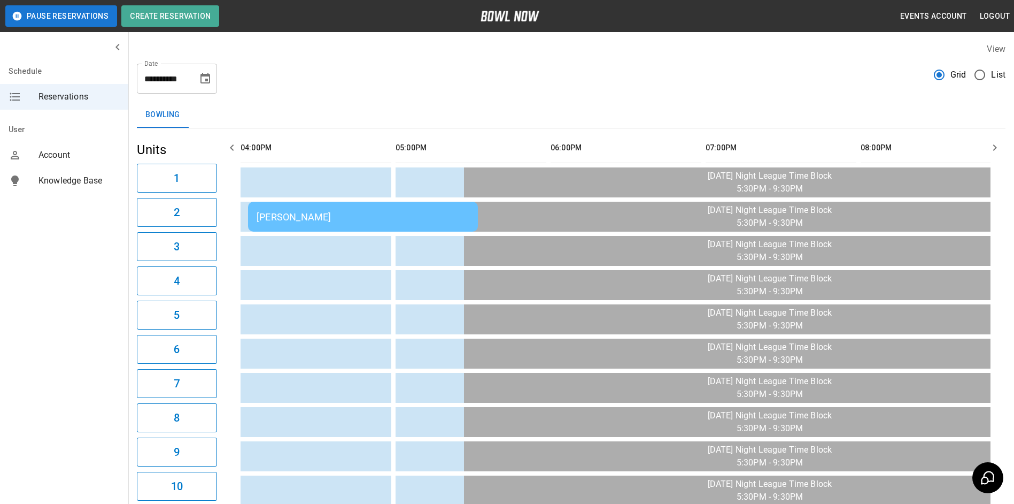
click at [230, 148] on icon "button" at bounding box center [232, 147] width 4 height 6
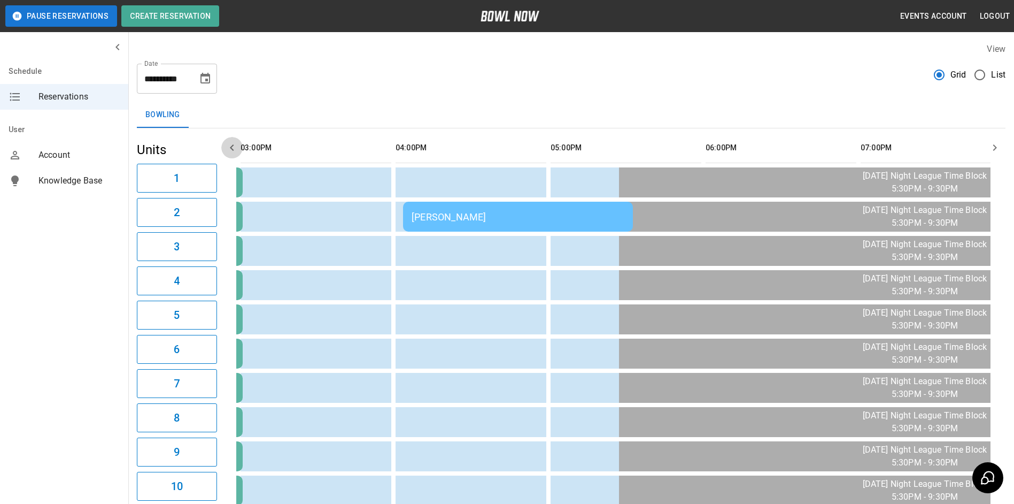
click at [230, 148] on icon "button" at bounding box center [232, 147] width 4 height 6
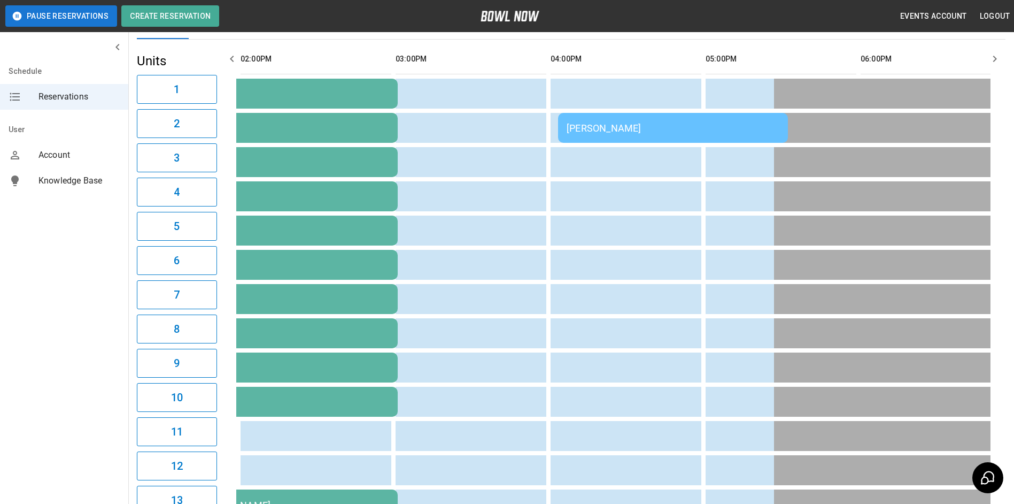
scroll to position [107, 0]
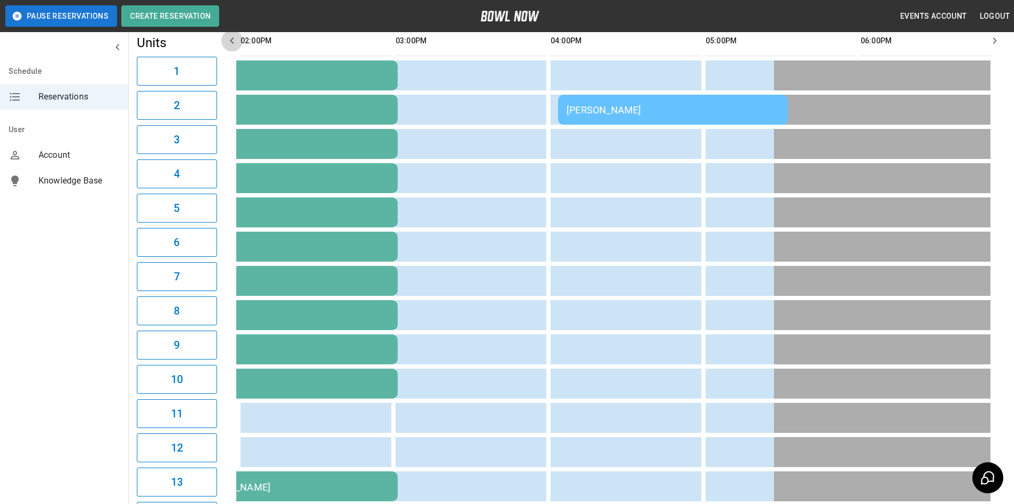
click at [230, 45] on icon "button" at bounding box center [232, 40] width 13 height 13
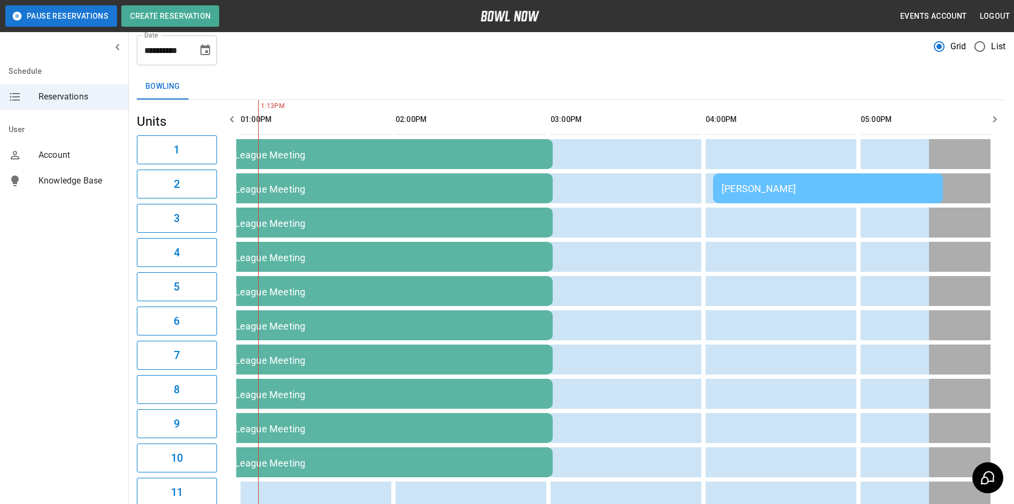
scroll to position [10, 0]
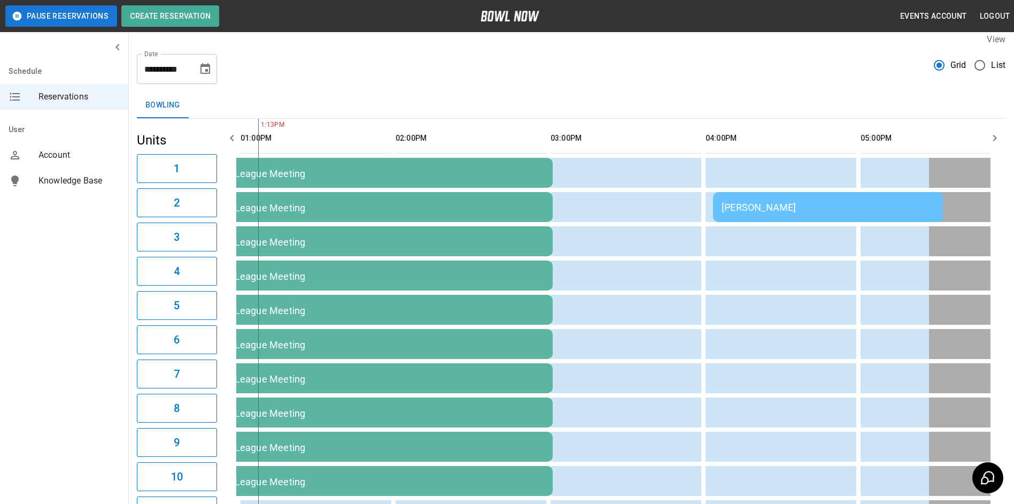
click at [1000, 144] on button "button" at bounding box center [995, 137] width 21 height 21
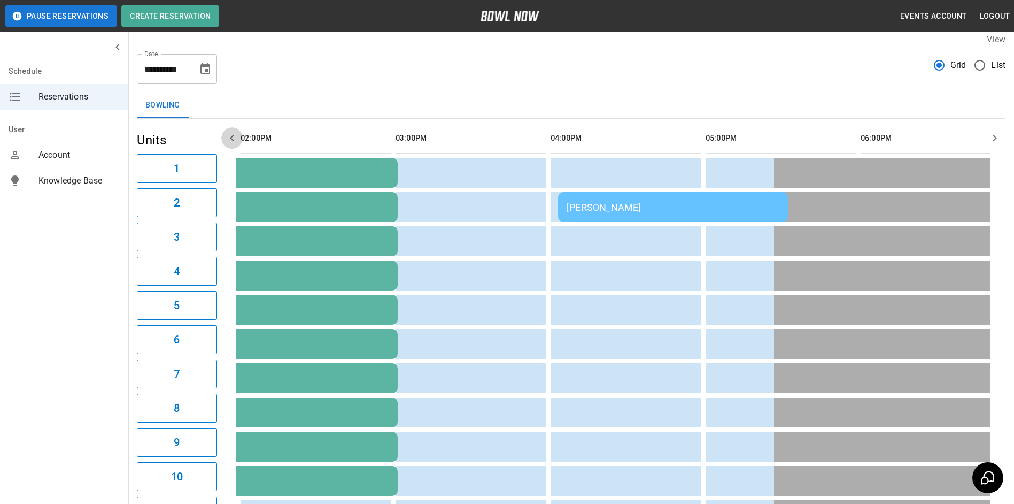
drag, startPoint x: 237, startPoint y: 139, endPoint x: 244, endPoint y: 135, distance: 7.9
click at [237, 139] on icon "button" at bounding box center [232, 138] width 13 height 13
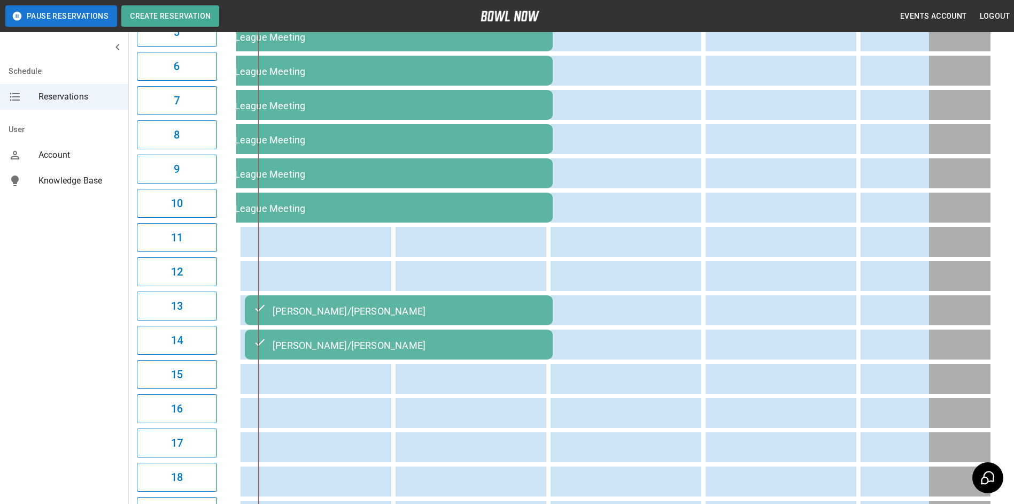
scroll to position [63, 0]
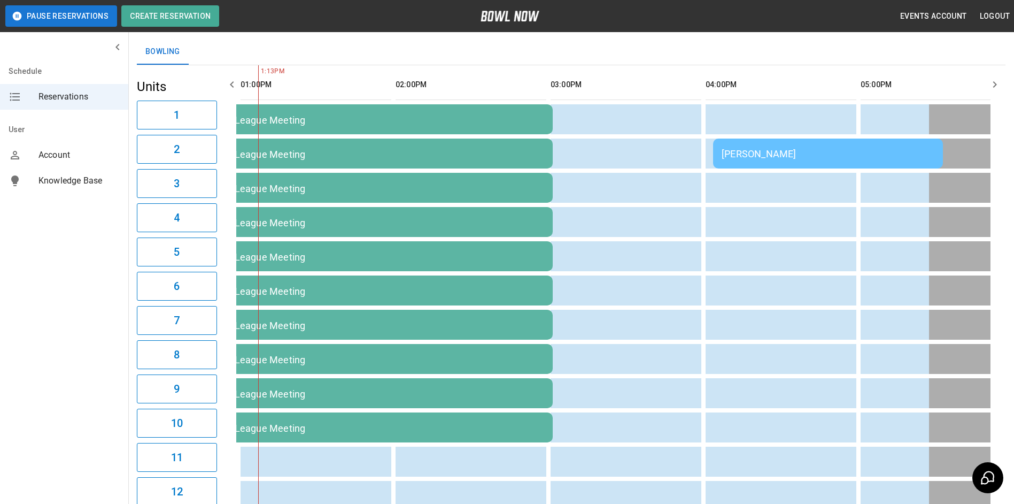
drag, startPoint x: 320, startPoint y: 152, endPoint x: 360, endPoint y: 152, distance: 40.1
drag, startPoint x: 360, startPoint y: 152, endPoint x: 868, endPoint y: 87, distance: 512.2
click at [796, 86] on tr "sticky table" at bounding box center [789, 85] width 2338 height 30
click at [995, 83] on icon "button" at bounding box center [995, 84] width 13 height 13
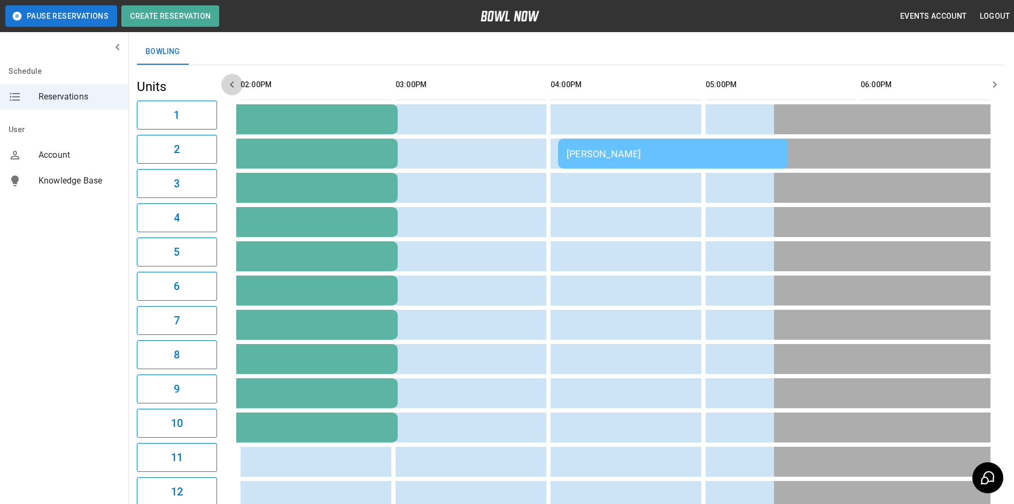
drag, startPoint x: 222, startPoint y: 84, endPoint x: 383, endPoint y: 83, distance: 161.0
click at [233, 83] on button "button" at bounding box center [231, 84] width 21 height 21
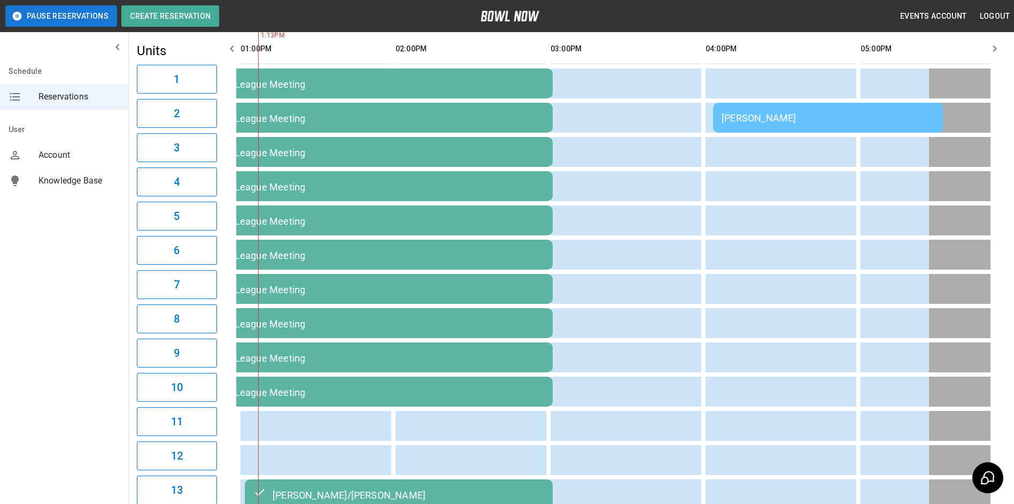
scroll to position [0, 0]
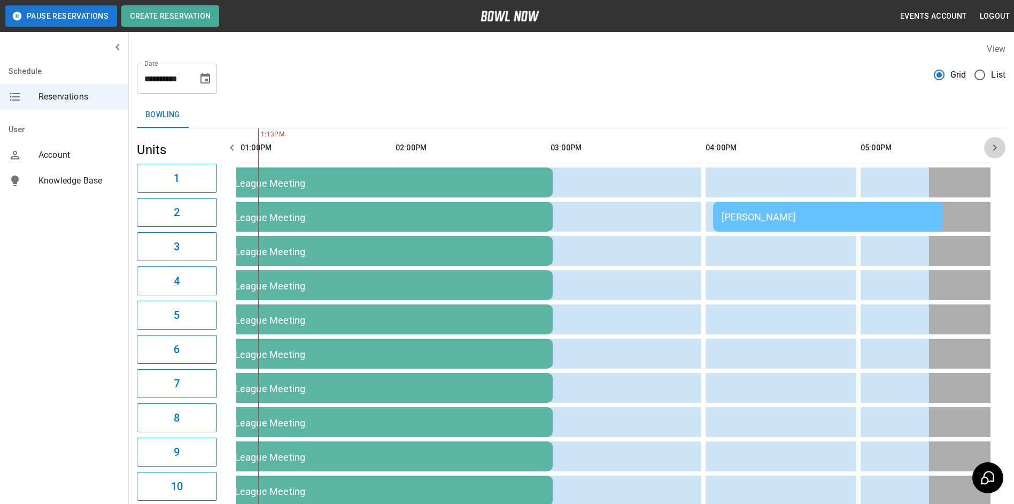
drag, startPoint x: 987, startPoint y: 142, endPoint x: 983, endPoint y: 136, distance: 7.7
click at [991, 156] on button "button" at bounding box center [995, 147] width 21 height 21
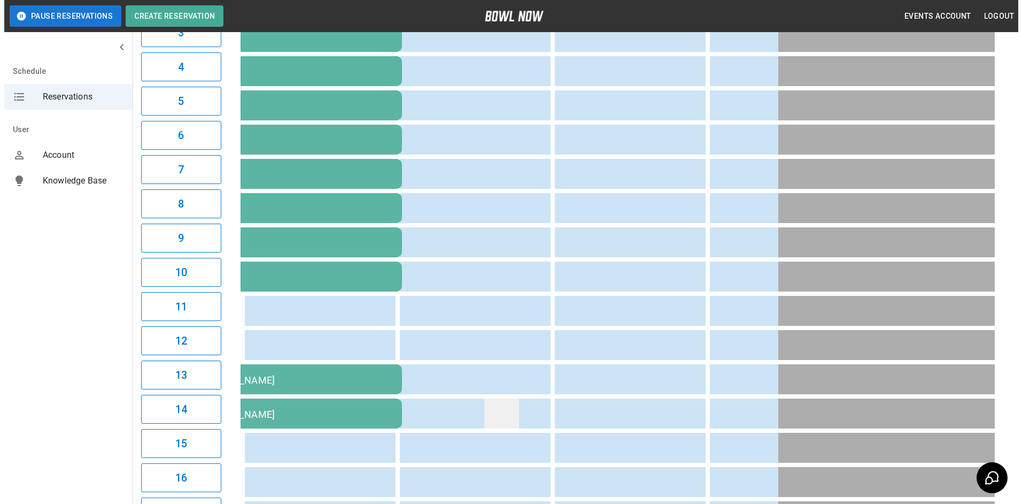
scroll to position [481, 0]
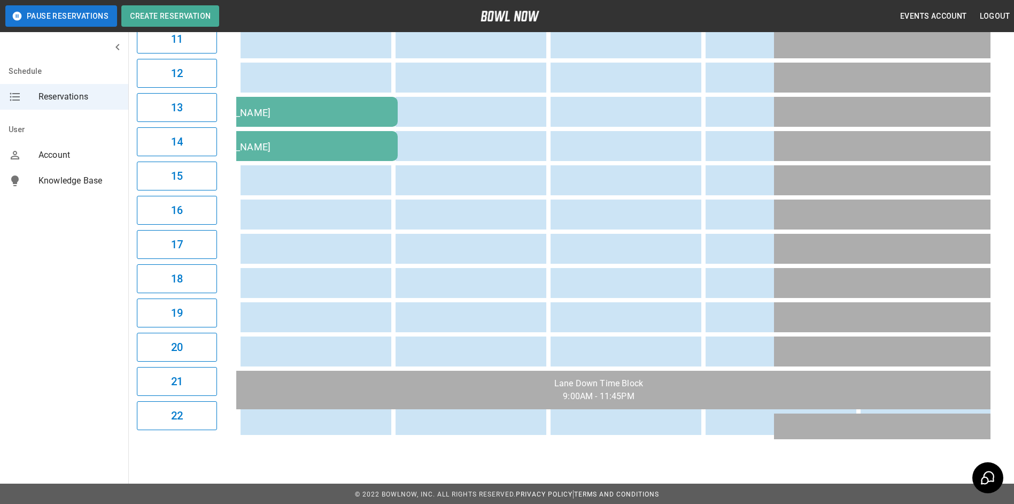
click at [339, 118] on div "[PERSON_NAME]/[PERSON_NAME]" at bounding box center [243, 111] width 291 height 13
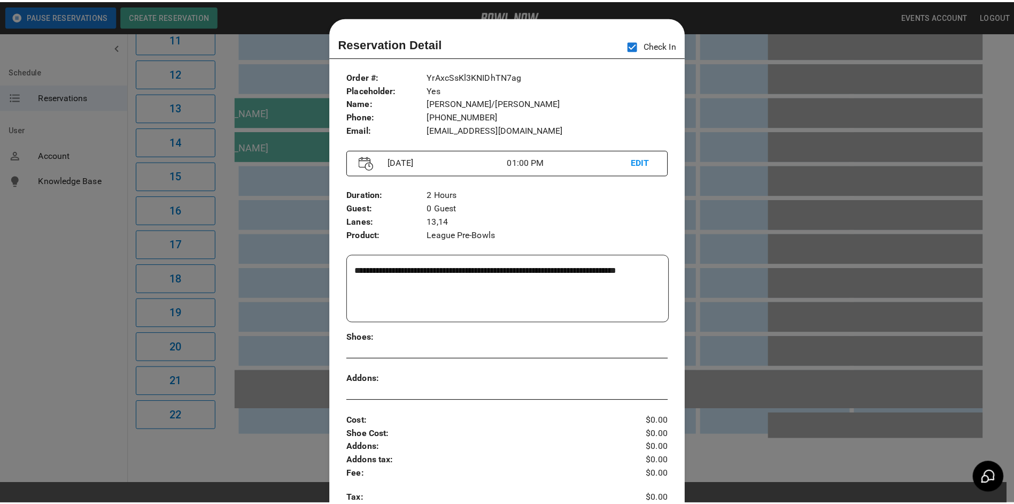
scroll to position [17, 0]
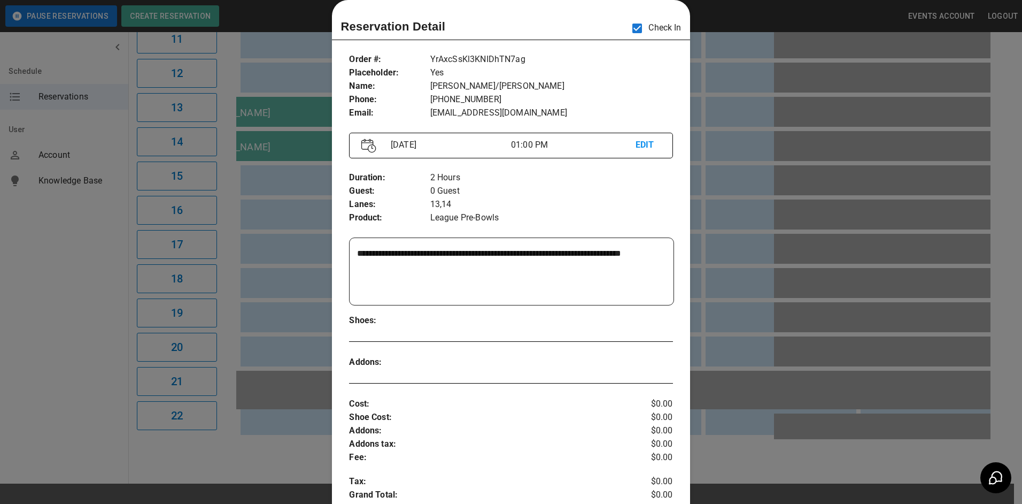
click at [783, 186] on div at bounding box center [511, 252] width 1022 height 504
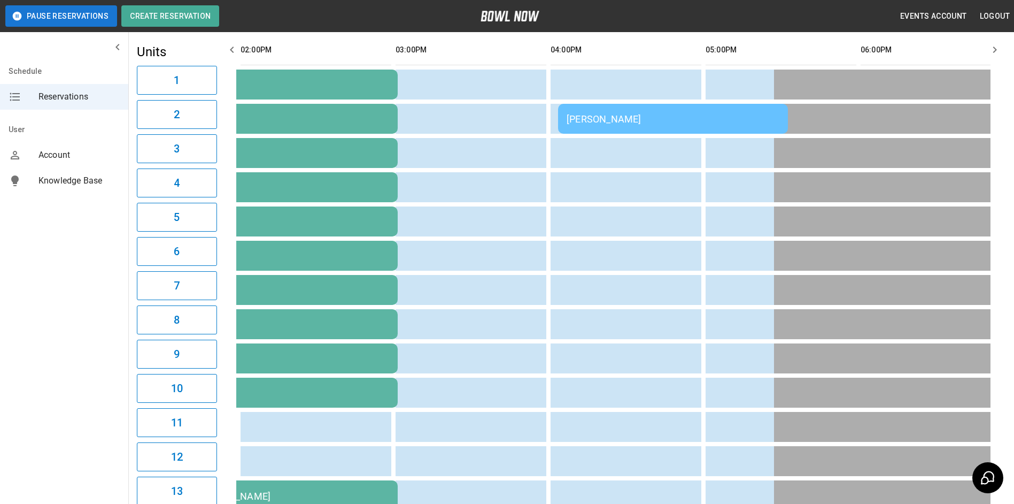
scroll to position [0, 0]
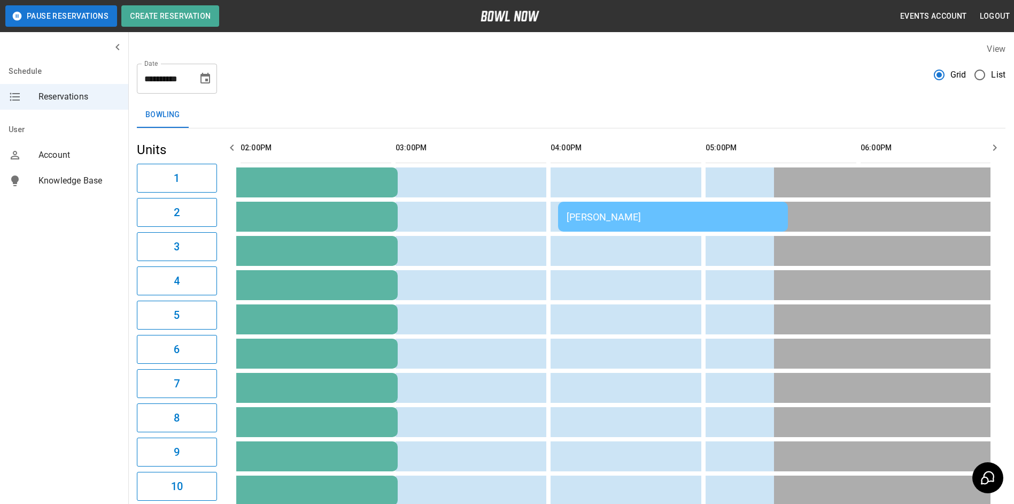
drag, startPoint x: 229, startPoint y: 142, endPoint x: 244, endPoint y: 141, distance: 15.6
click at [232, 143] on icon "button" at bounding box center [232, 147] width 13 height 13
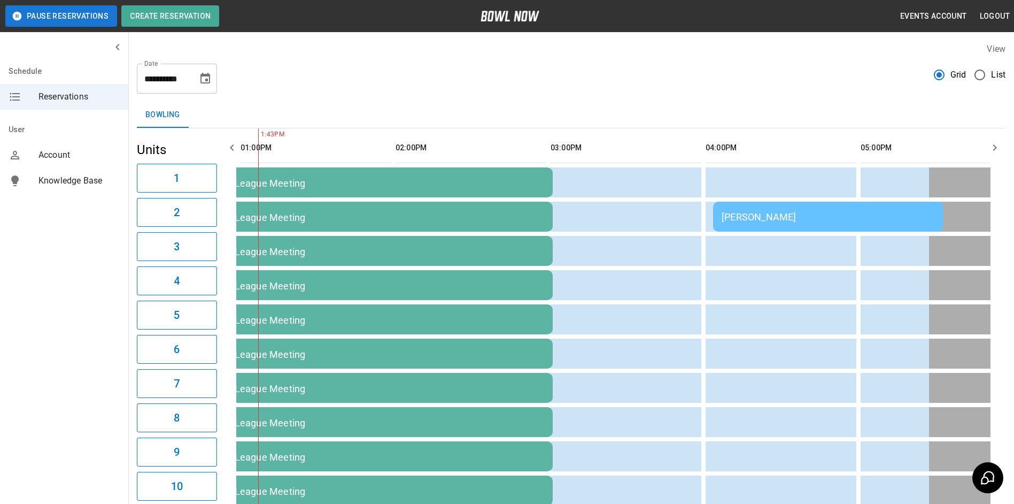
drag, startPoint x: 995, startPoint y: 147, endPoint x: 982, endPoint y: 150, distance: 13.1
click at [994, 147] on icon "button" at bounding box center [995, 147] width 13 height 13
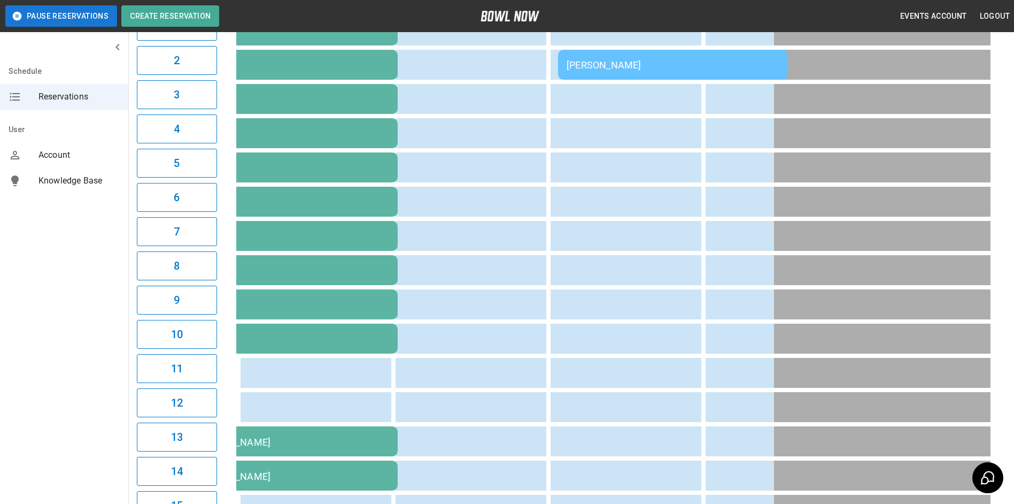
scroll to position [160, 0]
